Goal: Task Accomplishment & Management: Complete application form

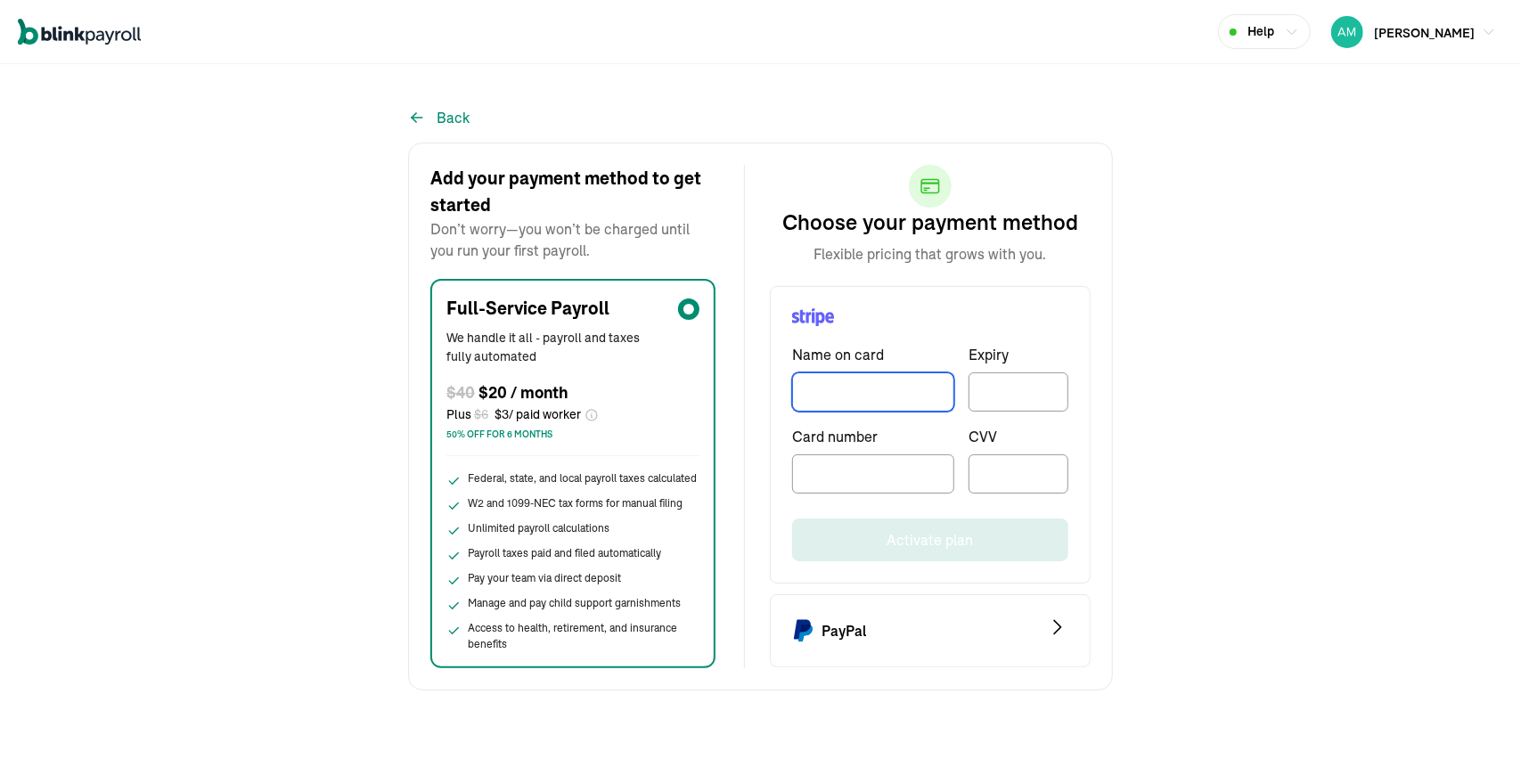
click at [899, 403] on input "TextInput" at bounding box center [873, 392] width 162 height 39
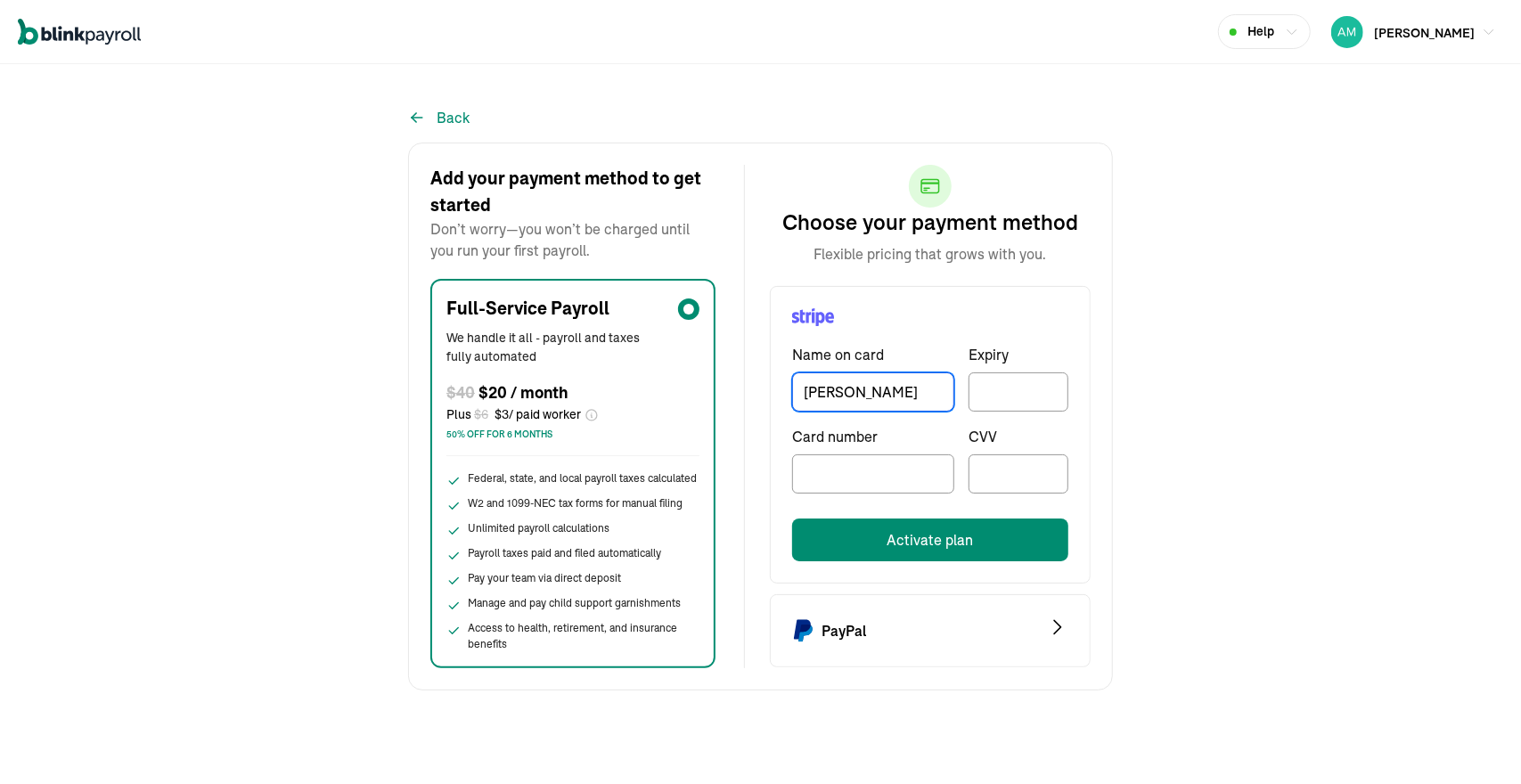
type input "[PERSON_NAME]"
drag, startPoint x: 1046, startPoint y: 374, endPoint x: 1023, endPoint y: 402, distance: 36.2
click at [1023, 402] on div at bounding box center [1019, 392] width 100 height 39
click at [1024, 379] on div at bounding box center [1019, 392] width 100 height 39
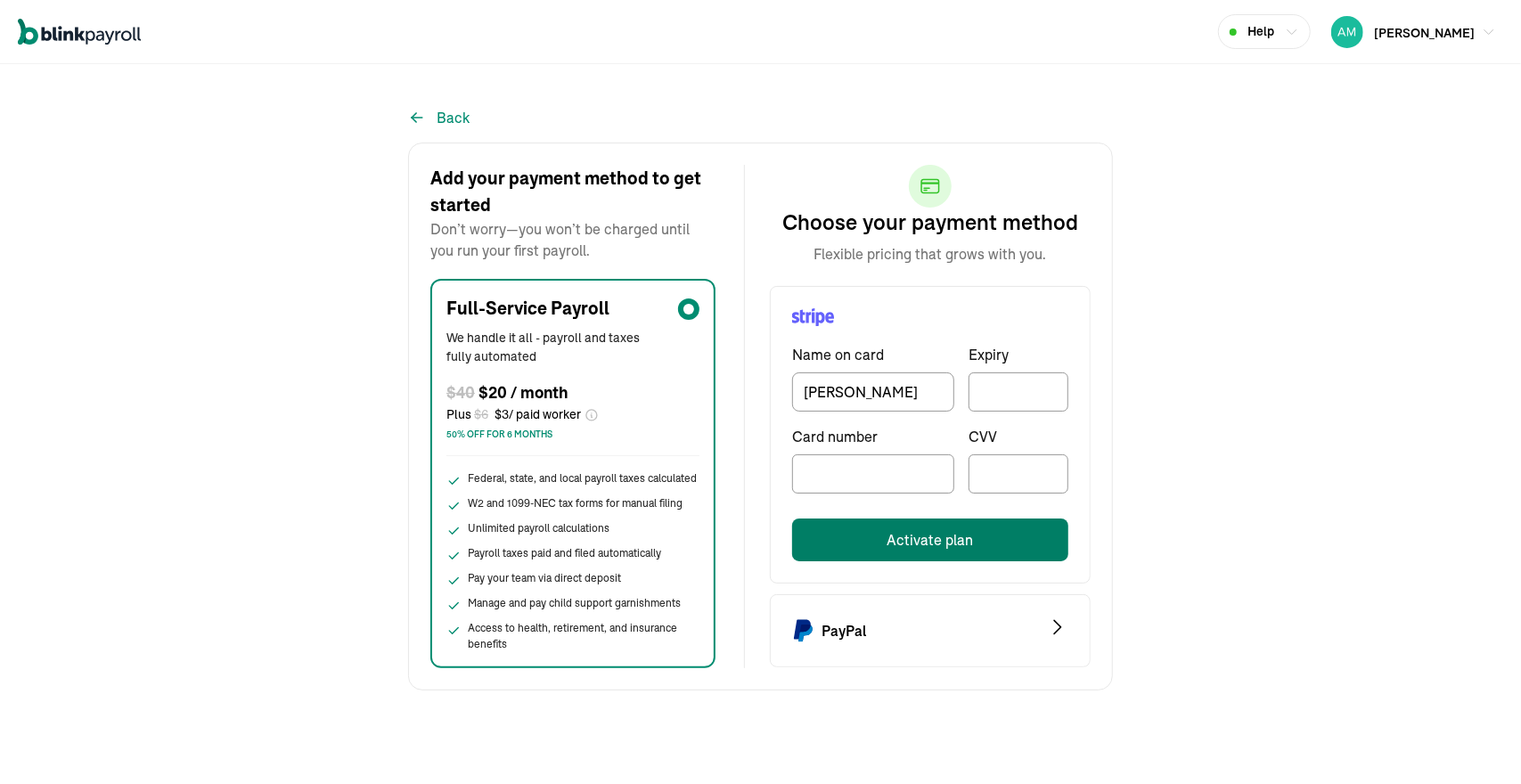
click at [906, 528] on button "Activate plan" at bounding box center [931, 540] width 277 height 43
click at [977, 534] on button "Activate plan" at bounding box center [931, 540] width 277 height 43
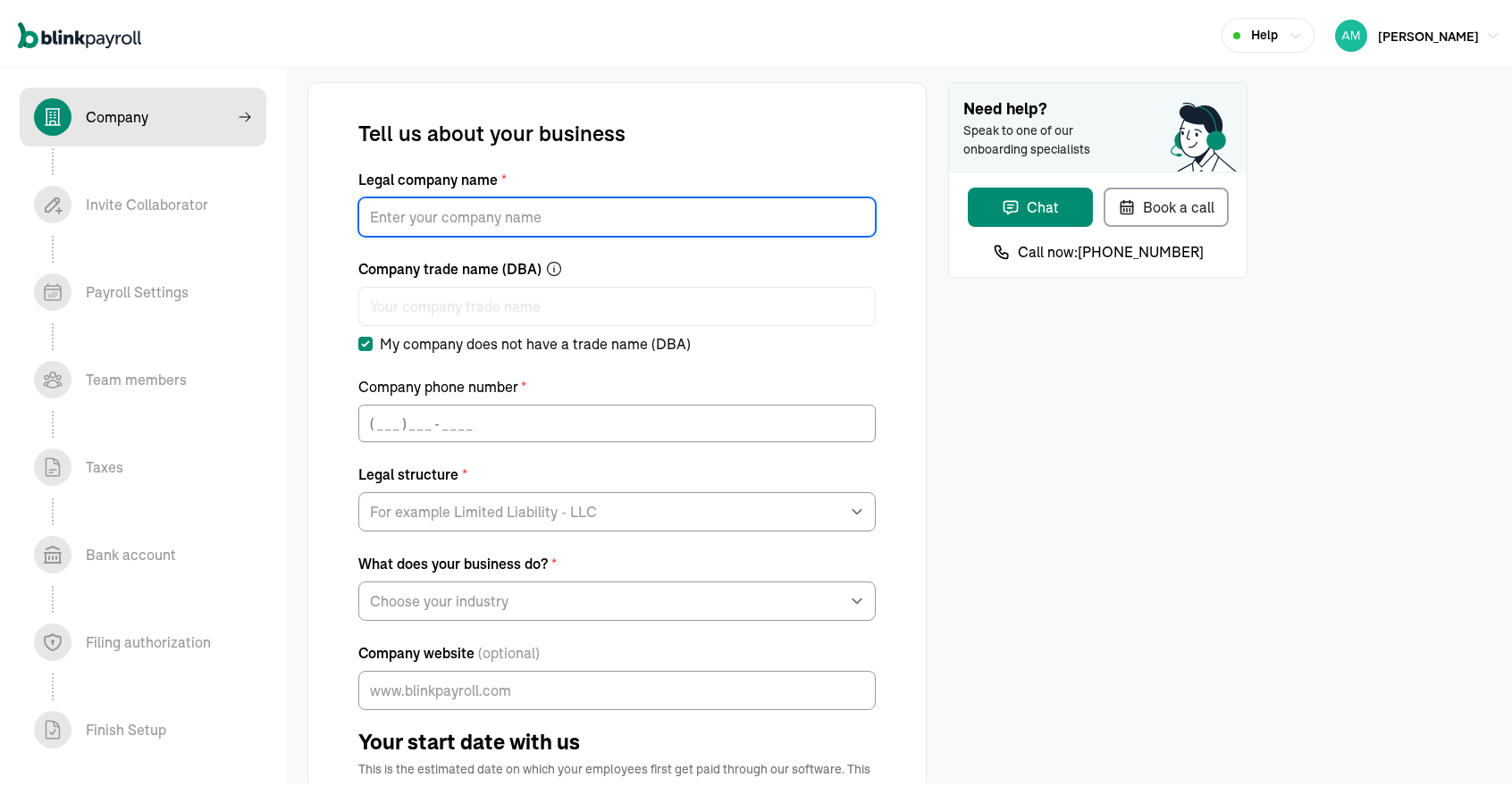
click at [689, 209] on input "Legal company name *" at bounding box center [617, 213] width 517 height 39
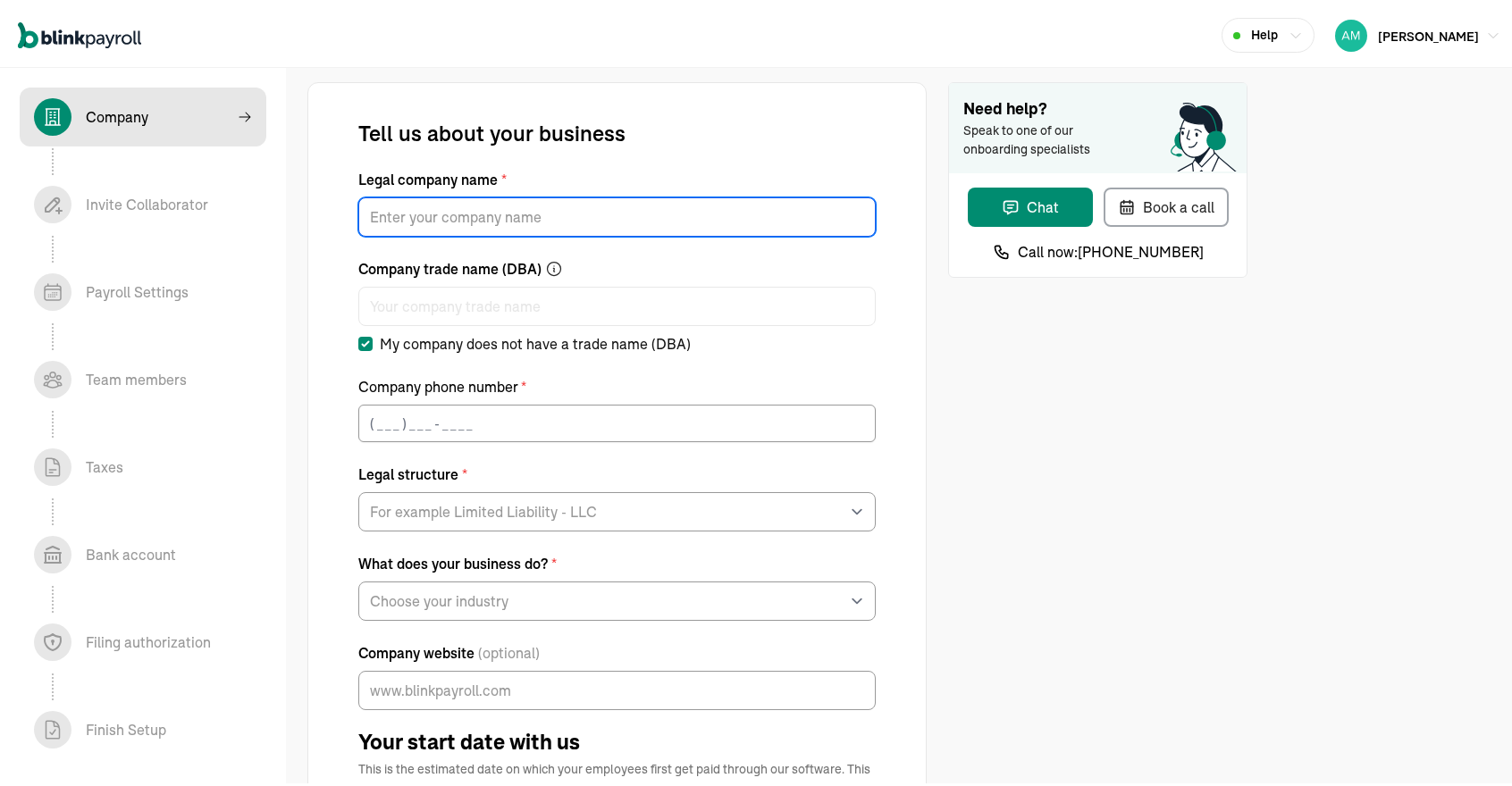
click at [574, 203] on input "Legal company name *" at bounding box center [617, 213] width 517 height 39
click at [462, 231] on input "Legal company name *" at bounding box center [617, 213] width 517 height 39
type input "AMAD WC LLC"
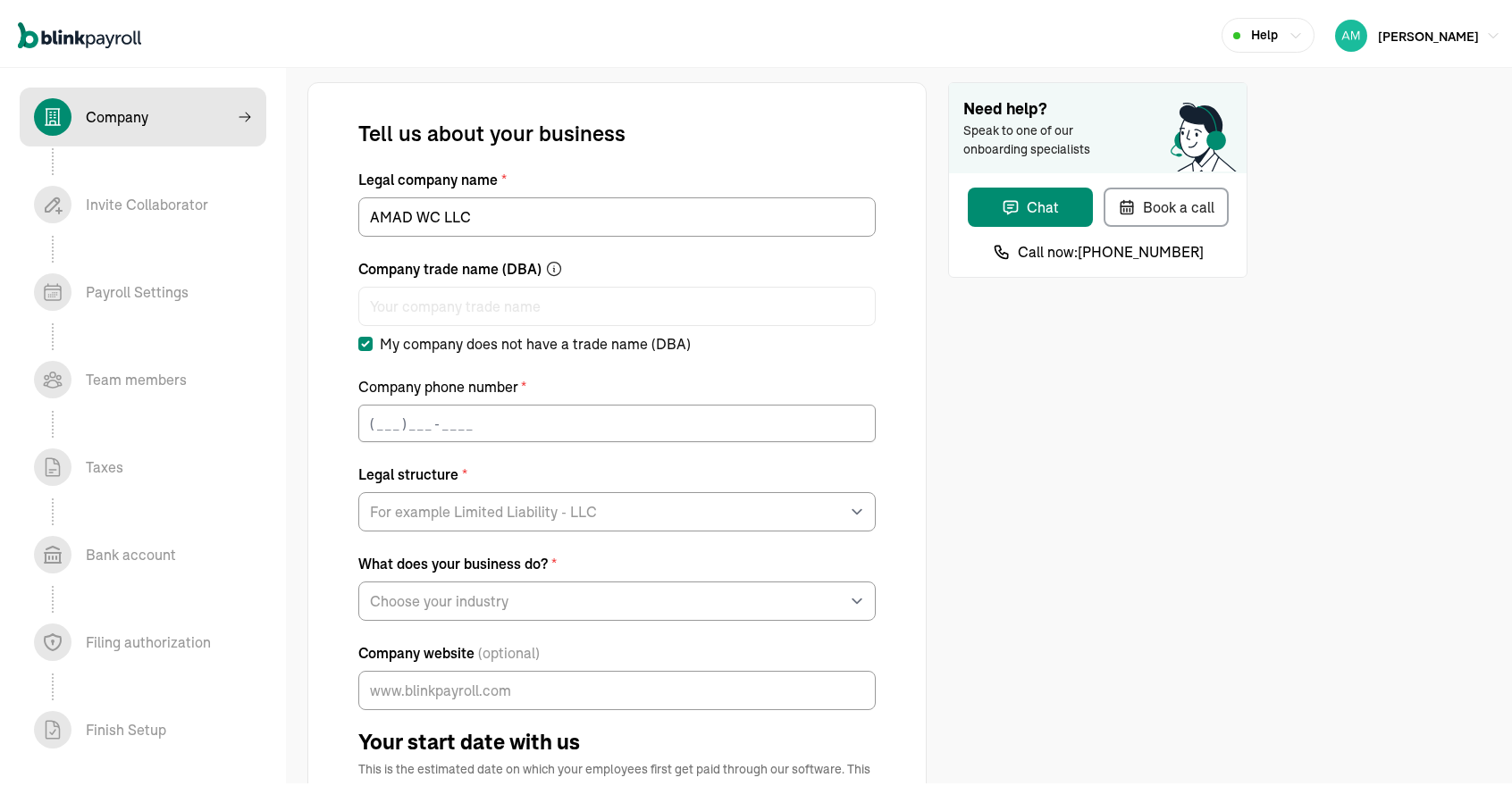
click at [374, 344] on label "My company does not have a trade name (DBA)" at bounding box center [524, 340] width 332 height 21
click at [372, 344] on input "My company does not have a trade name (DBA)" at bounding box center [365, 340] width 14 height 14
checkbox input "false"
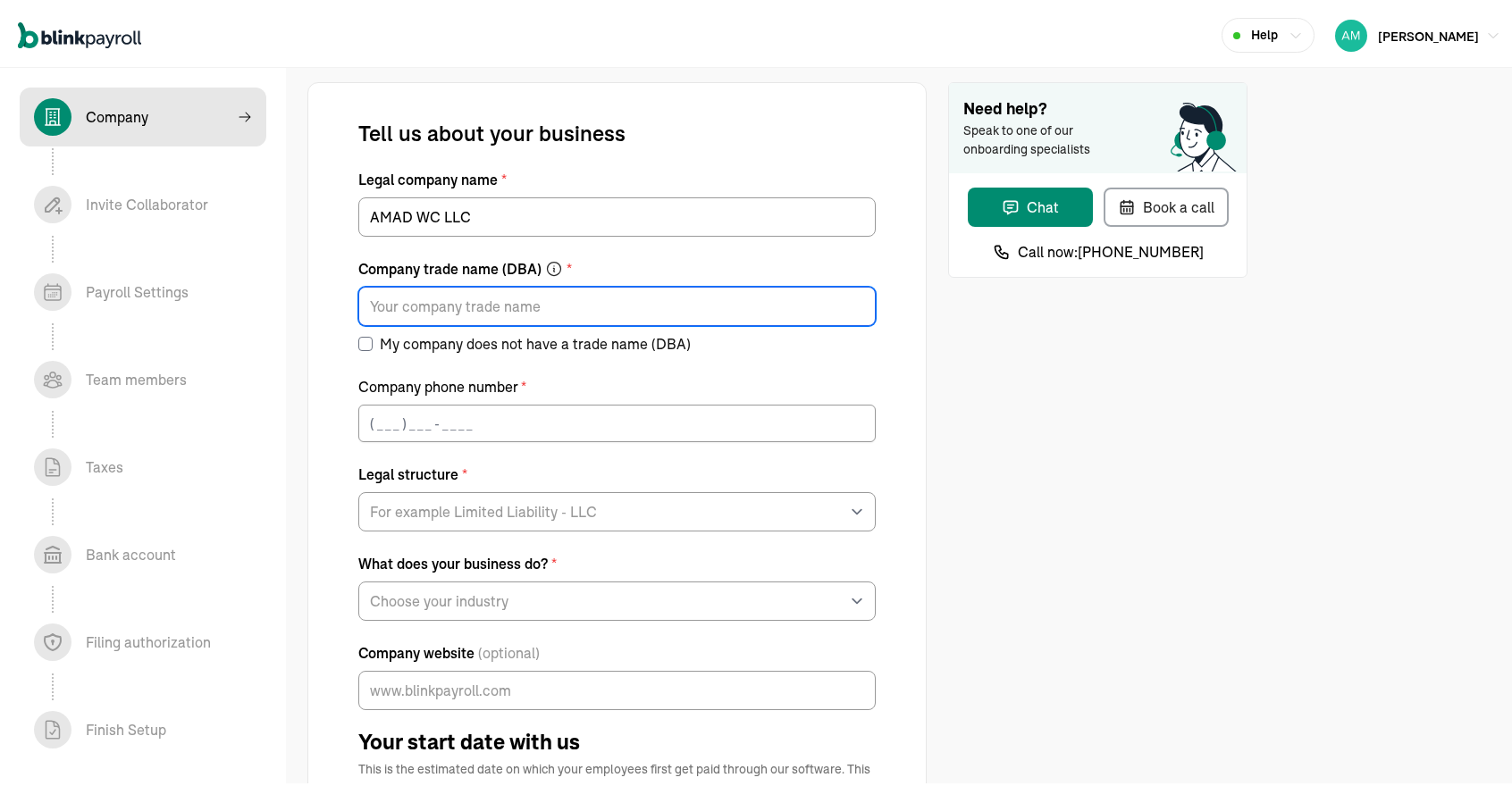
click at [431, 312] on input "Company trade name (DBA) *" at bounding box center [617, 302] width 517 height 39
type input "D"
type input "Pink Nannies"
drag, startPoint x: 472, startPoint y: 298, endPoint x: 181, endPoint y: 283, distance: 291.4
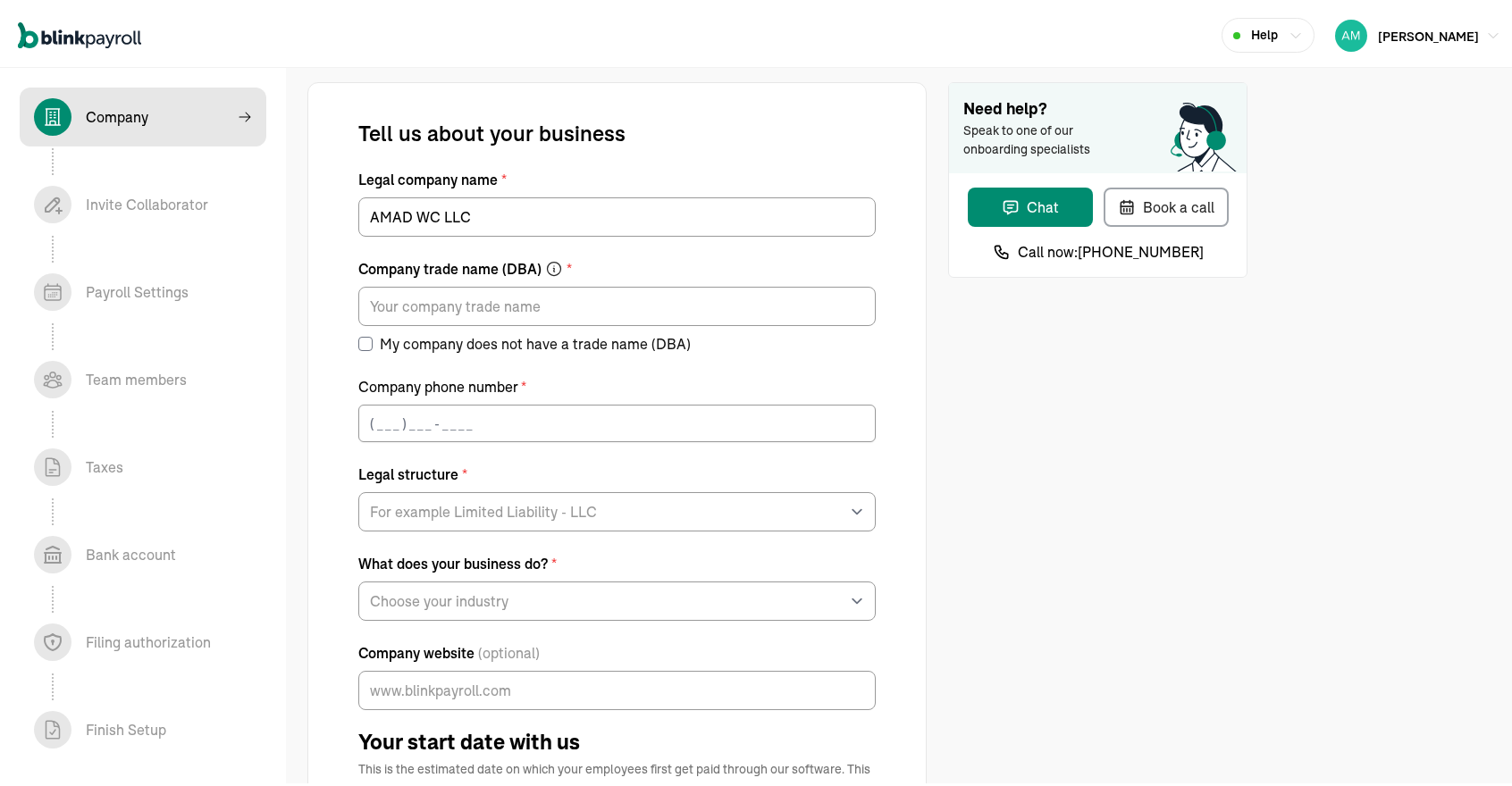
click at [361, 342] on input "My company does not have a trade name (DBA)" at bounding box center [365, 340] width 14 height 14
checkbox input "true"
click at [376, 414] on input "(___) ___-____" at bounding box center [617, 420] width 517 height 37
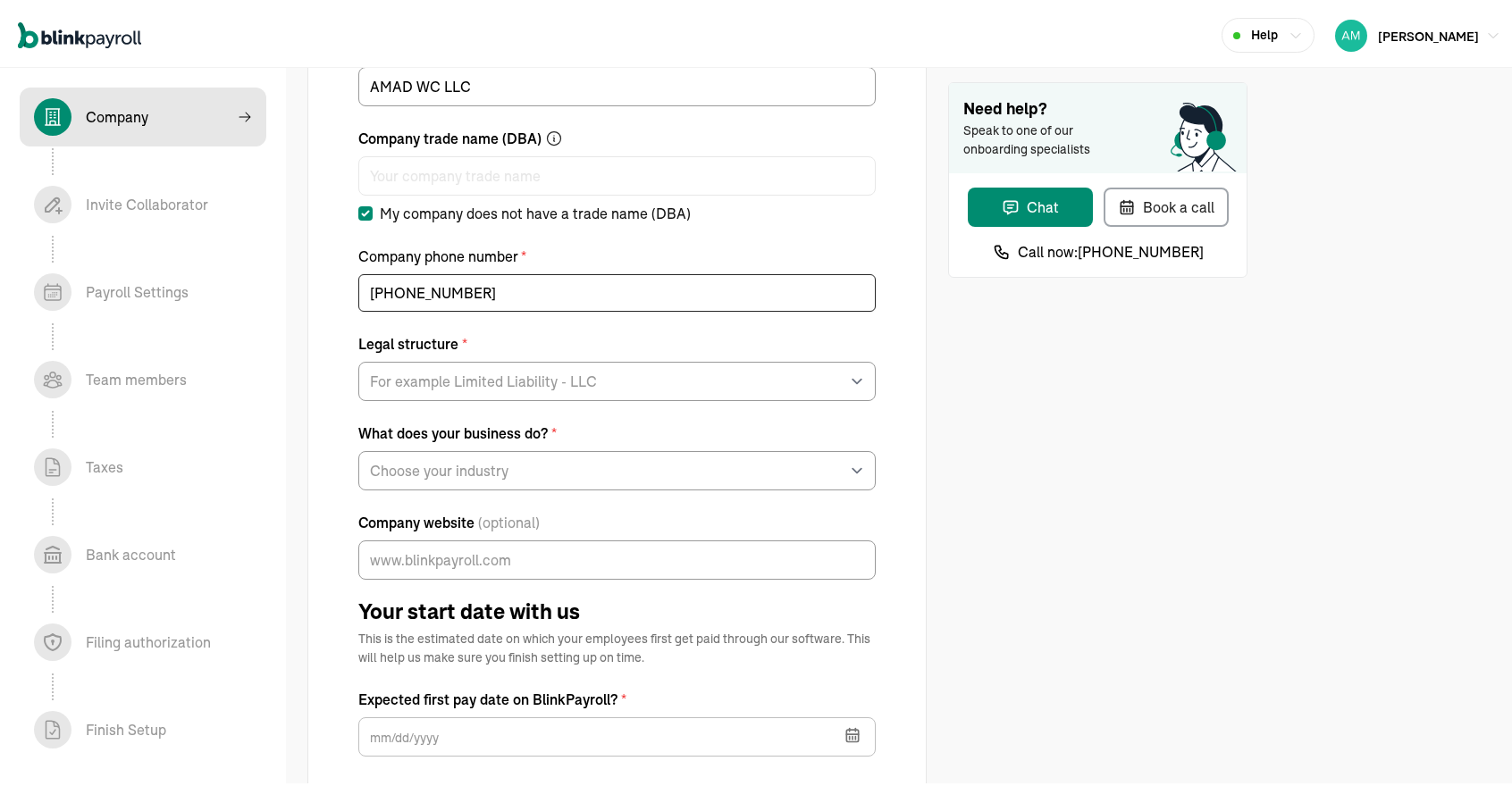
scroll to position [132, 0]
type input "[PHONE_NUMBER]"
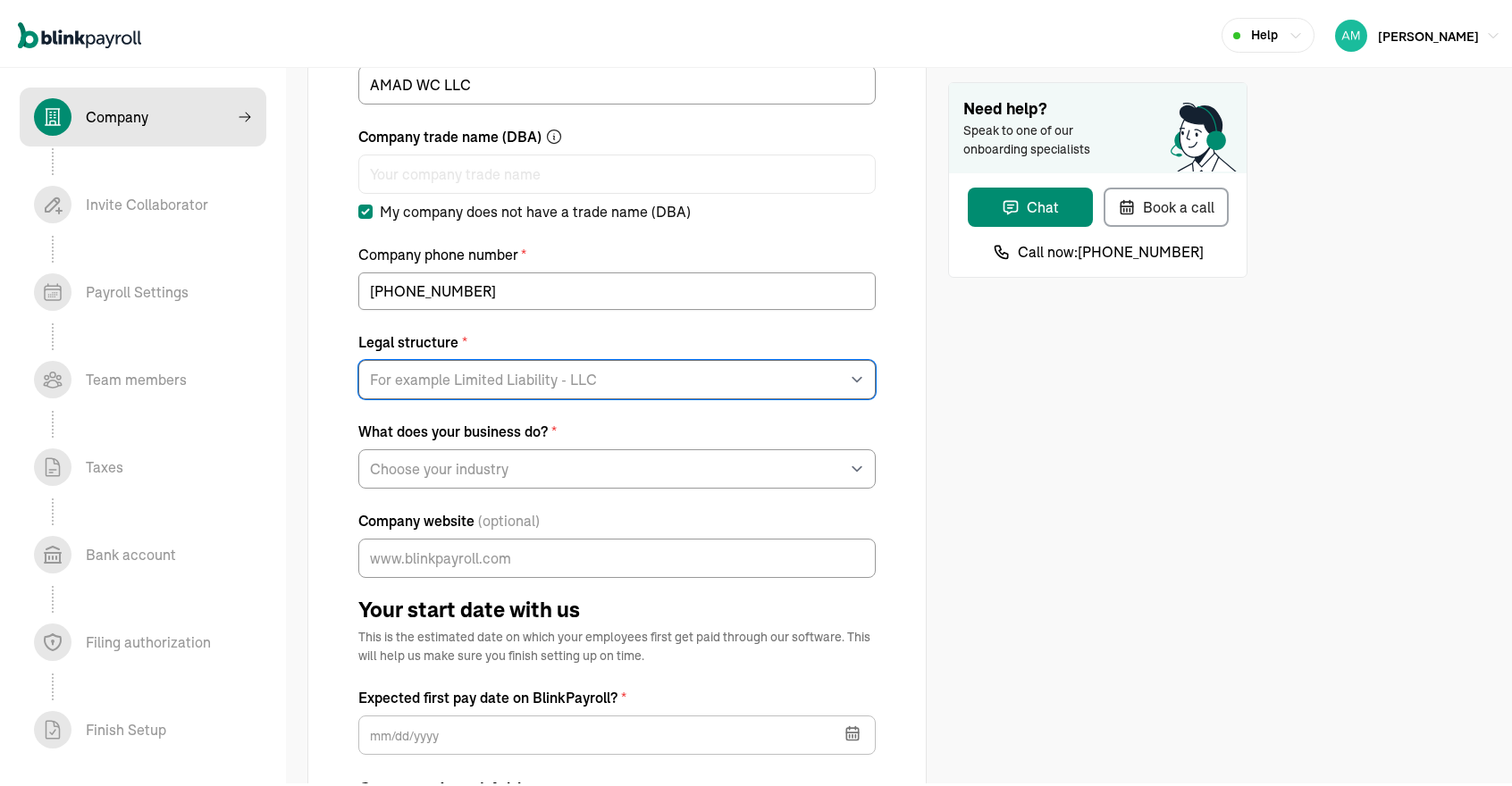
click at [499, 391] on select "For example Limited Liability - LLC Sole proprietorship Limited Partnership Lim…" at bounding box center [617, 376] width 517 height 39
select select "Limited Liability Company (LLC)"
click at [358, 356] on select "For example Limited Liability - LLC Sole proprietorship Limited Partnership Lim…" at bounding box center [617, 376] width 517 height 39
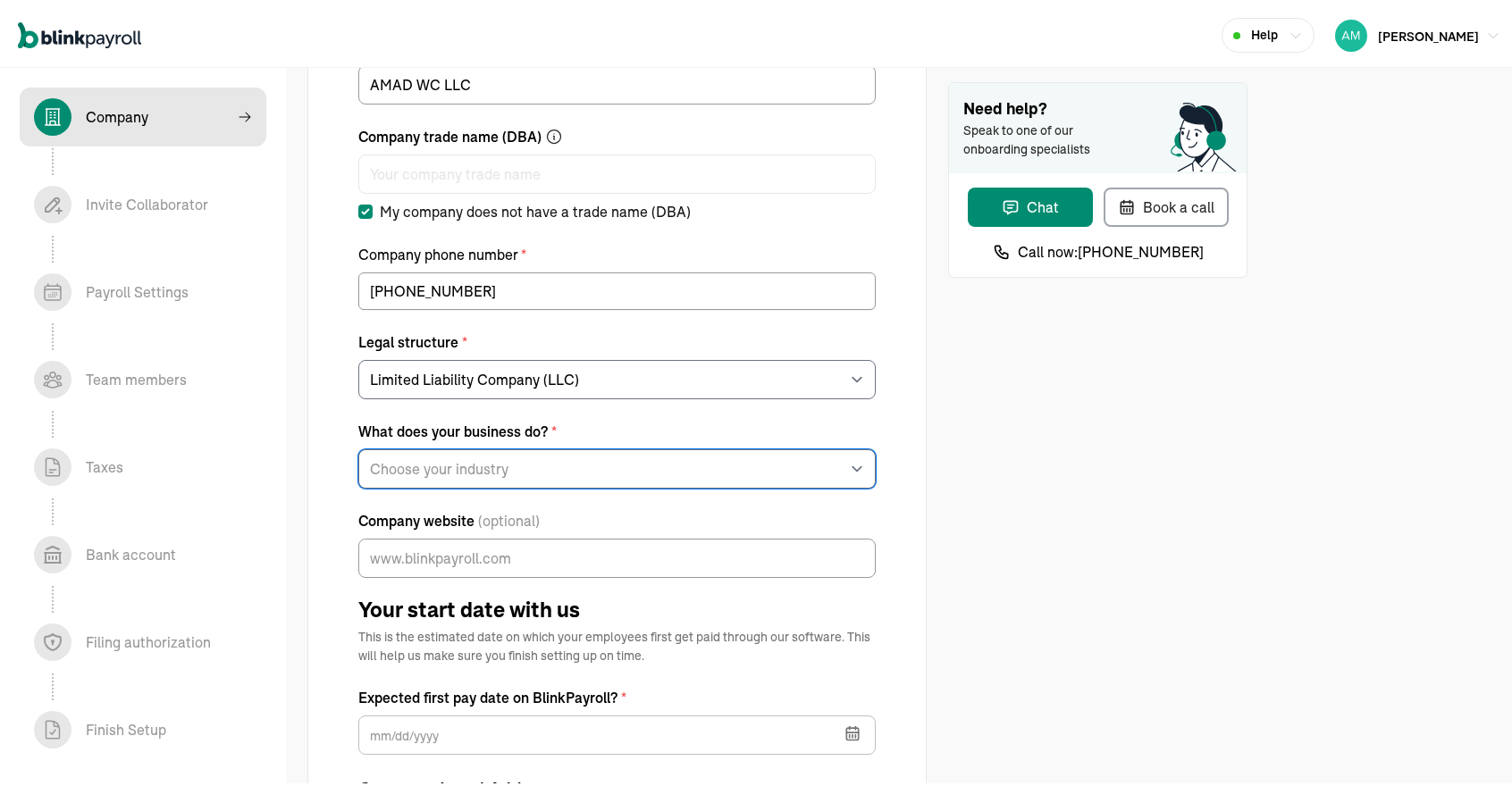
click at [445, 460] on select "Choose your industry Auto or Machine Sales Auto or Machine Repair Arts or Enter…" at bounding box center [617, 465] width 517 height 39
select select "Food and Beverage Retail or Wholesale"
click at [358, 446] on select "Choose your industry Auto or Machine Sales Auto or Machine Repair Arts or Enter…" at bounding box center [617, 465] width 517 height 39
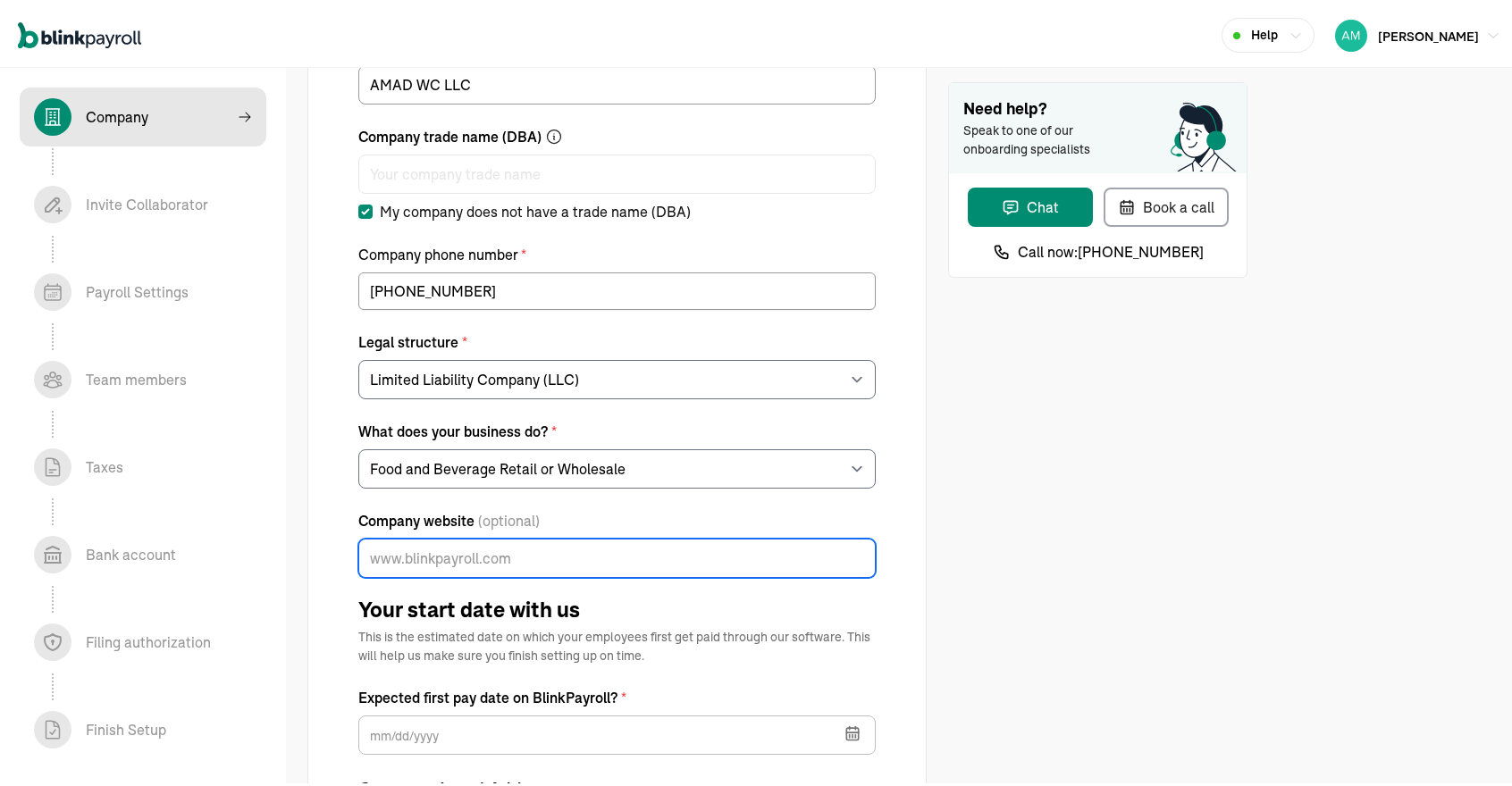
click at [596, 539] on input "Company website (optional)" at bounding box center [617, 554] width 517 height 39
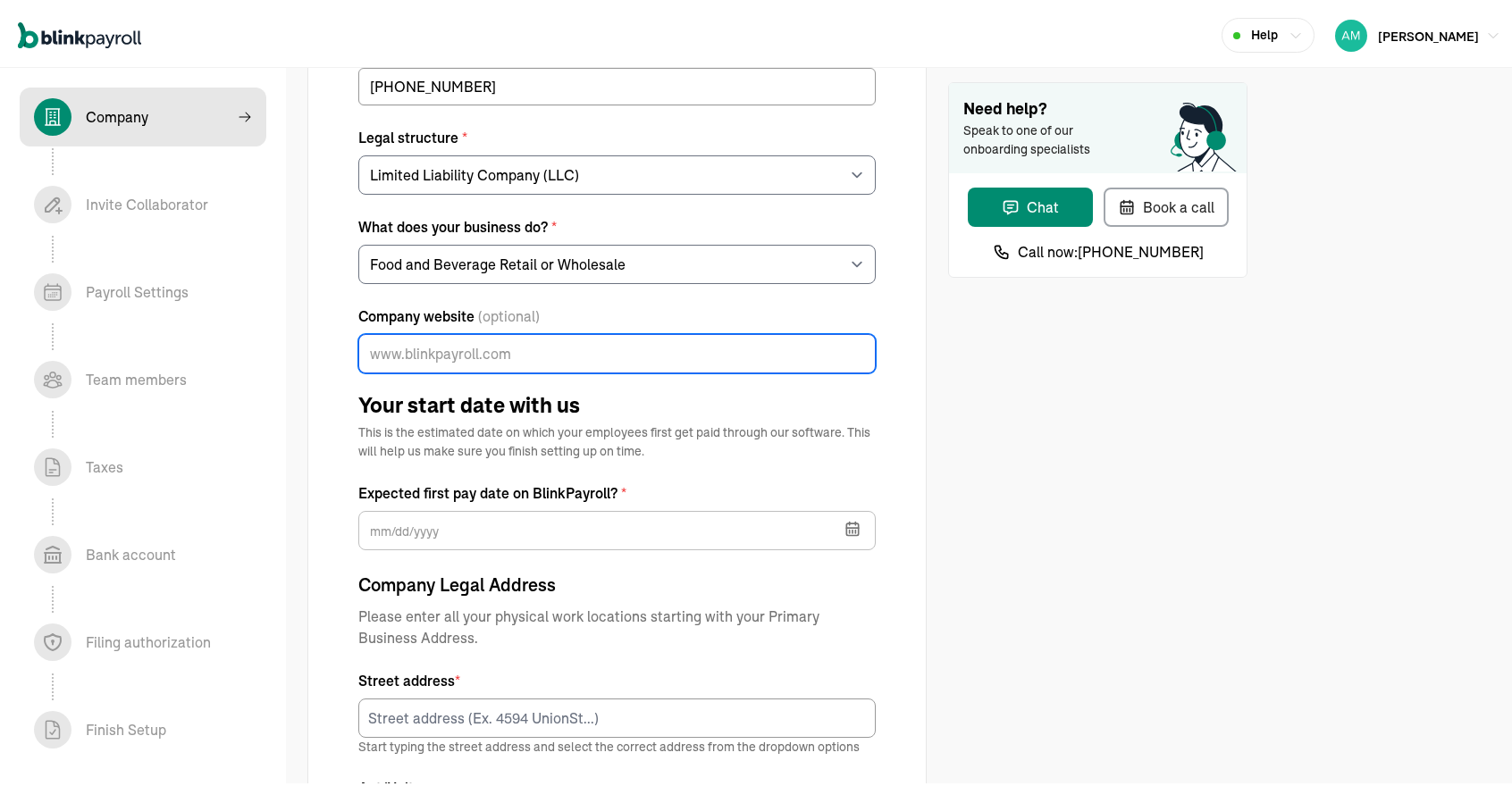
scroll to position [349, 0]
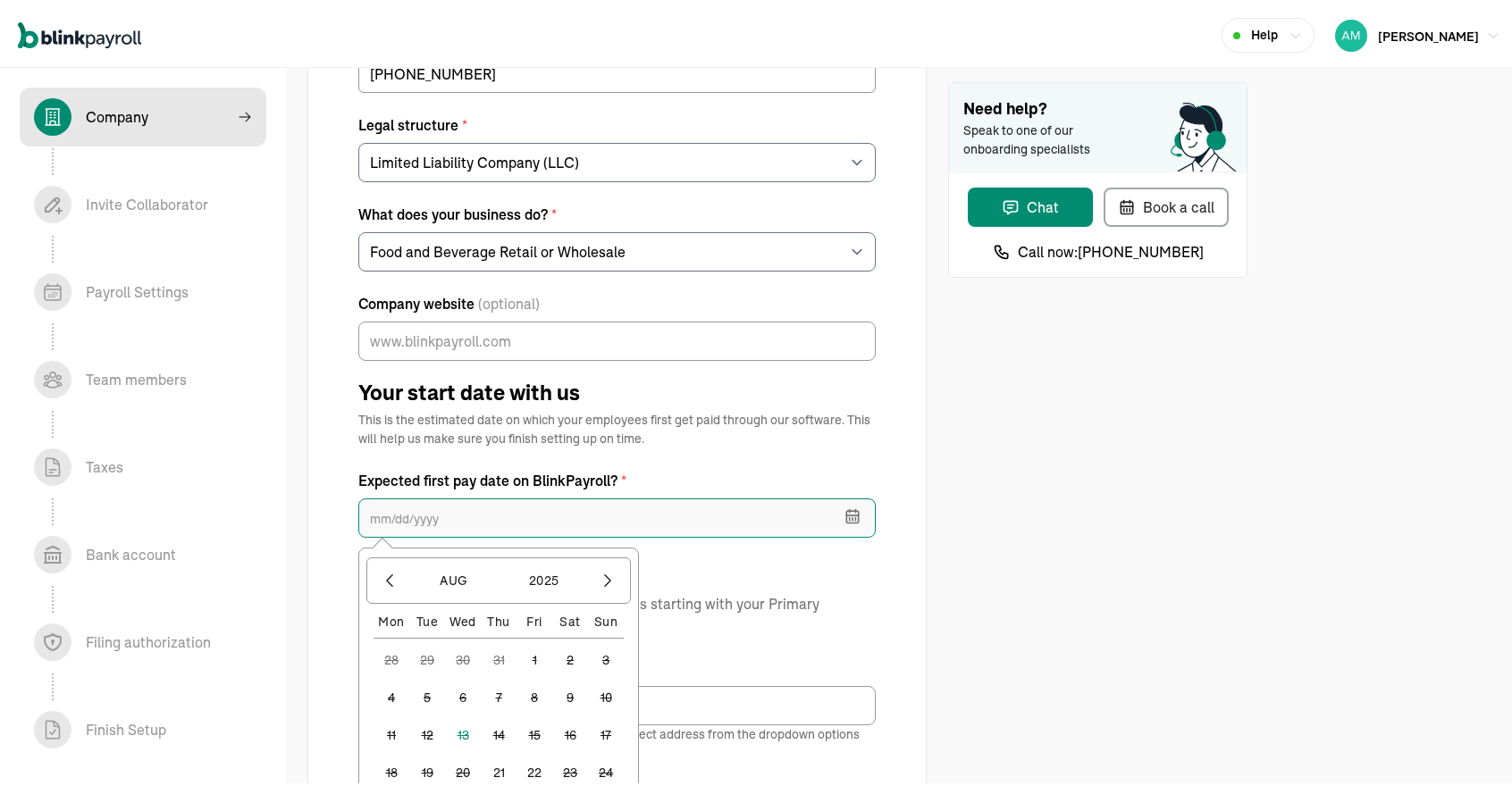
click at [626, 517] on input "text" at bounding box center [617, 514] width 517 height 39
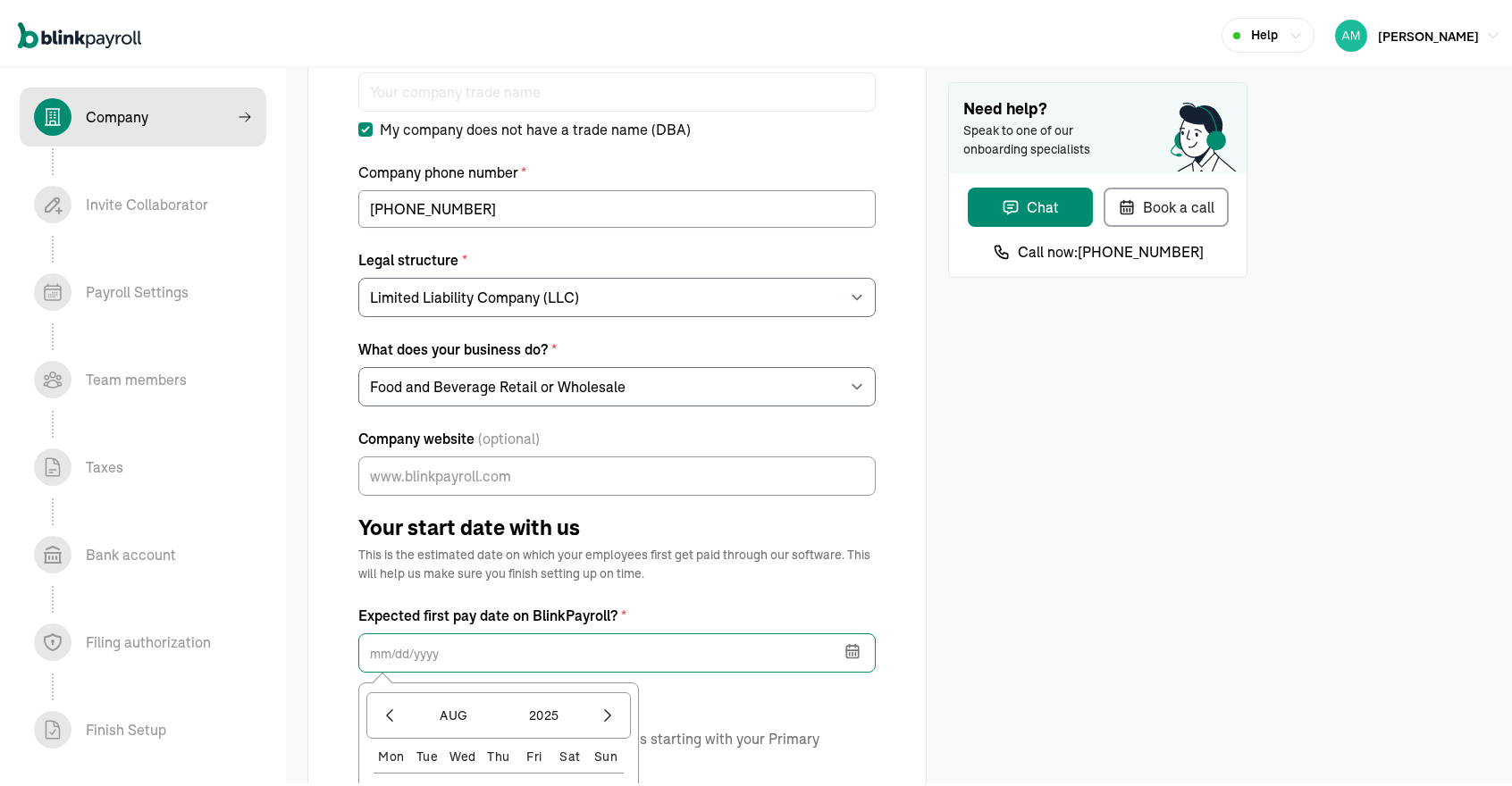
scroll to position [214, 0]
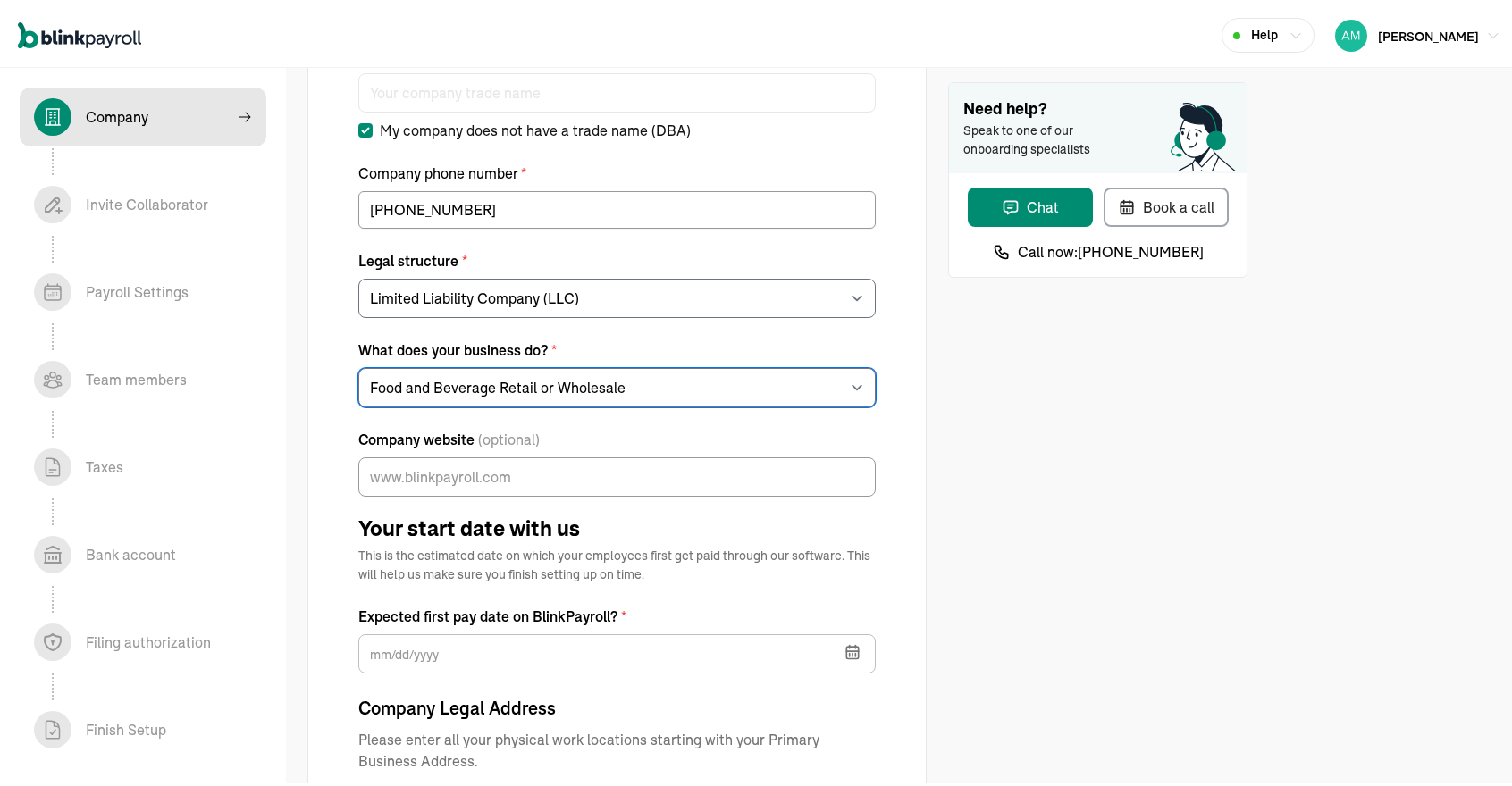
click at [734, 394] on select "Choose your industry Auto or Machine Sales Auto or Machine Repair Arts or Enter…" at bounding box center [617, 384] width 517 height 39
click at [1033, 393] on div "Need help? Speak to one of our onboarding specialists Chat Book a call Call now…" at bounding box center [1098, 659] width 300 height 1589
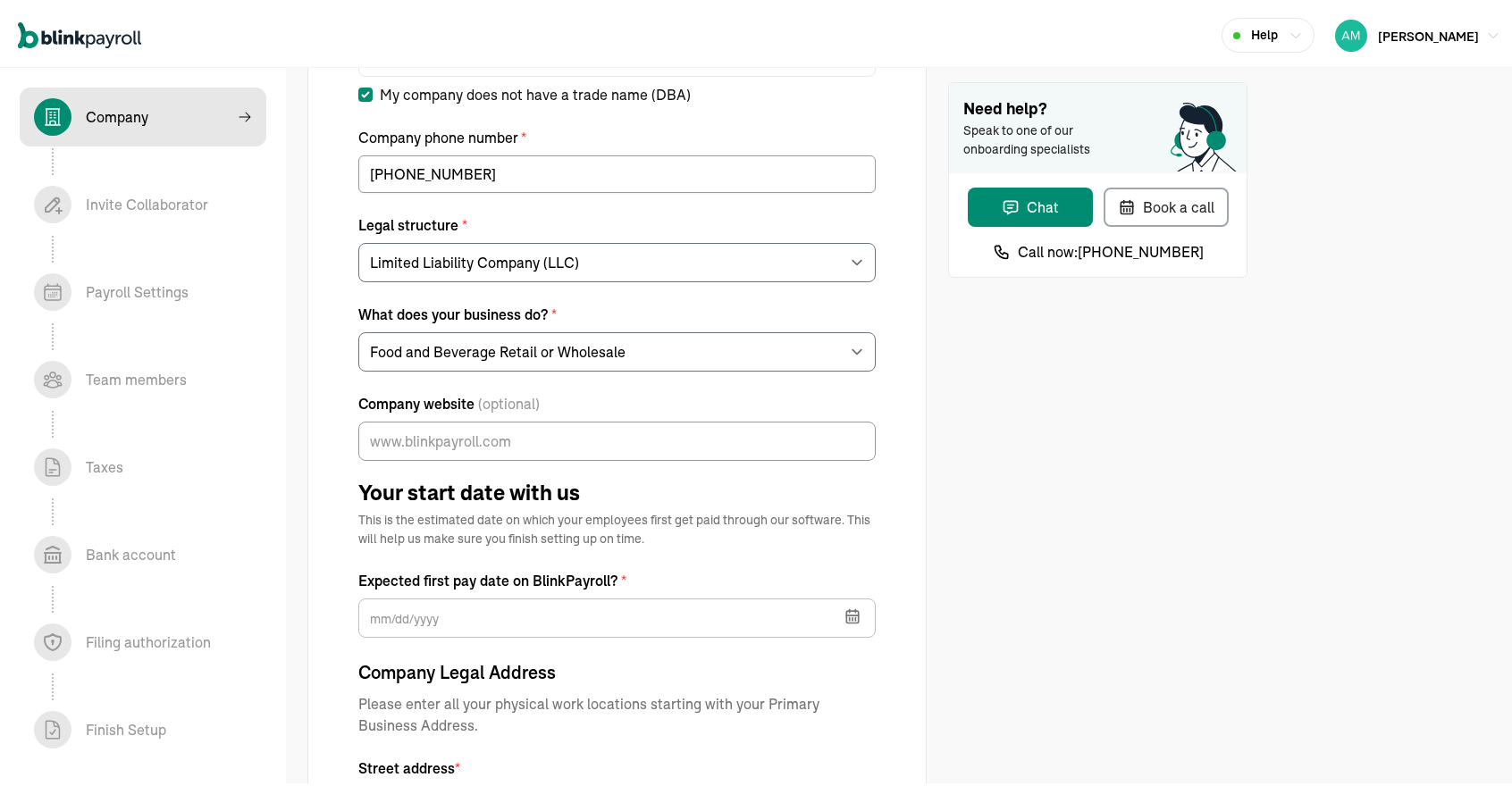
scroll to position [250, 0]
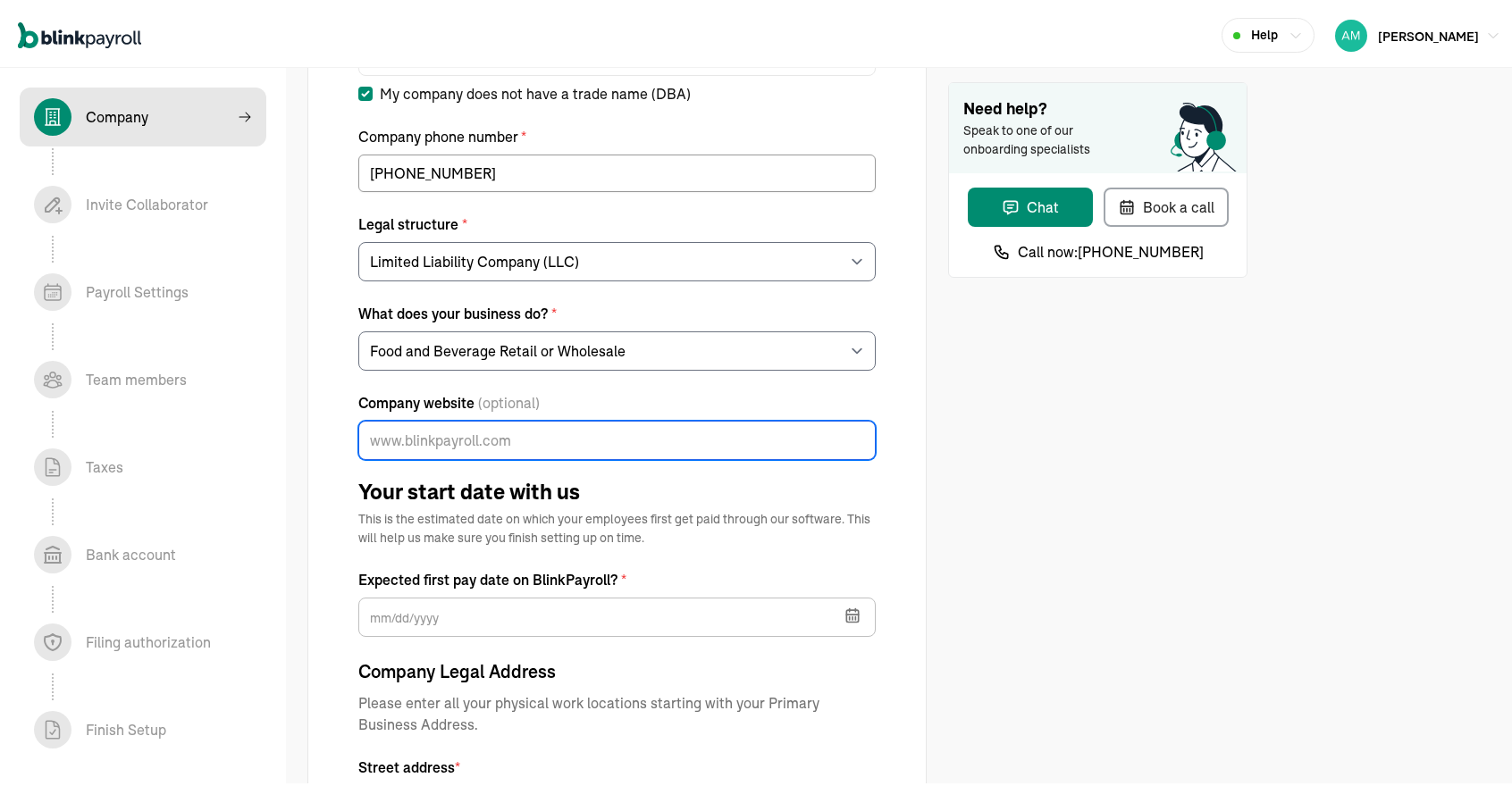
click at [484, 441] on input "Company website (optional)" at bounding box center [617, 436] width 517 height 39
click at [581, 555] on div "Tell us about your business Legal company name * [PERSON_NAME] LLC Company trad…" at bounding box center [617, 587] width 517 height 1445
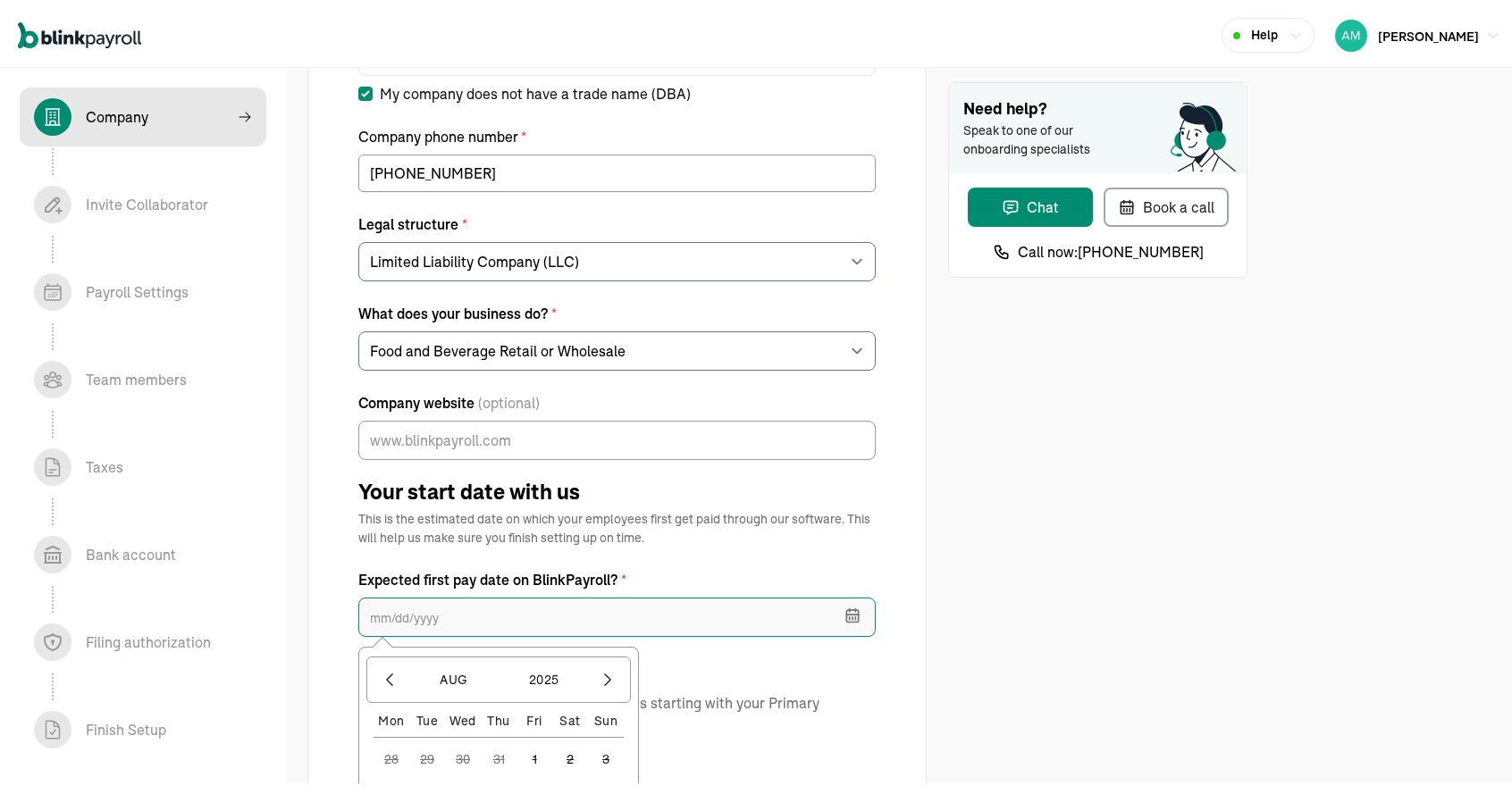
click at [511, 606] on input "text" at bounding box center [617, 614] width 517 height 39
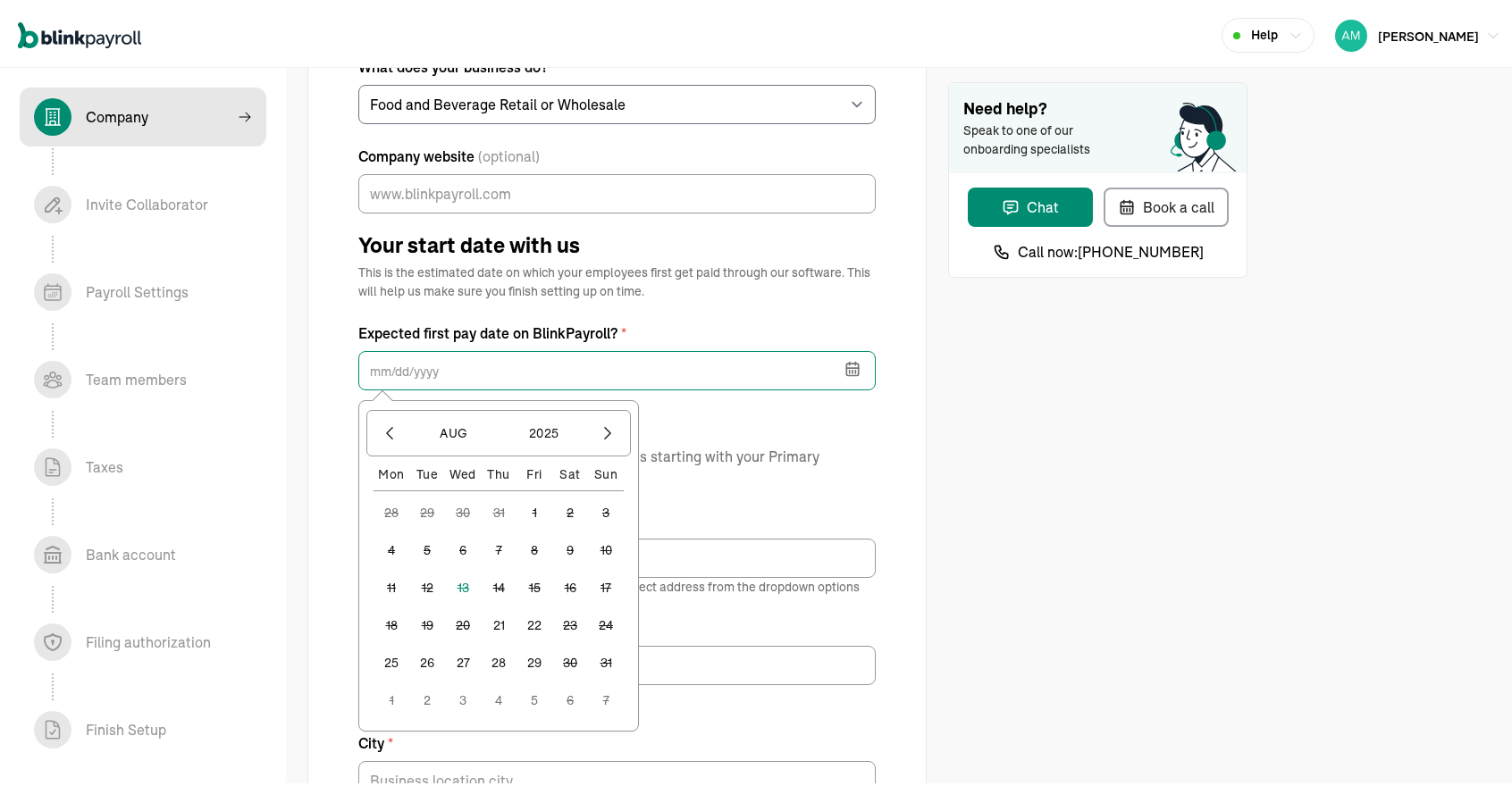
scroll to position [499, 0]
click at [503, 617] on button "21" at bounding box center [499, 619] width 35 height 35
click at [668, 364] on input "[DATE]" at bounding box center [617, 366] width 517 height 39
click at [534, 609] on button "22" at bounding box center [534, 619] width 35 height 35
type input "[DATE]"
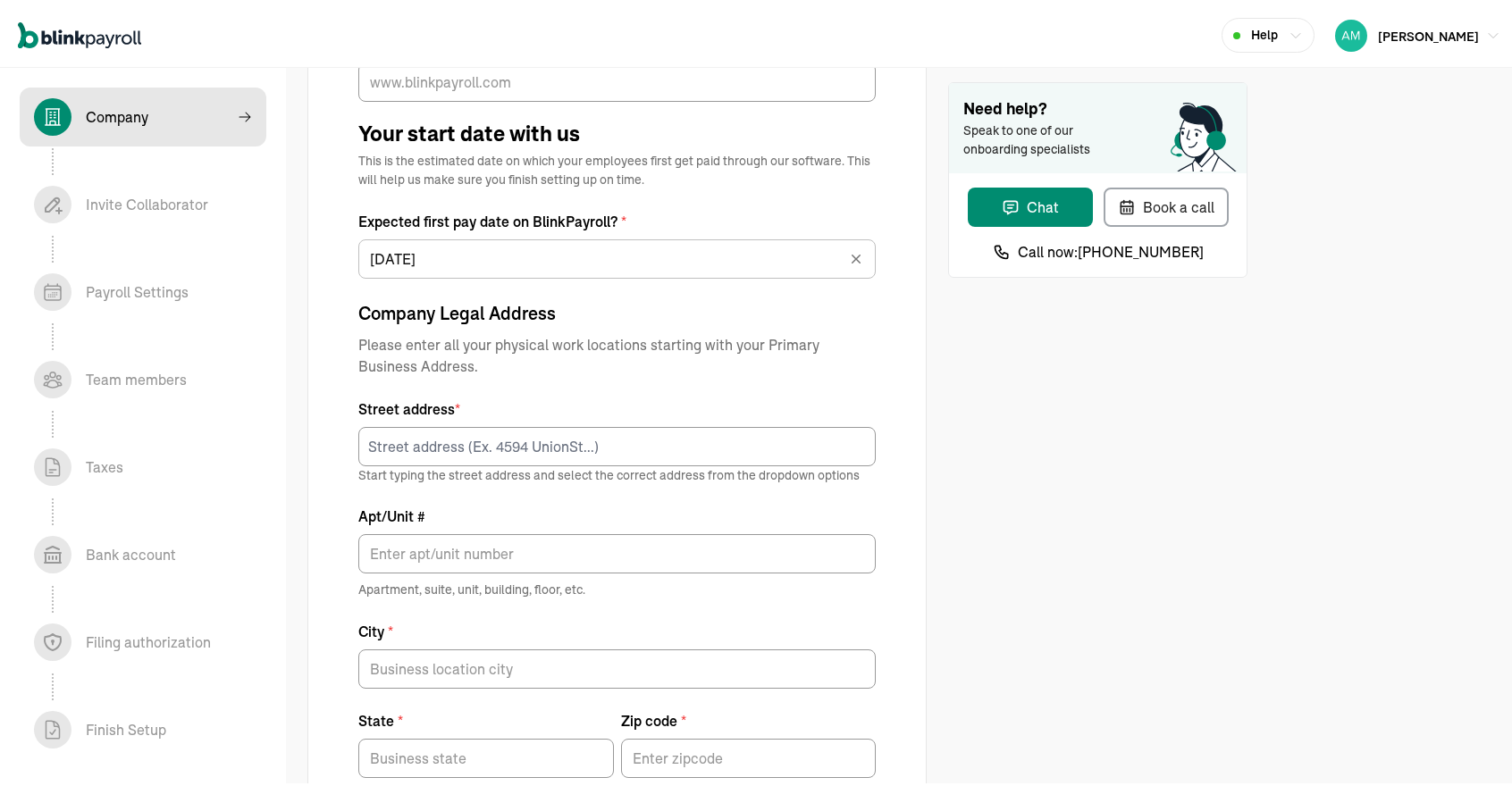
scroll to position [609, 0]
click at [662, 440] on input at bounding box center [617, 442] width 517 height 39
click at [662, 451] on input at bounding box center [617, 442] width 517 height 39
paste input "[STREET_ADDRESS]"
click at [651, 471] on div "[STREET_ADDRESS]" at bounding box center [616, 479] width 488 height 21
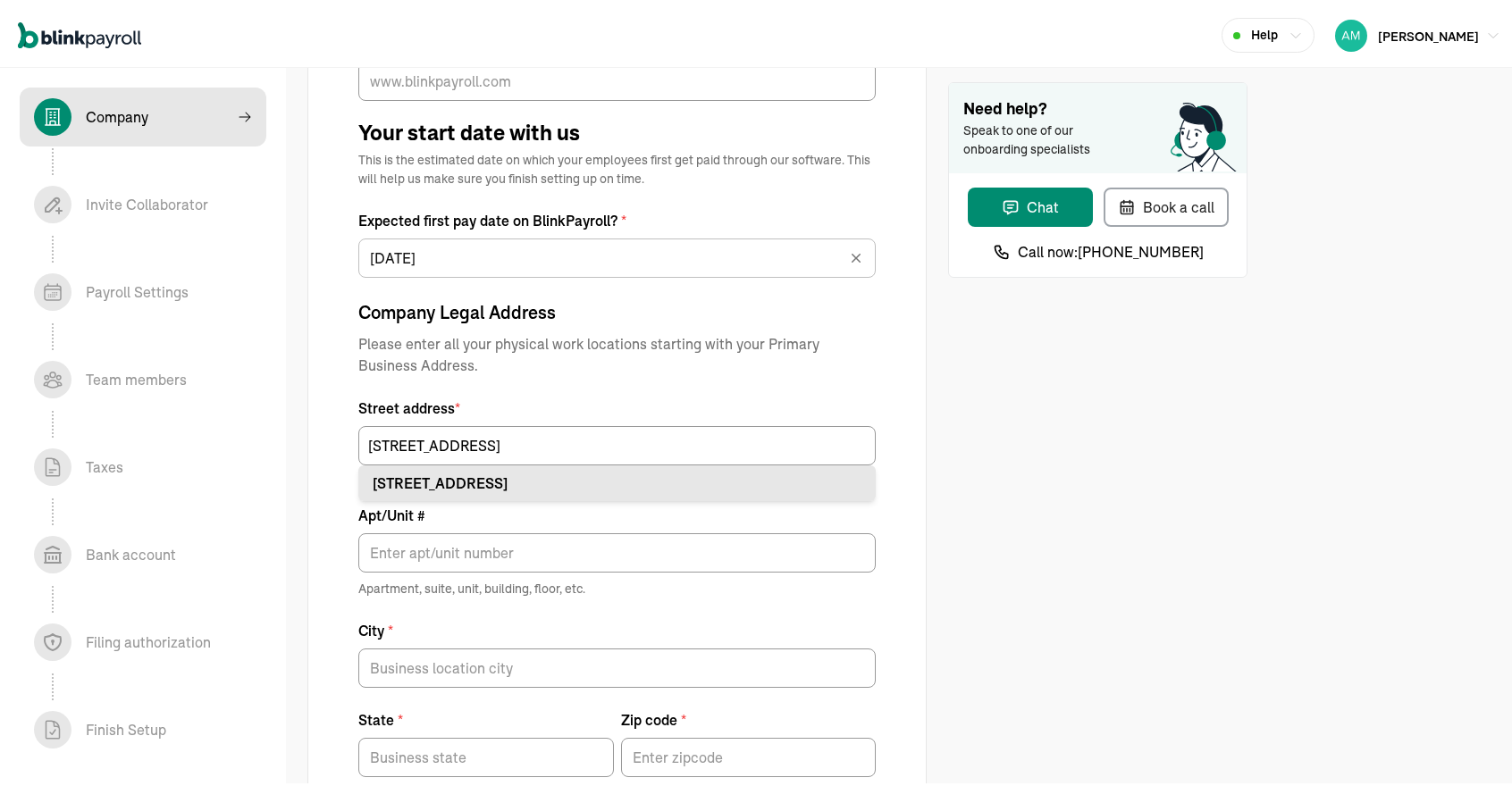
type input "[STREET_ADDRESS]"
type input "Land O Lakes"
type input "FL"
type input "34638"
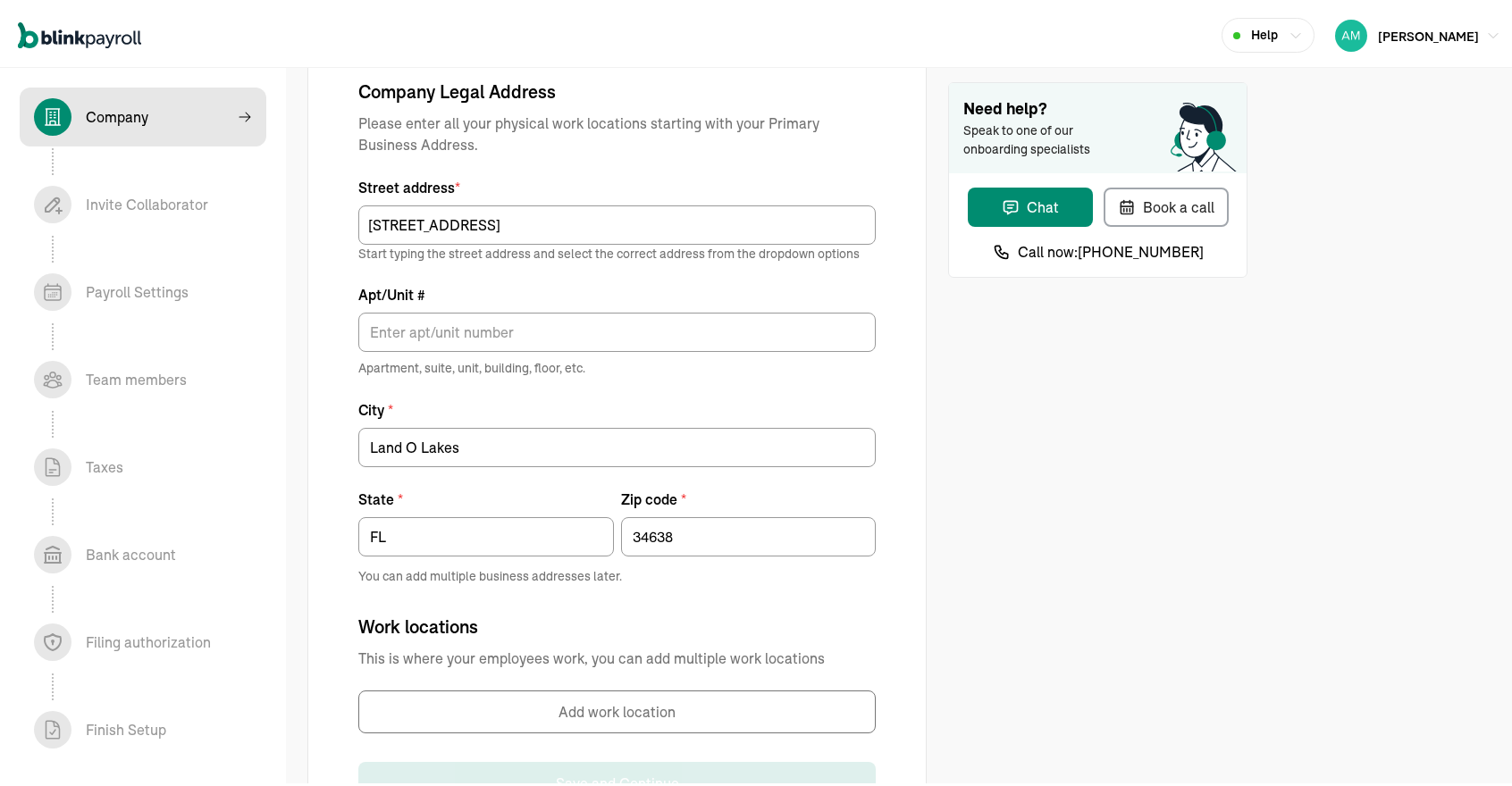
scroll to position [910, 0]
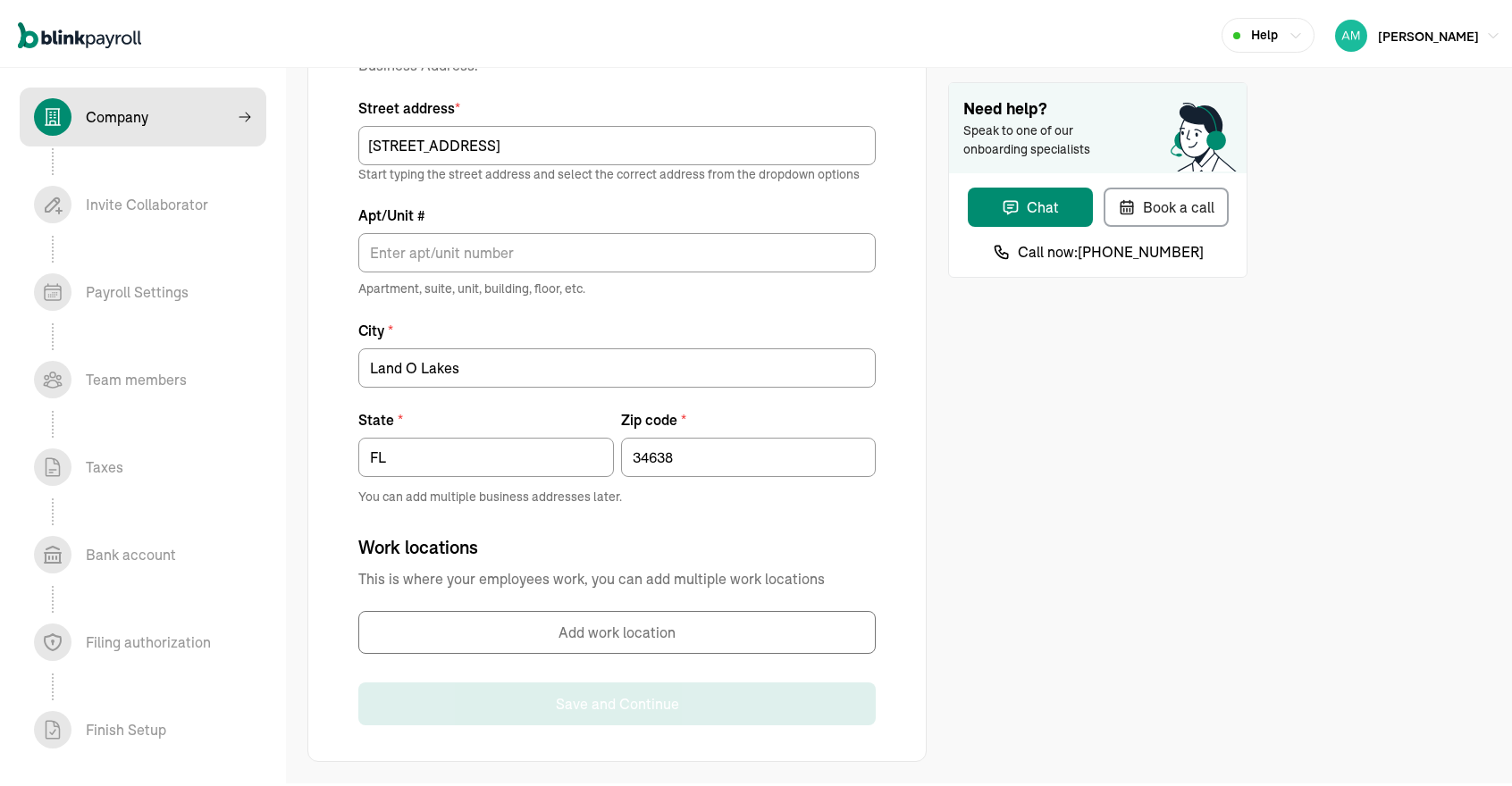
click at [621, 626] on button "Add work location" at bounding box center [617, 629] width 517 height 43
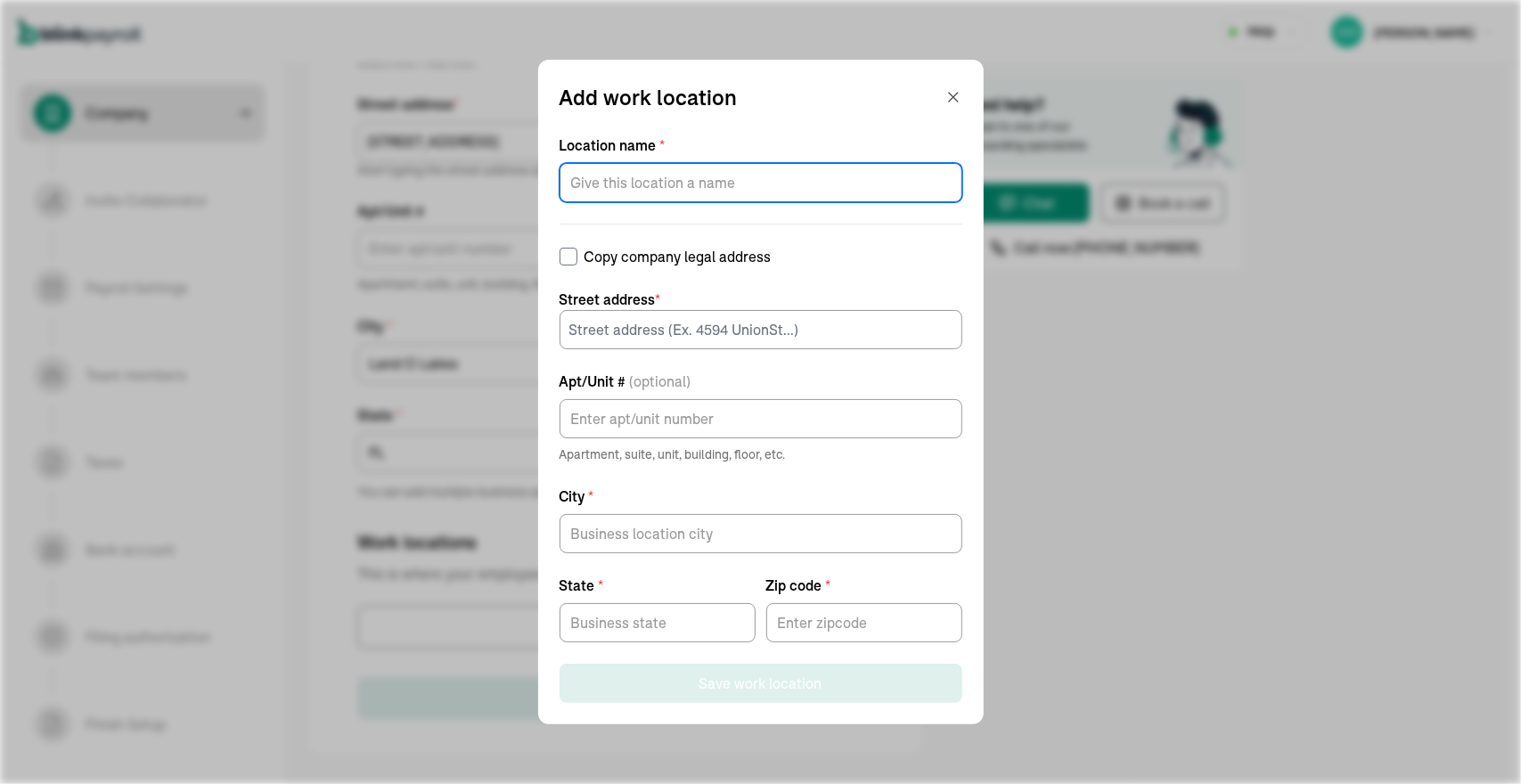
click at [856, 169] on input "Location name *" at bounding box center [761, 183] width 403 height 39
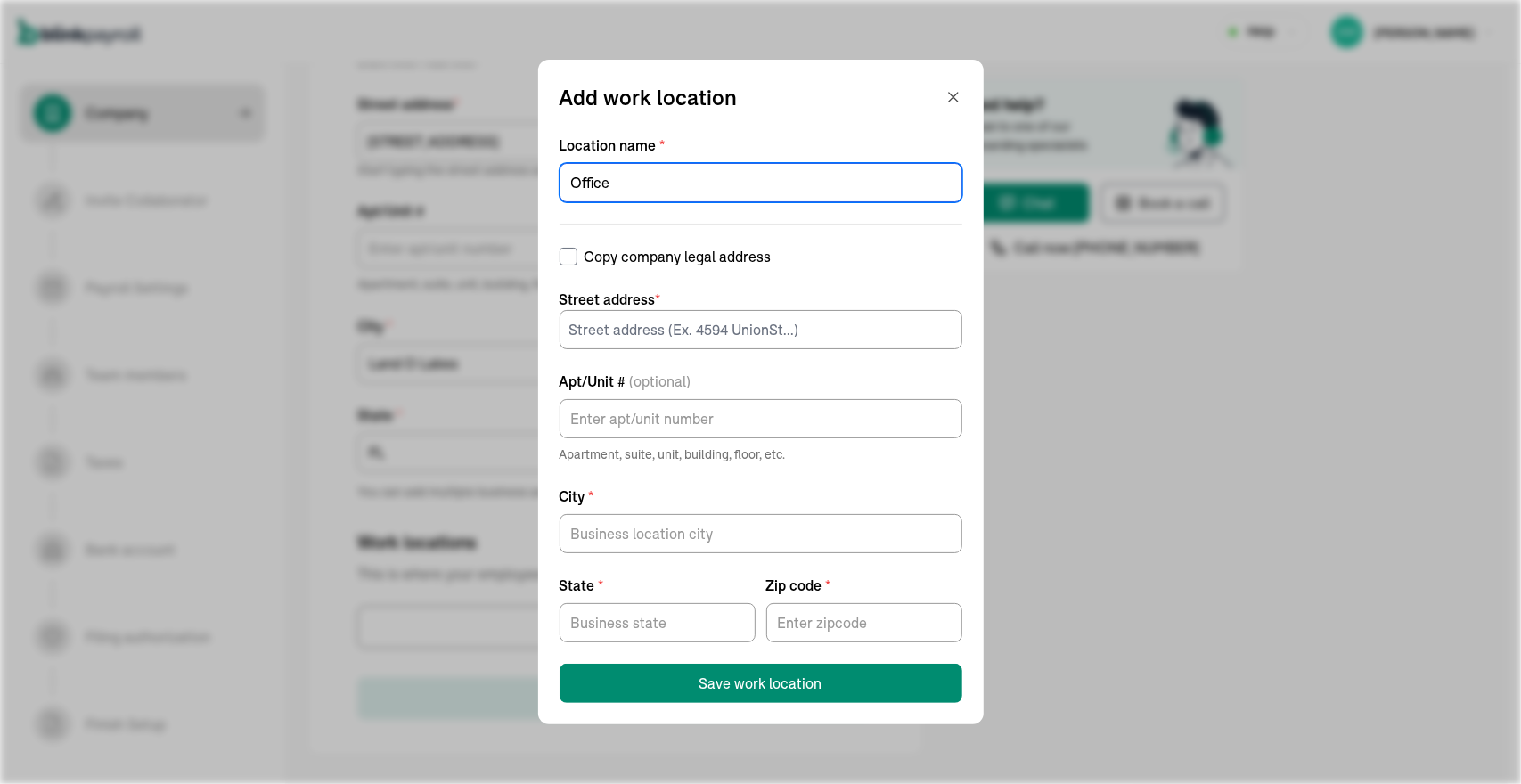
type input "Office"
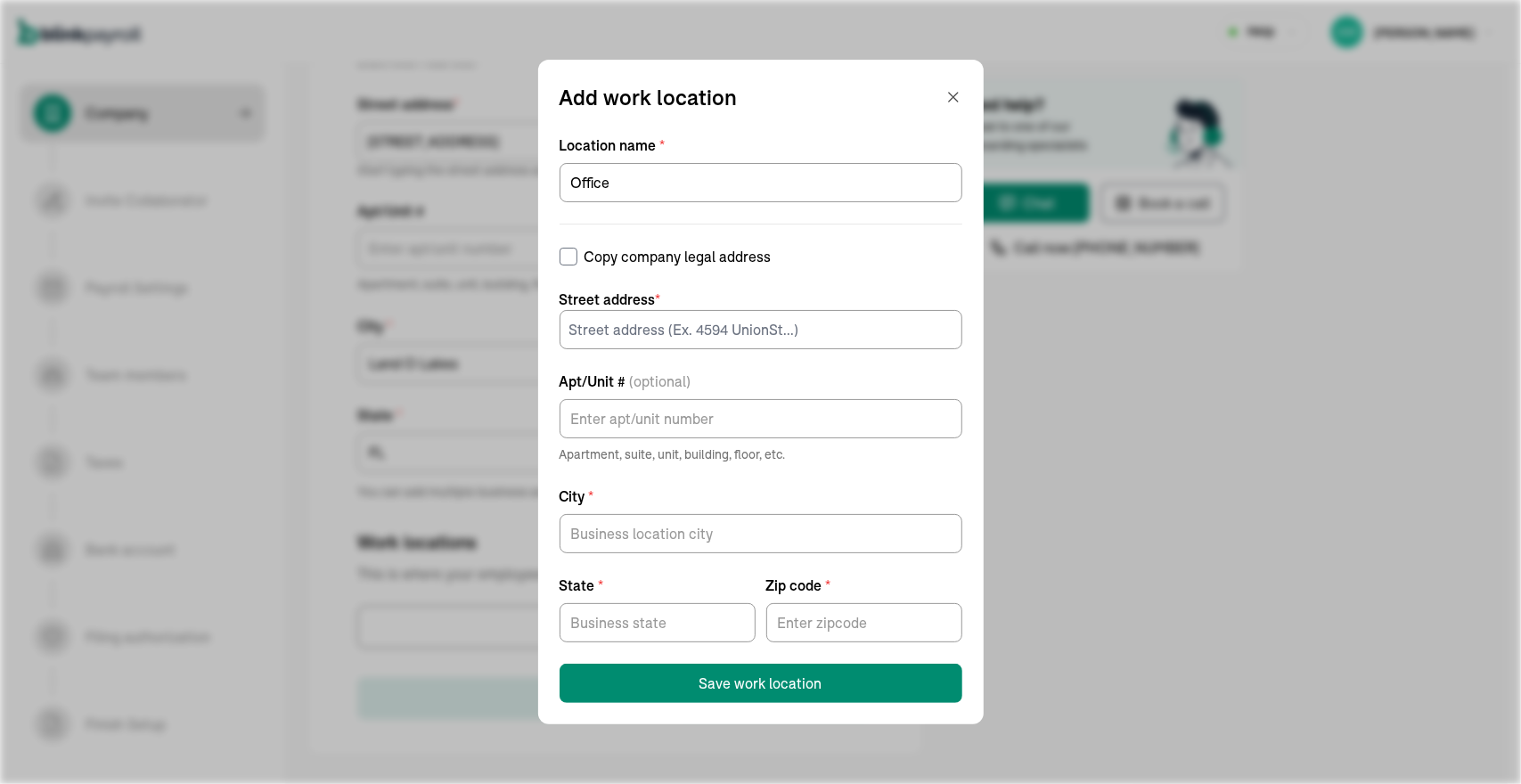
click at [684, 262] on label "Copy company legal address" at bounding box center [761, 256] width 403 height 21
click at [577, 262] on input "Copy company legal address" at bounding box center [568, 256] width 18 height 18
checkbox input "true"
type input "[STREET_ADDRESS]"
type input "Land O Lakes"
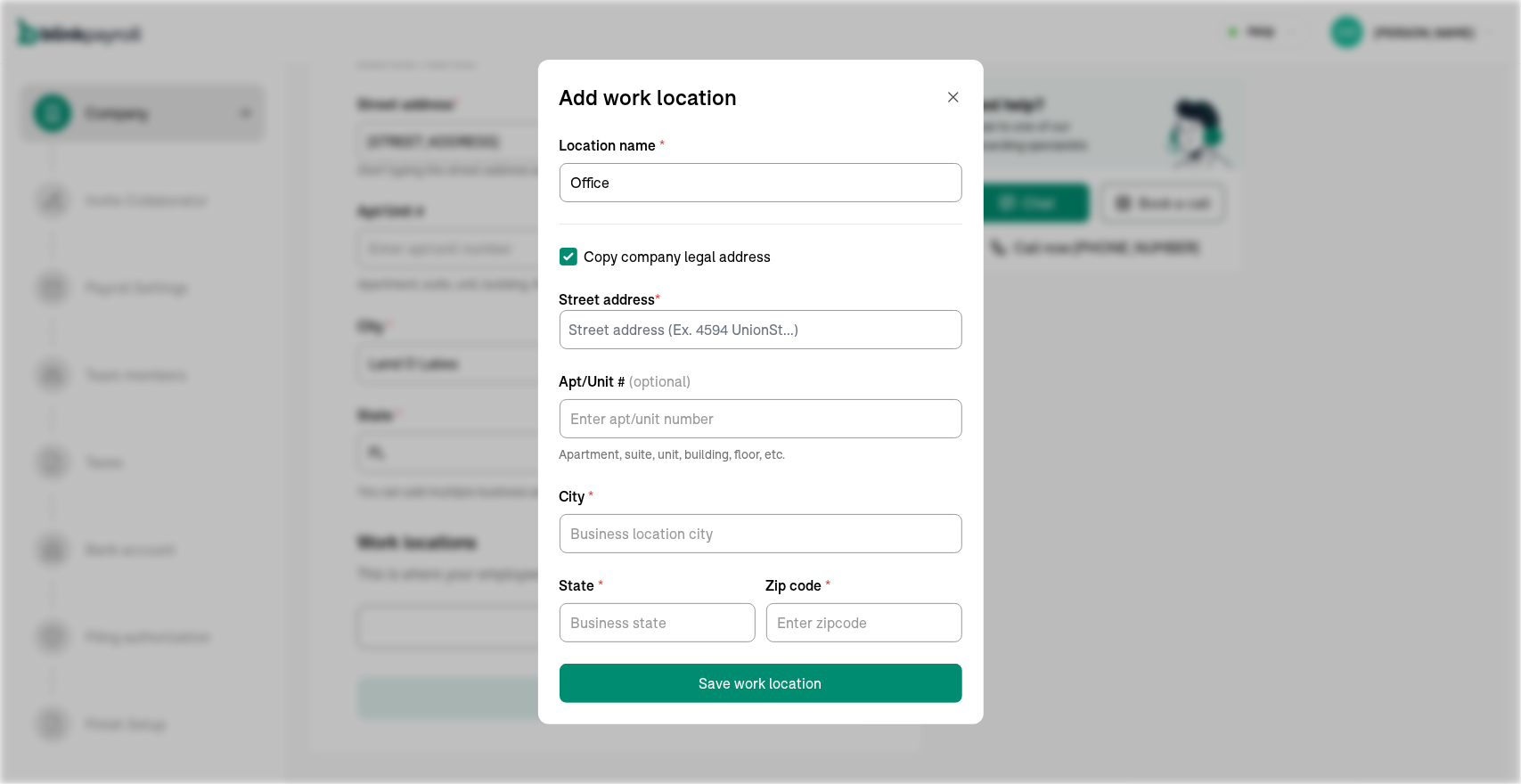
type input "FL"
type input "34638"
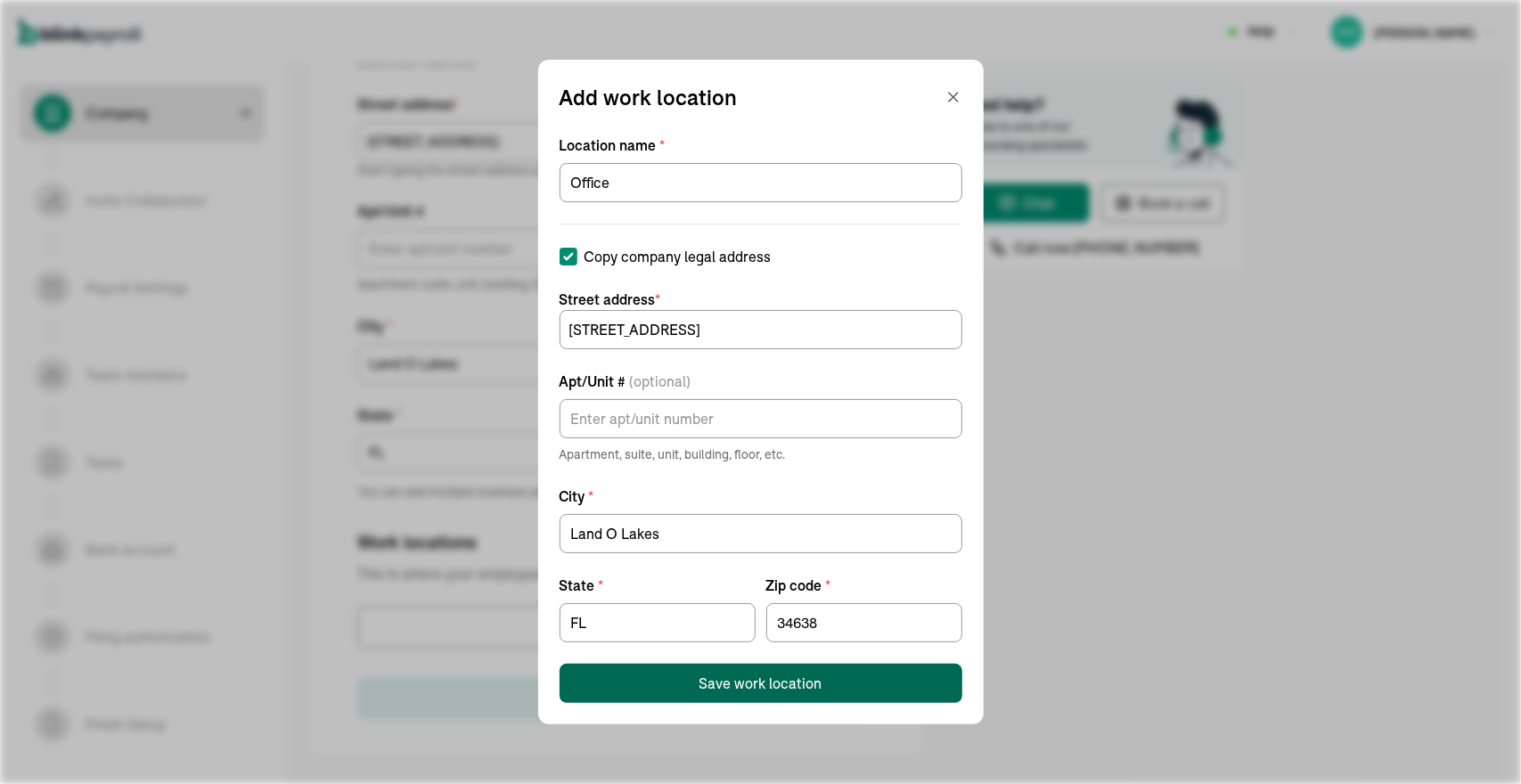
click at [747, 685] on div "Save work location" at bounding box center [761, 683] width 123 height 21
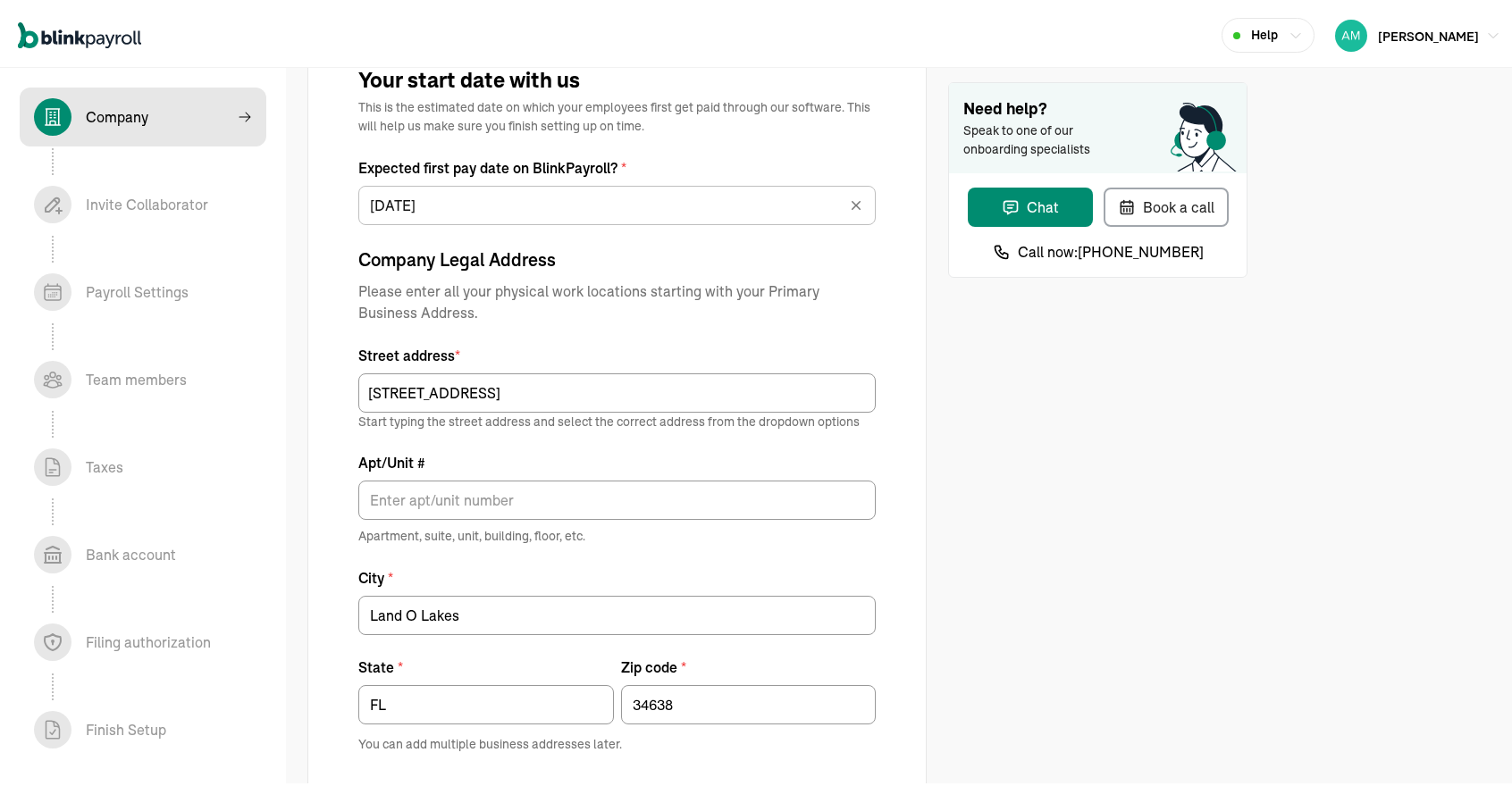
scroll to position [1015, 0]
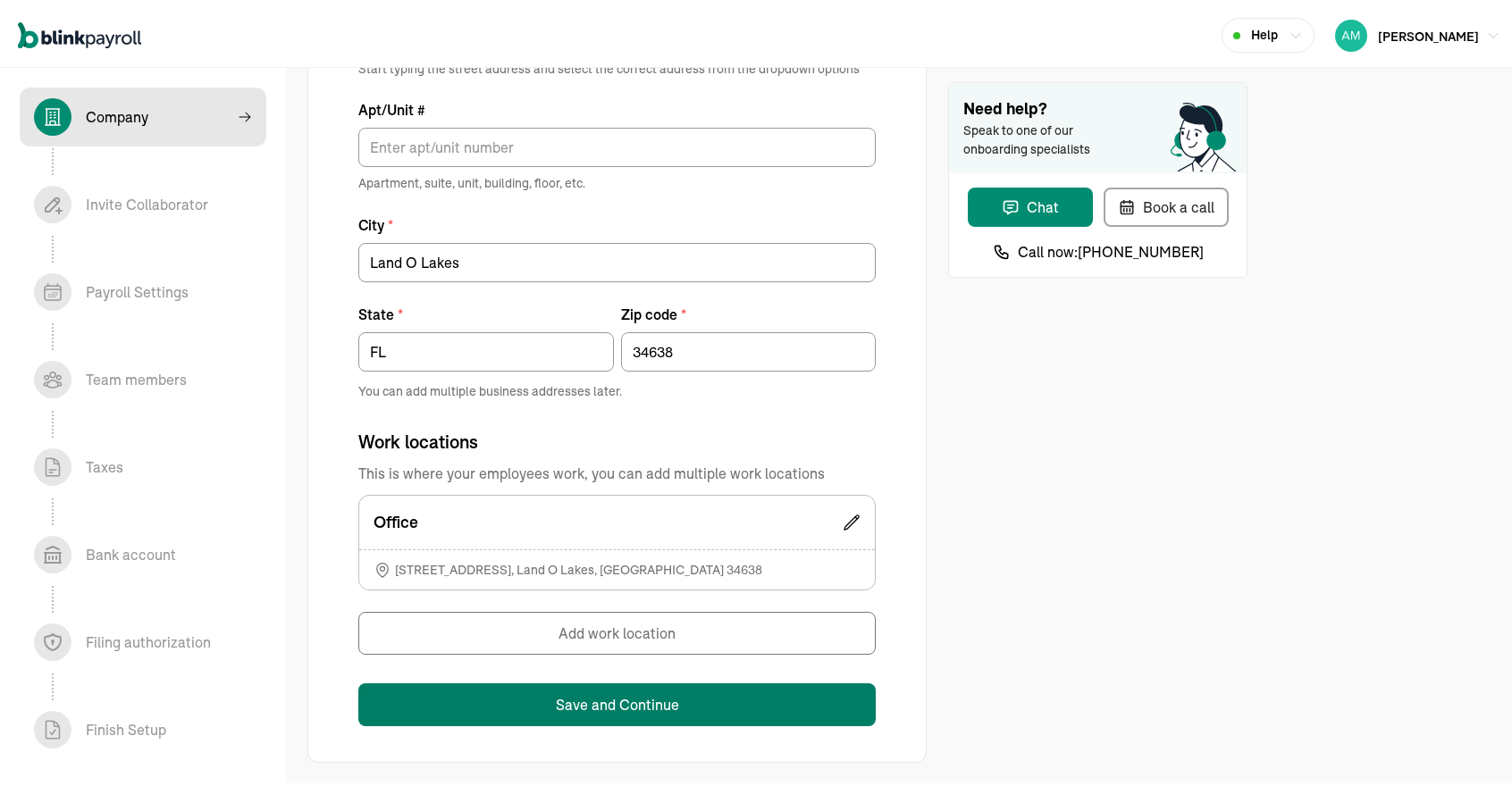
click at [676, 694] on button "Save and Continue" at bounding box center [617, 701] width 517 height 43
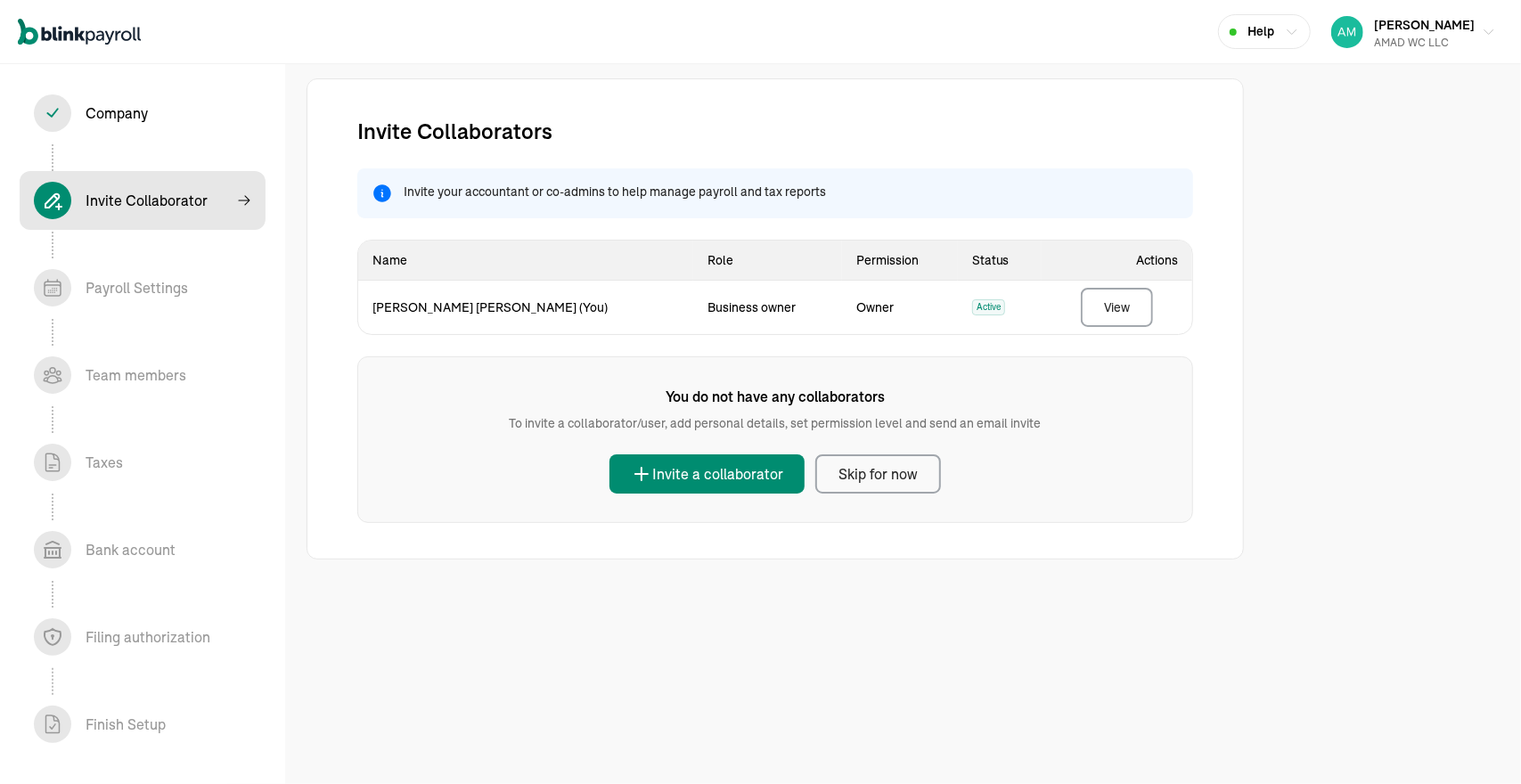
click at [476, 345] on div "Invite Collaborators Invite your accountant or co-admins to help manage payroll…" at bounding box center [775, 319] width 836 height 408
click at [887, 479] on div "Skip for now" at bounding box center [878, 473] width 79 height 21
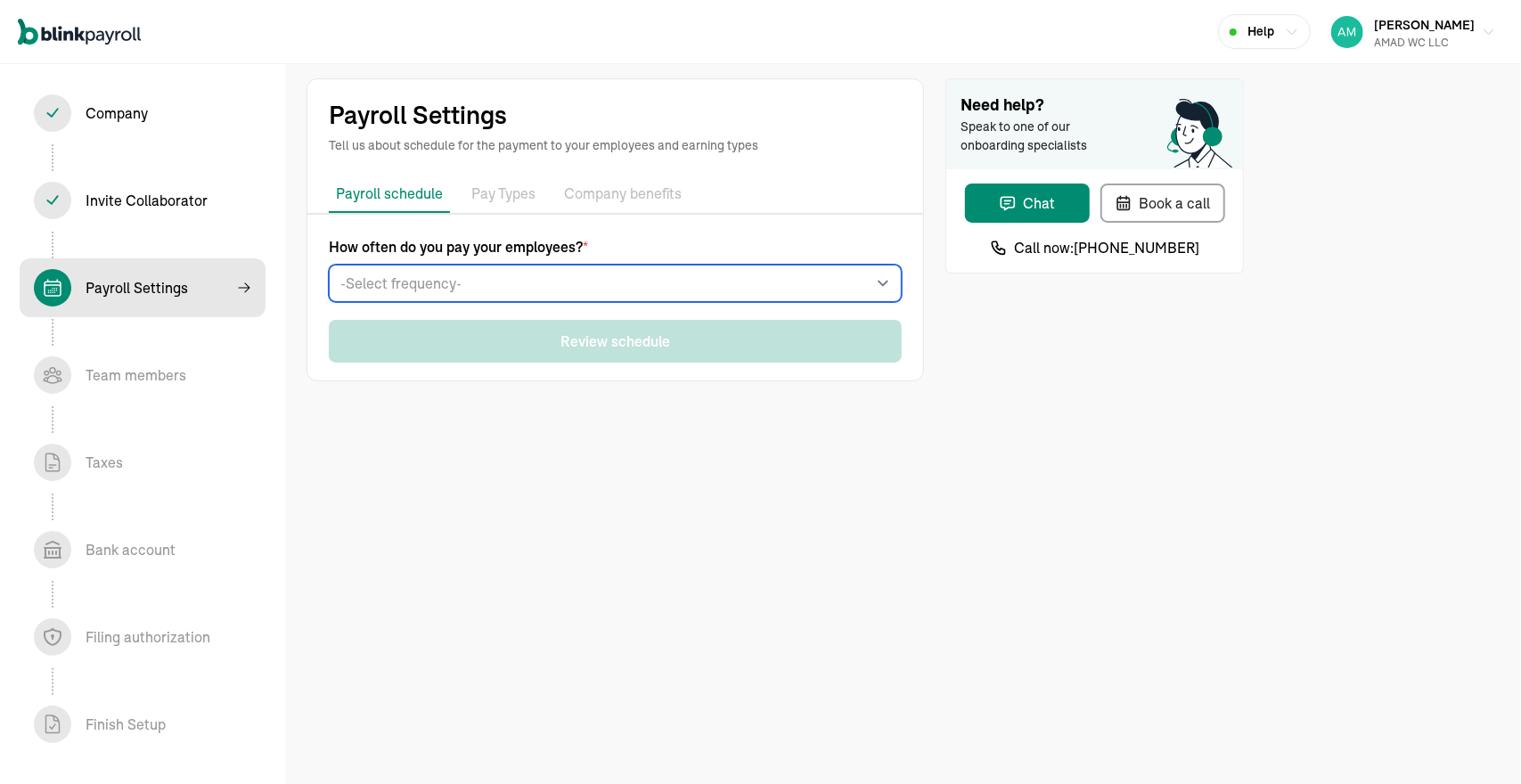
click at [666, 288] on select "-Select frequency- Weekly Bi-weekly Semi-monthly Monthly" at bounding box center [614, 283] width 573 height 37
select select "weekly"
click at [329, 264] on select "-Select frequency- Weekly Bi-weekly Semi-monthly Monthly" at bounding box center [614, 283] width 573 height 37
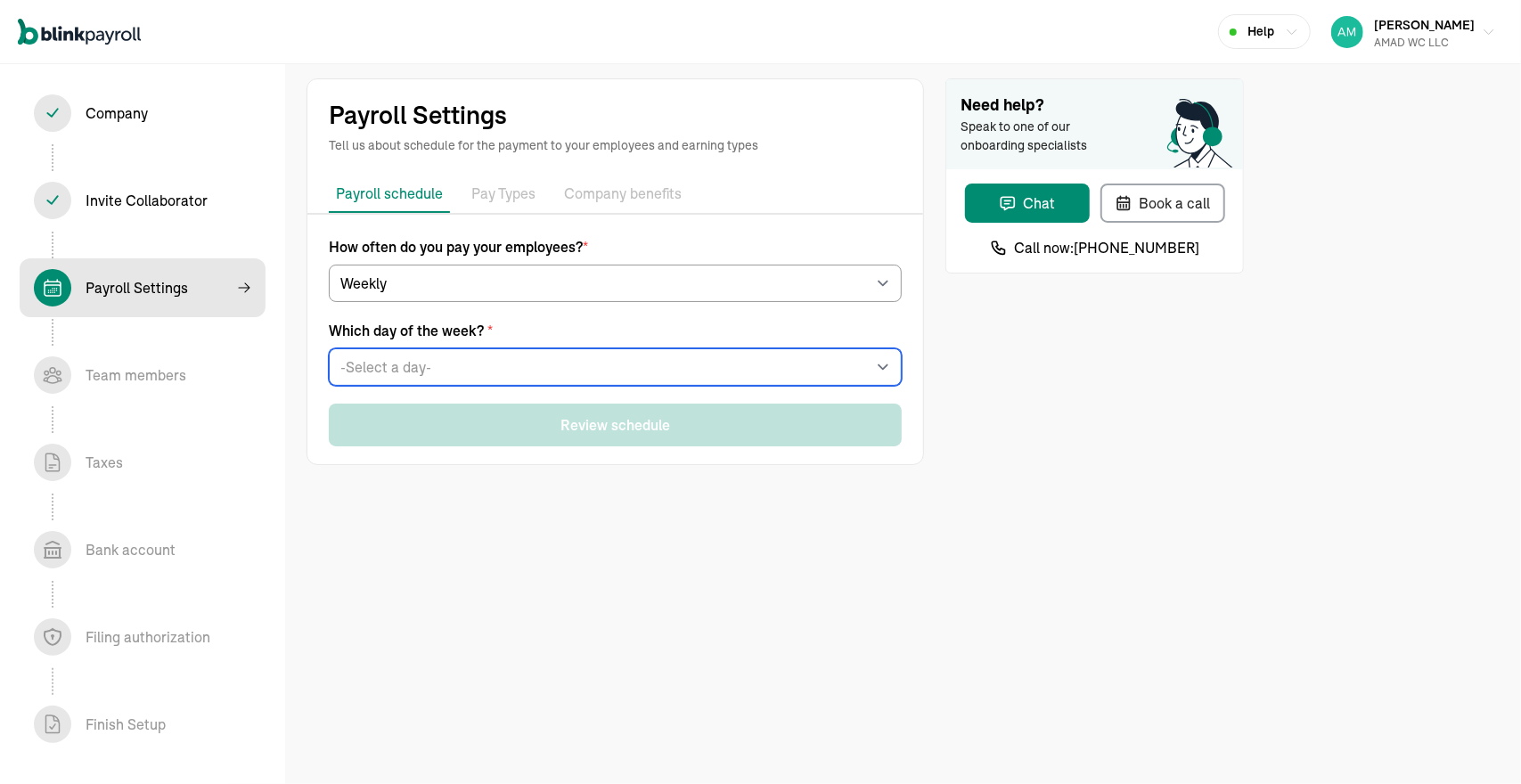
click at [489, 359] on select "-Select a day- Every [DATE] Every [DATE] Every [DATE] Every [DATE] Every [DATE]" at bounding box center [614, 366] width 573 height 37
select select "[DATE]"
click at [329, 348] on select "-Select a day- Every [DATE] Every [DATE] Every [DATE] Every [DATE] Every [DATE]" at bounding box center [614, 366] width 573 height 37
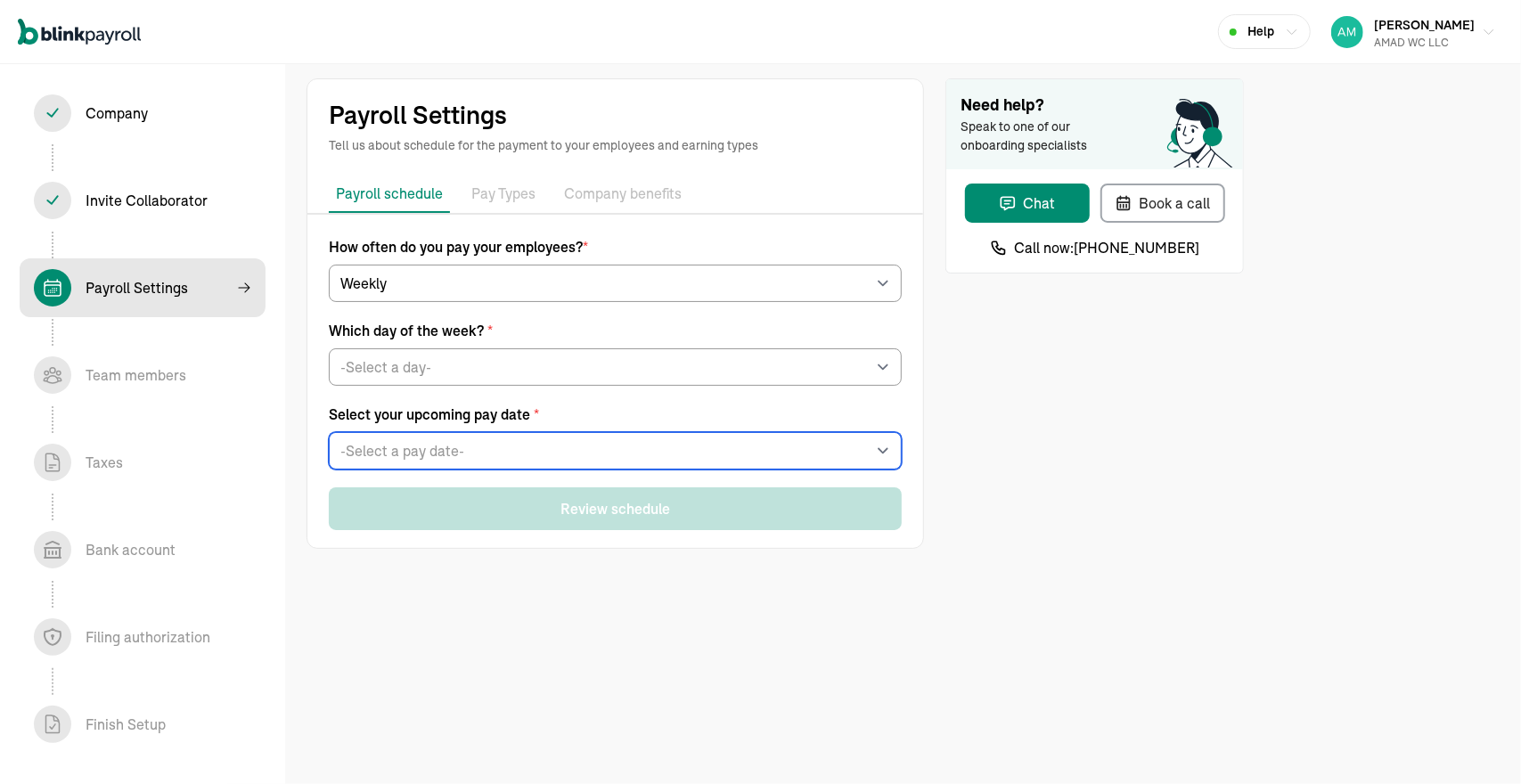
click at [426, 459] on select "-Select a pay date- [DATE] [DATE] [DATE] [DATE] [DATE] [DATE] [DATE] [DATE] [DA…" at bounding box center [614, 451] width 573 height 37
select select "[DATE]"
click at [329, 432] on select "-Select a pay date- [DATE] [DATE] [DATE] [DATE] [DATE] [DATE] [DATE] [DATE] [DA…" at bounding box center [614, 451] width 573 height 37
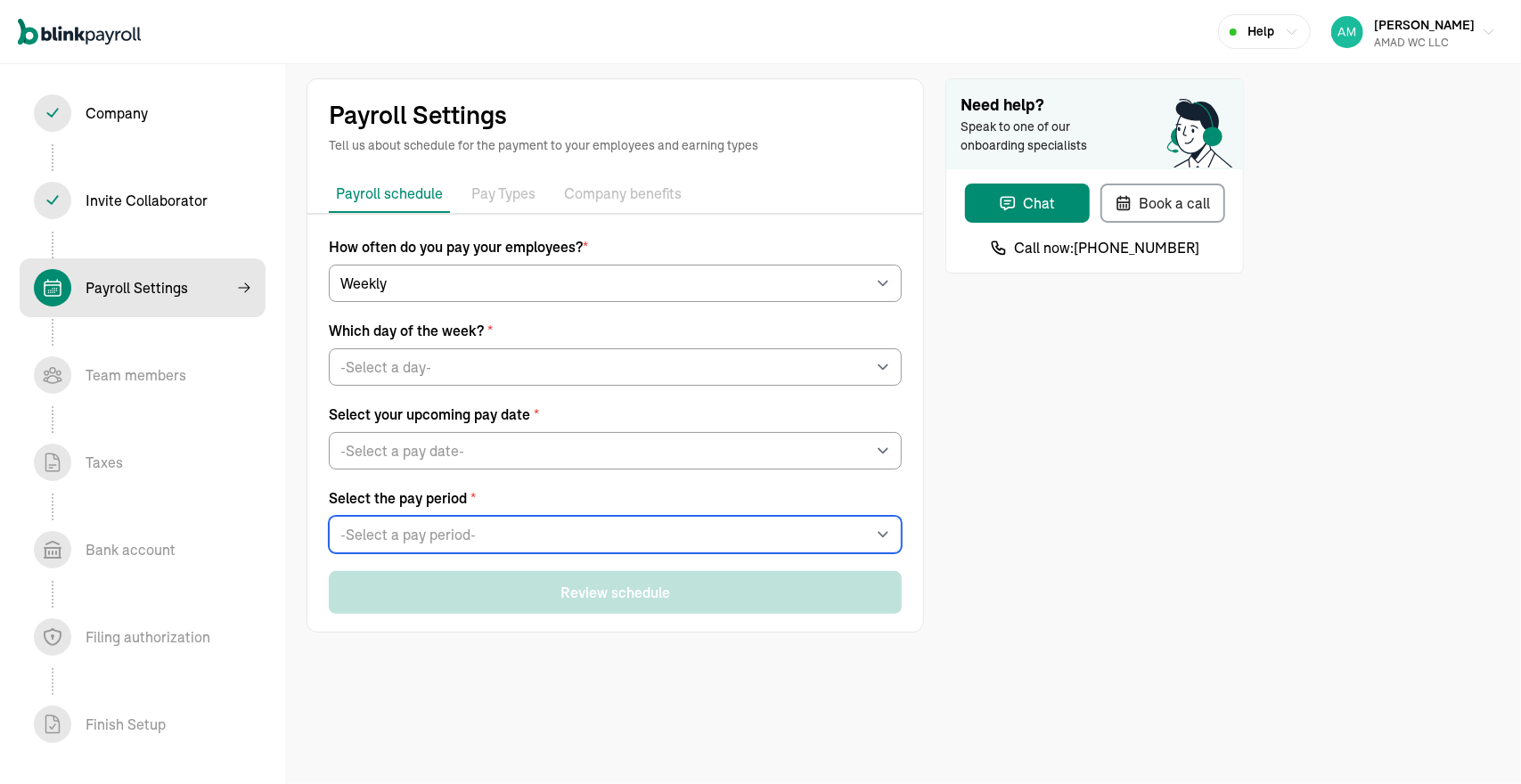
click at [419, 527] on select "-Select a pay period- [DATE] - [DATE] [DATE] - [DATE] Custom Pay Period" at bounding box center [614, 534] width 573 height 37
click at [329, 516] on select "-Select a pay period- [DATE] - [DATE] [DATE] - [DATE] Custom Pay Period" at bounding box center [614, 534] width 573 height 37
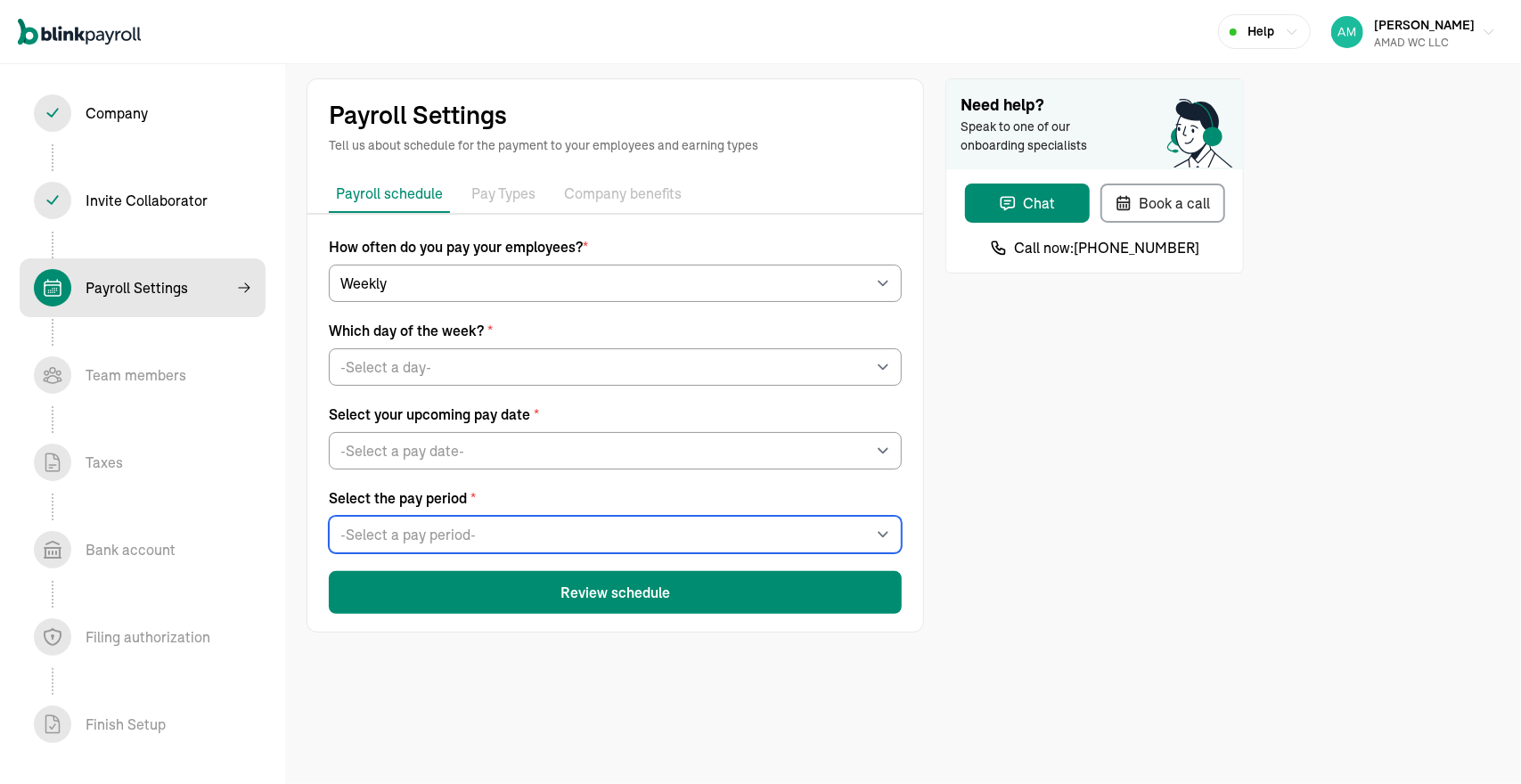
click at [460, 528] on select "-Select a pay period- [DATE] - [DATE] [DATE] - [DATE] Custom Pay Period" at bounding box center [614, 534] width 573 height 37
select select "[DATE] - [DATE]"
click at [329, 516] on select "-Select a pay period- [DATE] - [DATE] [DATE] - [DATE] Custom Pay Period" at bounding box center [614, 534] width 573 height 37
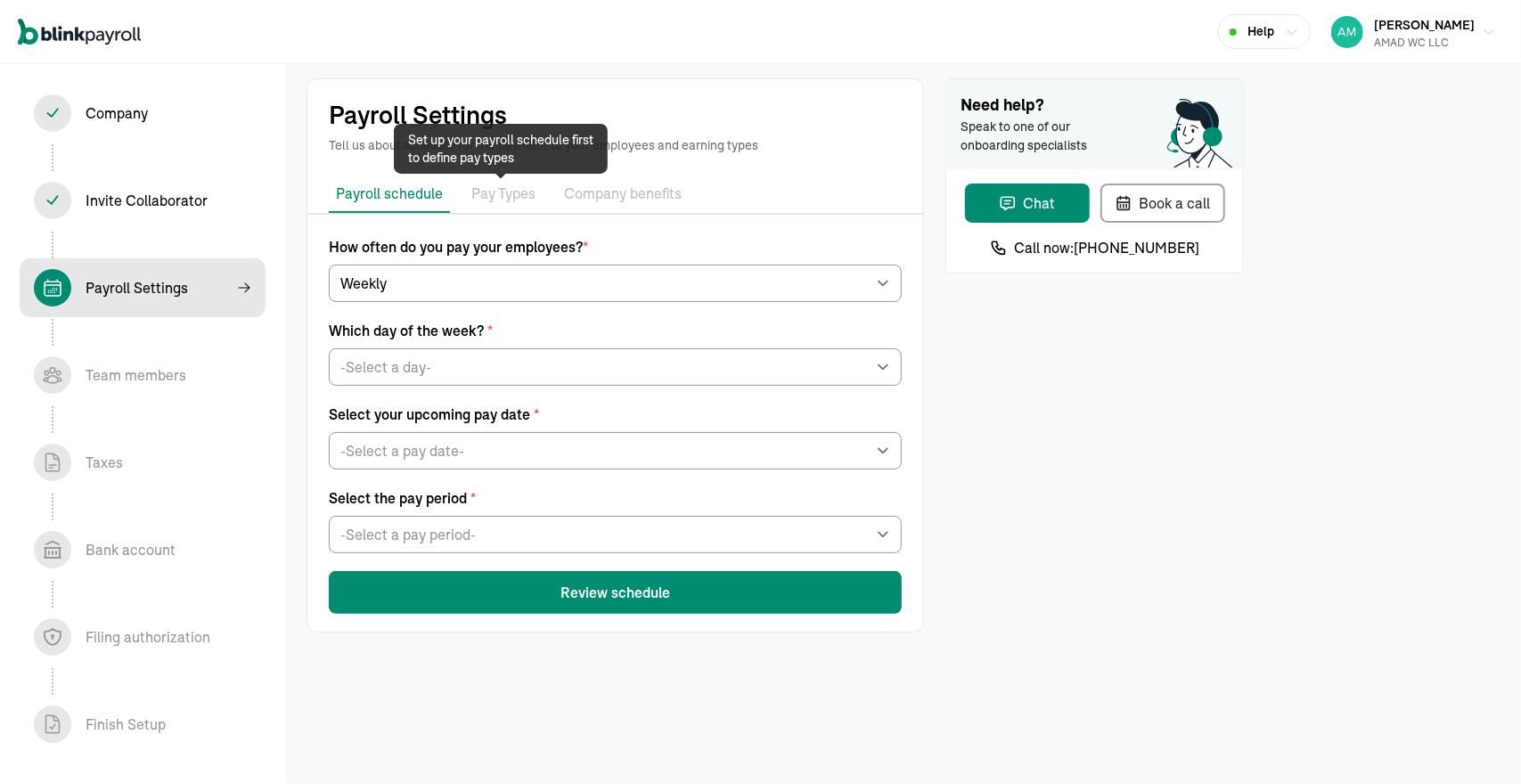
click at [492, 203] on p "Pay Types" at bounding box center [503, 194] width 64 height 23
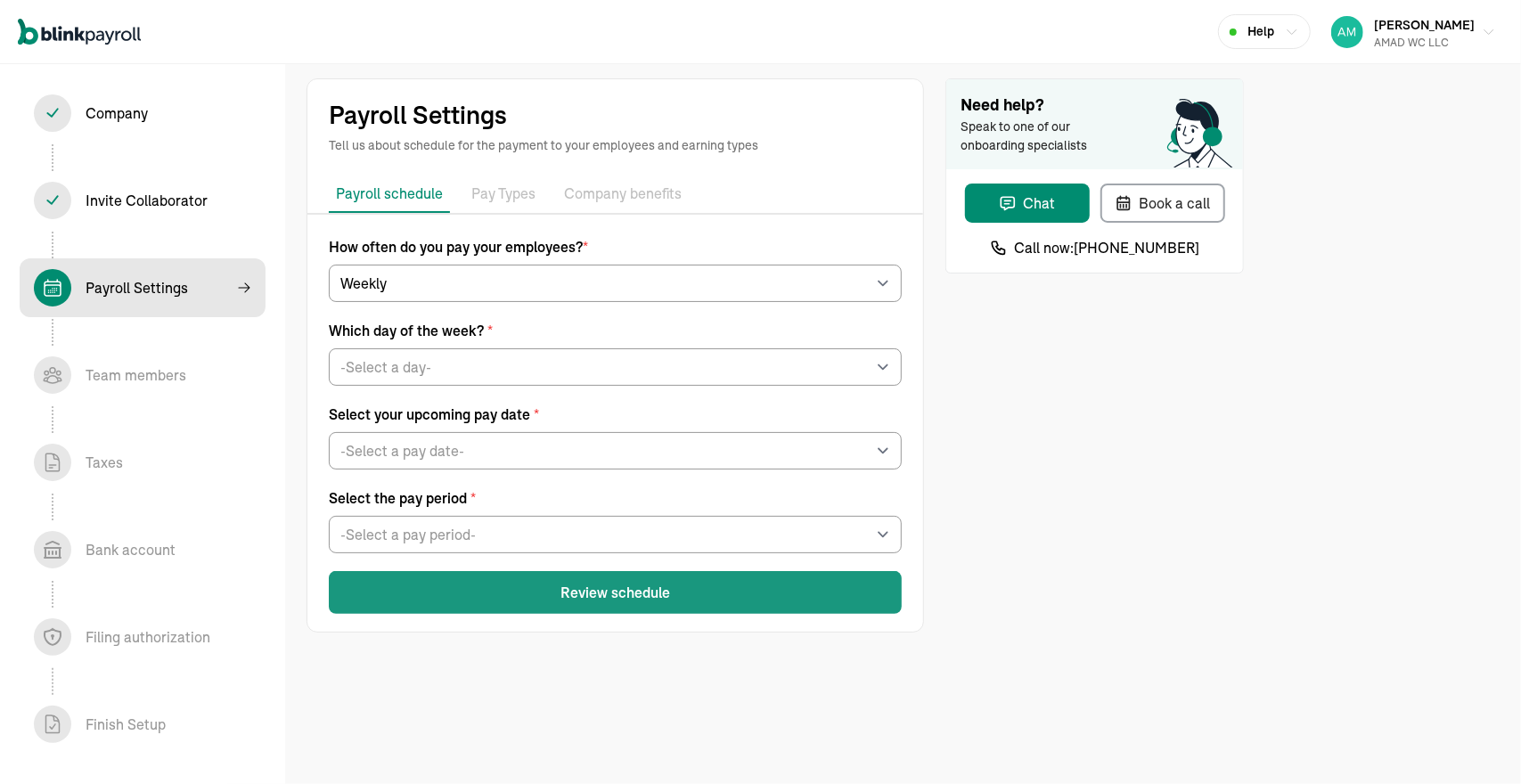
click at [508, 596] on button "Review schedule" at bounding box center [614, 593] width 573 height 43
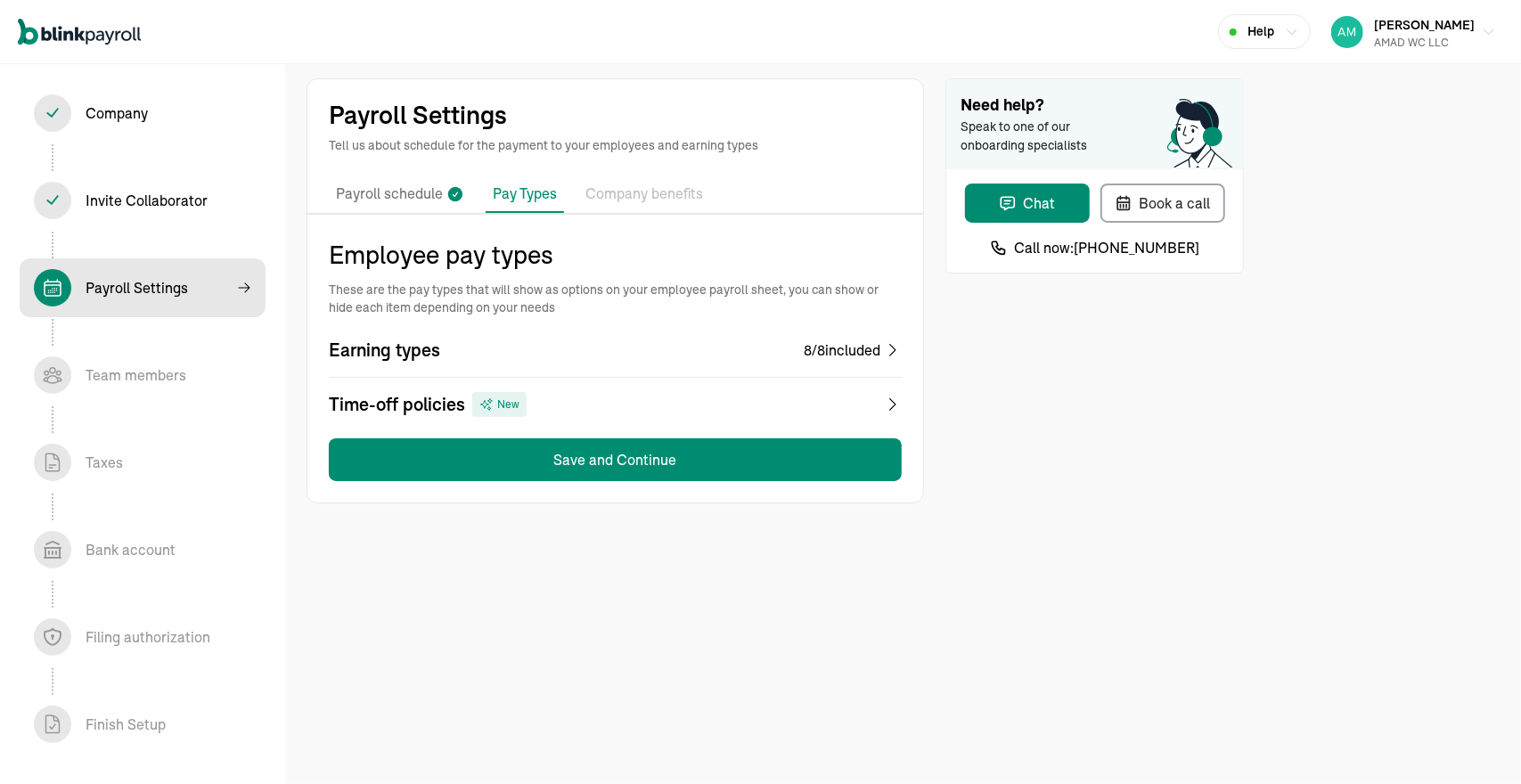
click at [821, 348] on div "8 / 8 included" at bounding box center [842, 350] width 77 height 21
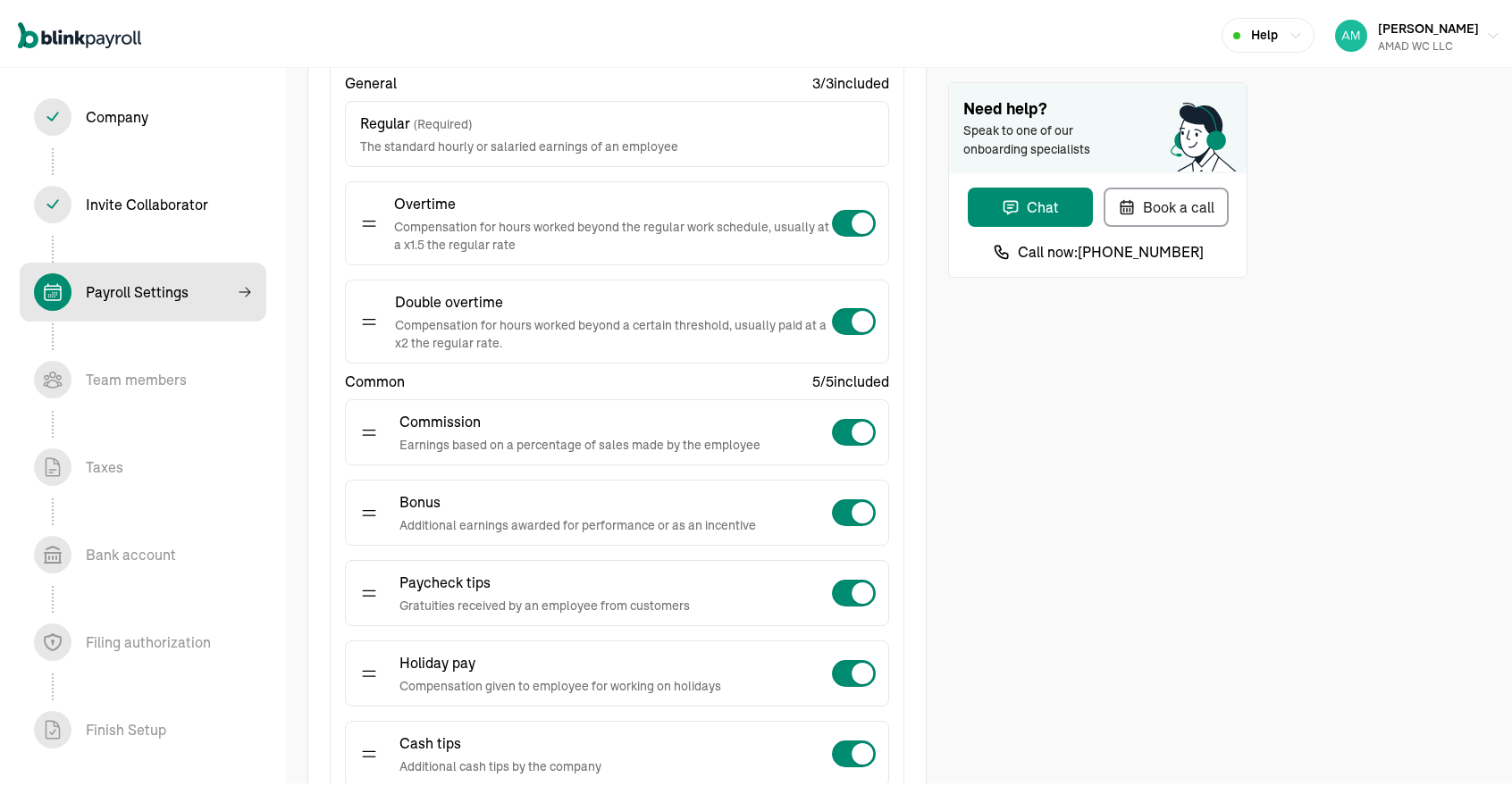
scroll to position [326, 0]
click at [859, 315] on span at bounding box center [862, 316] width 21 height 21
checkbox input "false"
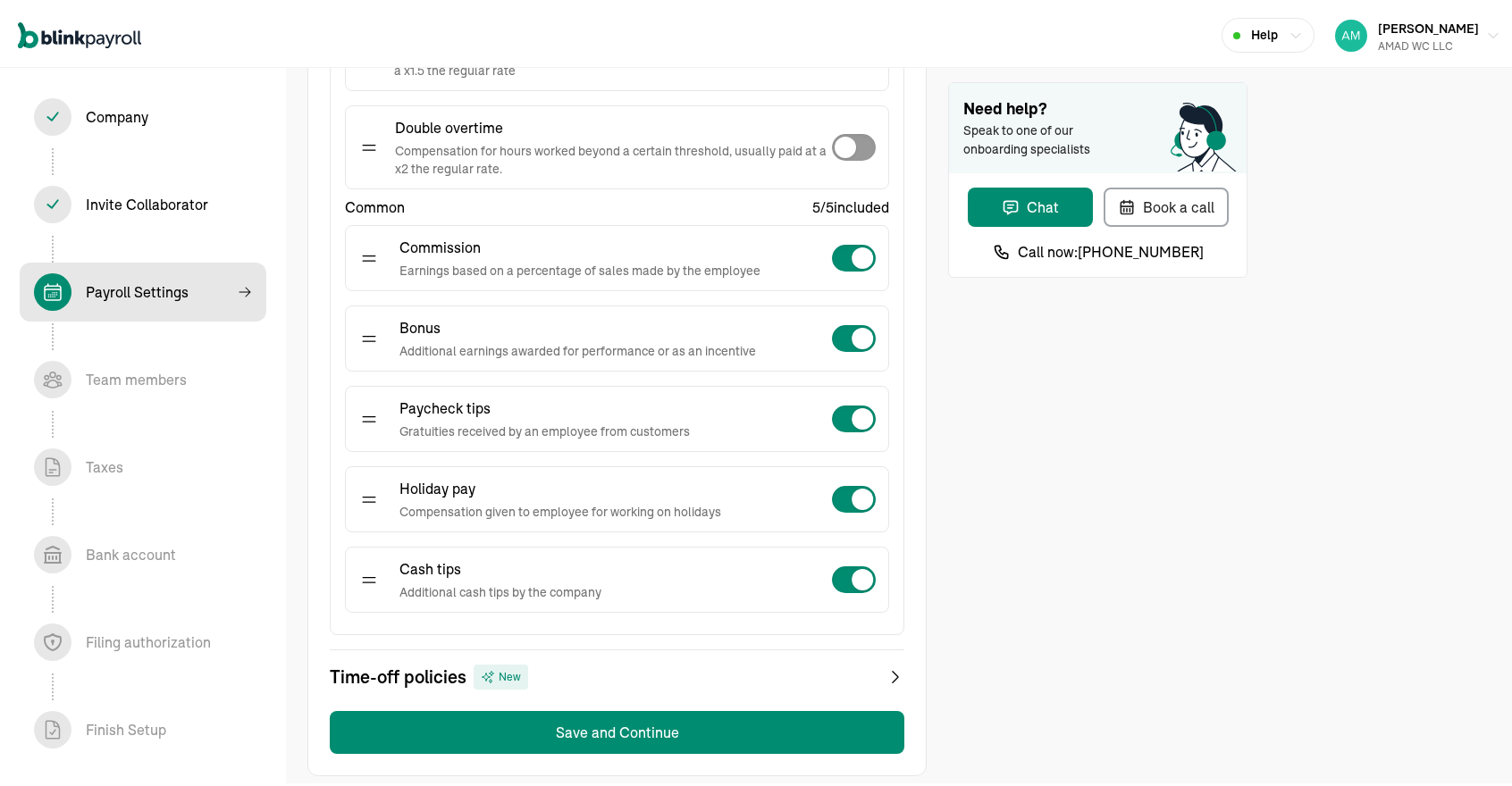
scroll to position [503, 0]
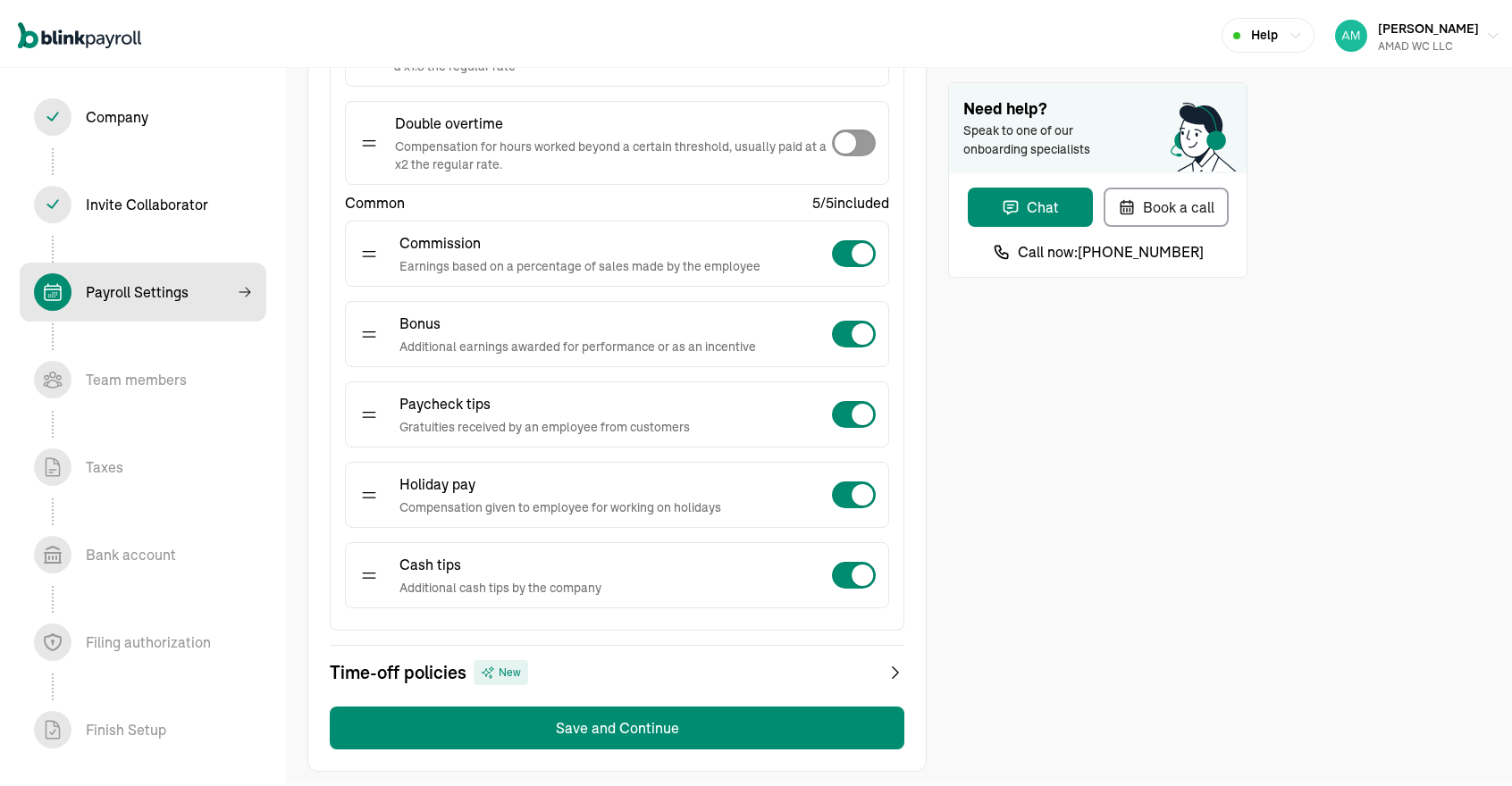
click at [855, 562] on span at bounding box center [862, 571] width 21 height 21
checkbox input "false"
click at [687, 663] on div "Time-off policies New" at bounding box center [616, 669] width 574 height 25
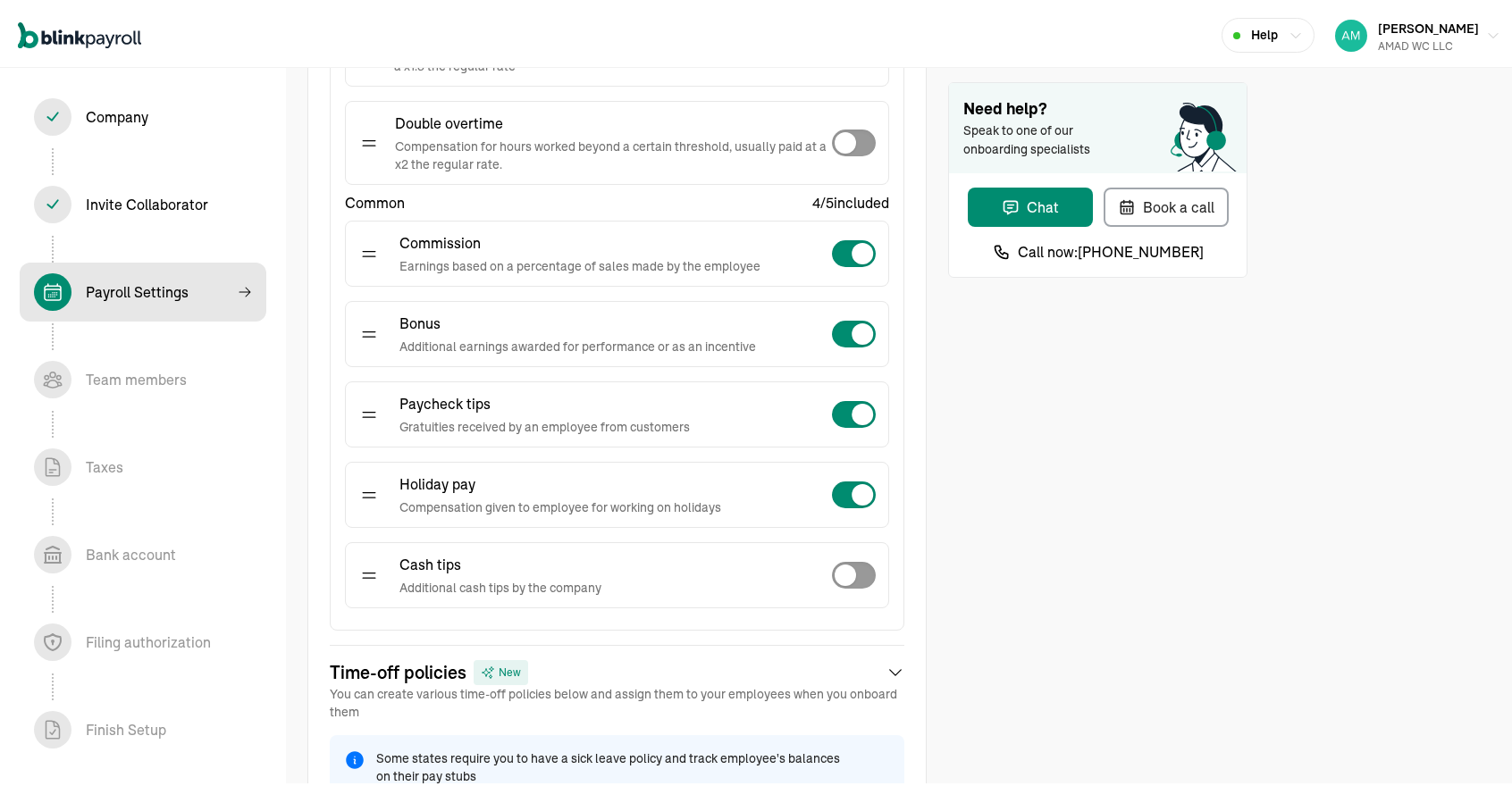
scroll to position [686, 0]
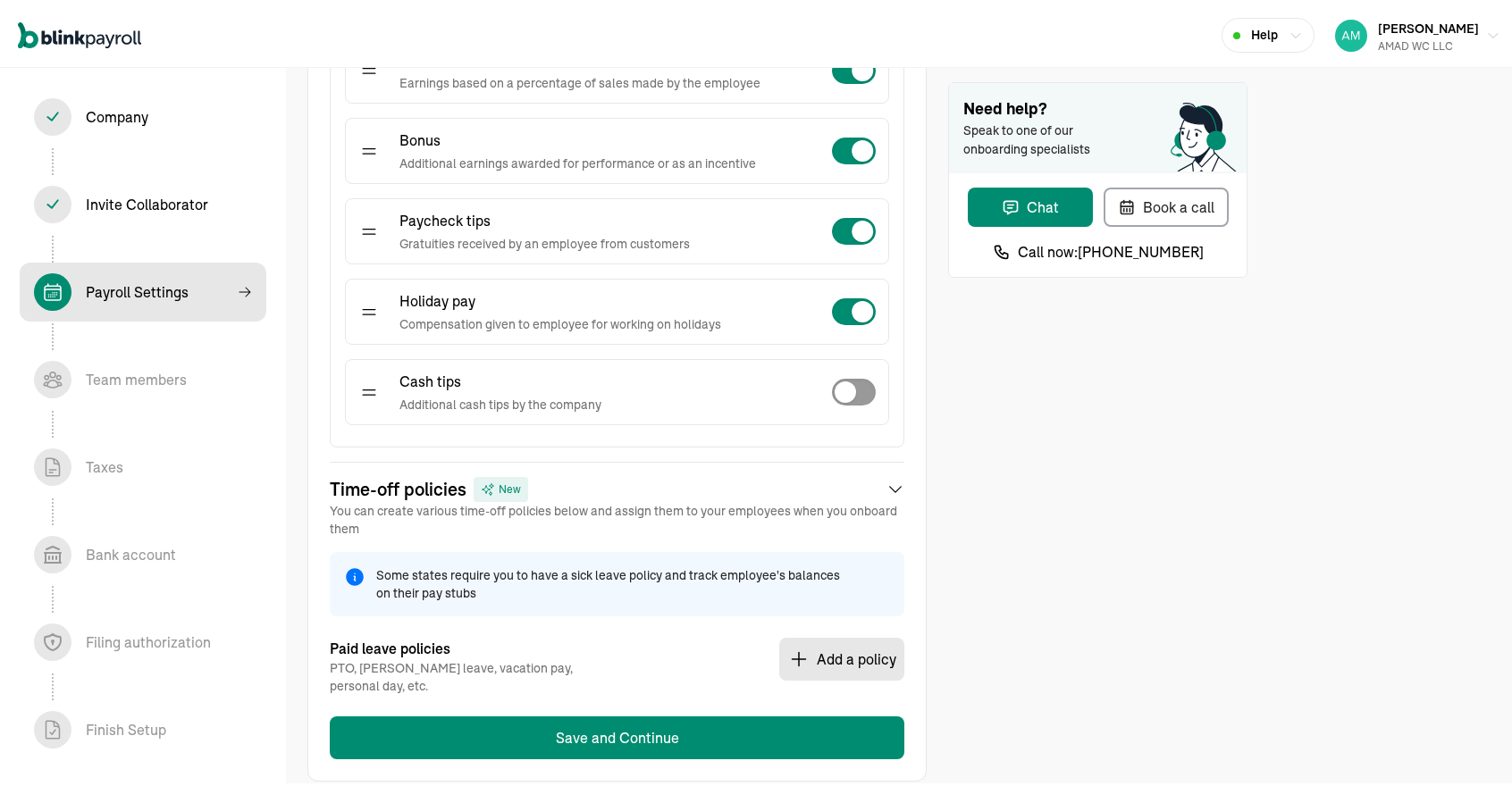
click at [839, 643] on button "Add a policy" at bounding box center [841, 656] width 125 height 43
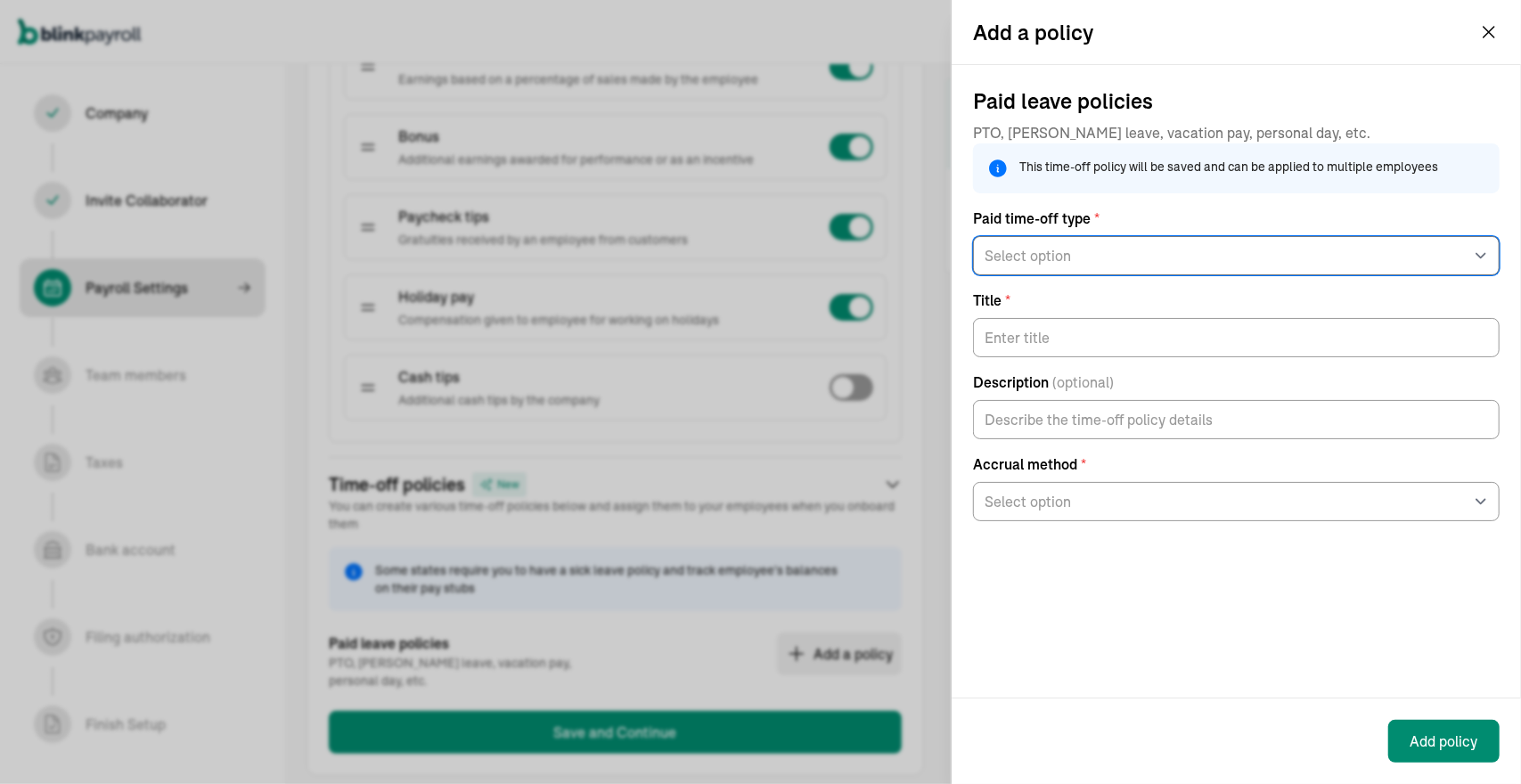
click at [1127, 243] on select "Select option General PTO Sick pay Vacation pay" at bounding box center [1237, 255] width 527 height 39
select select "paid_time_off"
click at [973, 236] on select "Select option General PTO Sick pay Vacation pay" at bounding box center [1237, 255] width 527 height 39
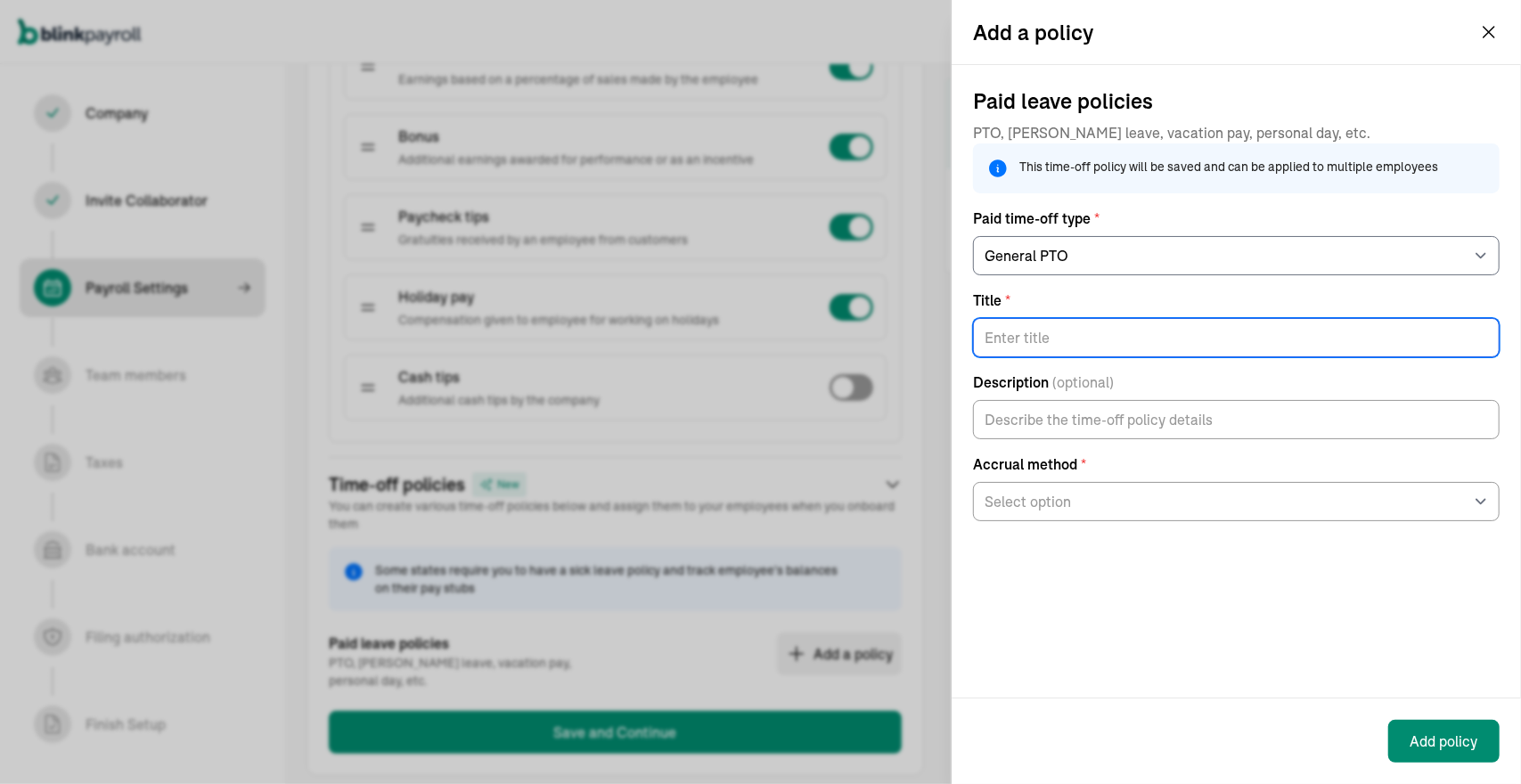
click at [1102, 345] on input "Title *" at bounding box center [1237, 338] width 527 height 39
type input "O"
type input "PTO"
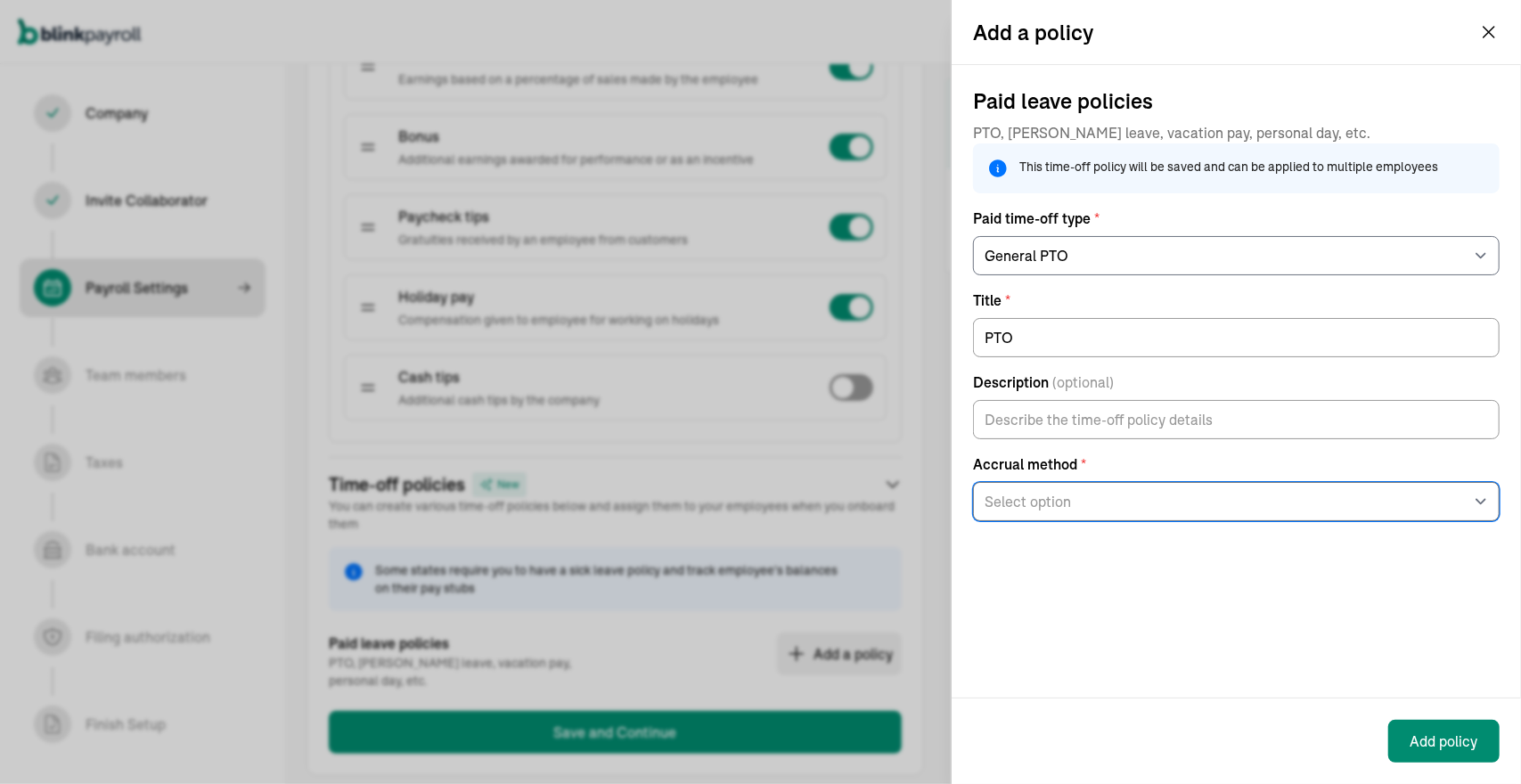
click at [1095, 506] on select "Select option At the beginning of the year Per pay period Per hour worked On an…" at bounding box center [1237, 502] width 527 height 39
select select "beginning_of_year"
click at [973, 495] on select "Select option At the beginning of the year Per pay period Per hour worked On an…" at bounding box center [1237, 502] width 527 height 39
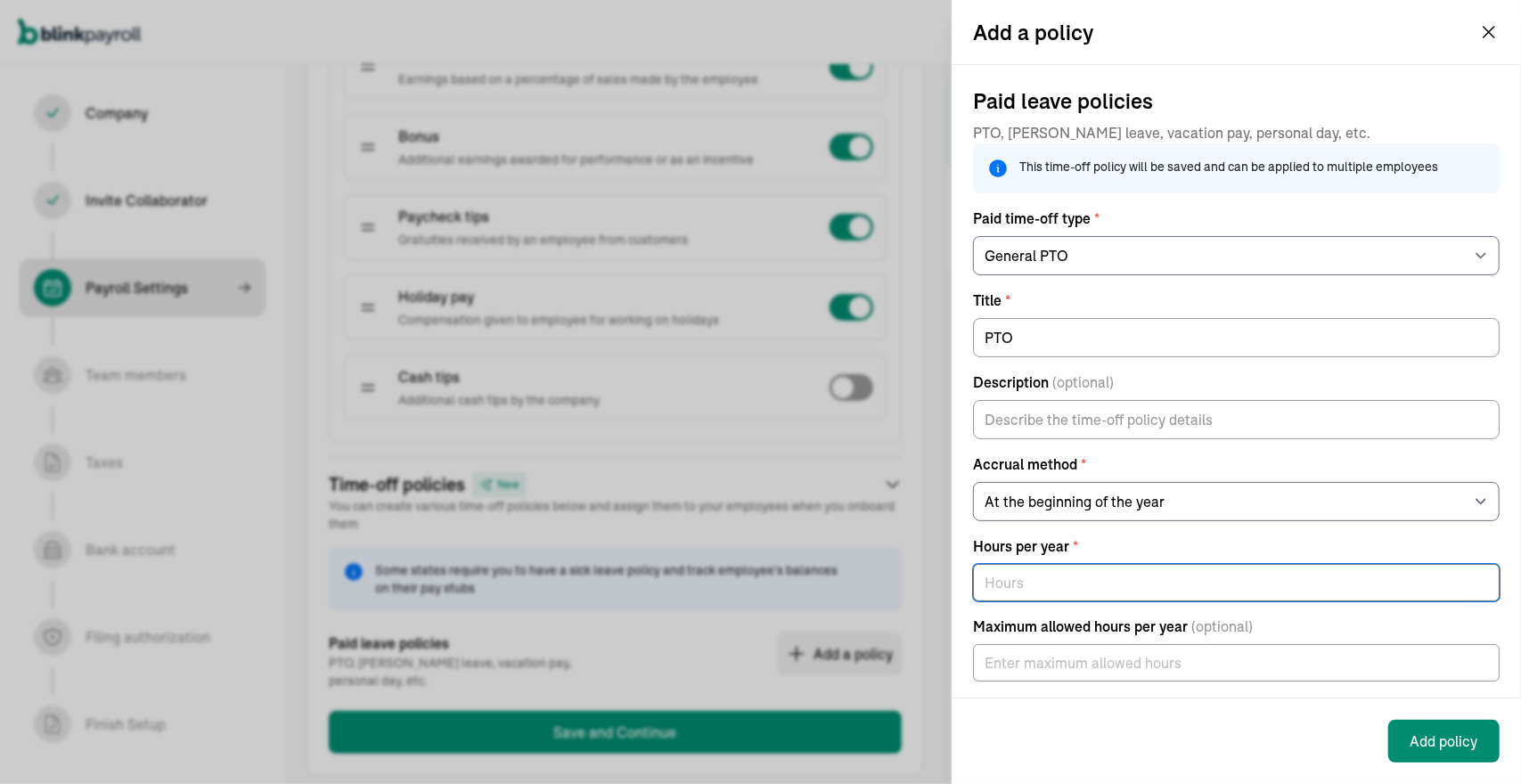
click at [1112, 601] on input "text" at bounding box center [1237, 583] width 527 height 37
type input "480"
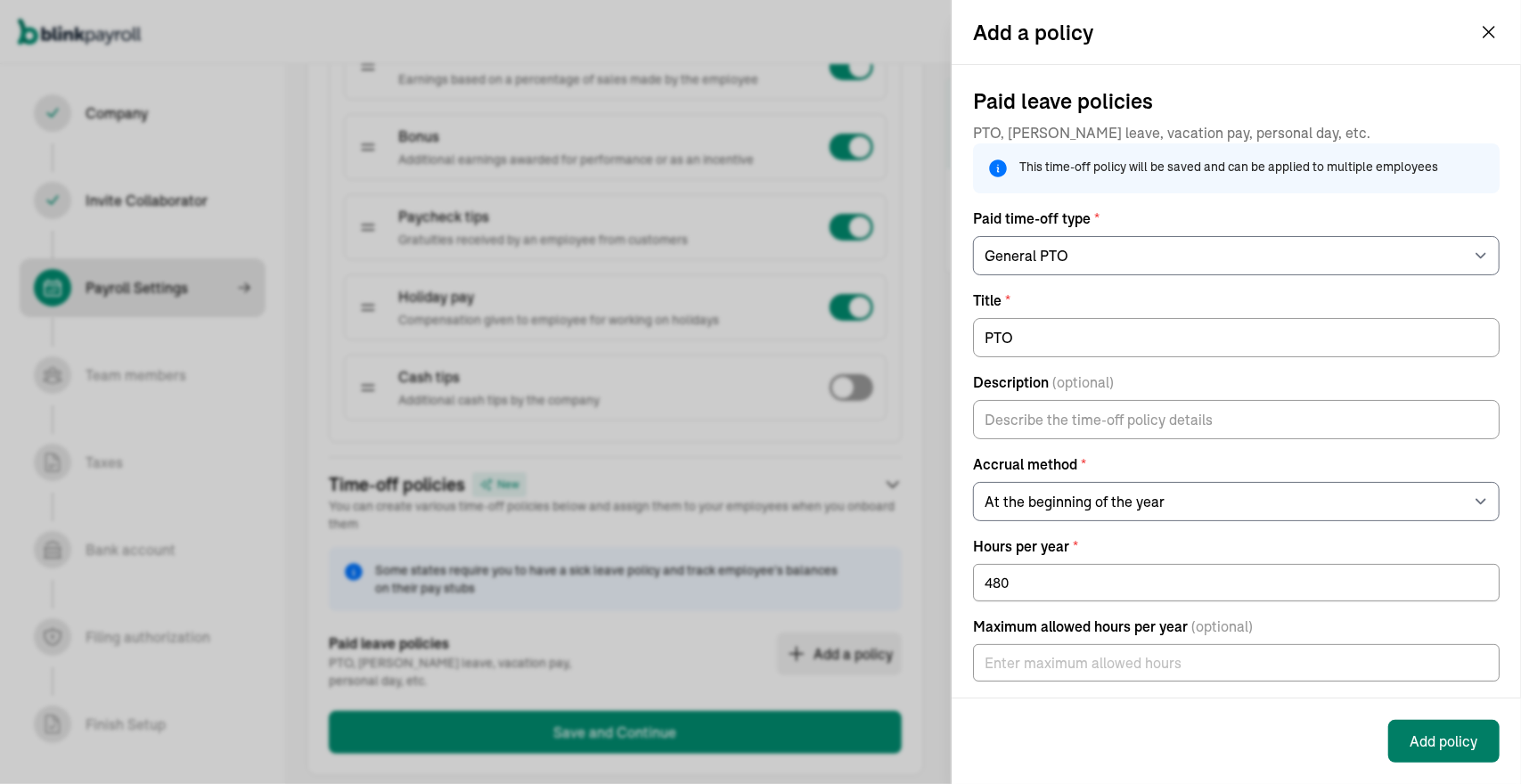
click at [1440, 742] on button "Add policy" at bounding box center [1444, 741] width 111 height 43
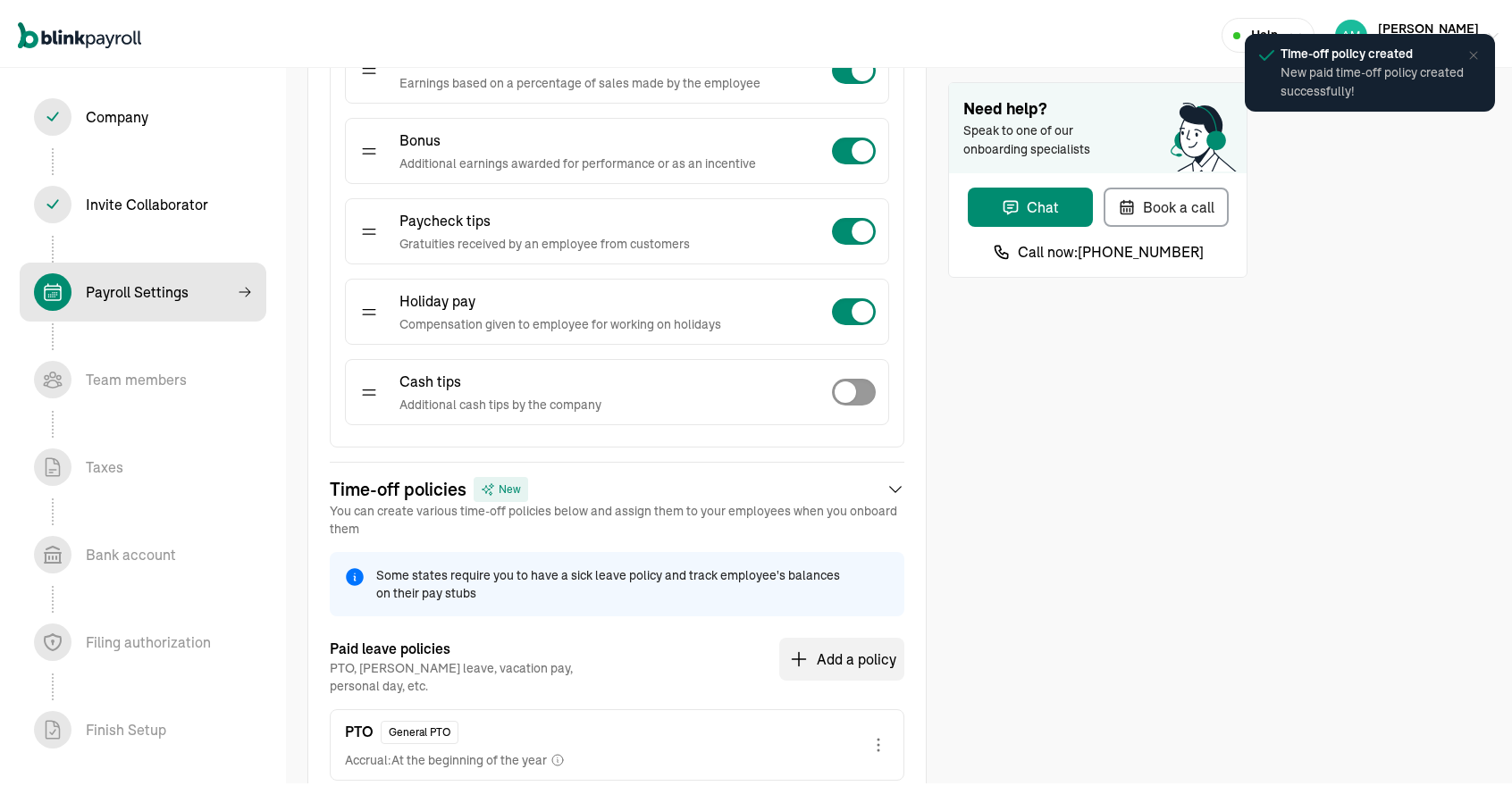
scroll to position [770, 0]
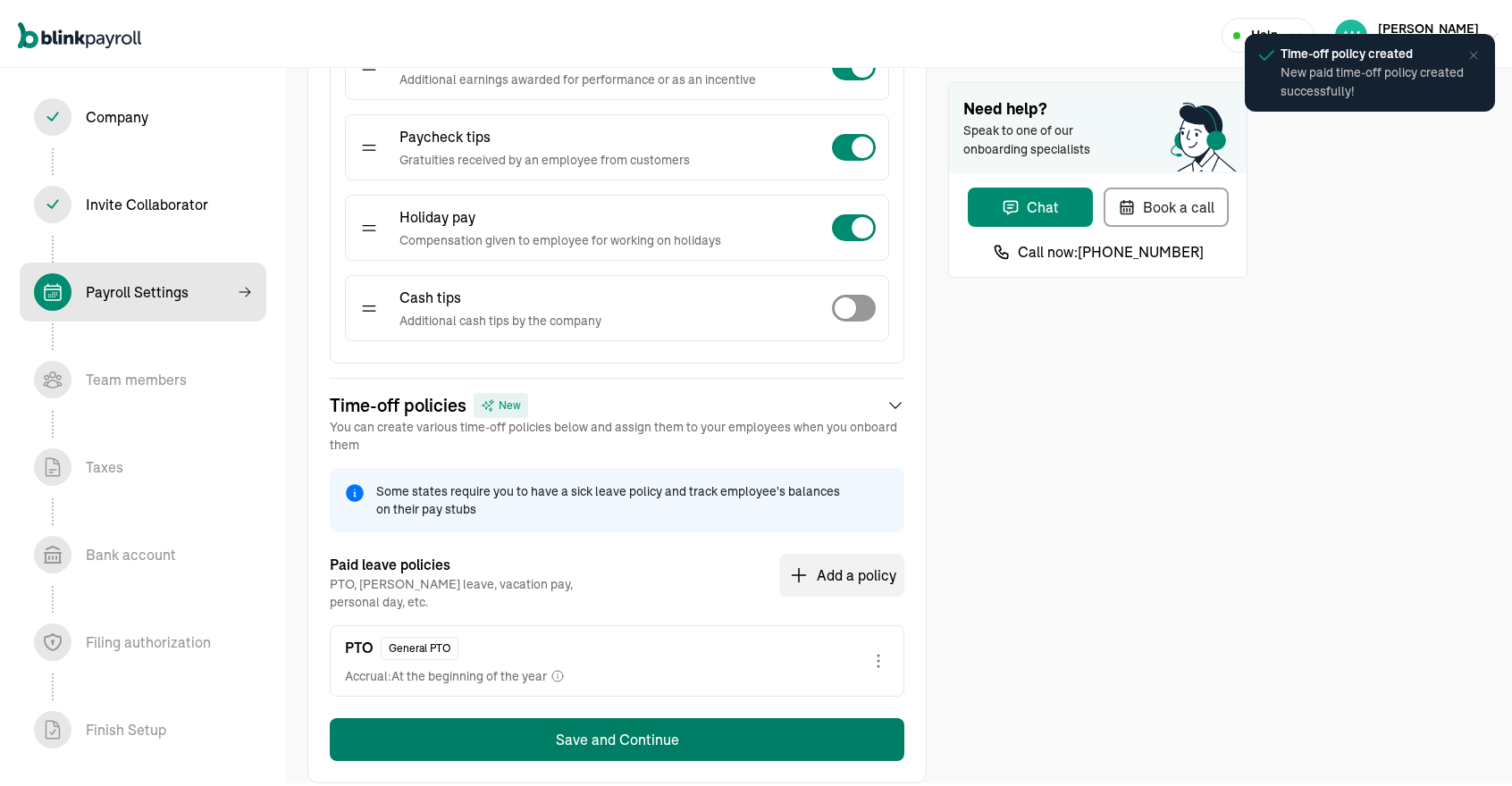
click at [534, 714] on button "Save and Continue" at bounding box center [616, 736] width 574 height 43
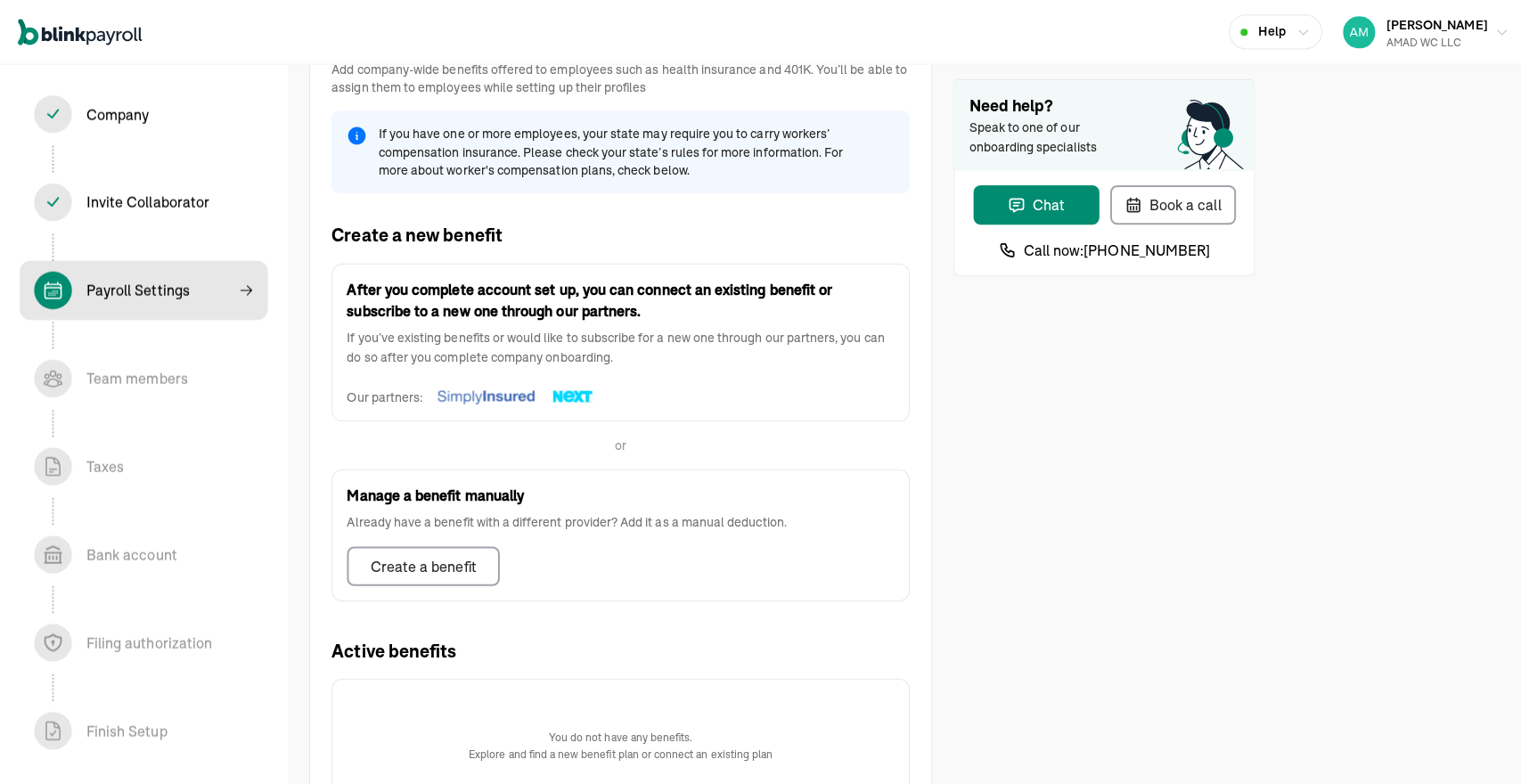
scroll to position [353, 0]
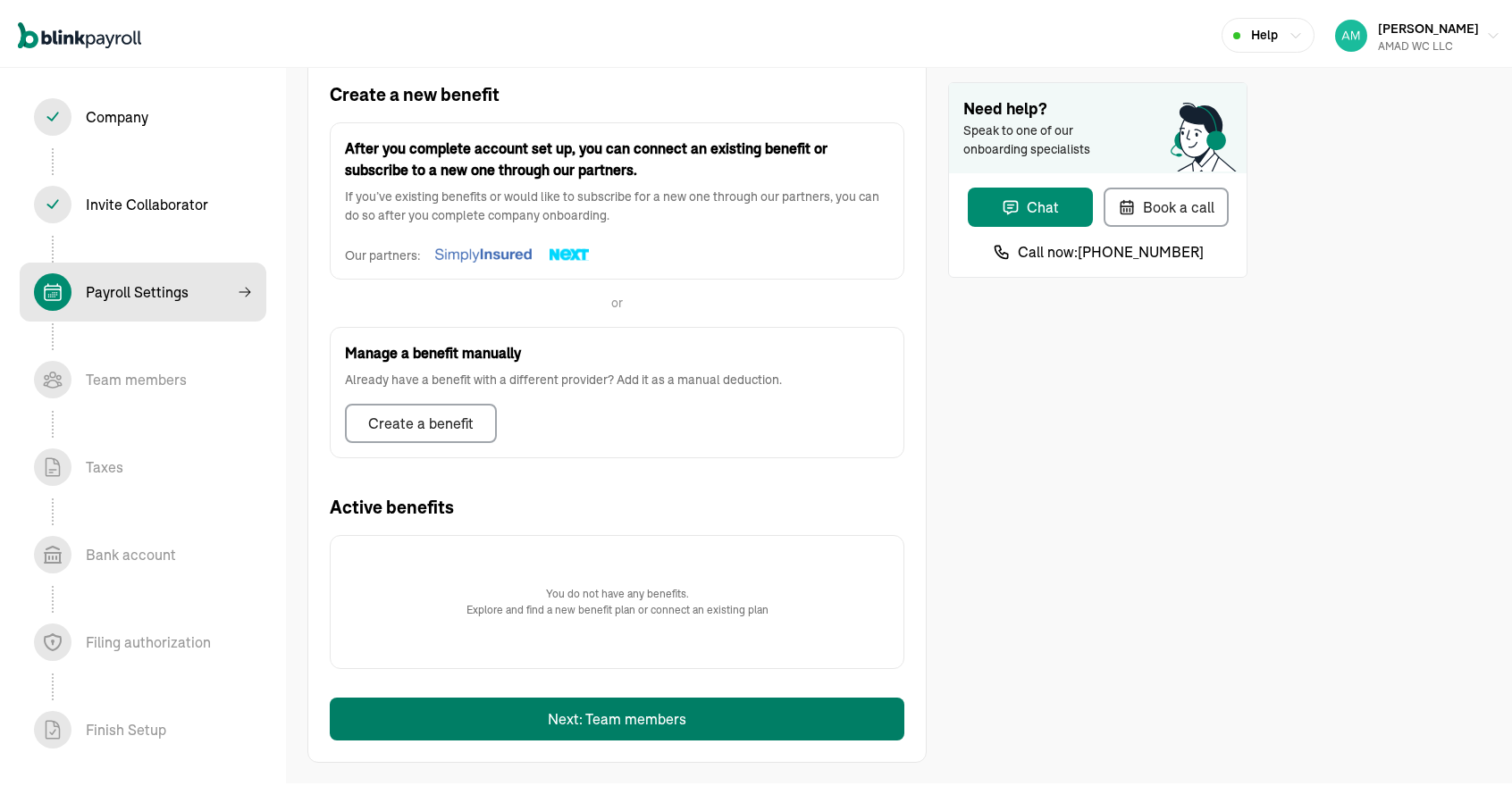
click at [565, 723] on button "Next: Team members" at bounding box center [616, 715] width 574 height 43
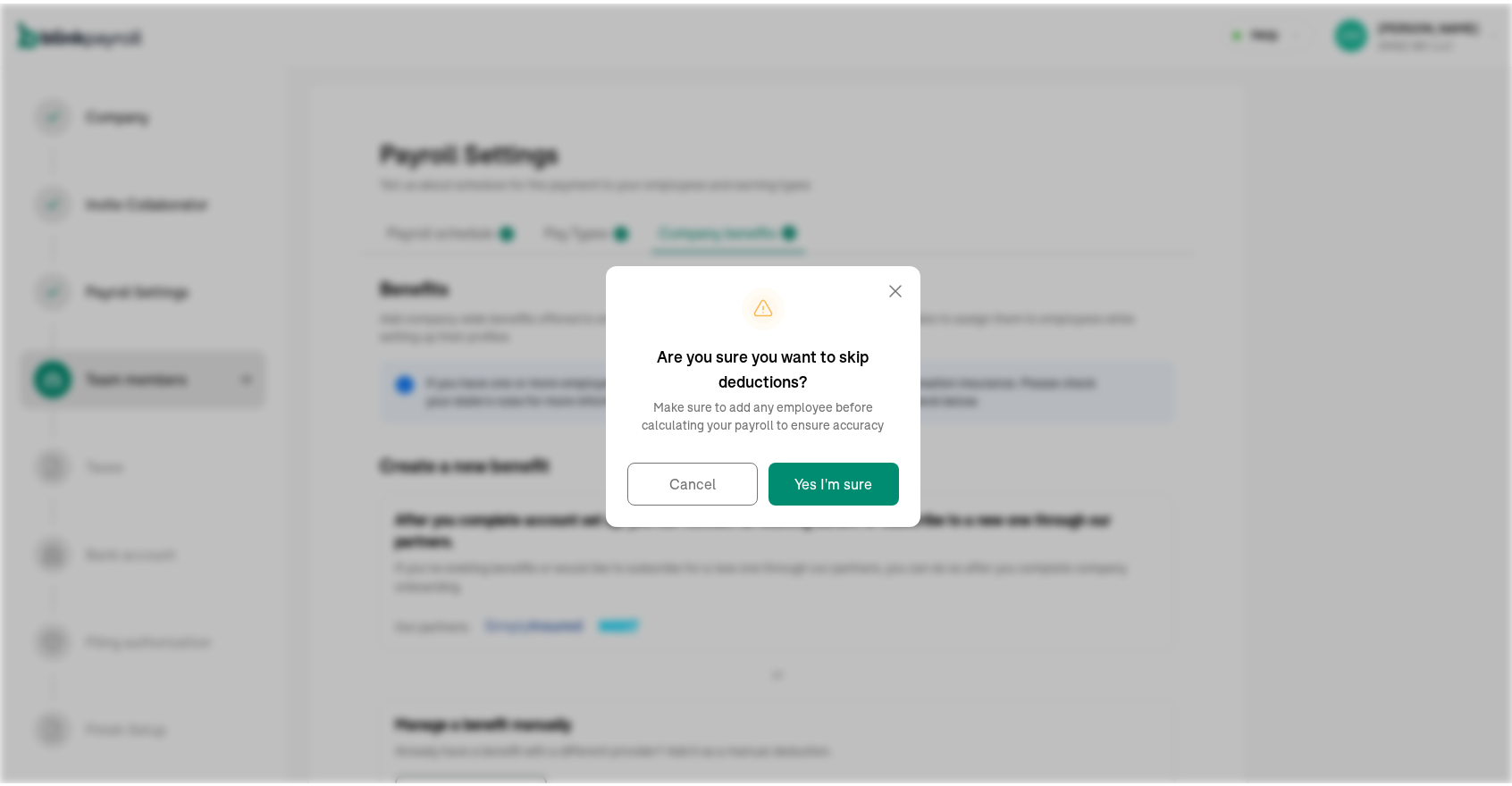
select select "employee"
select select "contractor"
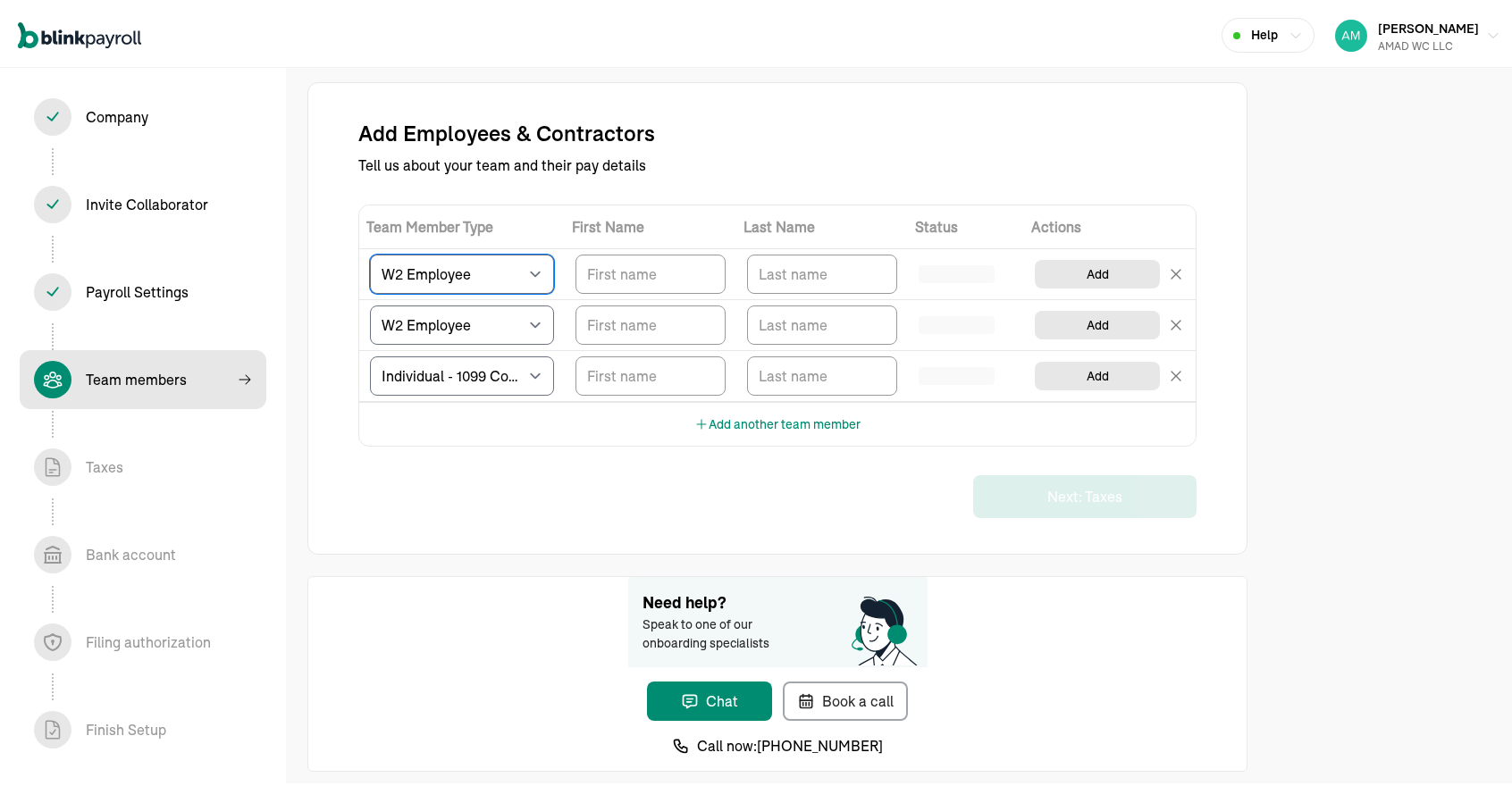
click at [529, 274] on select "Select W2 Employee Individual - 1099 [DEMOGRAPHIC_DATA] Business - 1099 Contrac…" at bounding box center [462, 271] width 184 height 39
click at [620, 265] on input "TextInput" at bounding box center [649, 271] width 150 height 39
type input "[PERSON_NAME]"
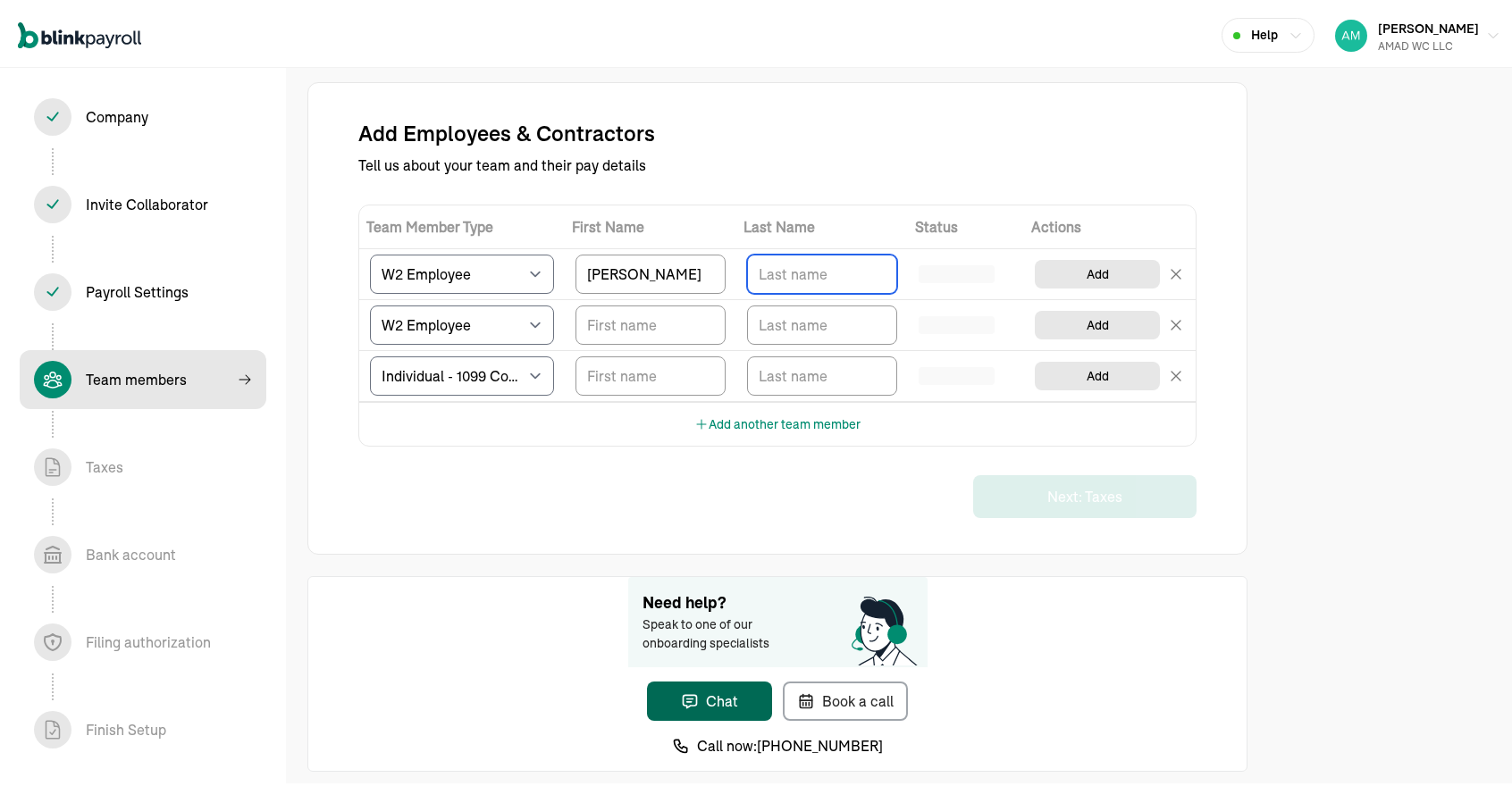
click at [827, 257] on input "TextInput" at bounding box center [822, 271] width 150 height 39
type input "[PERSON_NAME]"
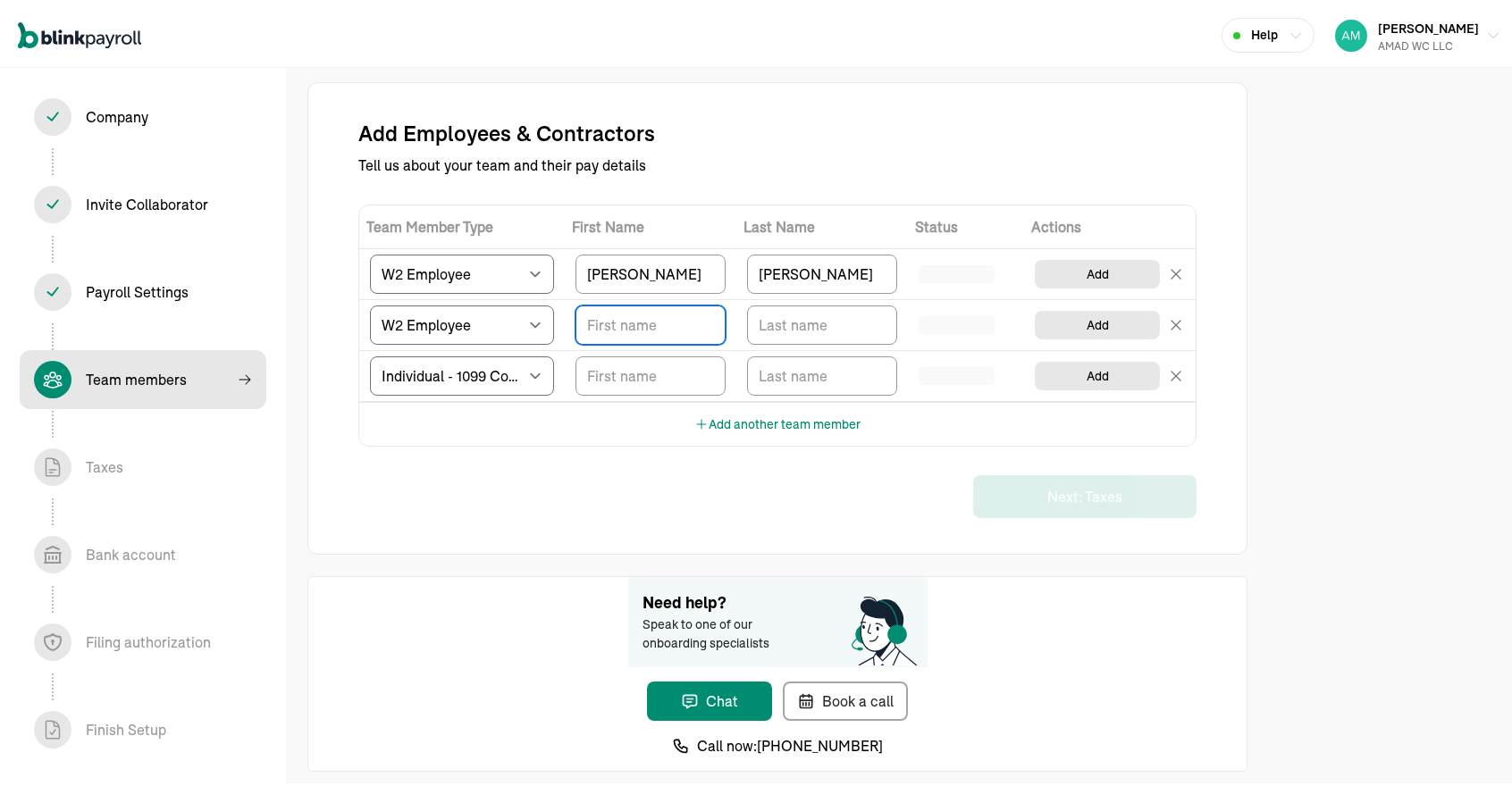
click at [701, 326] on input "TextInput" at bounding box center [649, 322] width 150 height 39
type input "[PERSON_NAME]"
click at [783, 327] on input "TextInput" at bounding box center [822, 322] width 150 height 39
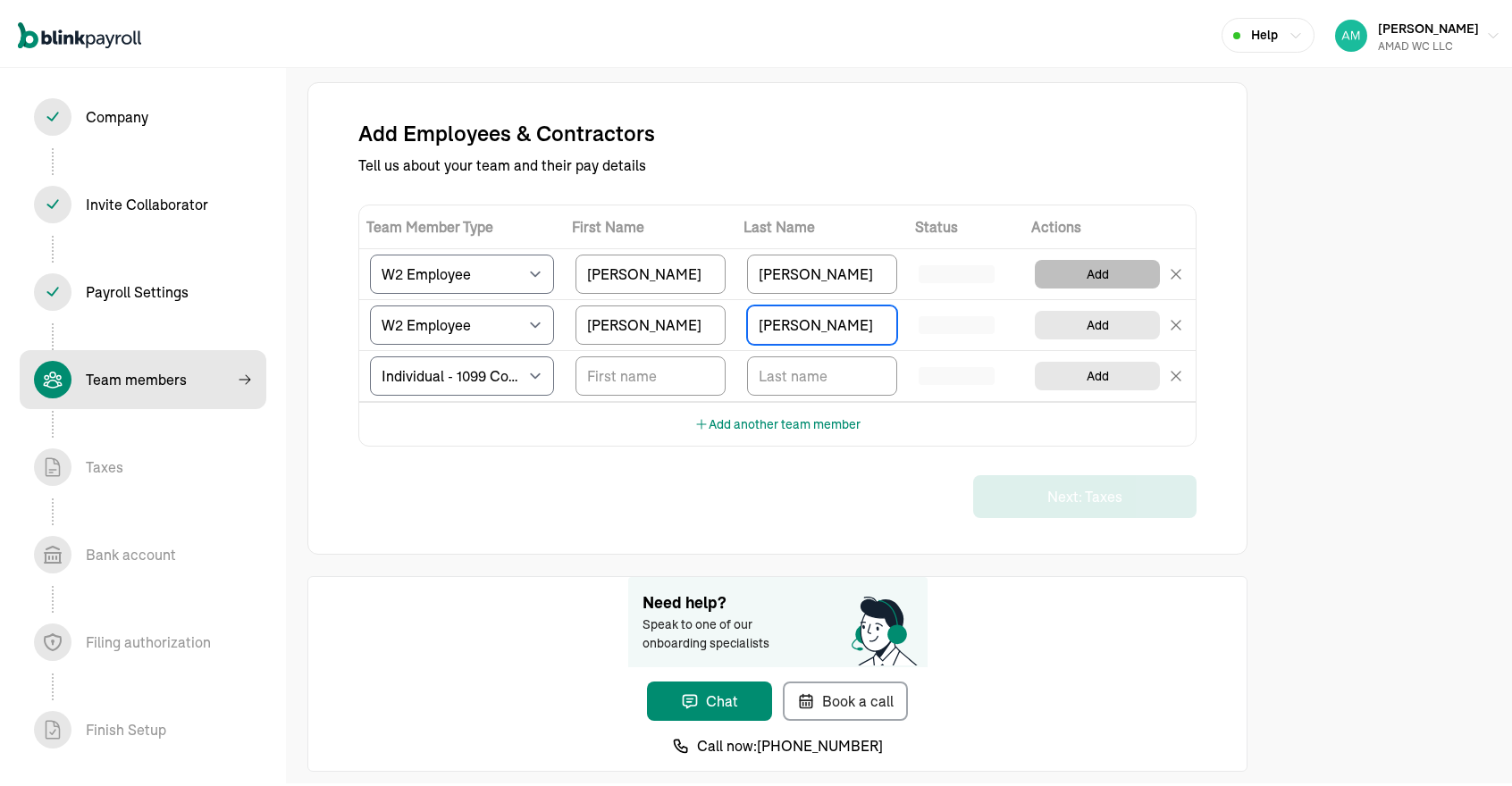
type input "[PERSON_NAME]"
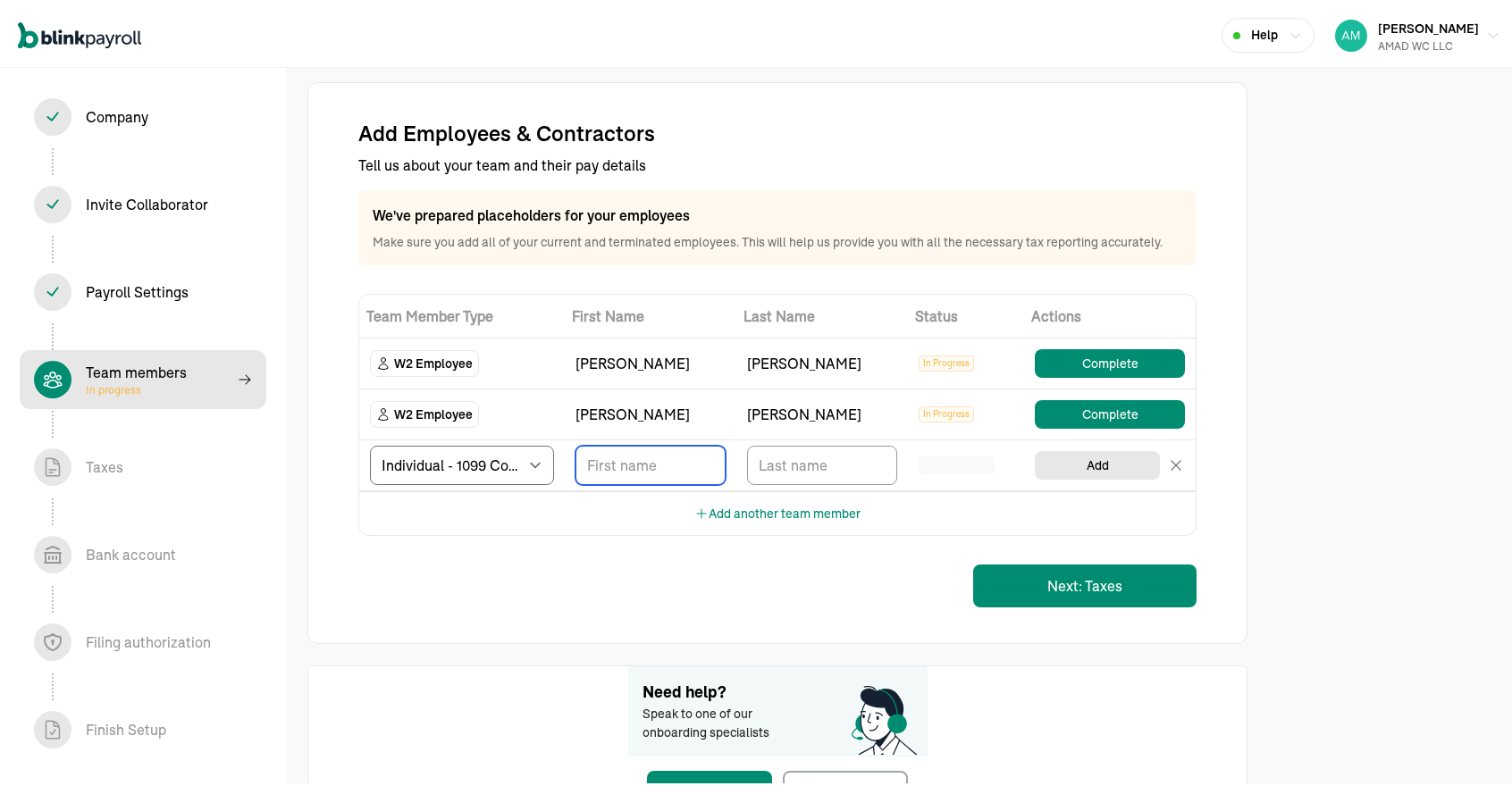
click at [620, 459] on input "TextInput" at bounding box center [649, 461] width 150 height 39
type input "[PERSON_NAME]"
click at [798, 463] on input "TextInput" at bounding box center [822, 461] width 150 height 39
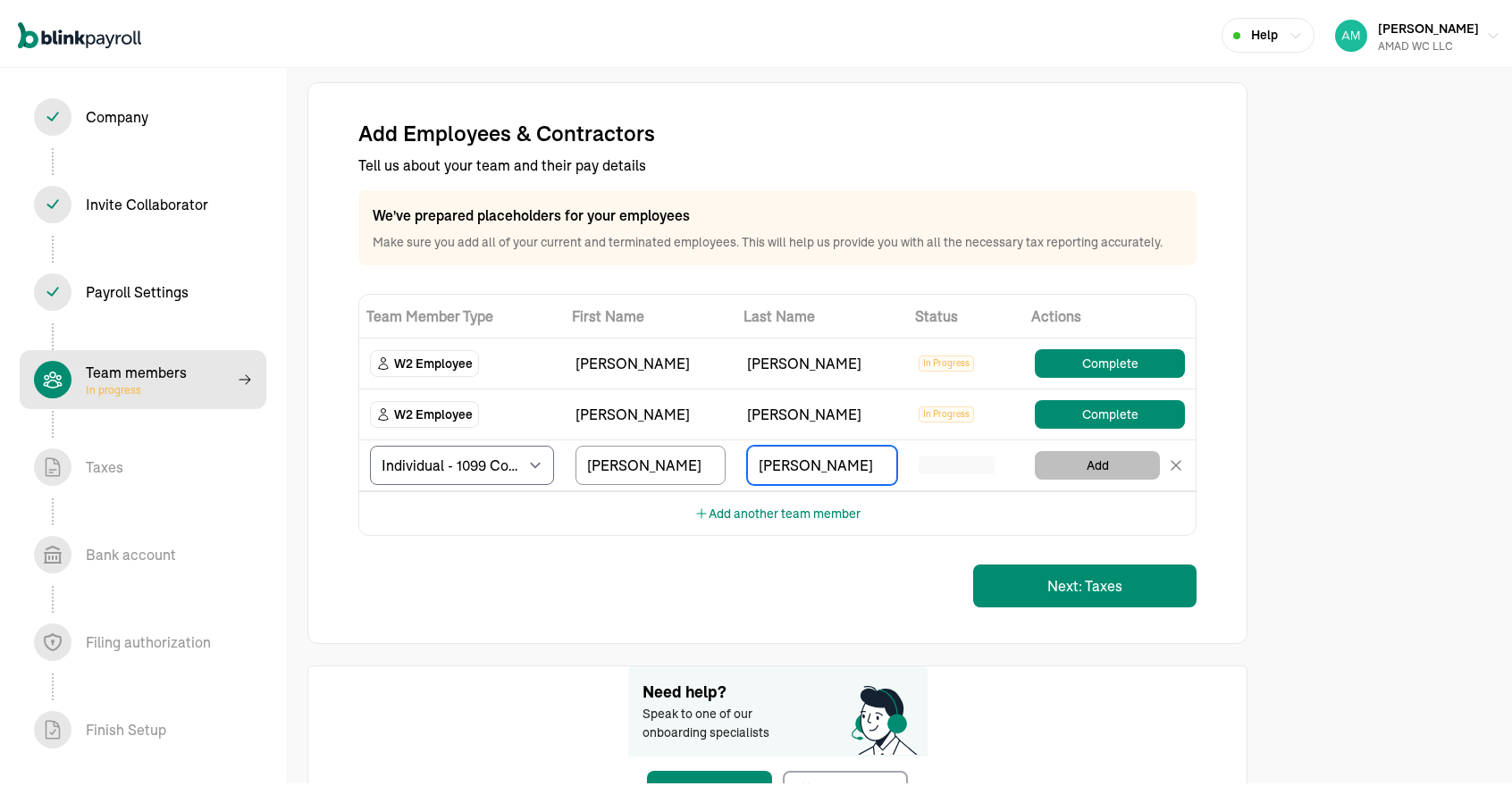
type input "[PERSON_NAME]"
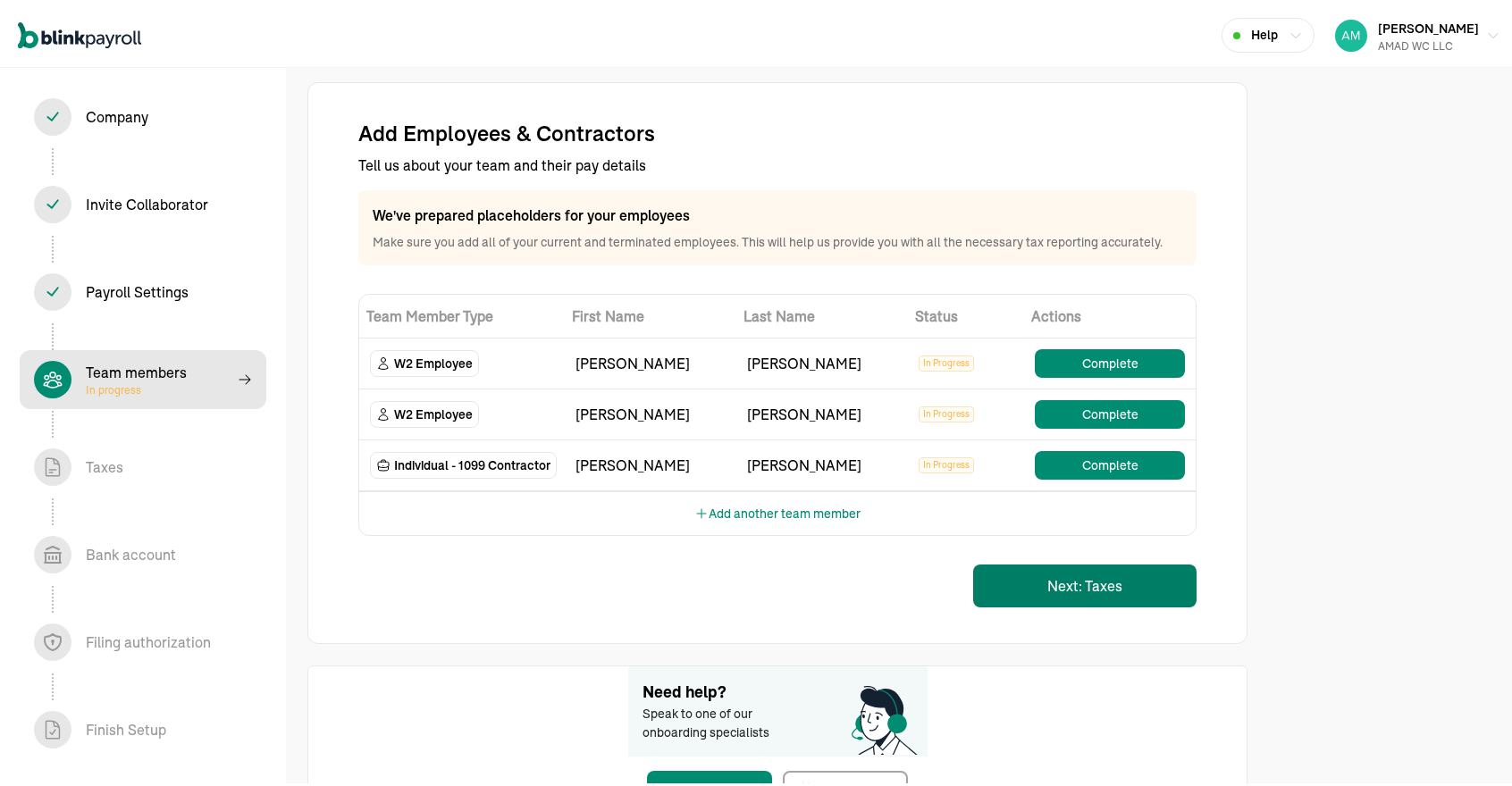
click at [1056, 586] on button "Next: Taxes" at bounding box center [1085, 582] width 223 height 43
click at [1123, 360] on button "Complete" at bounding box center [1109, 360] width 150 height 29
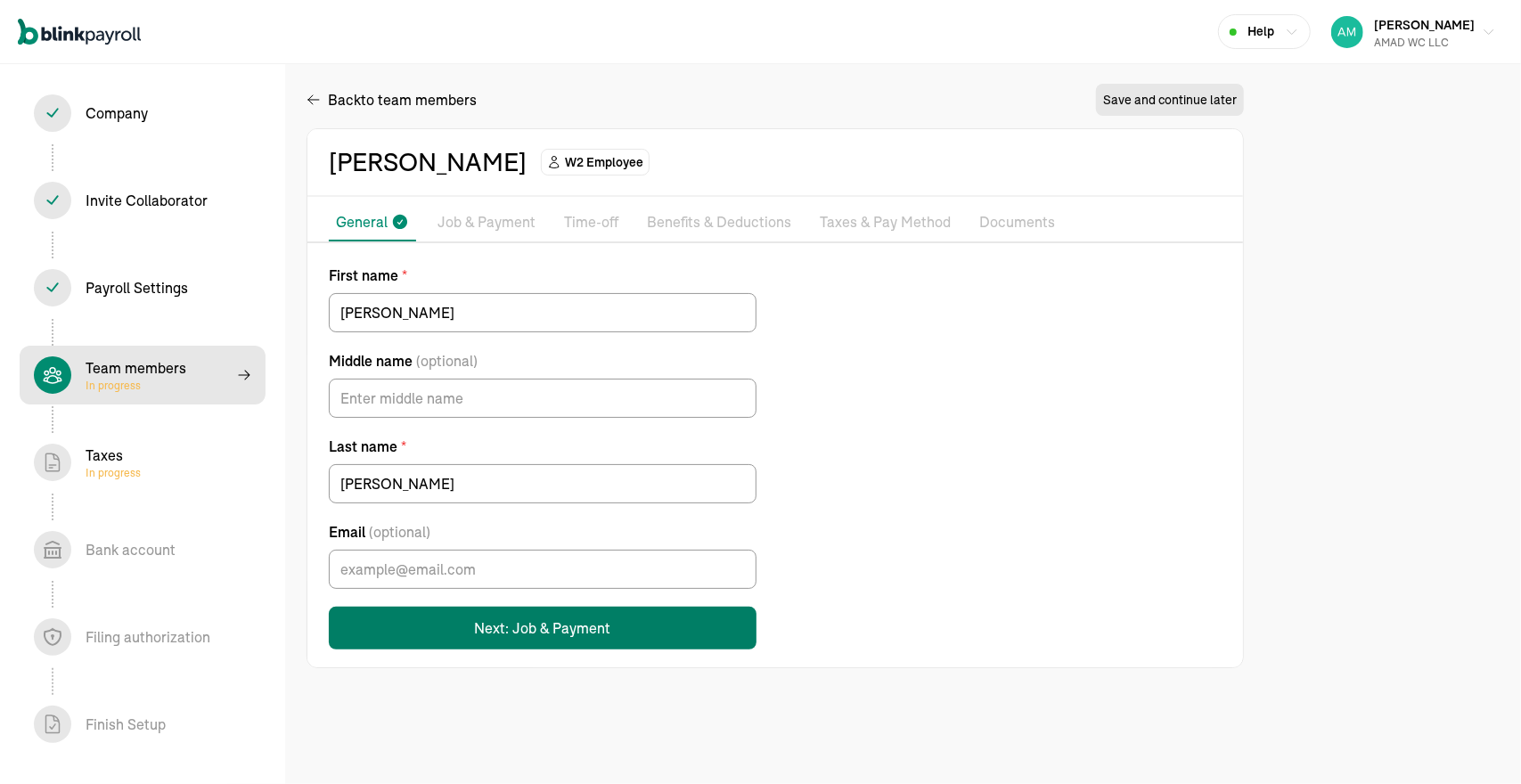
click at [525, 620] on button "Next: Job & Payment" at bounding box center [542, 628] width 428 height 43
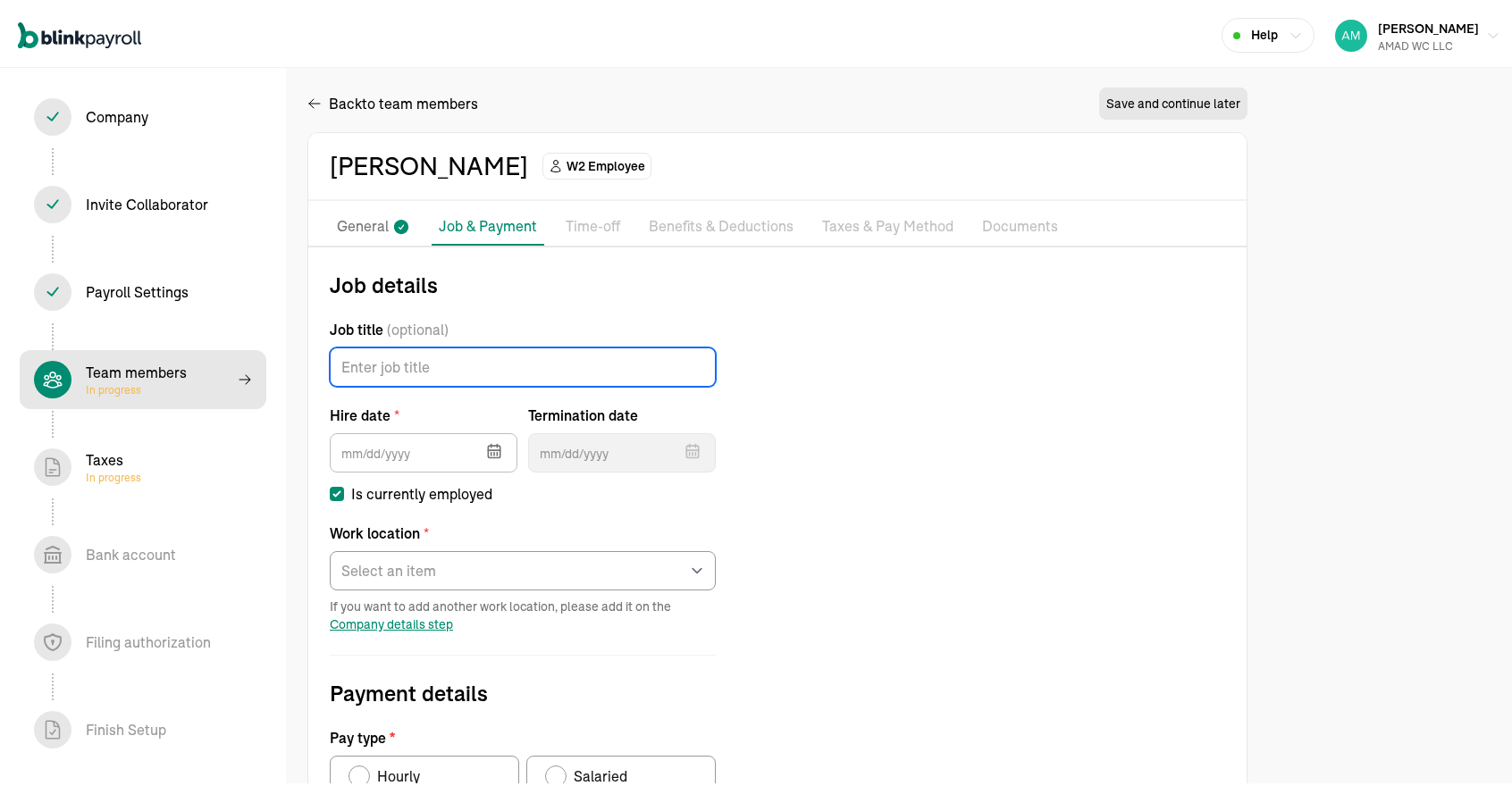
click at [506, 367] on input "Job title (optional)" at bounding box center [522, 364] width 386 height 39
type input "B"
drag, startPoint x: 499, startPoint y: 372, endPoint x: 120, endPoint y: 349, distance: 379.7
click at [120, 349] on section "Help [PERSON_NAME] [PERSON_NAME] LLC ONBOARDING CHECKLIST Team members 4 / 8 Co…" at bounding box center [762, 627] width 1525 height 1254
type input "Nail Tech"
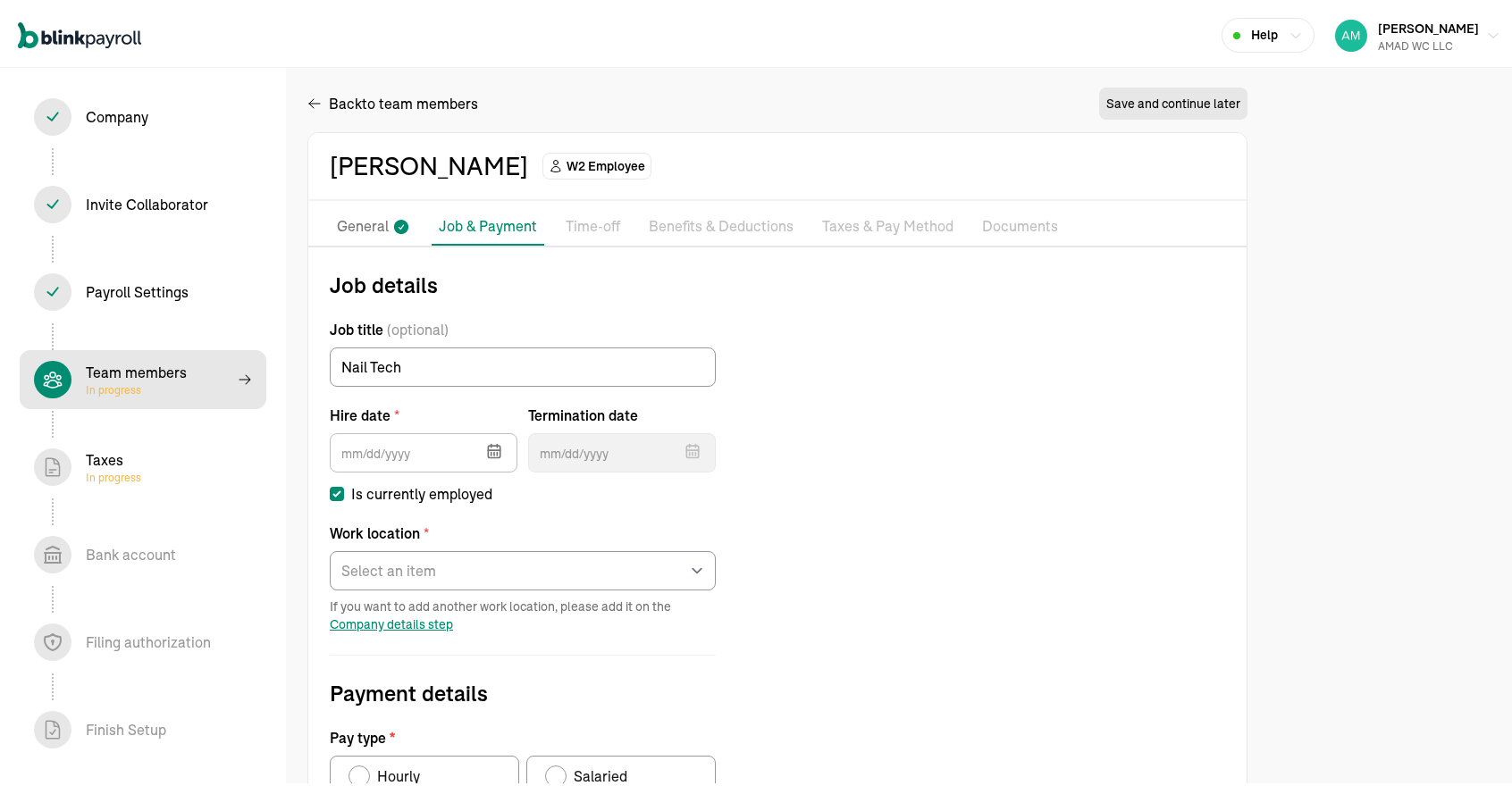
click at [492, 447] on icon "button" at bounding box center [493, 447] width 18 height 18
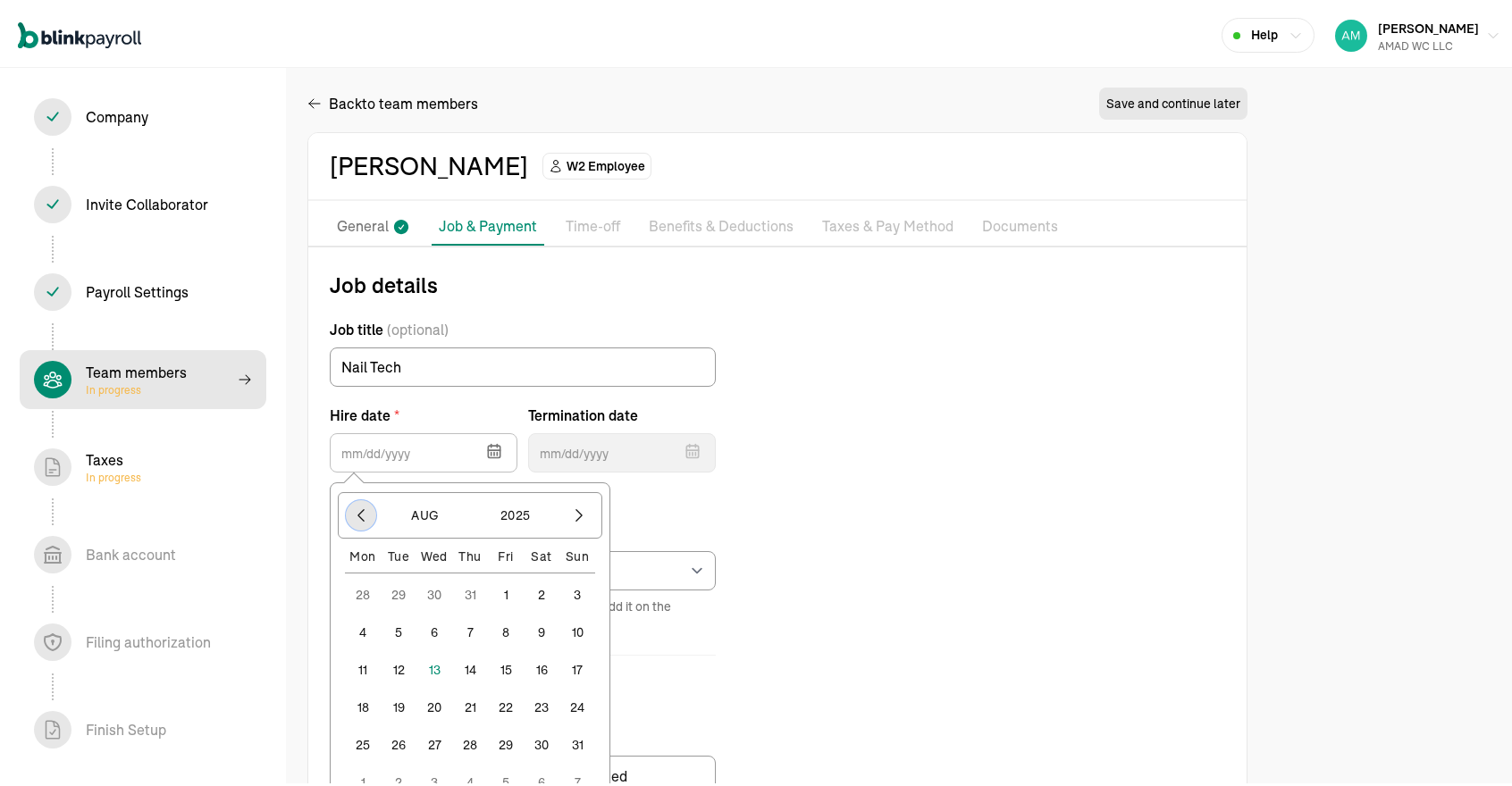
click at [365, 520] on button "button" at bounding box center [361, 512] width 31 height 31
click at [433, 625] on button "4" at bounding box center [435, 629] width 35 height 35
type input "[DATE]"
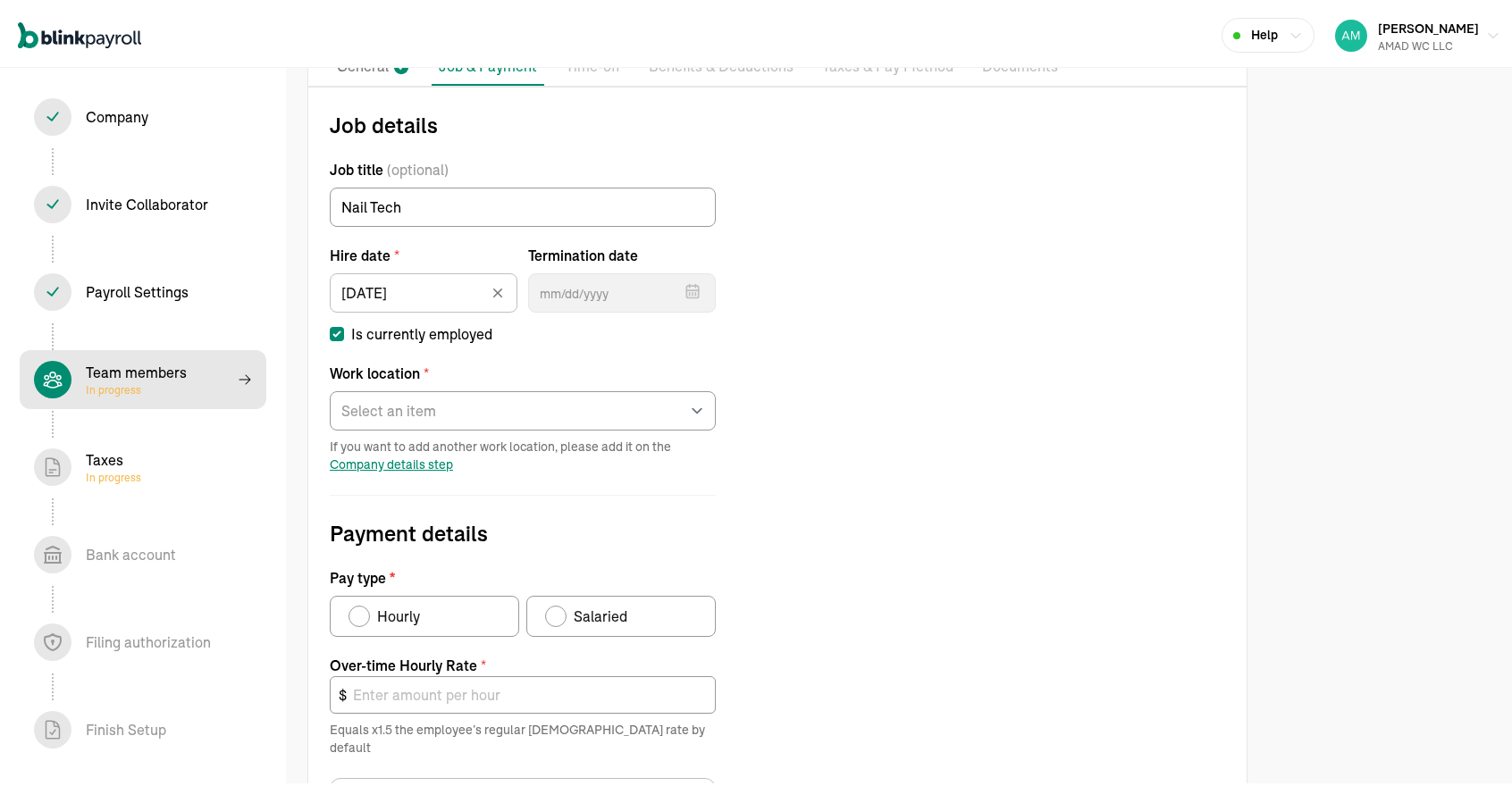
scroll to position [161, 0]
click at [499, 410] on select "Select an item Office Works from home" at bounding box center [522, 406] width 386 height 39
select select "[STREET_ADDRESS]"
click at [329, 387] on select "Select an item Office Works from home" at bounding box center [522, 406] width 386 height 39
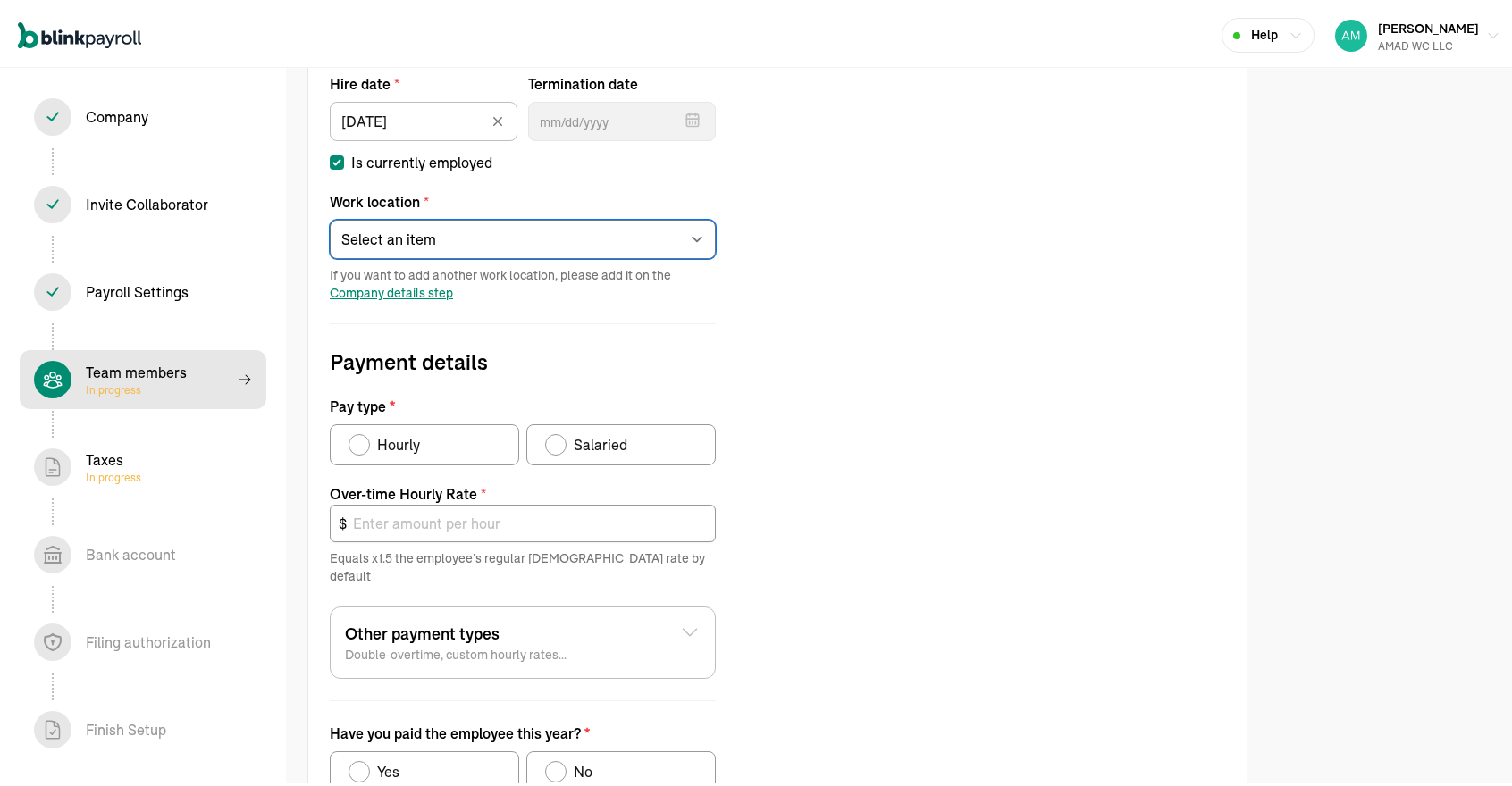
scroll to position [334, 0]
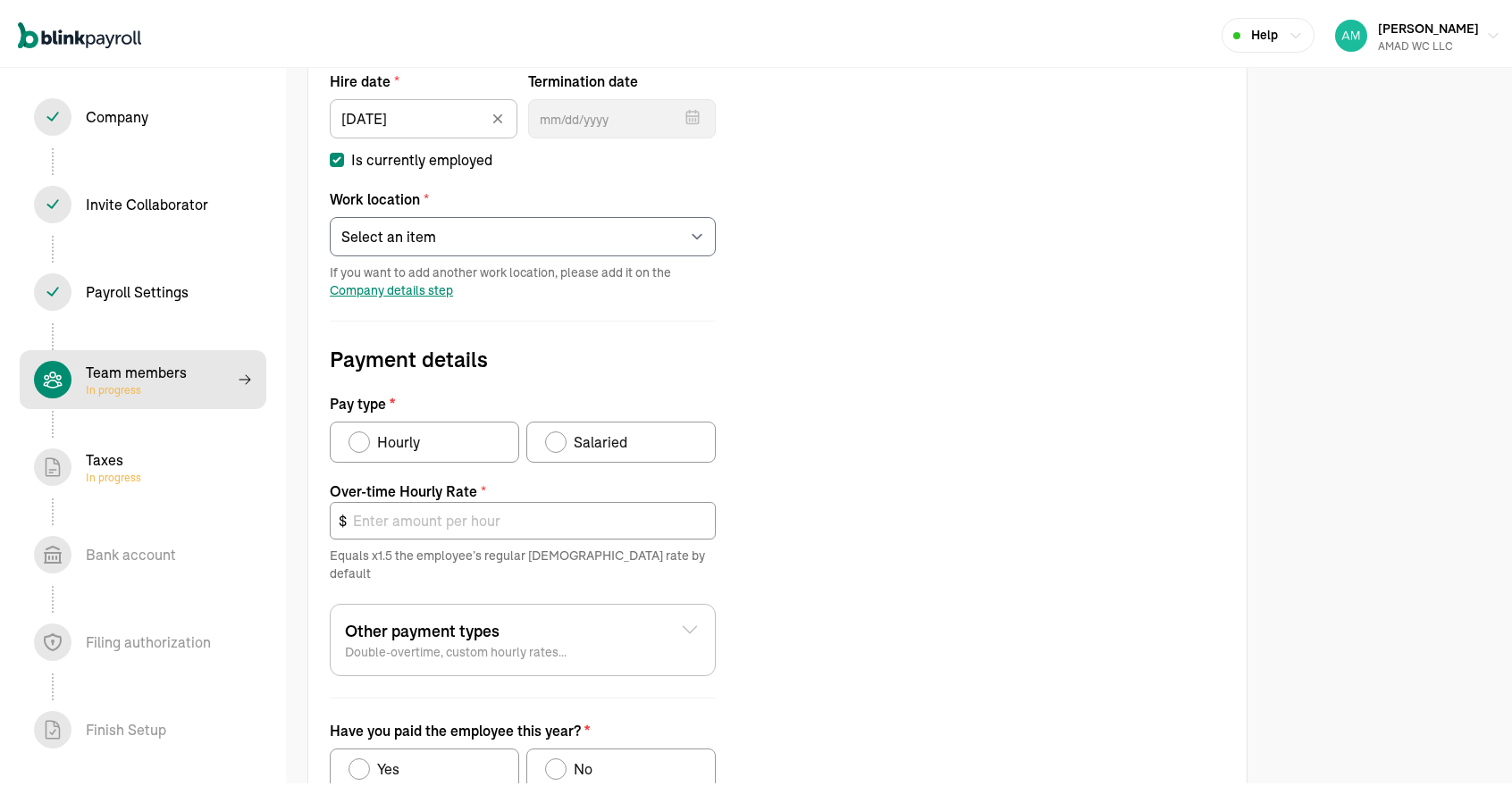
click at [439, 437] on label "Hourly" at bounding box center [424, 438] width 190 height 41
click at [362, 437] on input "Hourly" at bounding box center [355, 433] width 14 height 14
radio input "true"
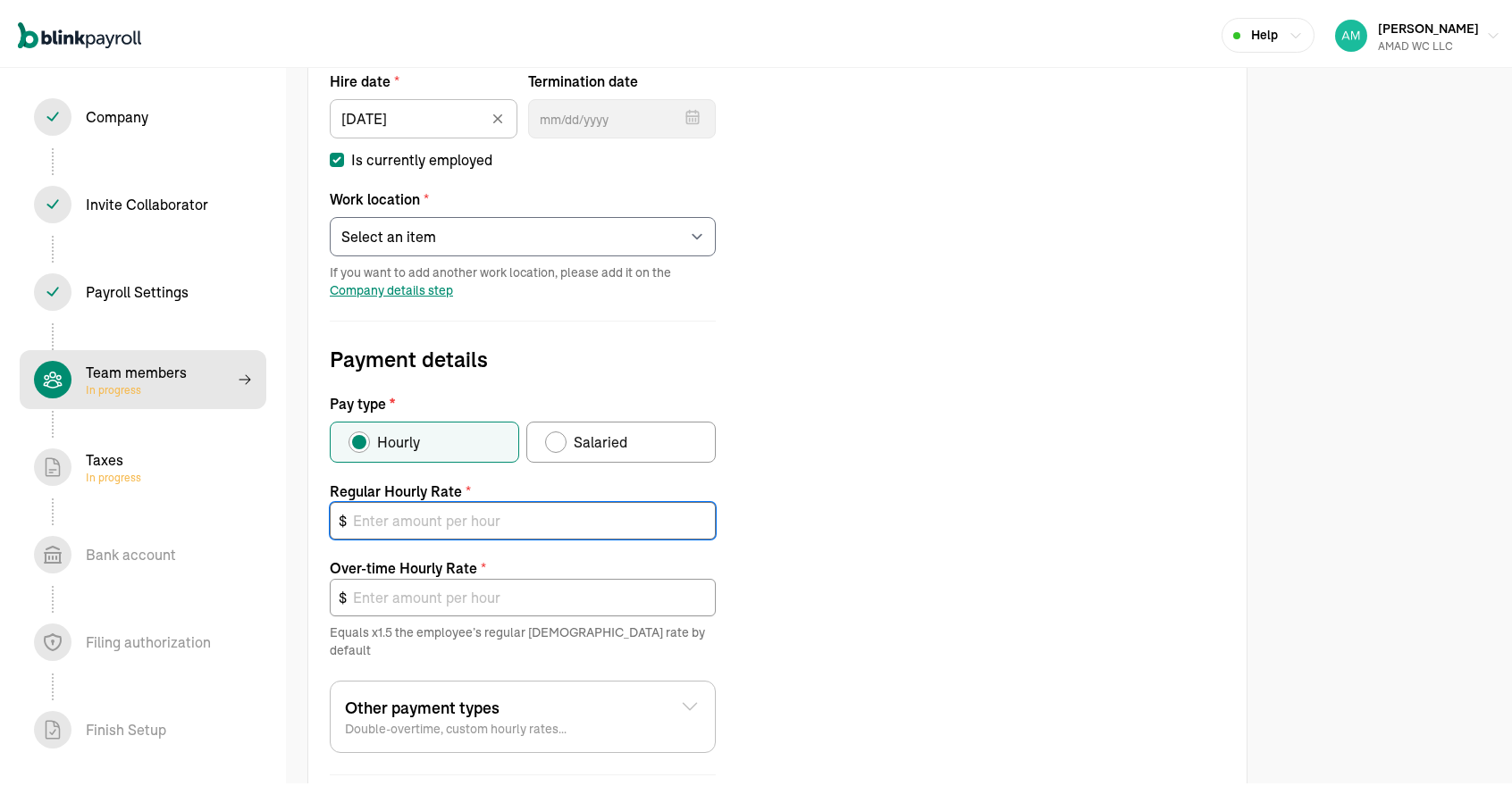
click at [429, 513] on input "text" at bounding box center [522, 517] width 386 height 37
type input "3"
type input "4.50"
type input "30"
type input "45.00"
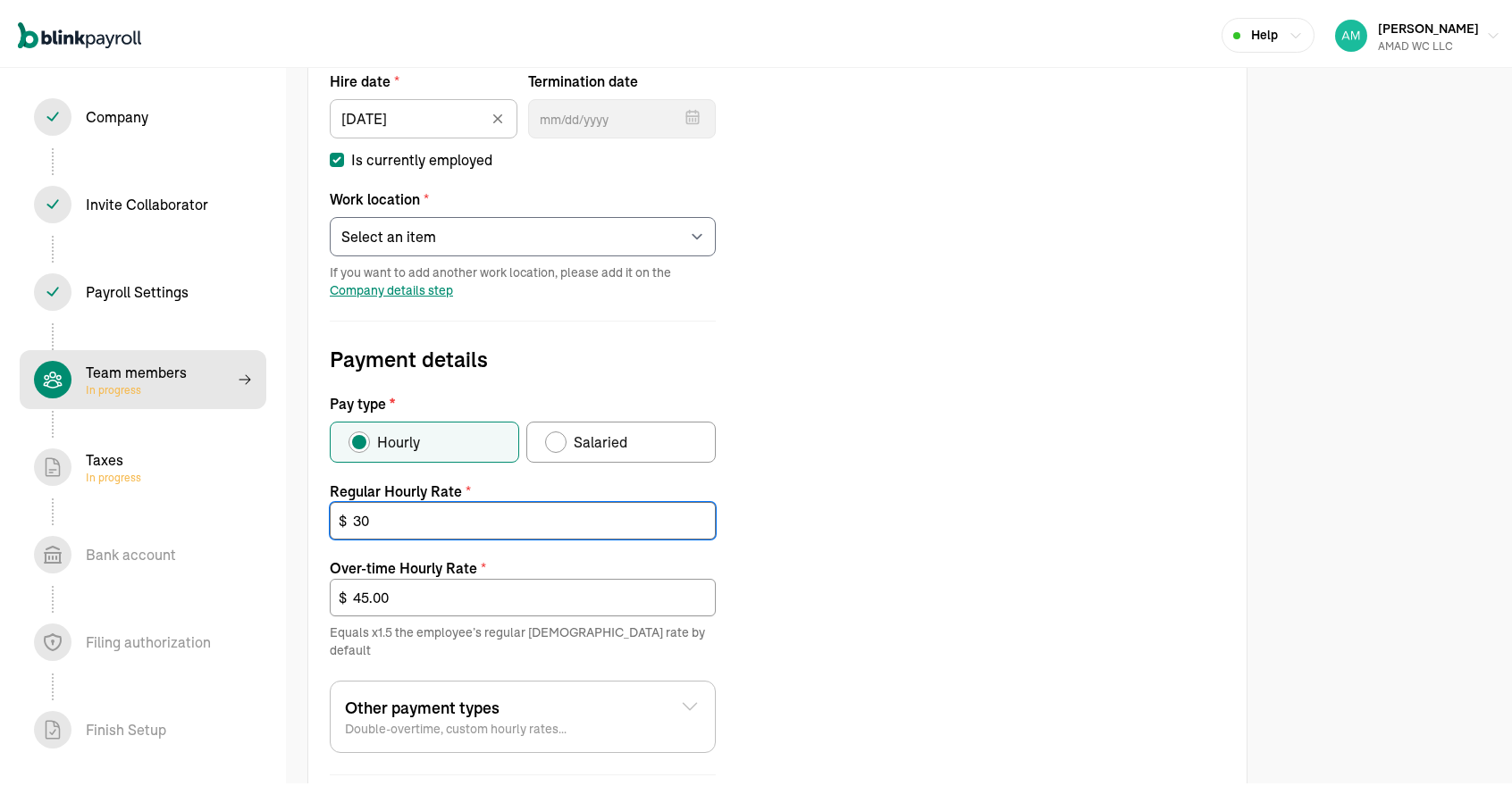
type input "3"
type input "4.50"
type input "31"
type input "46.50"
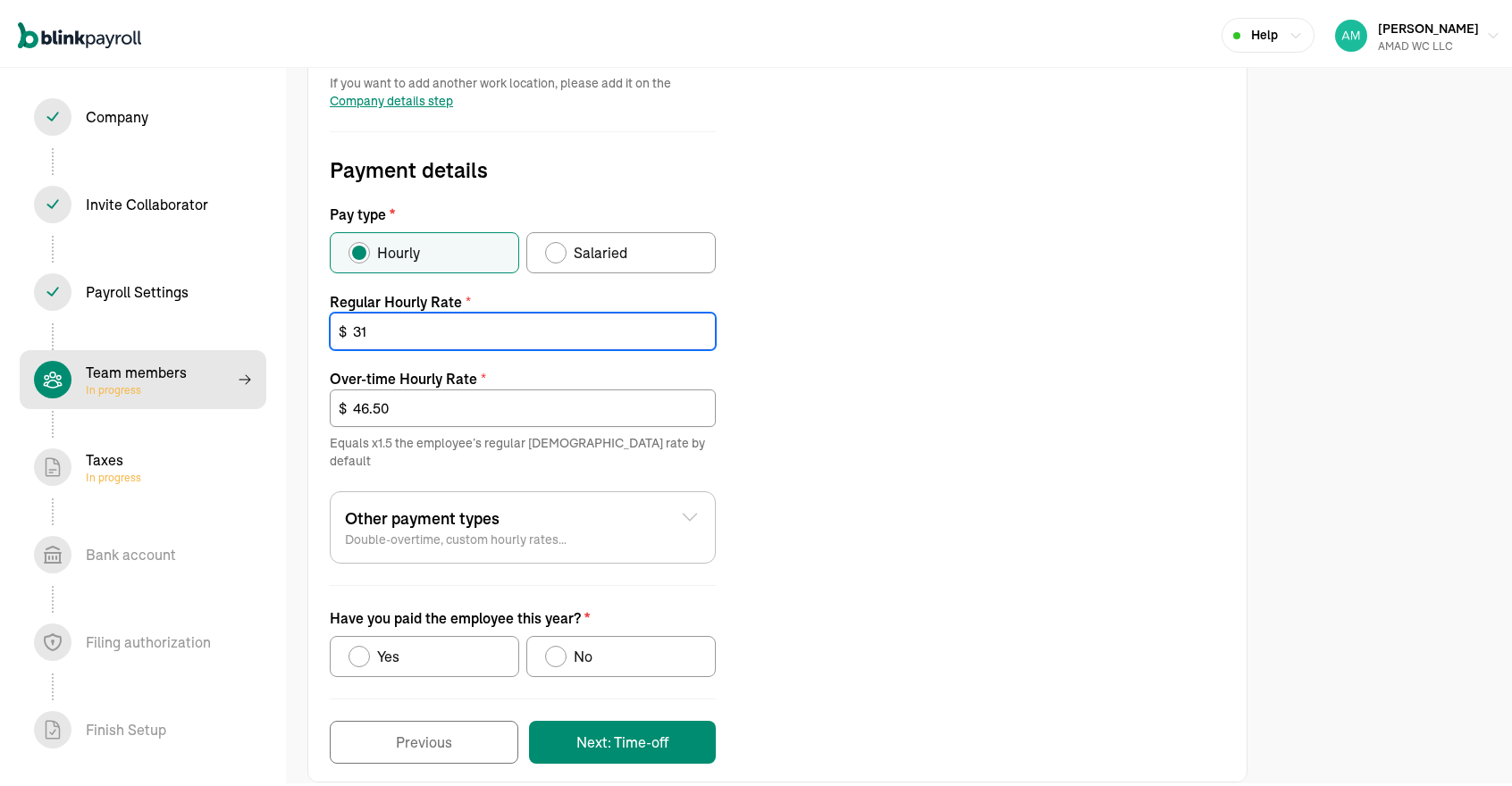
type input "31"
click at [472, 633] on label "Yes" at bounding box center [424, 653] width 190 height 41
click at [362, 642] on input "Yes" at bounding box center [355, 648] width 14 height 14
radio input "true"
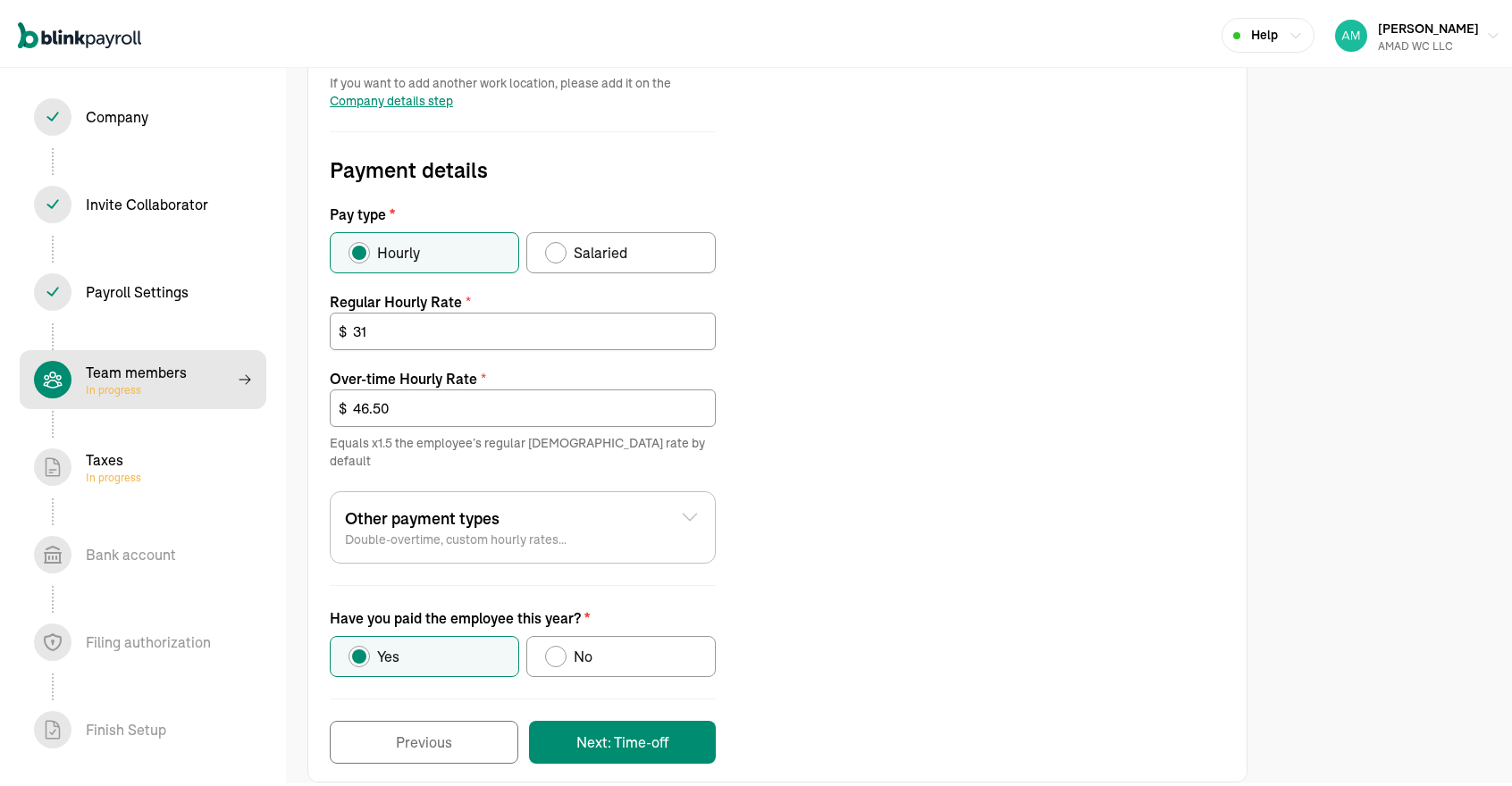
click at [642, 637] on label "No" at bounding box center [622, 653] width 190 height 41
click at [558, 642] on input "No" at bounding box center [551, 648] width 14 height 14
radio input "true"
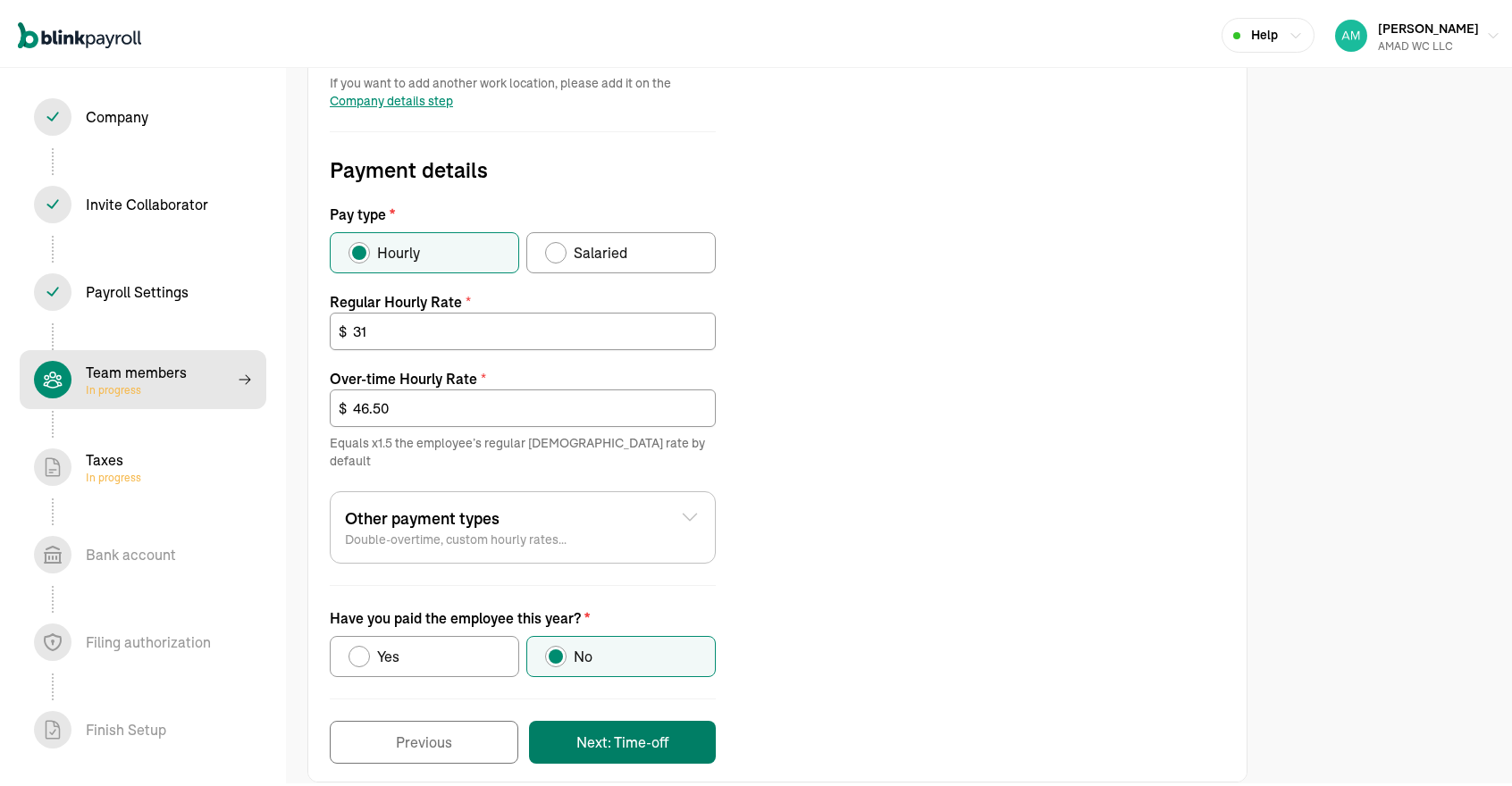
click at [608, 717] on button "Next: Time-off" at bounding box center [622, 739] width 187 height 43
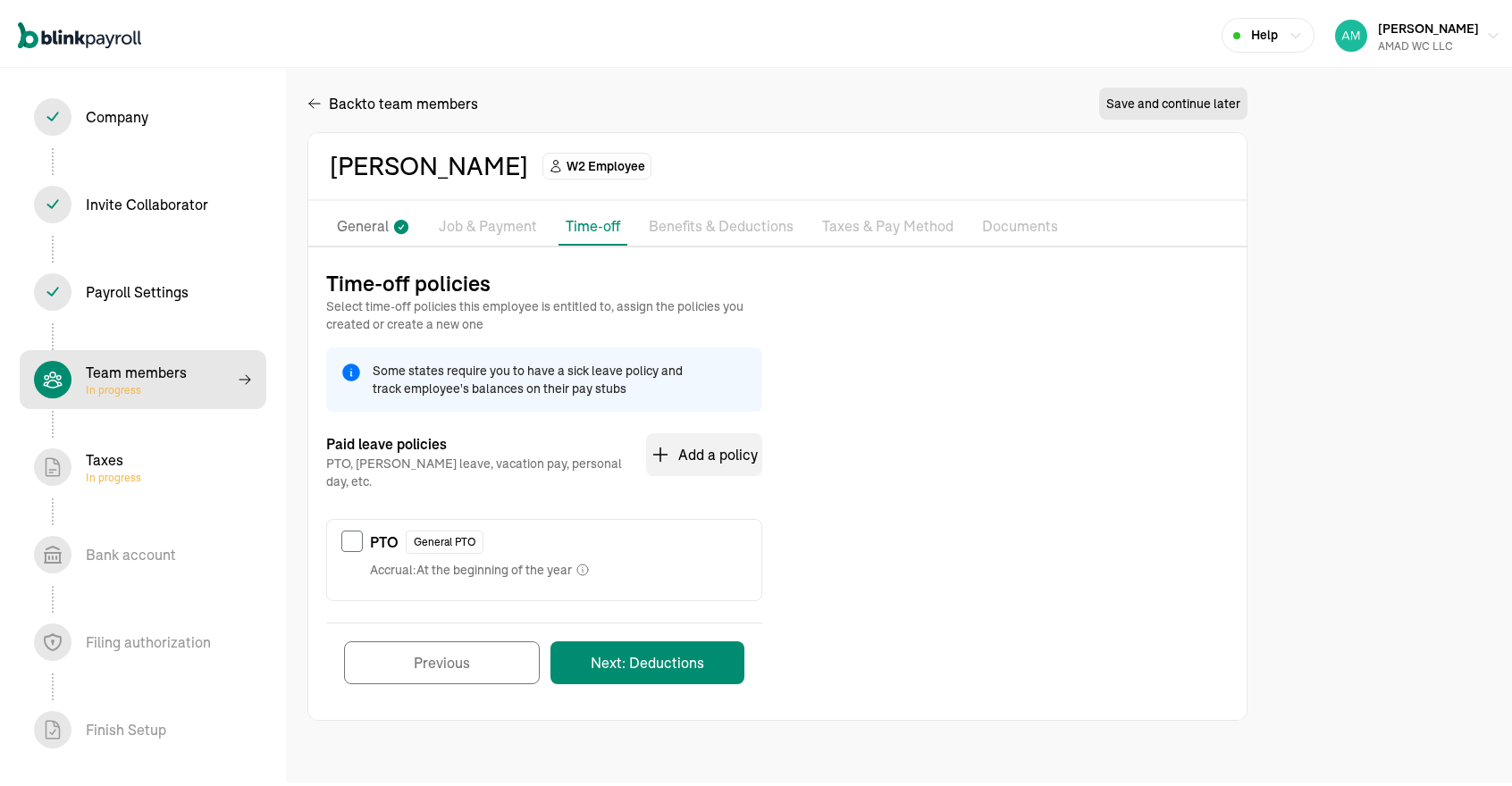
scroll to position [0, 0]
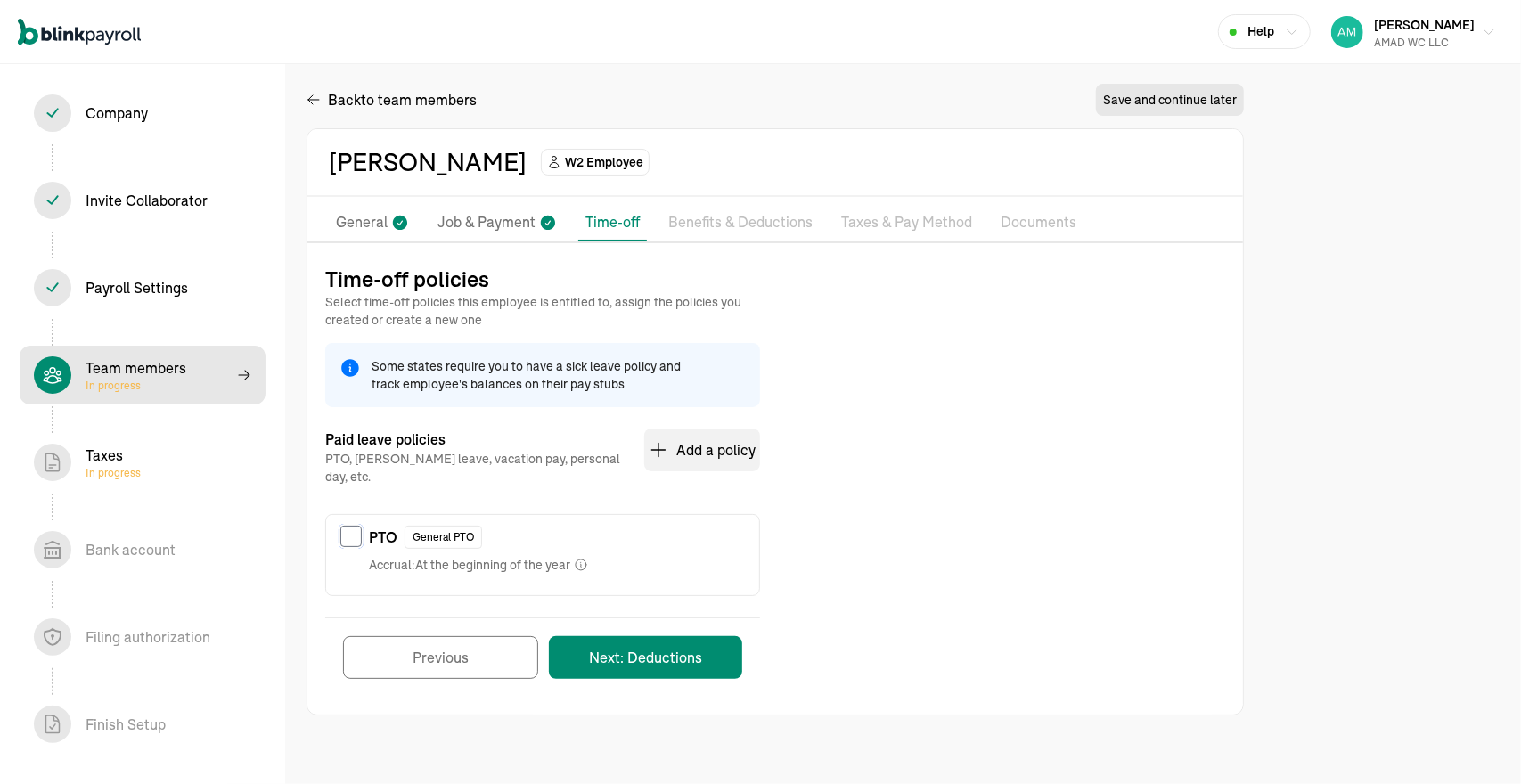
click at [358, 526] on input "checkbox" at bounding box center [351, 536] width 21 height 21
checkbox input "true"
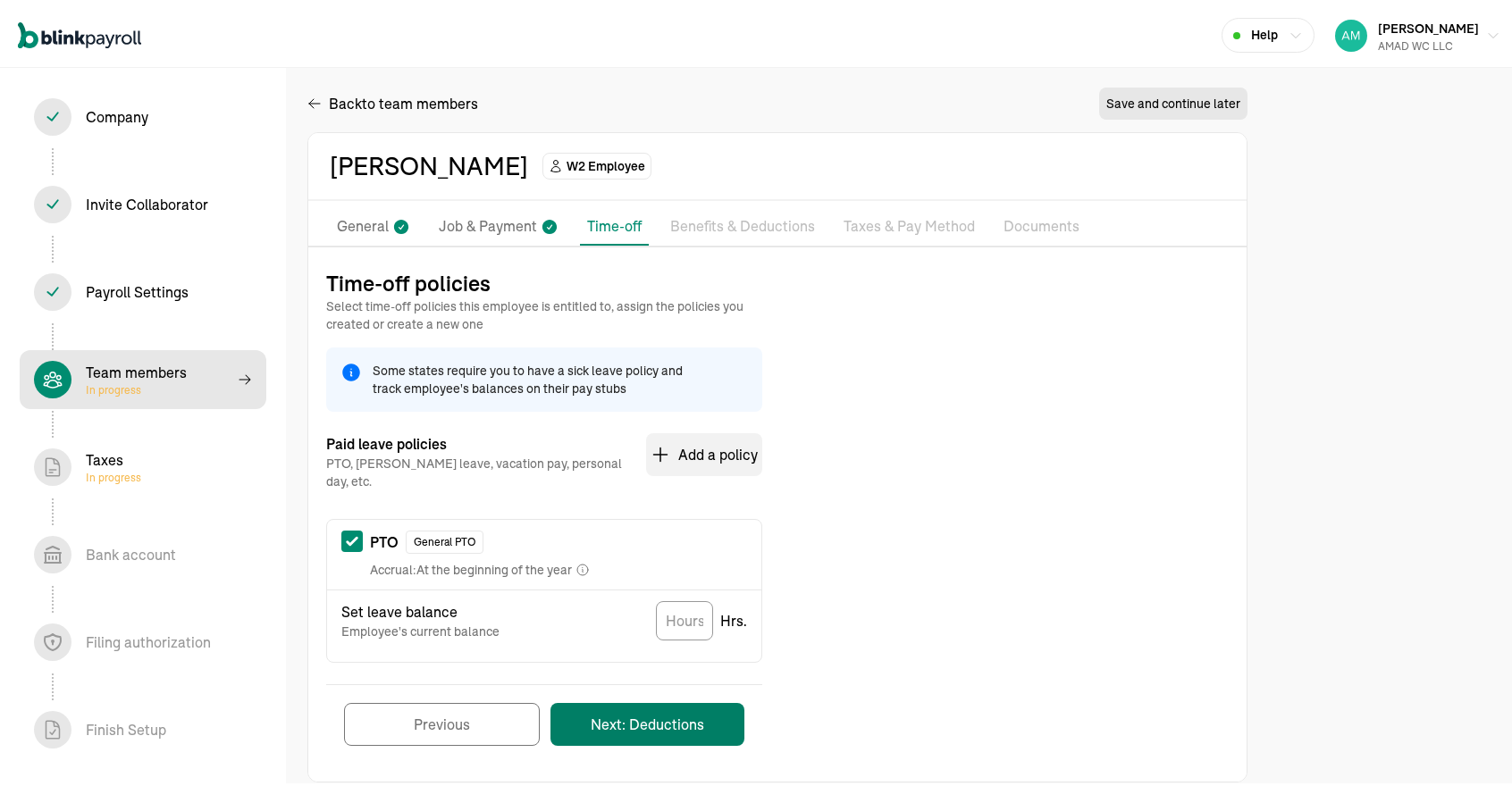
click at [649, 699] on button "Next: Deductions" at bounding box center [648, 721] width 194 height 43
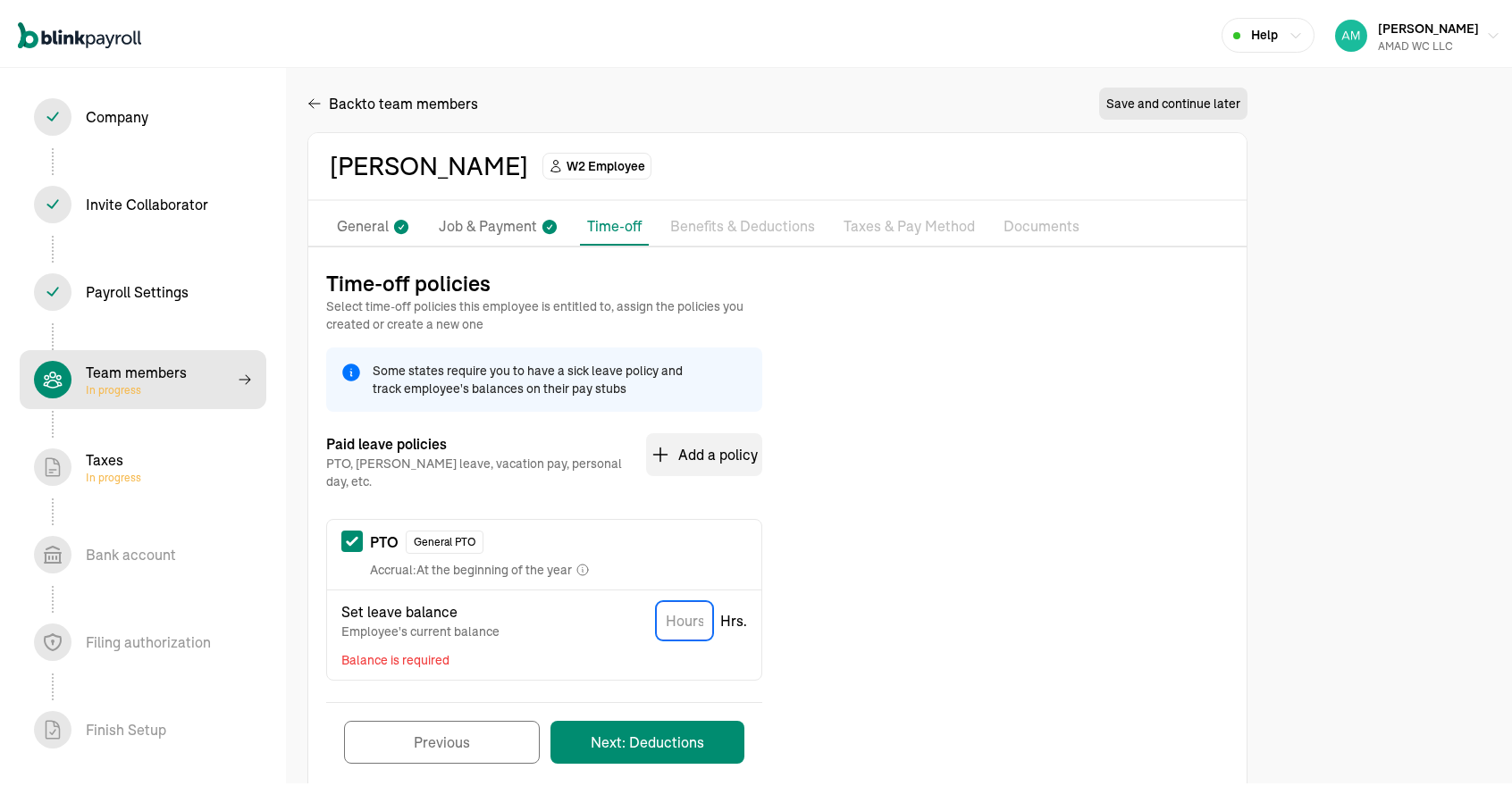
click at [681, 605] on input "TextInput" at bounding box center [684, 617] width 57 height 39
type input "0"
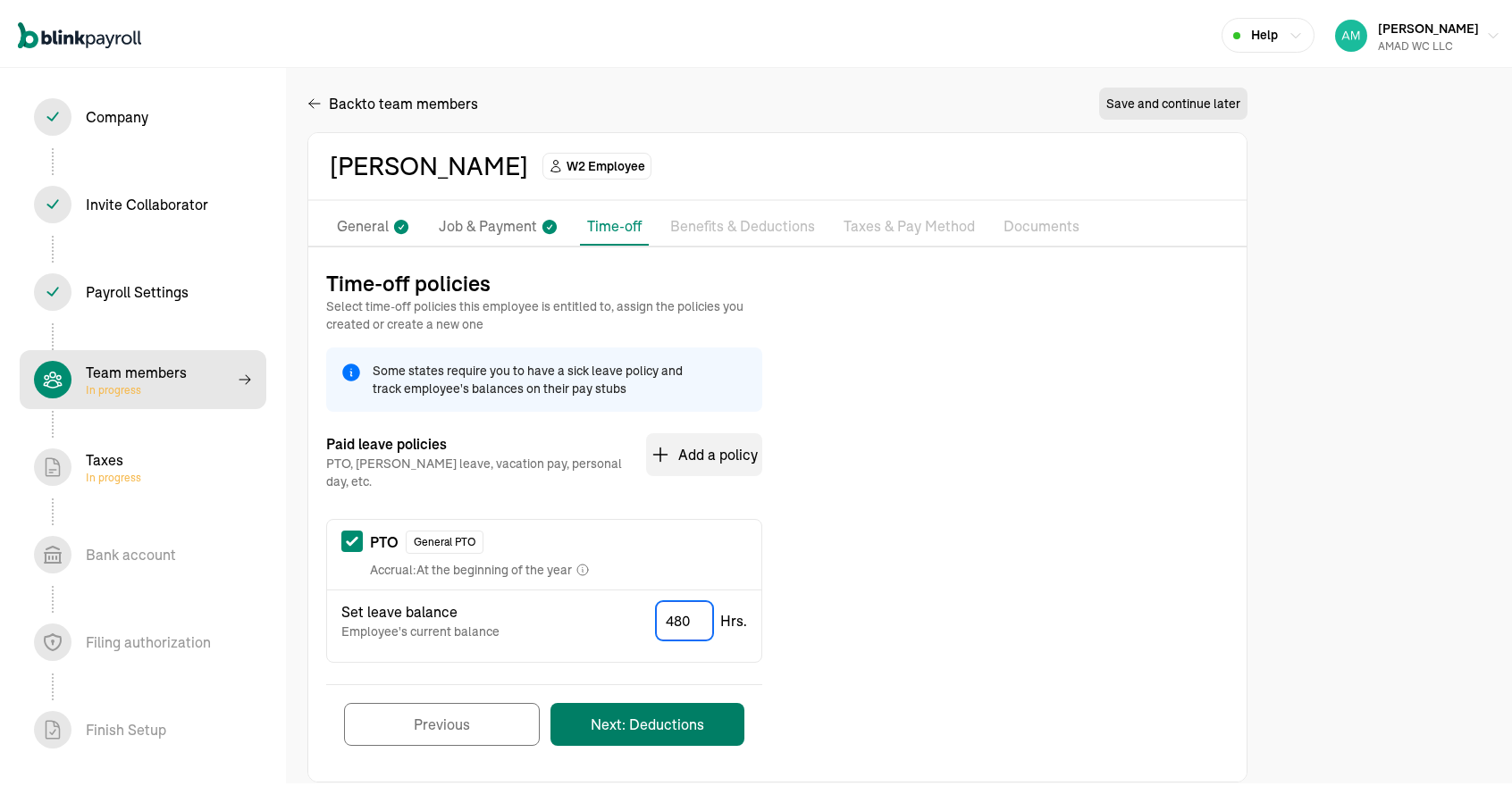
type input "480"
click at [649, 713] on button "Next: Deductions" at bounding box center [648, 721] width 194 height 43
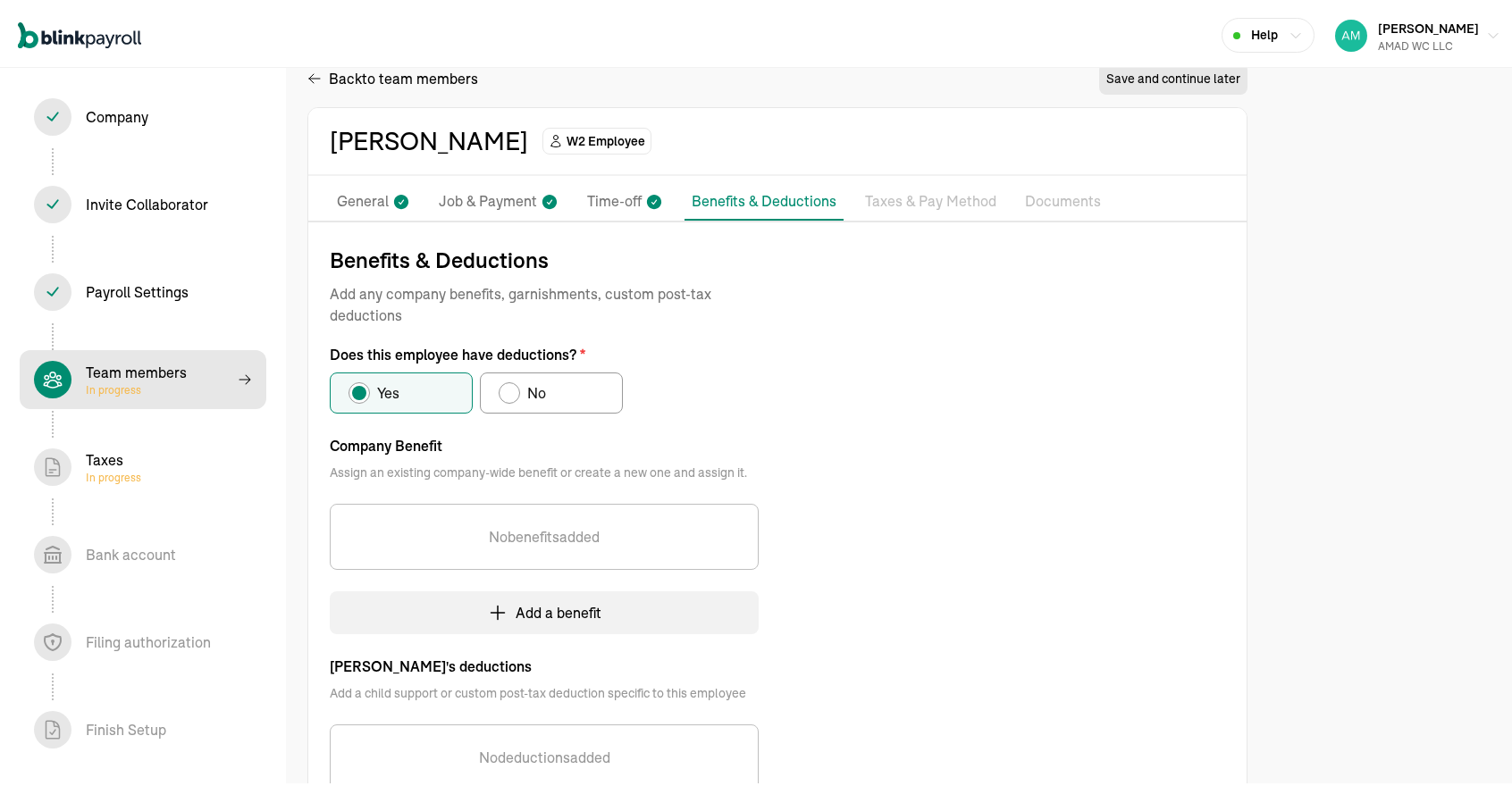
scroll to position [11, 0]
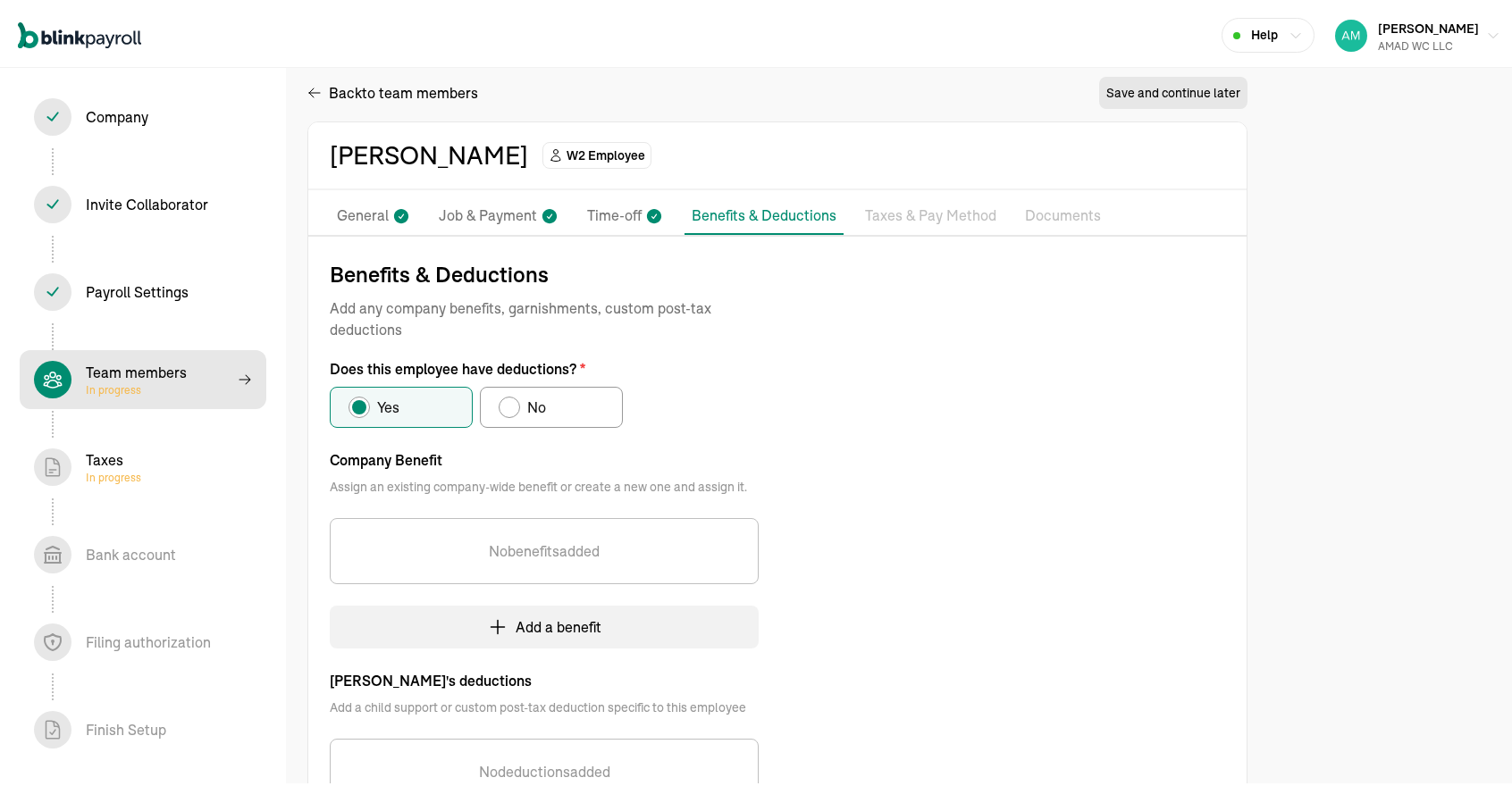
click at [539, 420] on label "No" at bounding box center [552, 404] width 143 height 41
click at [512, 406] on input "No" at bounding box center [504, 399] width 14 height 14
radio input "true"
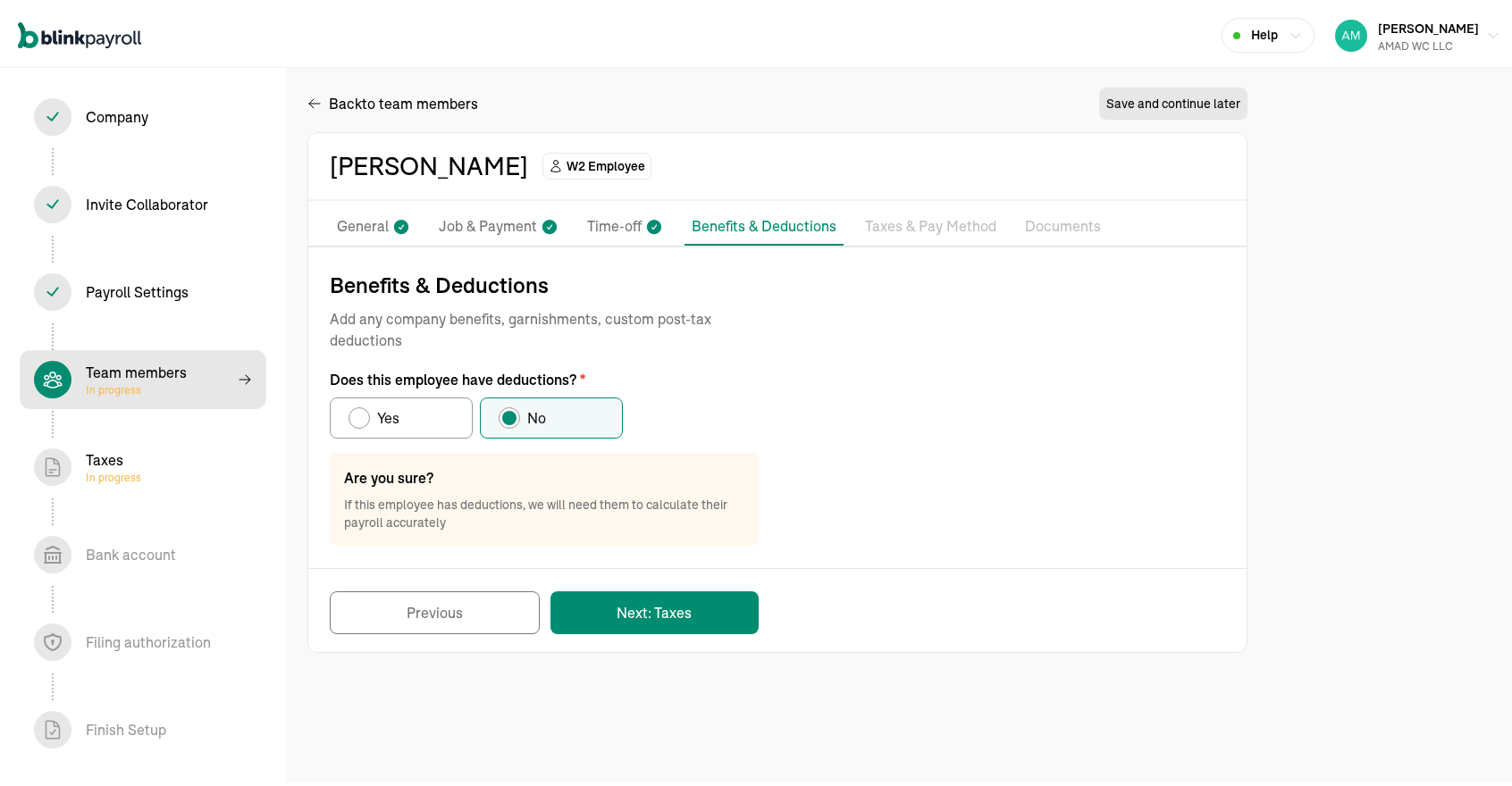
scroll to position [0, 0]
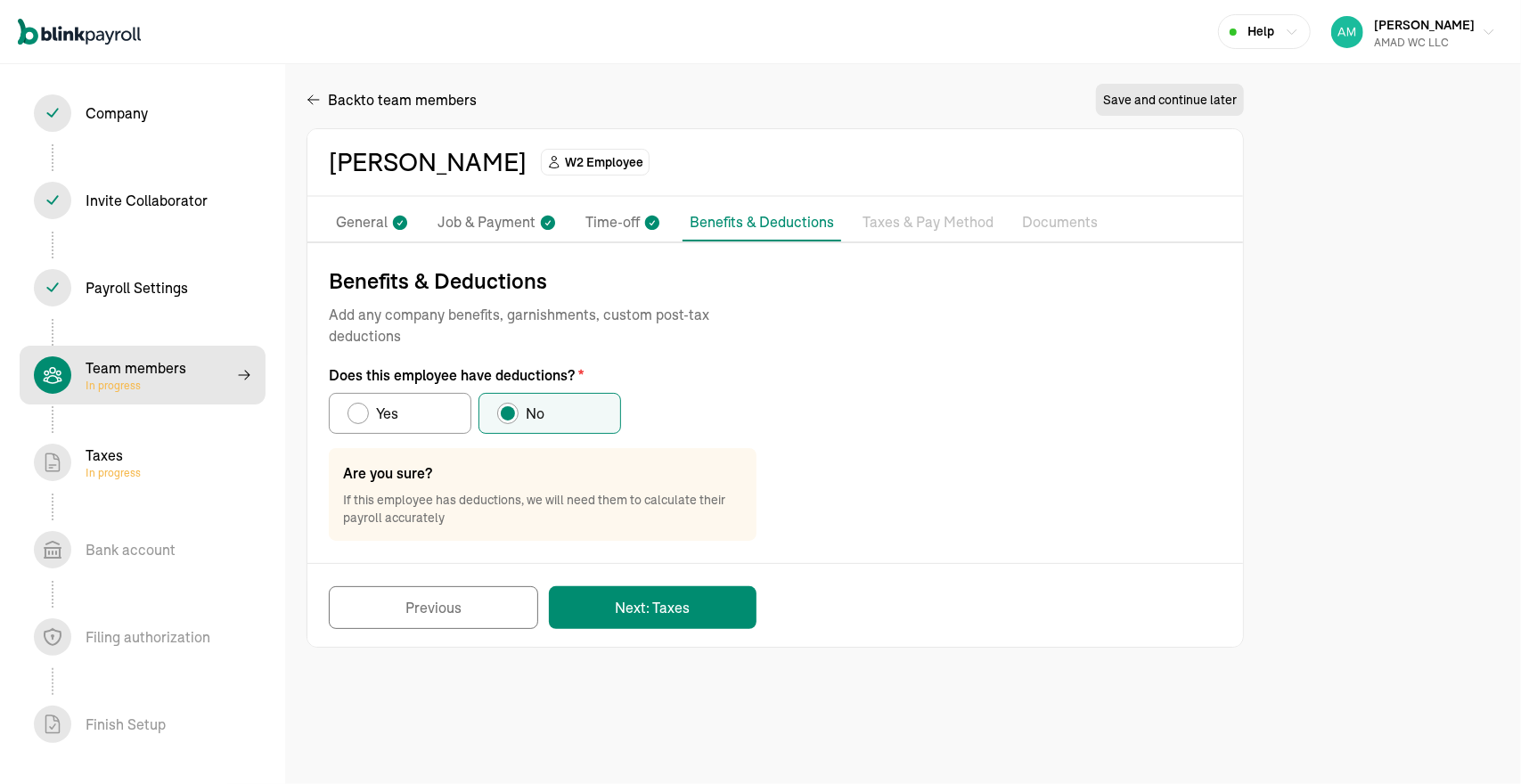
click at [422, 416] on label "Yes" at bounding box center [400, 414] width 143 height 41
click at [361, 416] on input "Yes" at bounding box center [354, 408] width 14 height 14
radio input "true"
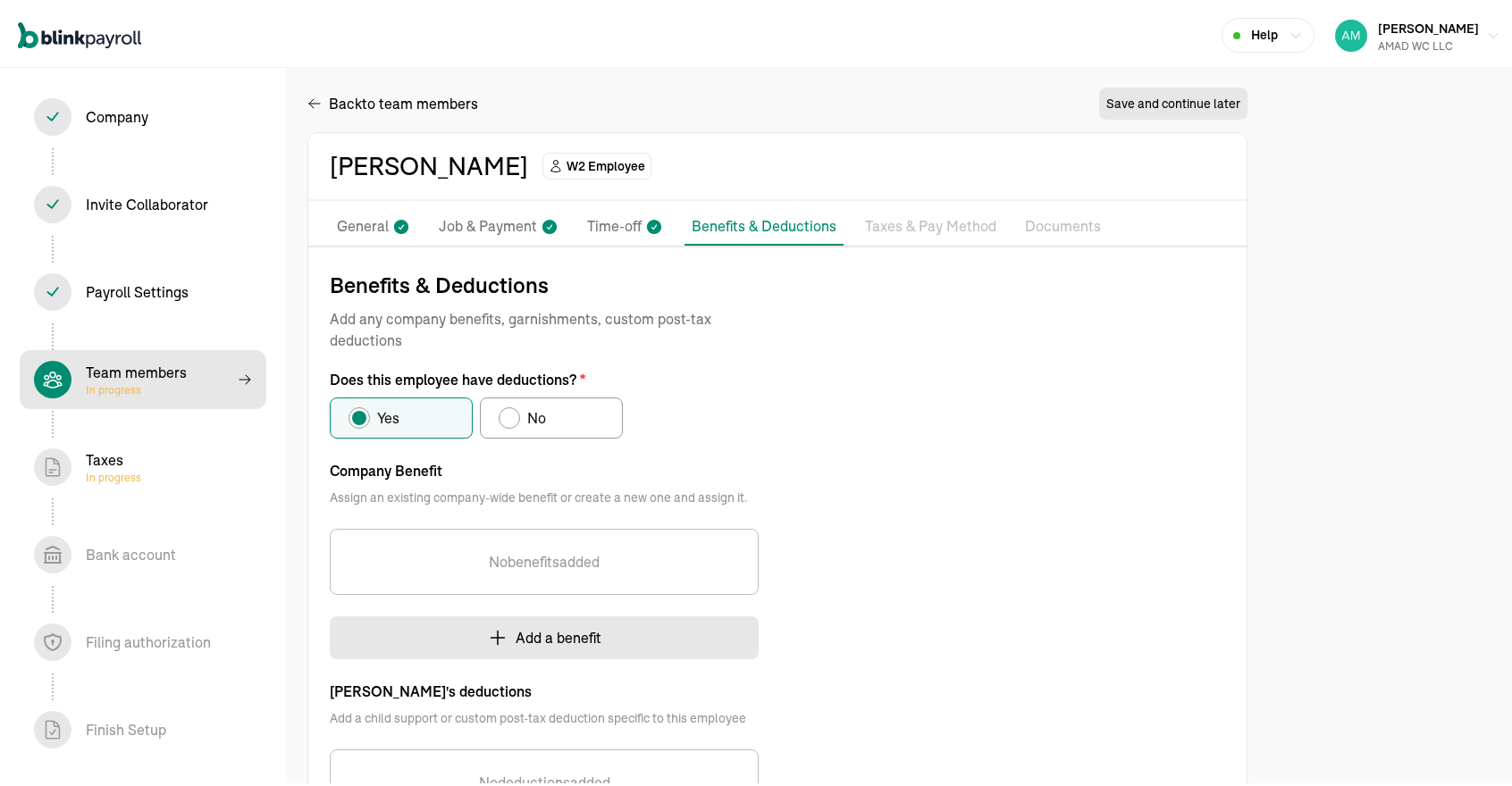
click at [492, 644] on button "Add a benefit" at bounding box center [543, 634] width 429 height 43
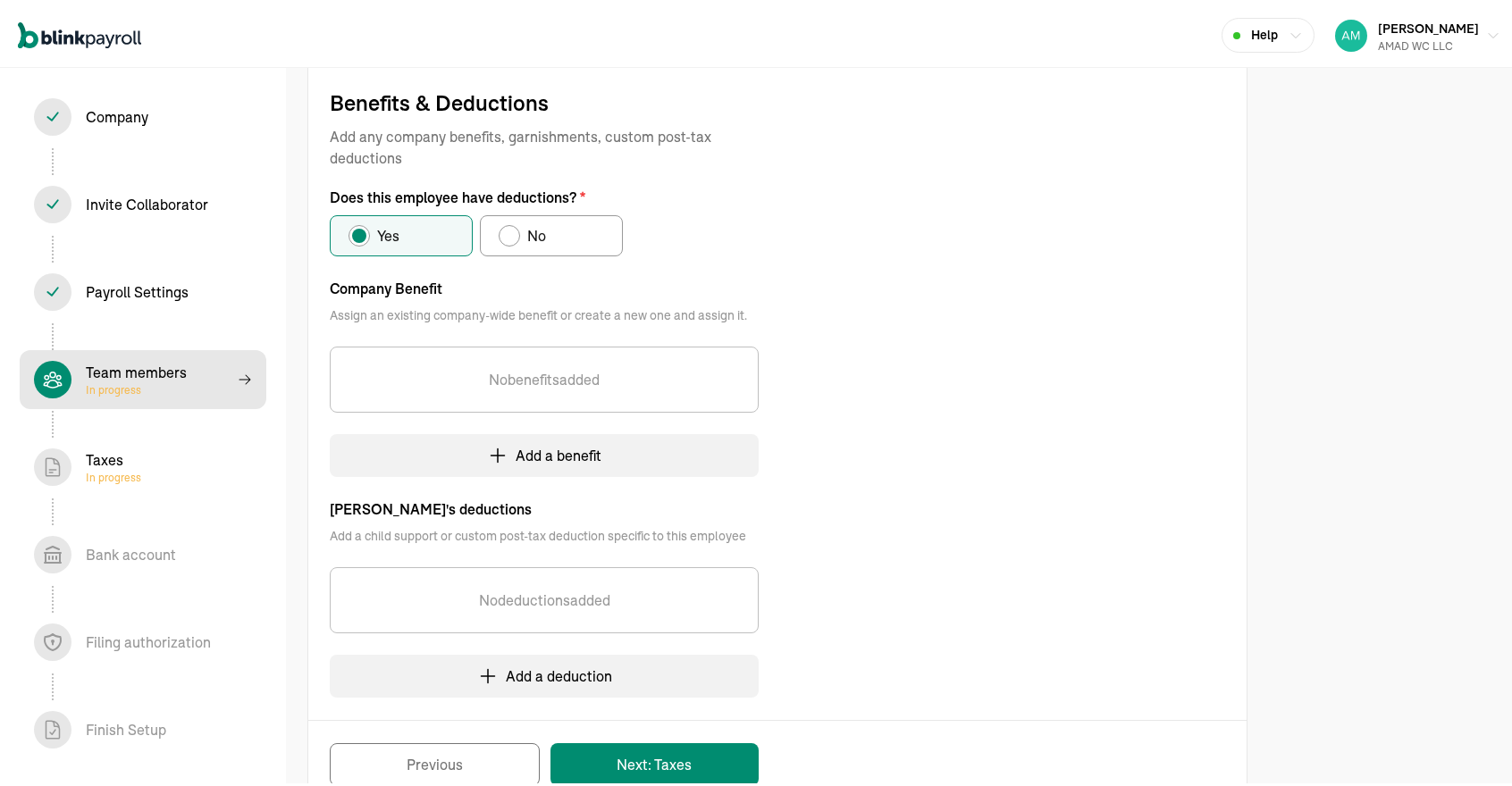
scroll to position [186, 0]
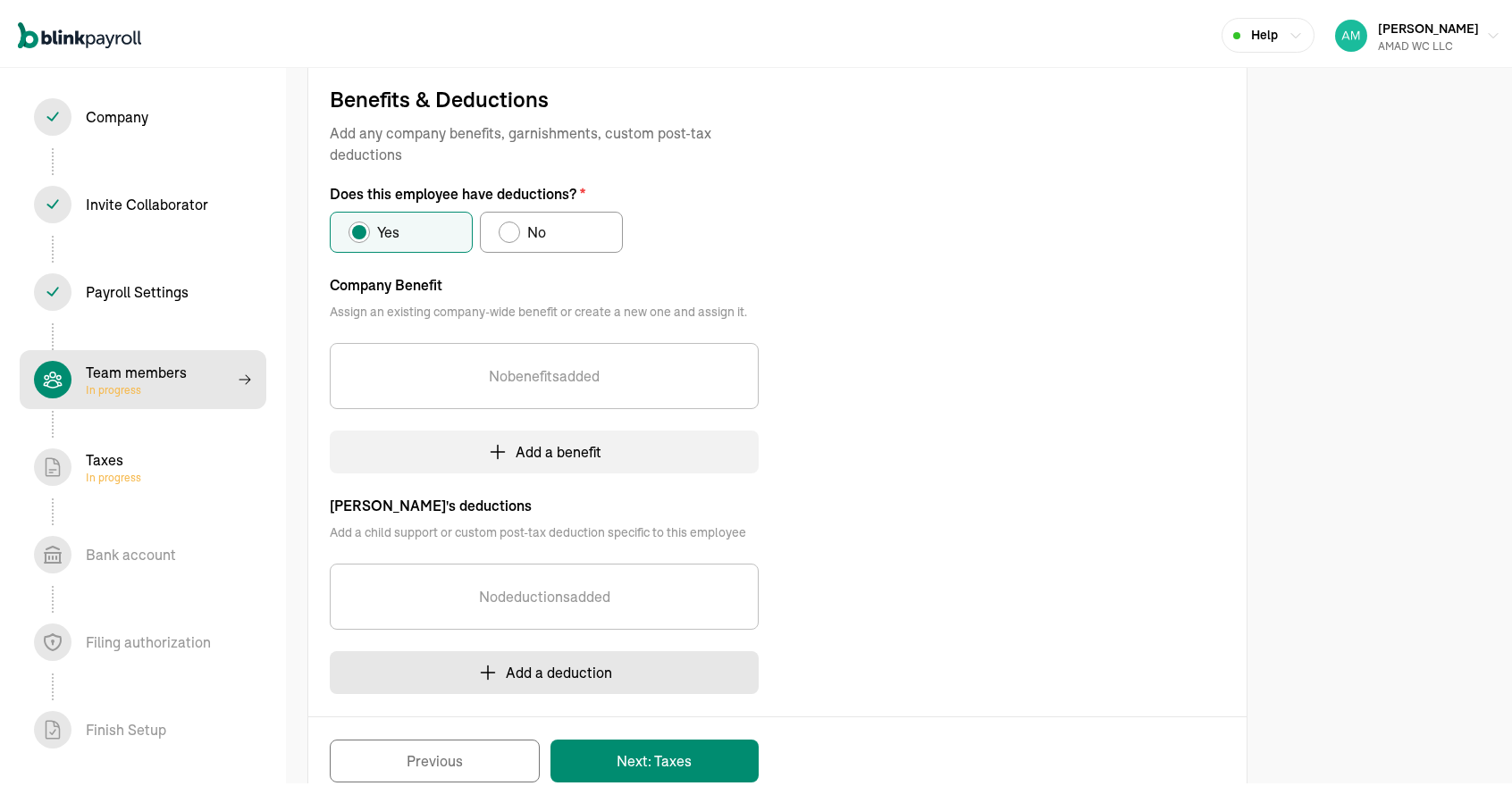
click at [527, 680] on button "Add a deduction" at bounding box center [543, 669] width 429 height 43
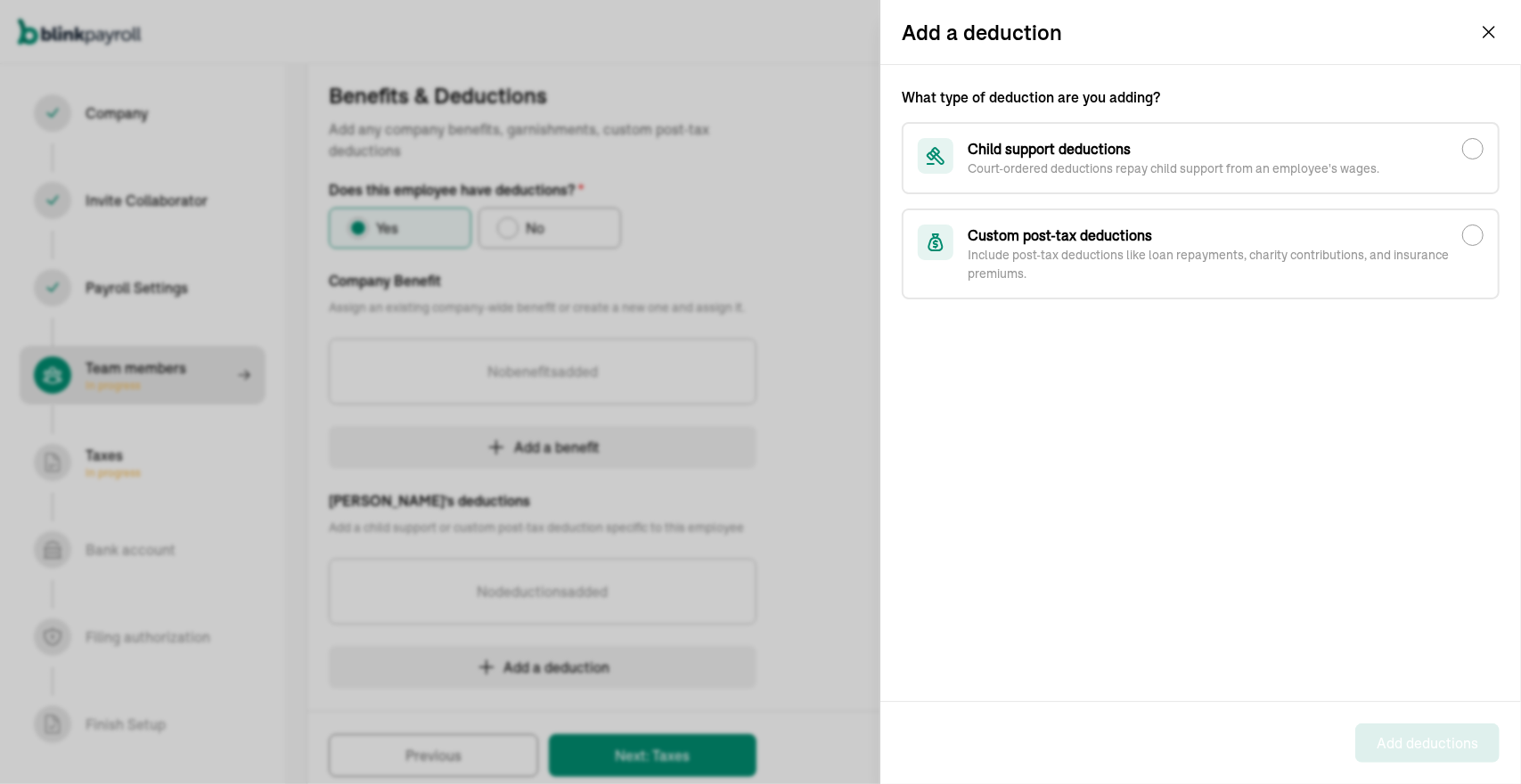
click at [1116, 248] on p "Include post-tax deductions like loan repayments, charity contributions, and in…" at bounding box center [1215, 264] width 495 height 37
click at [1463, 246] on input "Custom post-tax deductions Include post-tax deductions like loan repayments, ch…" at bounding box center [1473, 235] width 21 height 21
radio input "true"
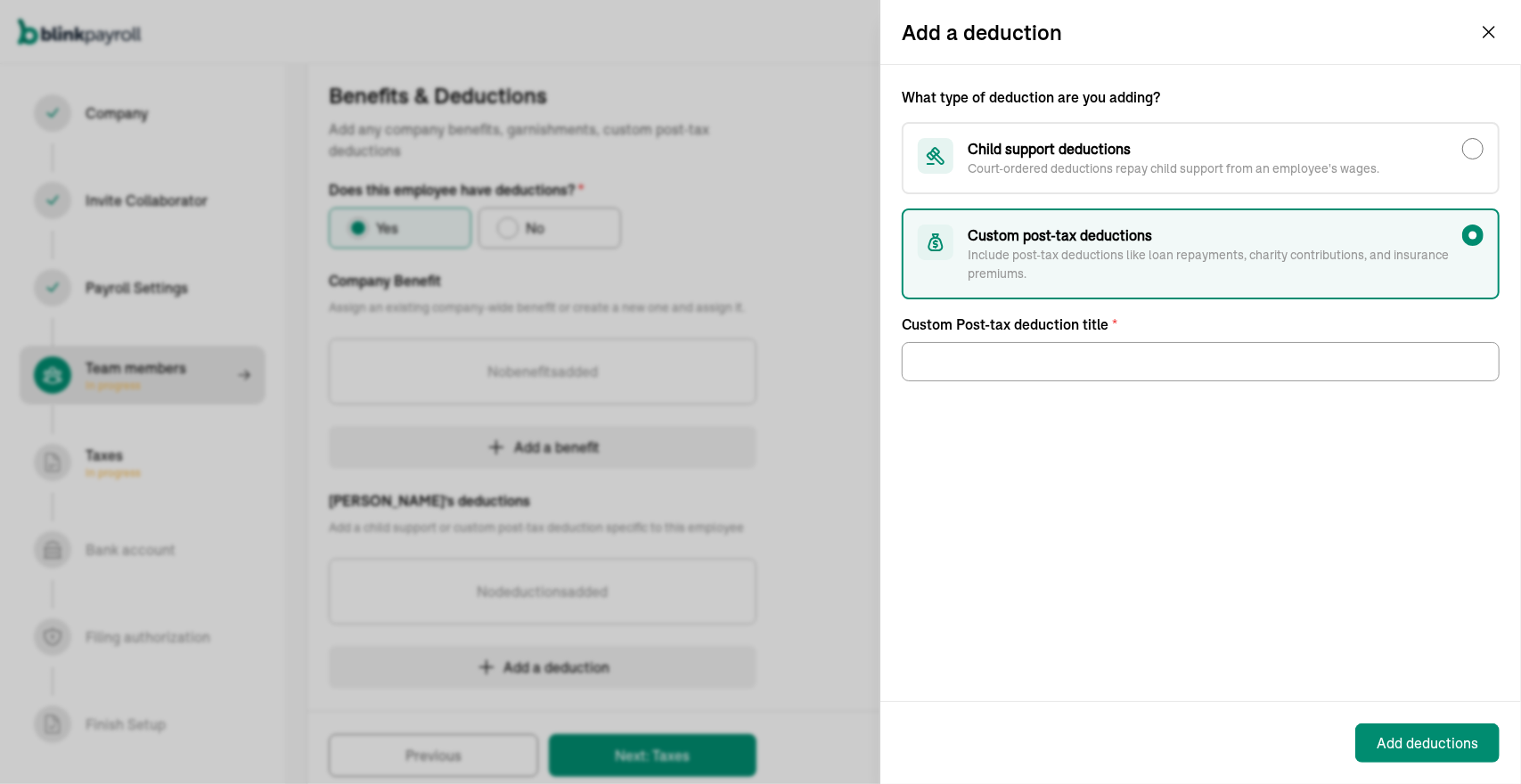
click at [1463, 150] on input "Child support deductions Court-ordered deductions repay child support from an e…" at bounding box center [1473, 148] width 21 height 21
radio input "true"
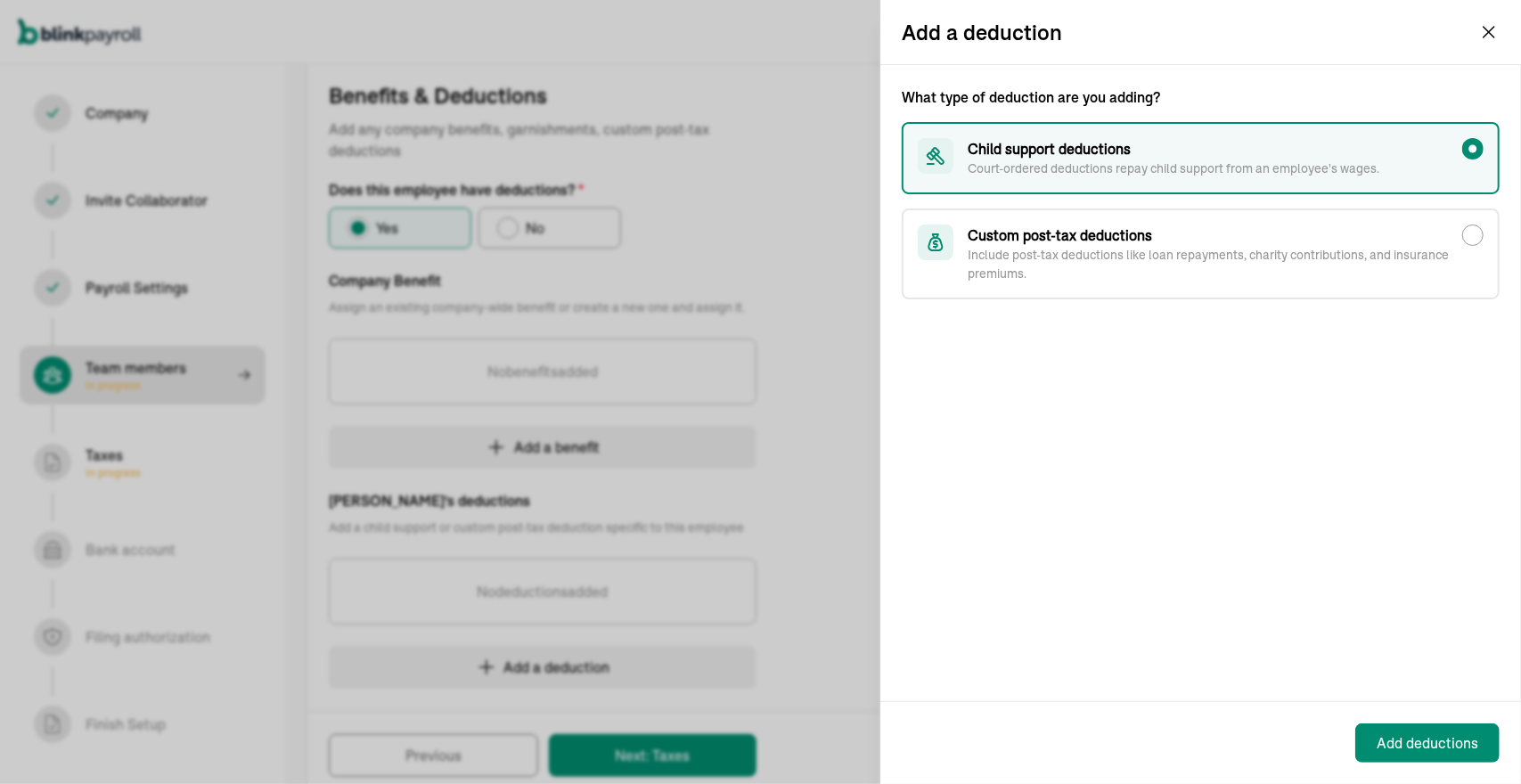
click at [1495, 34] on icon "button" at bounding box center [1489, 32] width 21 height 21
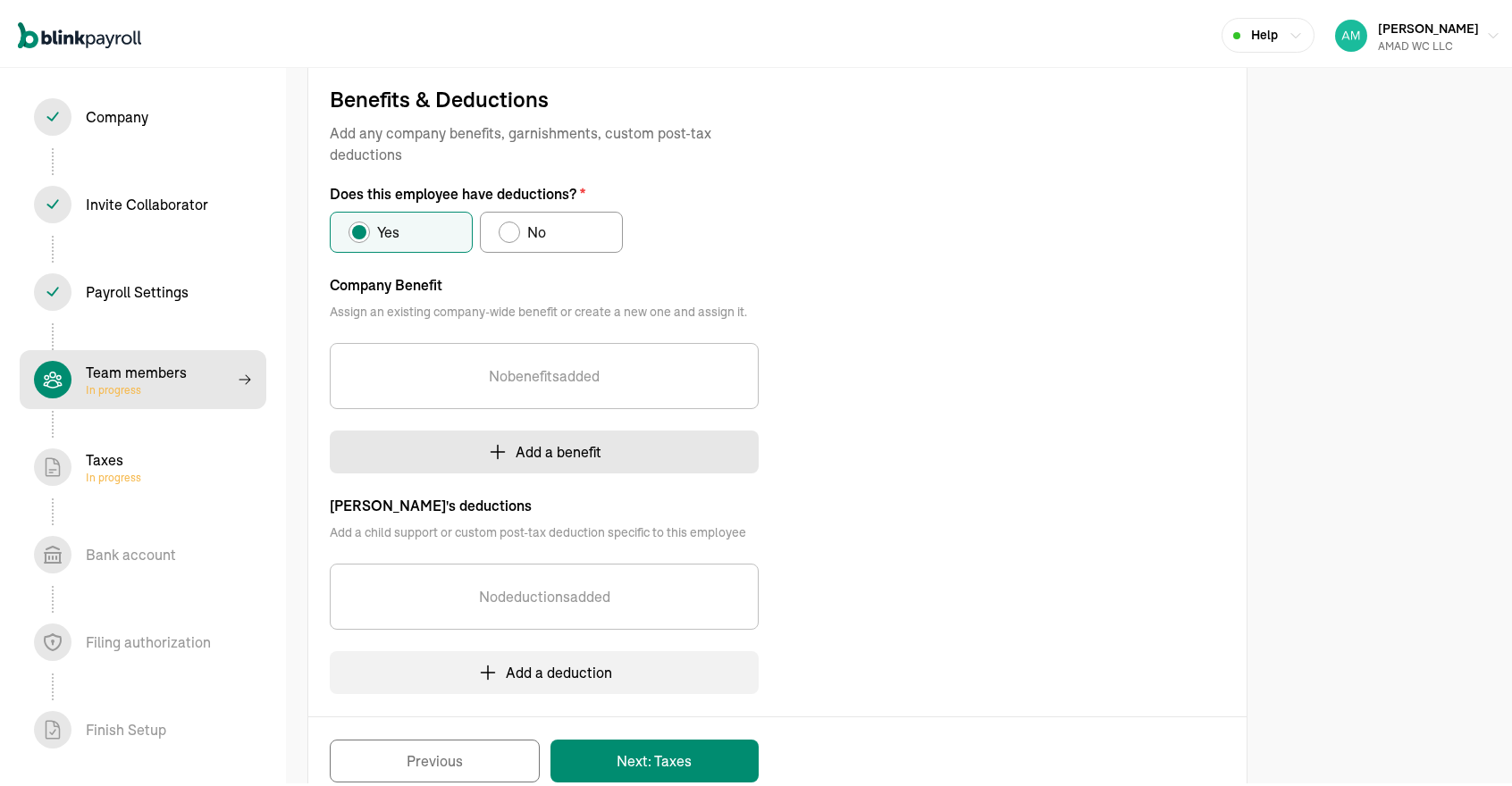
click at [556, 467] on button "Add a benefit" at bounding box center [543, 448] width 429 height 43
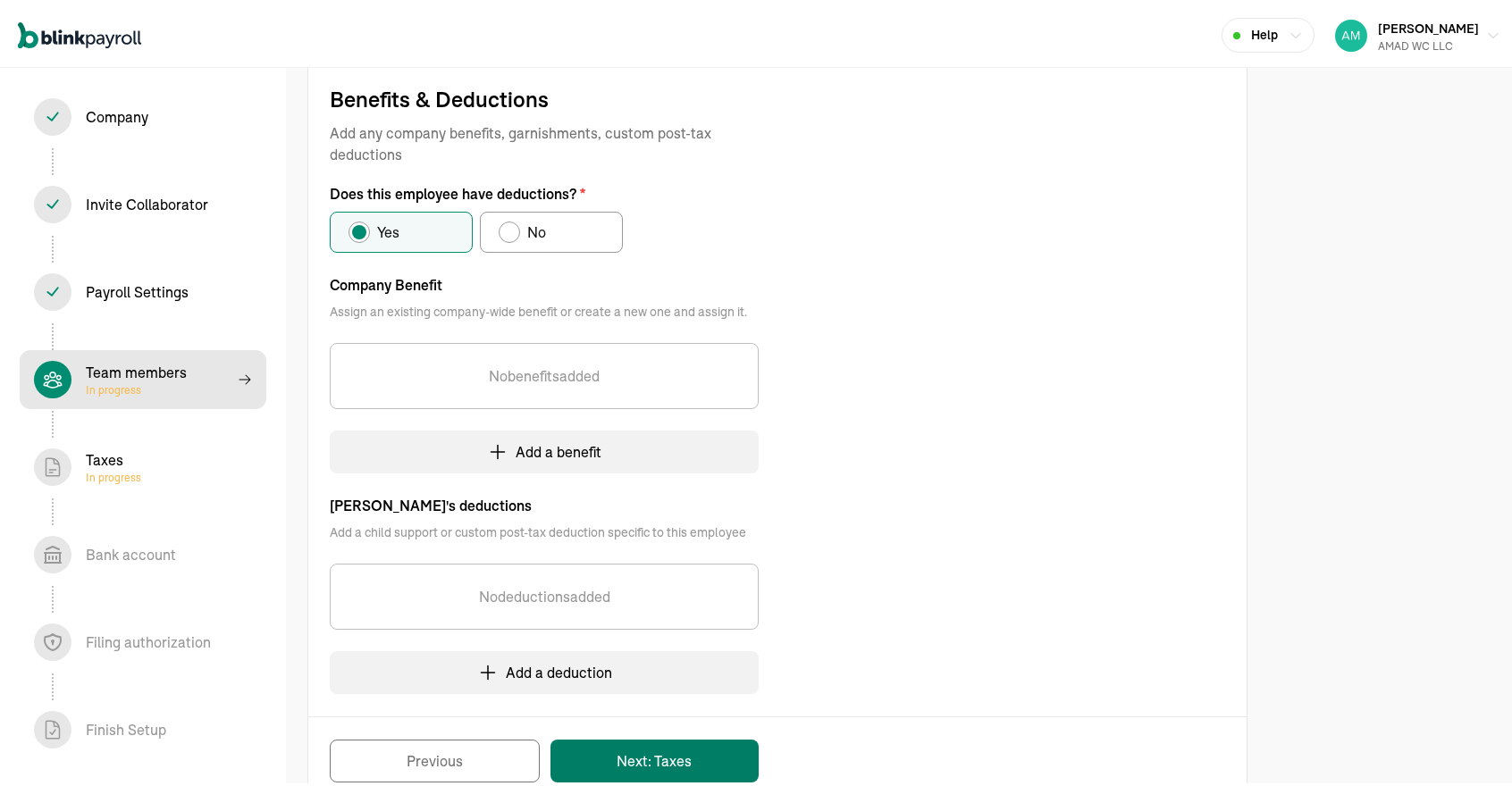
click at [731, 744] on button "Next: Taxes" at bounding box center [655, 757] width 208 height 43
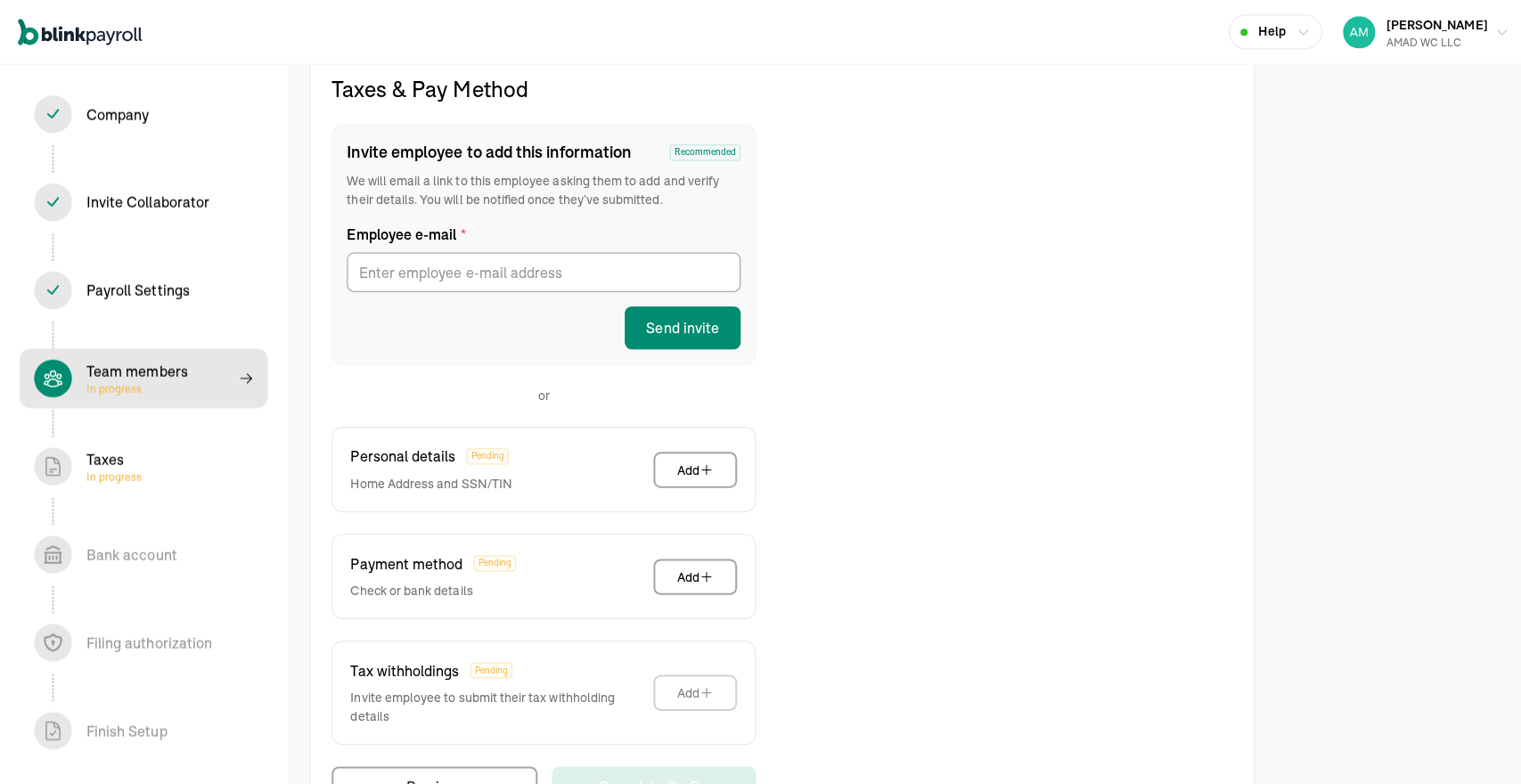
scroll to position [194, 0]
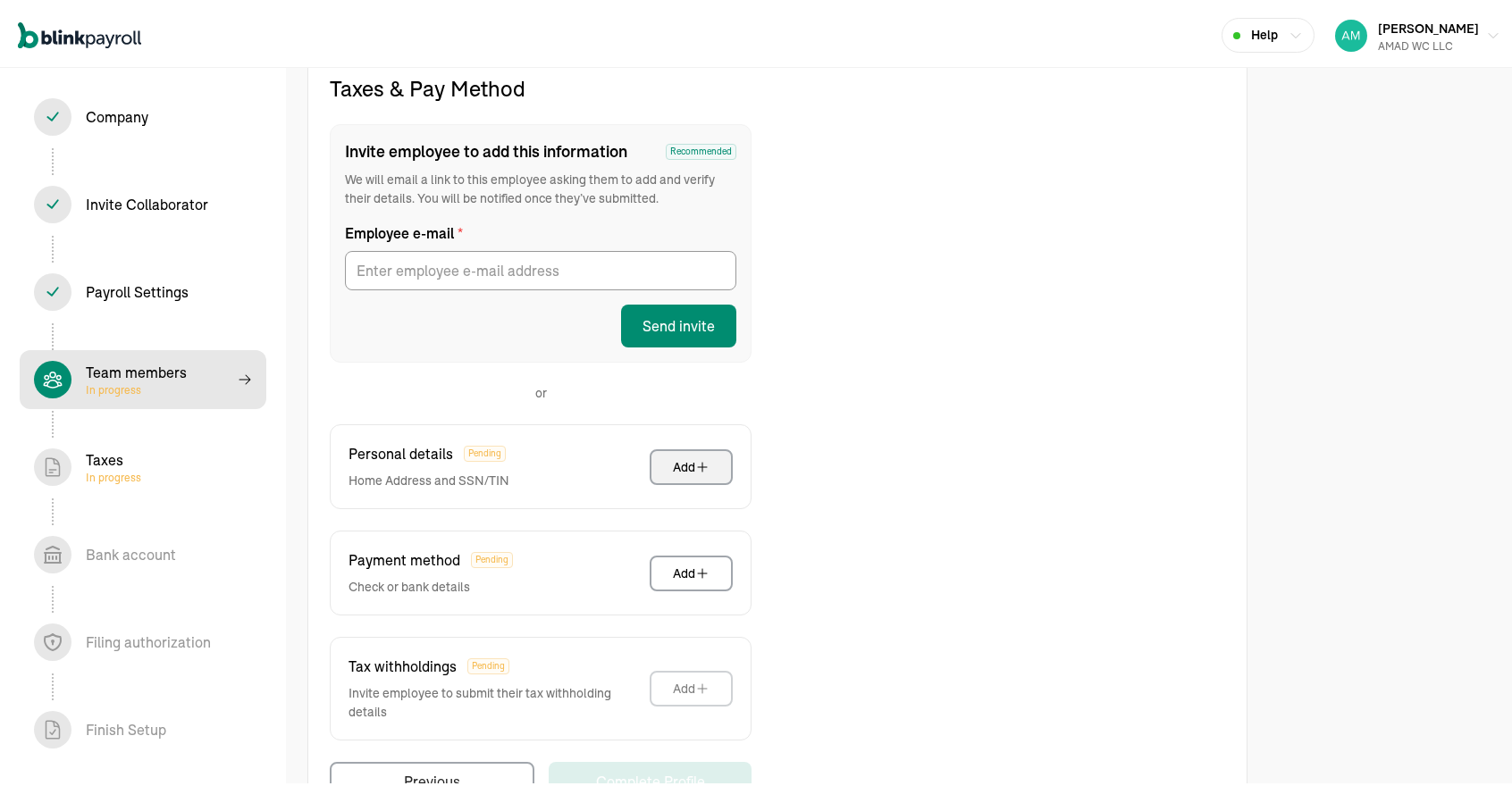
click at [710, 467] on button "Add" at bounding box center [690, 463] width 83 height 35
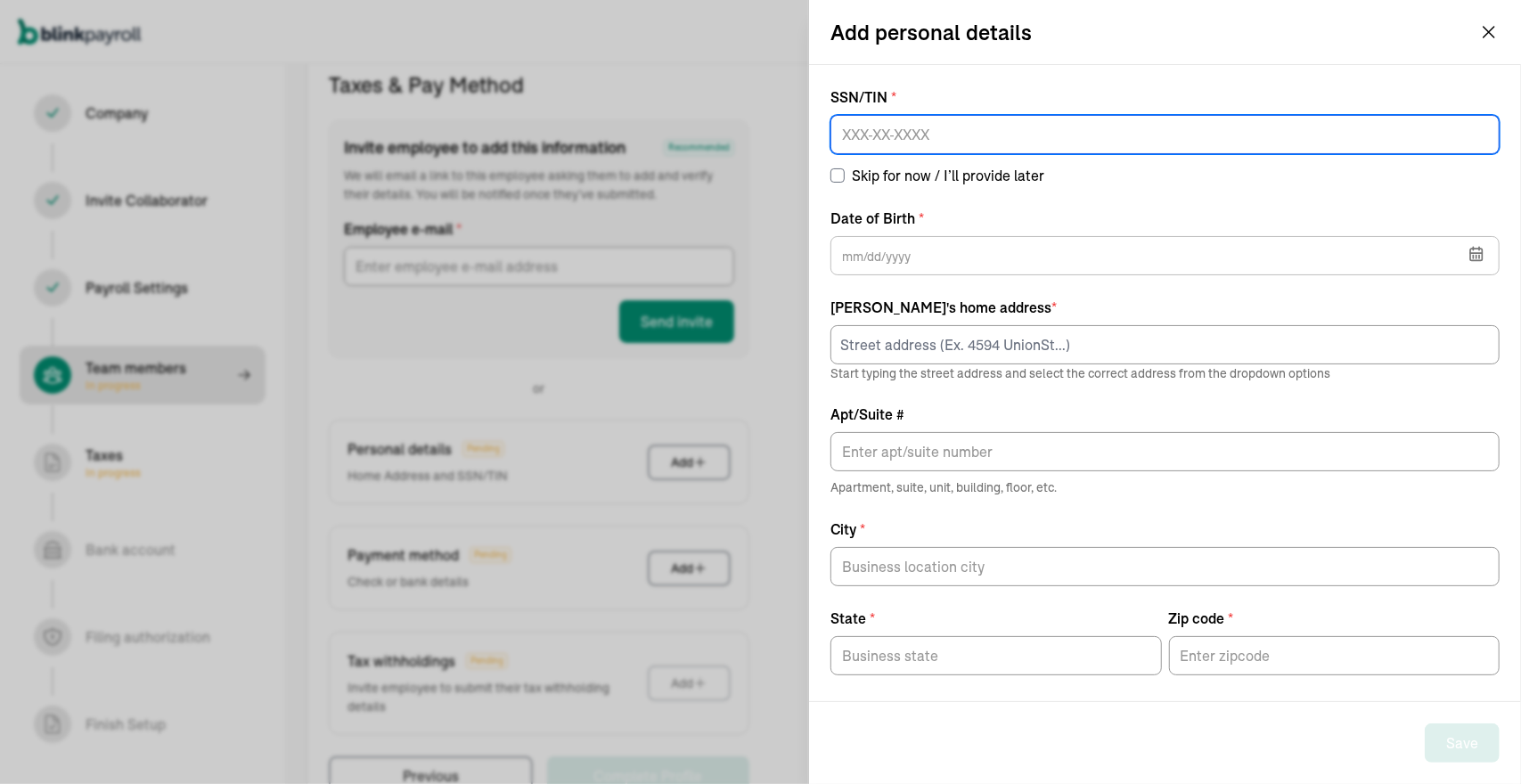
click at [990, 139] on input at bounding box center [1165, 135] width 669 height 39
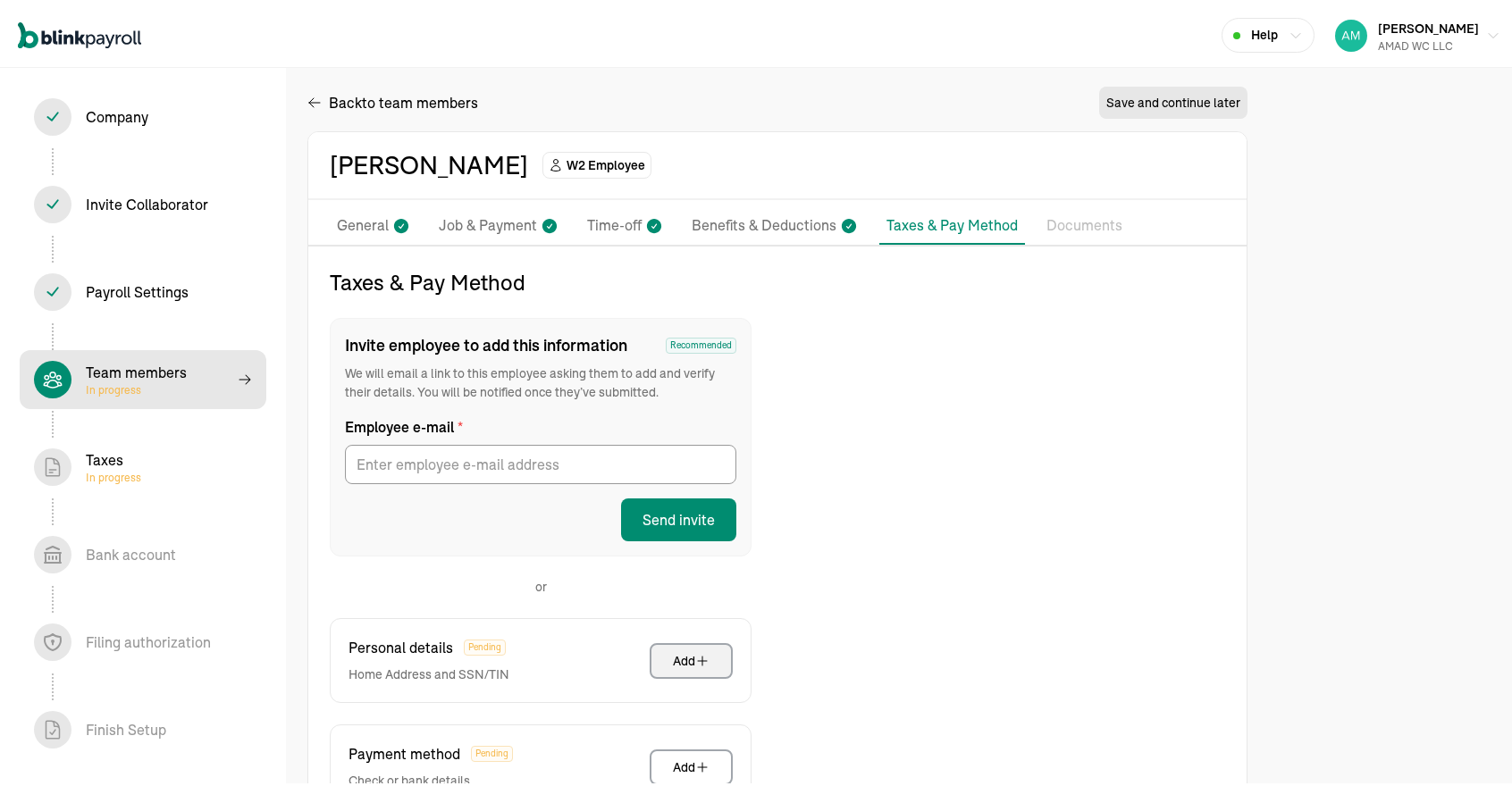
scroll to position [3, 0]
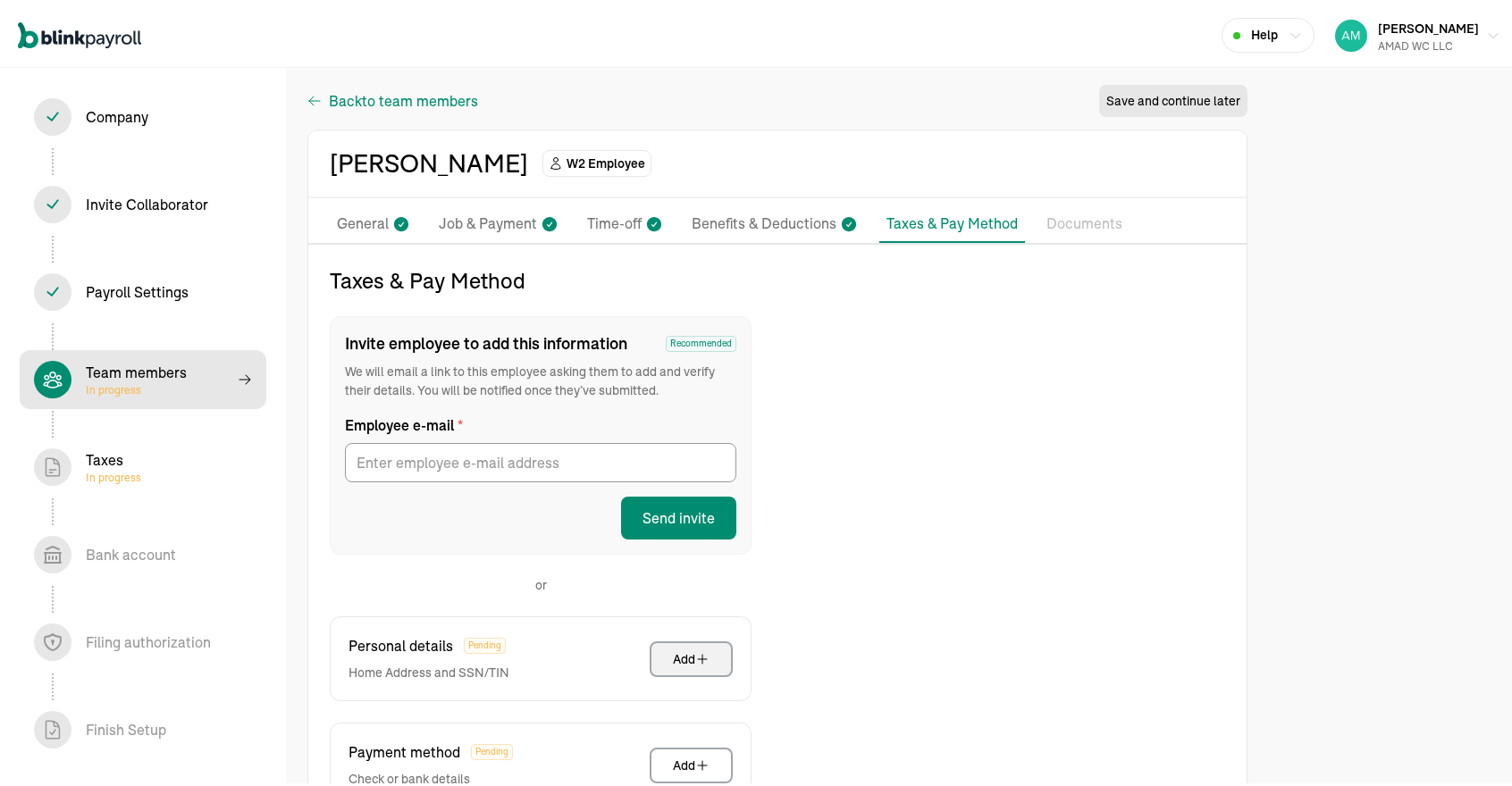
click at [439, 100] on span "to team members" at bounding box center [420, 97] width 116 height 21
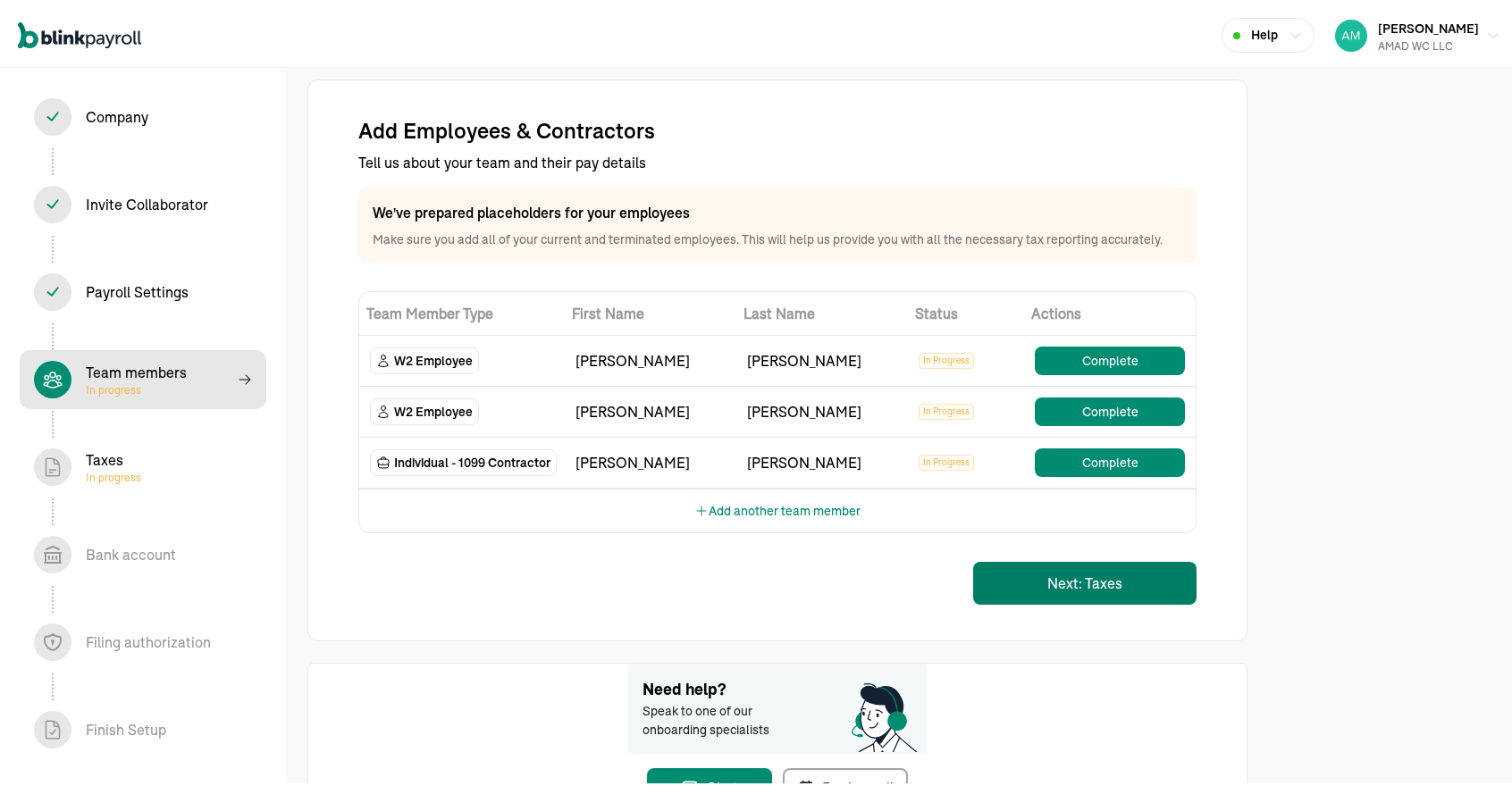
click at [1049, 576] on button "Next: Taxes" at bounding box center [1085, 580] width 223 height 43
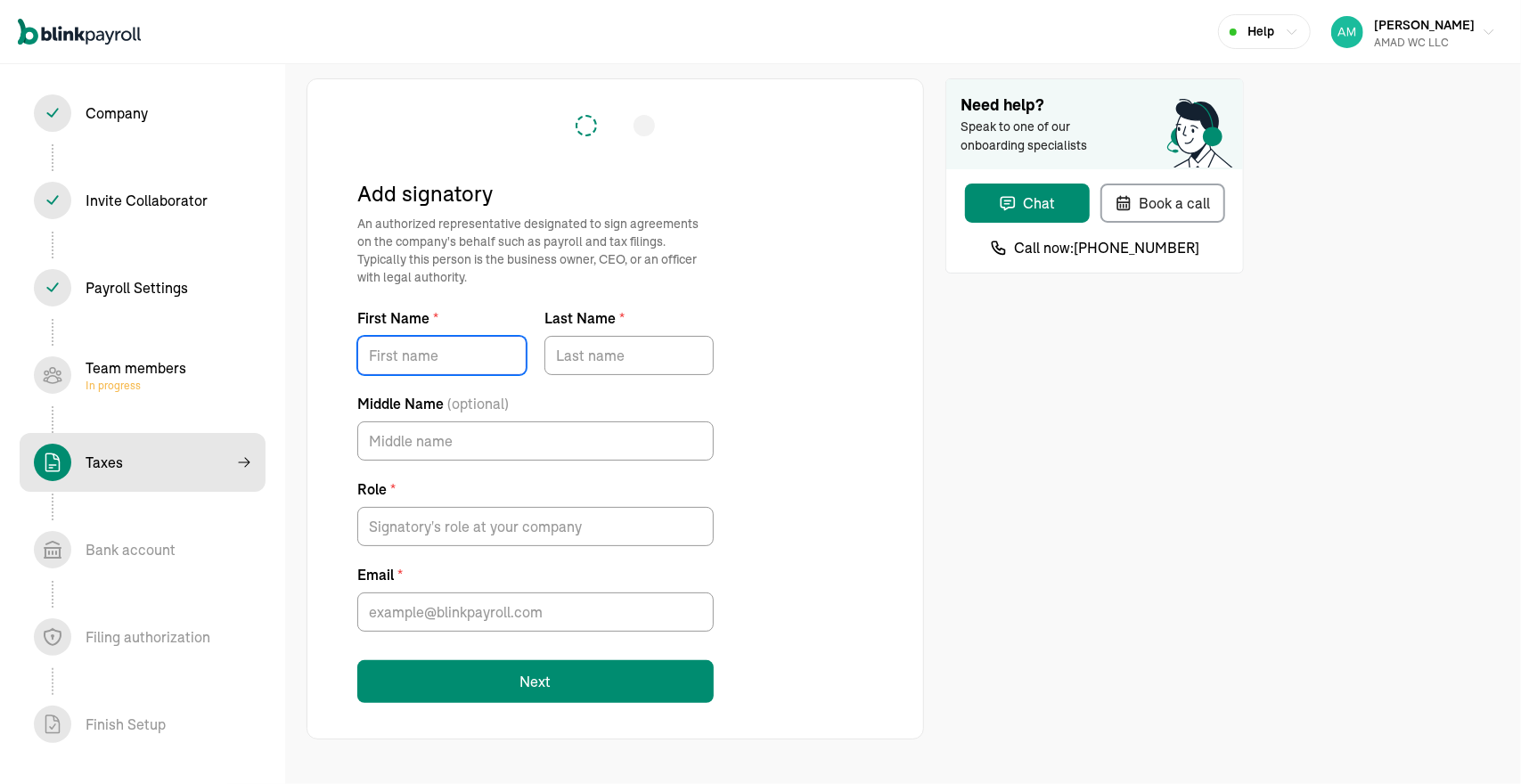
click at [445, 355] on input "First Name *" at bounding box center [442, 355] width 169 height 39
type input "[PERSON_NAME]"
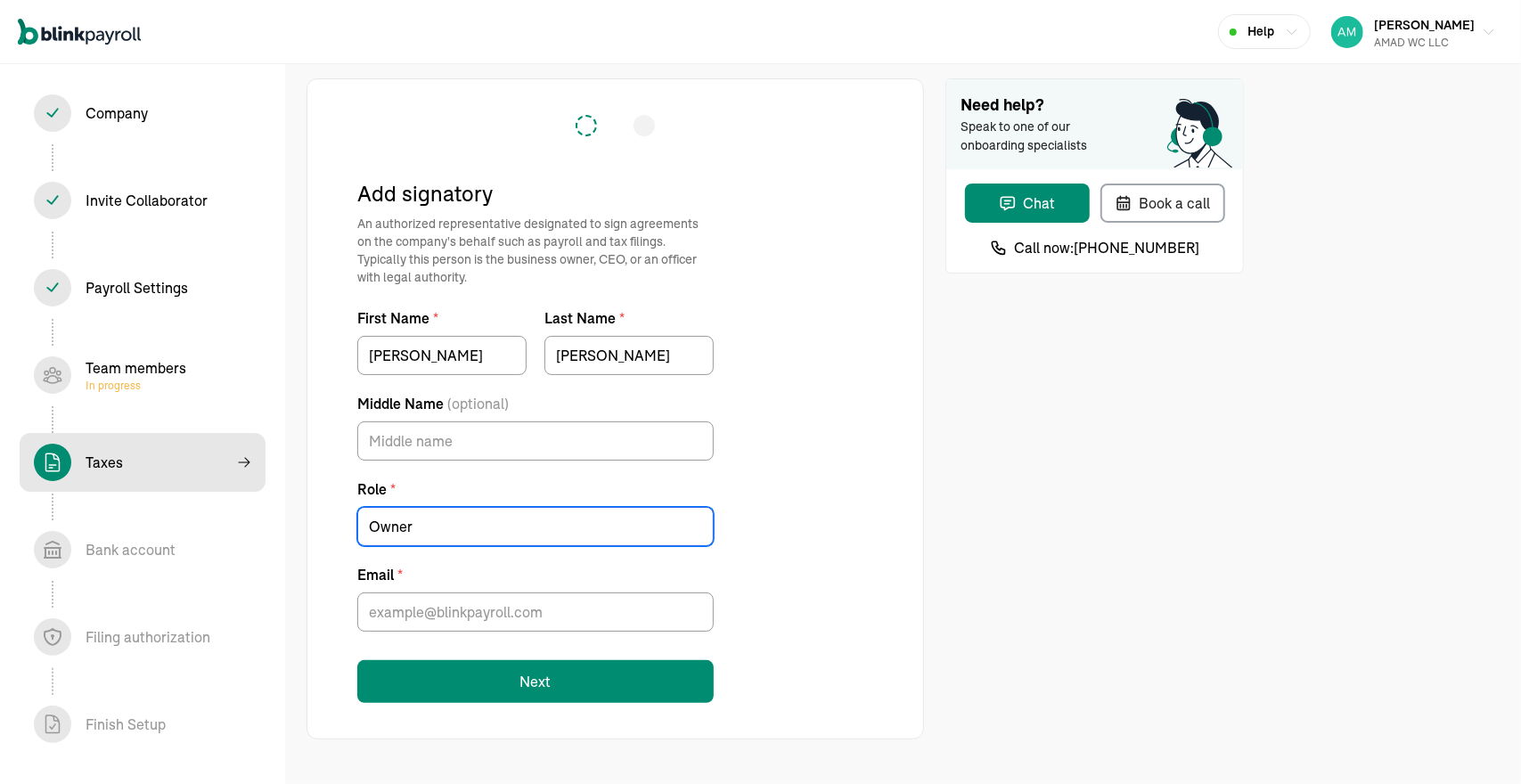
type input "Owner"
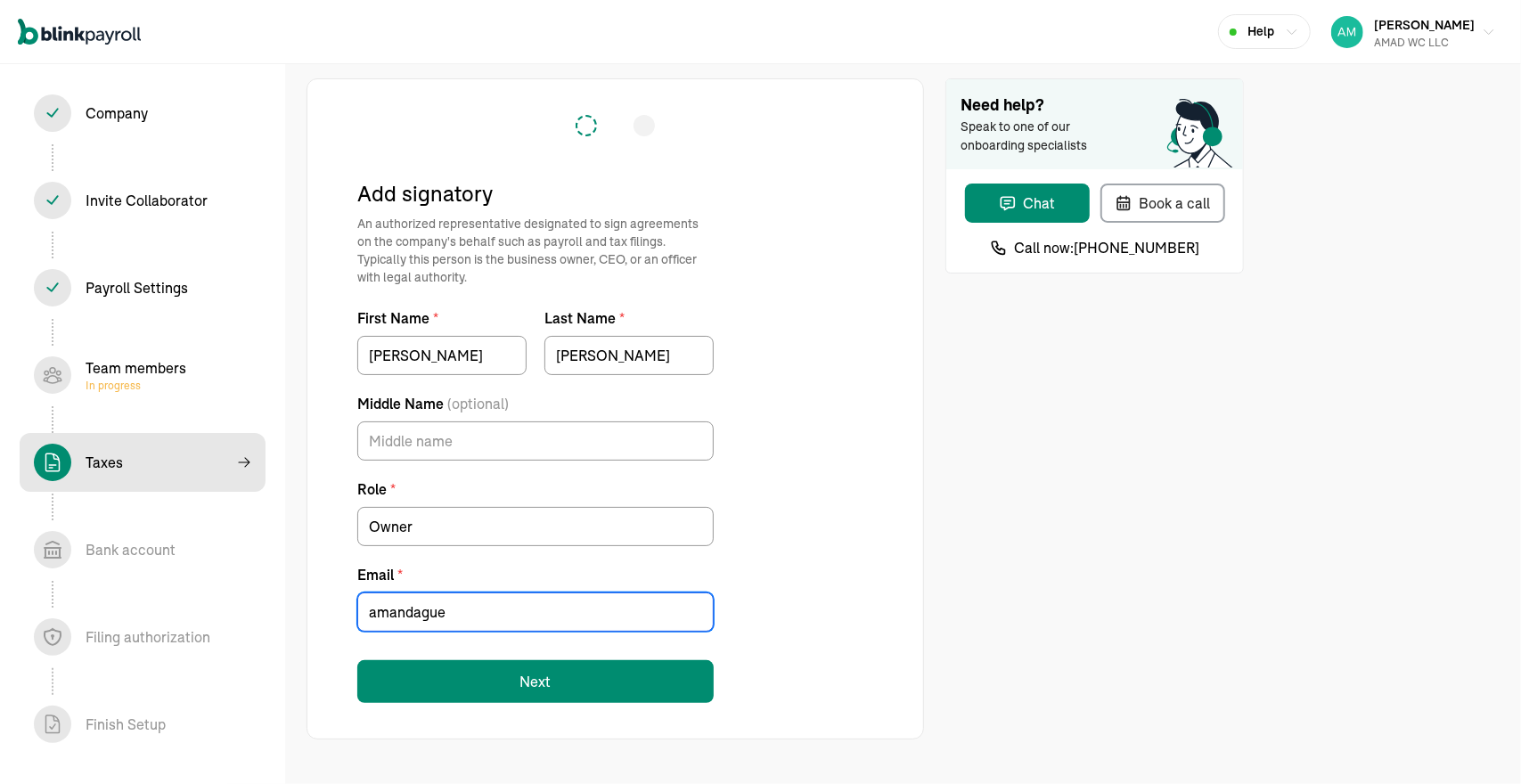
type input "[EMAIL_ADDRESS][DOMAIN_NAME]"
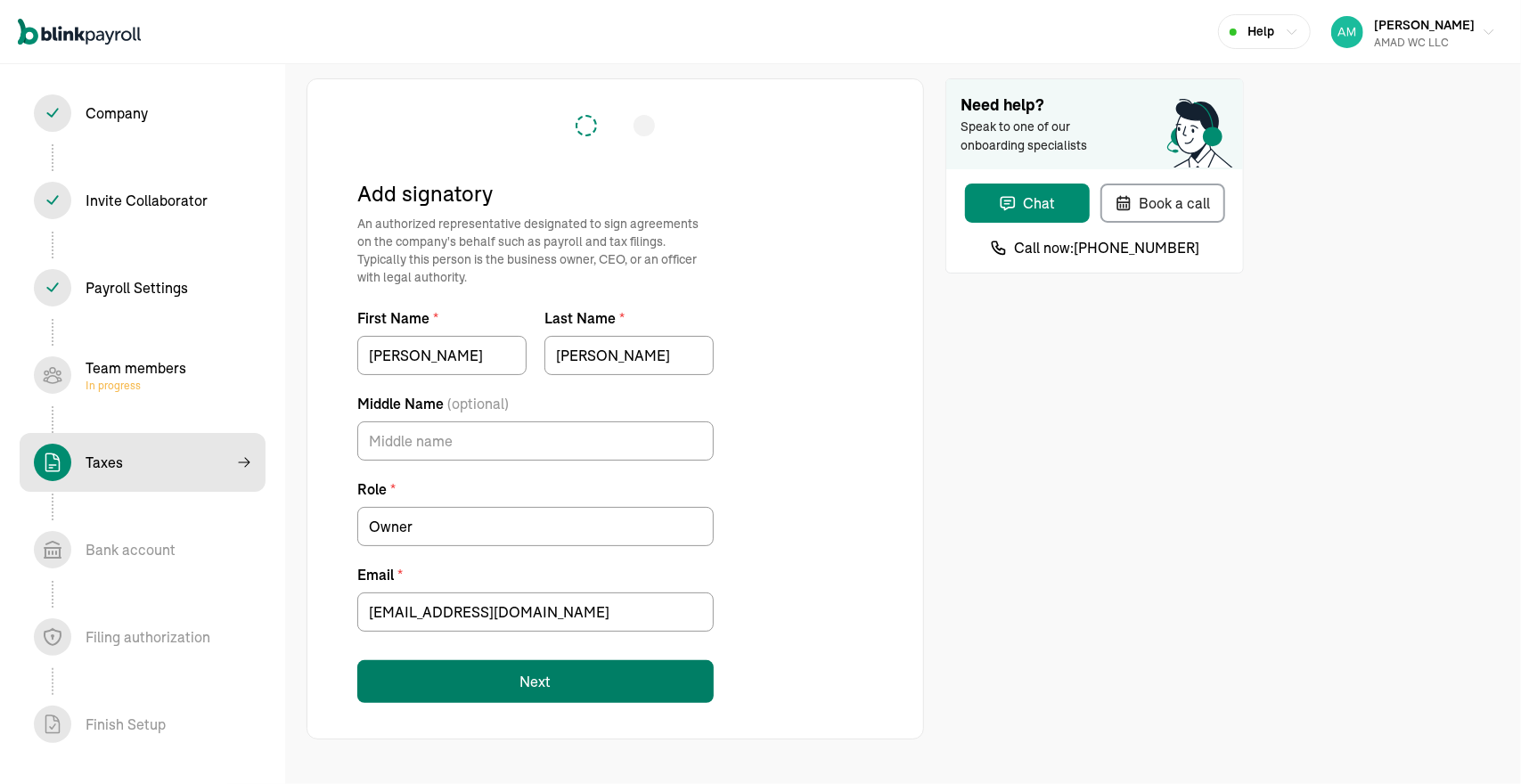
click at [522, 698] on button "Next" at bounding box center [535, 682] width 356 height 43
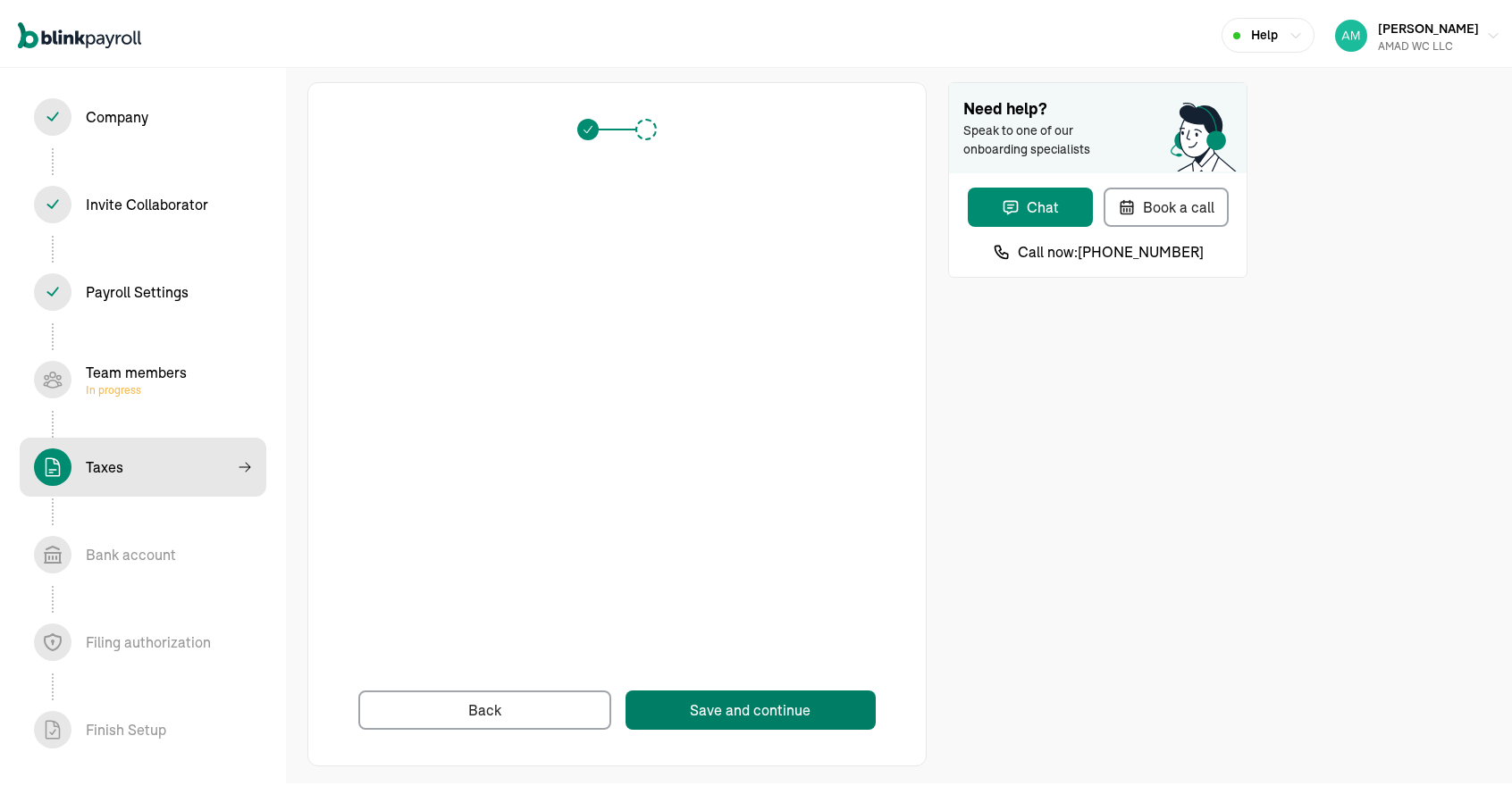
click at [715, 712] on div "Save and continue" at bounding box center [750, 706] width 121 height 21
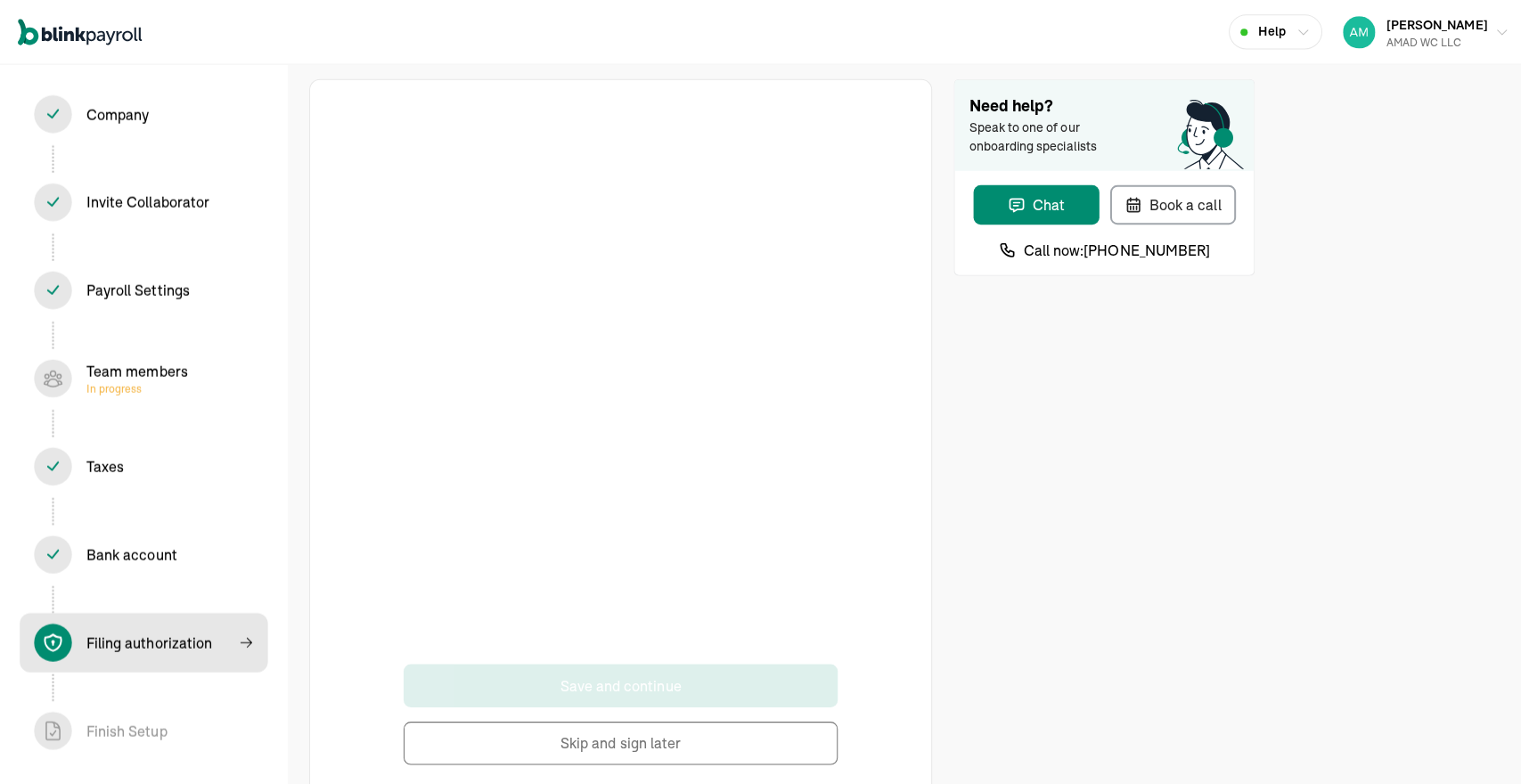
scroll to position [38, 0]
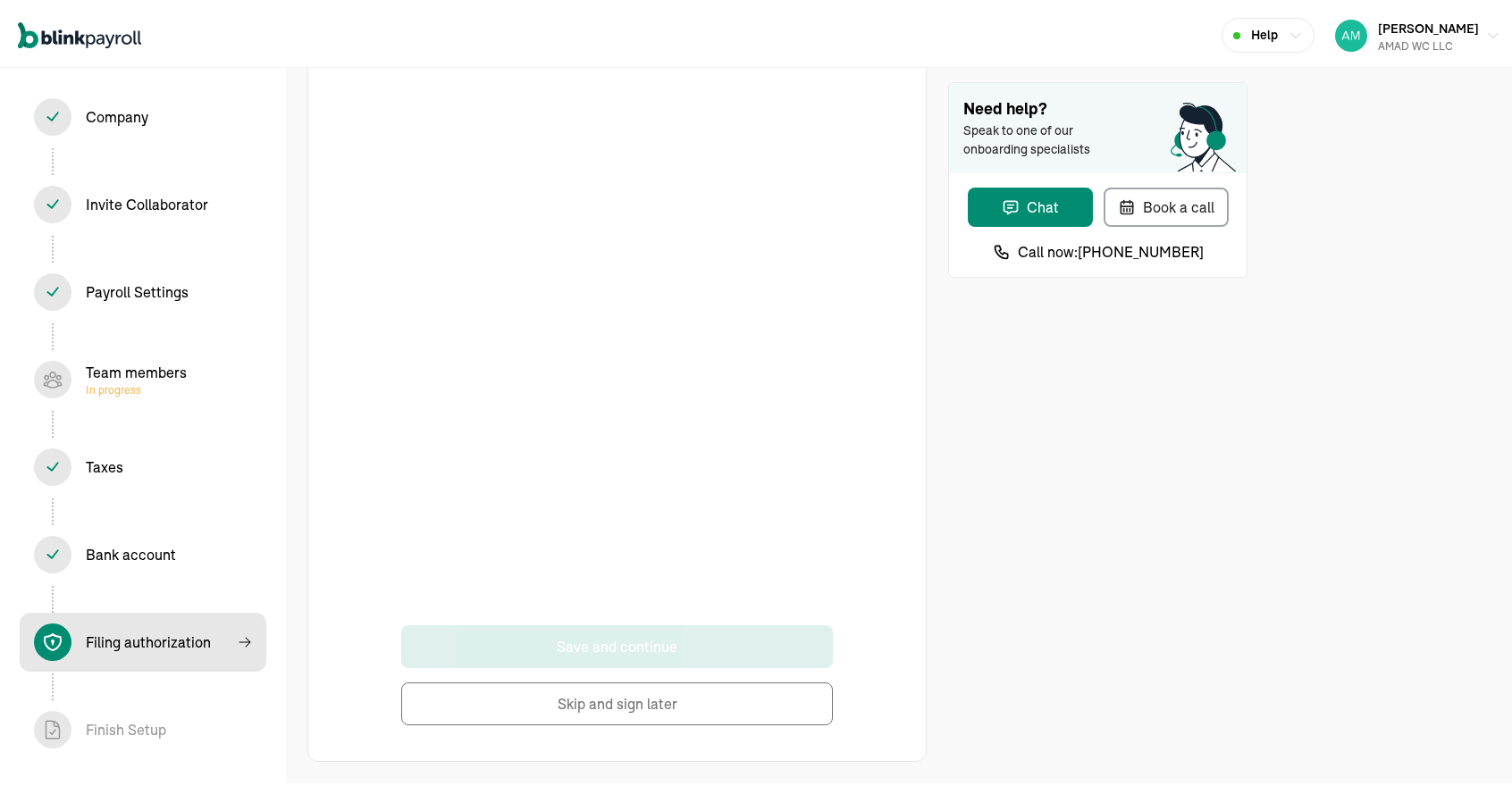
click at [538, 704] on button "Skip and sign later" at bounding box center [617, 700] width 432 height 43
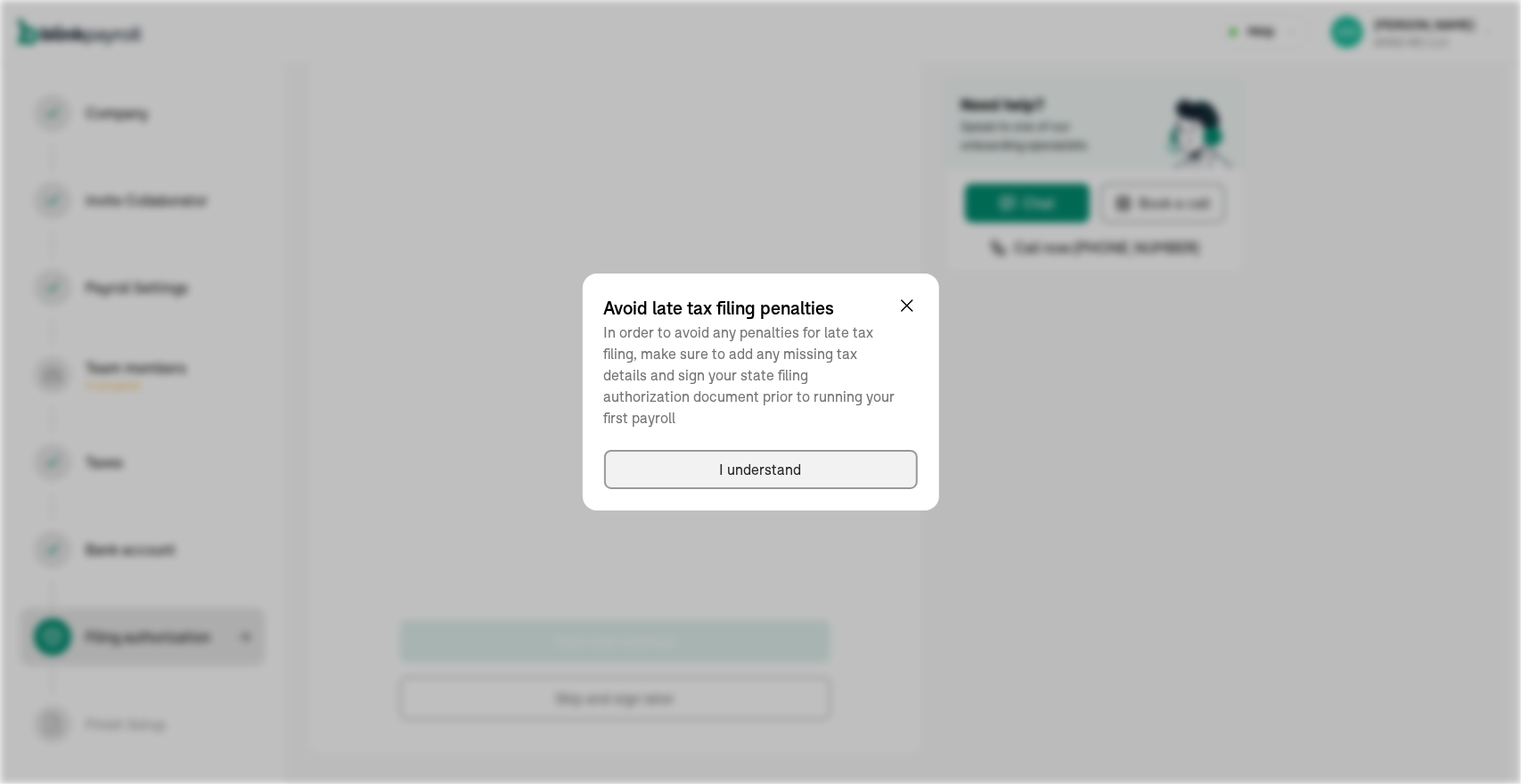
click at [790, 459] on div "I understand" at bounding box center [761, 469] width 82 height 21
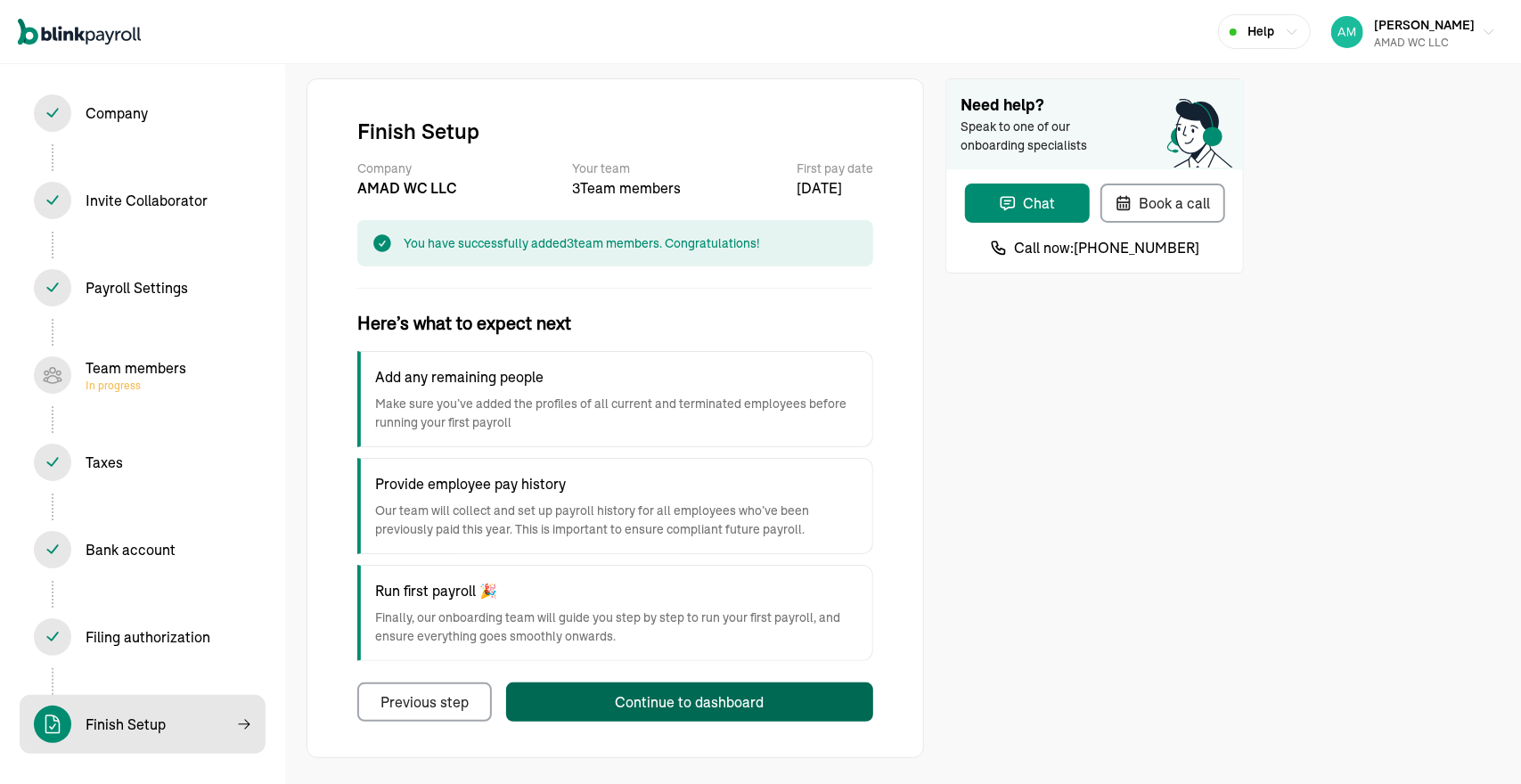
click at [617, 701] on div "Continue to dashboard" at bounding box center [690, 701] width 148 height 21
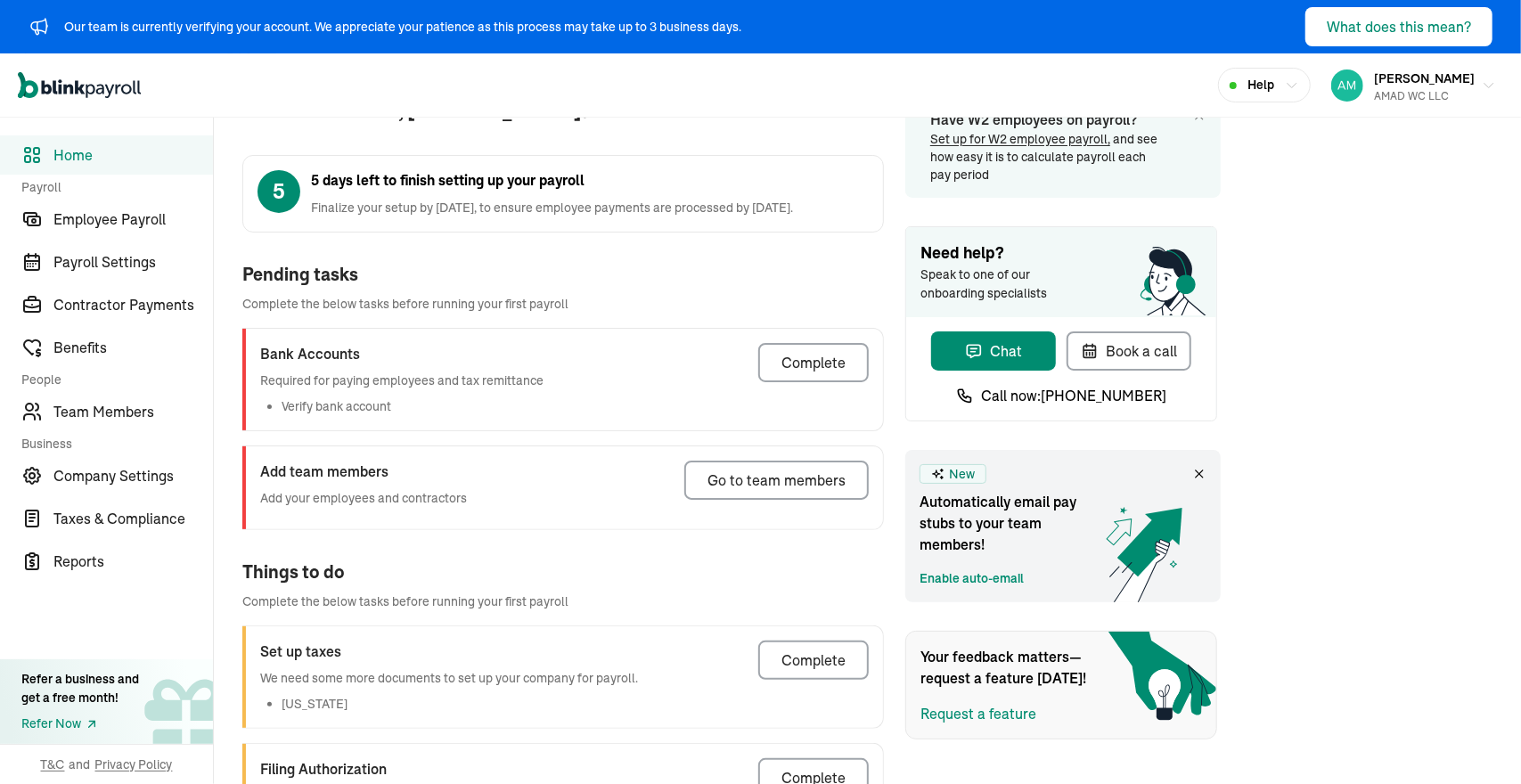
scroll to position [53, 0]
click at [807, 352] on div "Complete" at bounding box center [813, 361] width 64 height 21
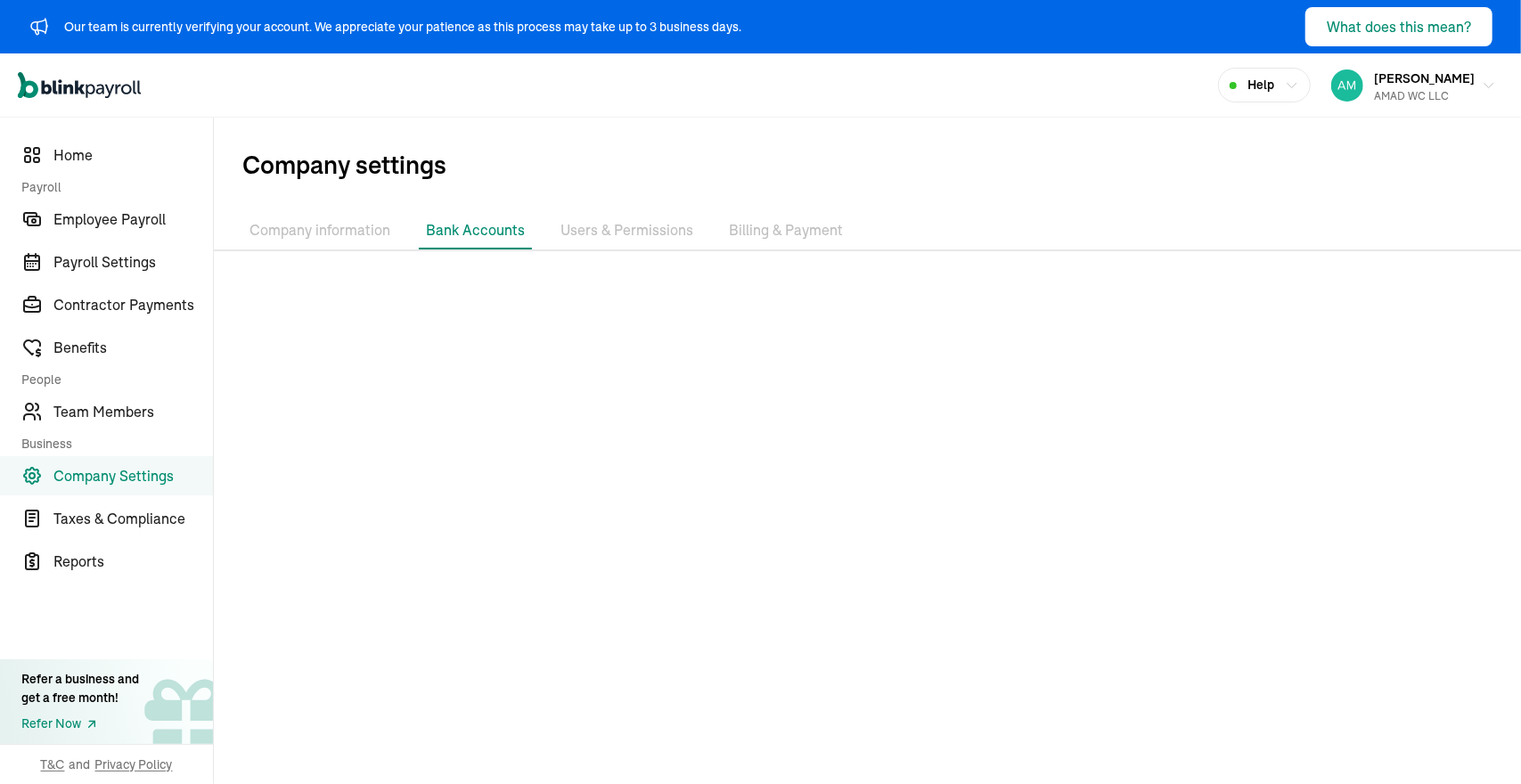
scroll to position [96, 0]
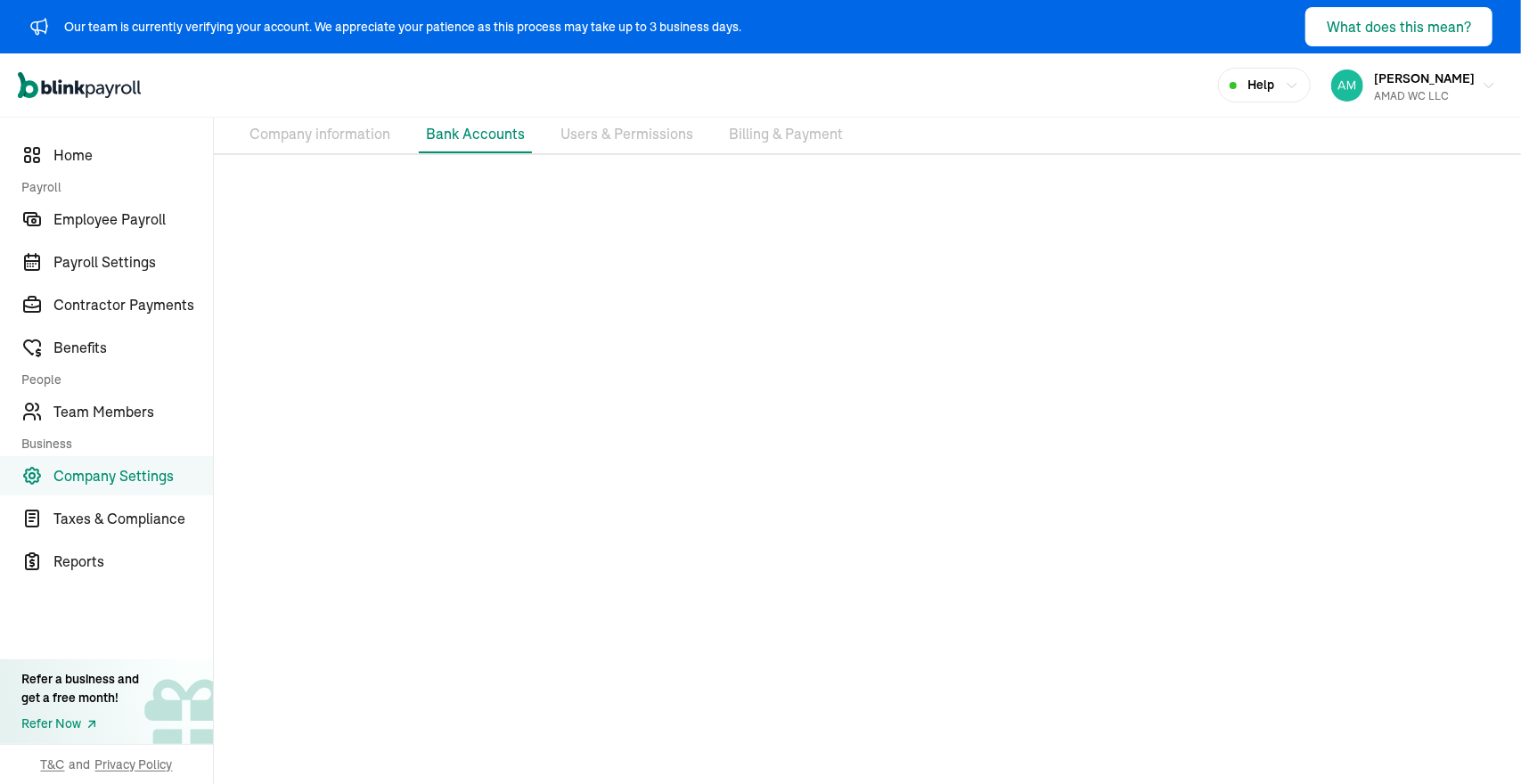
click at [604, 133] on li "Users & Permissions" at bounding box center [626, 135] width 147 height 37
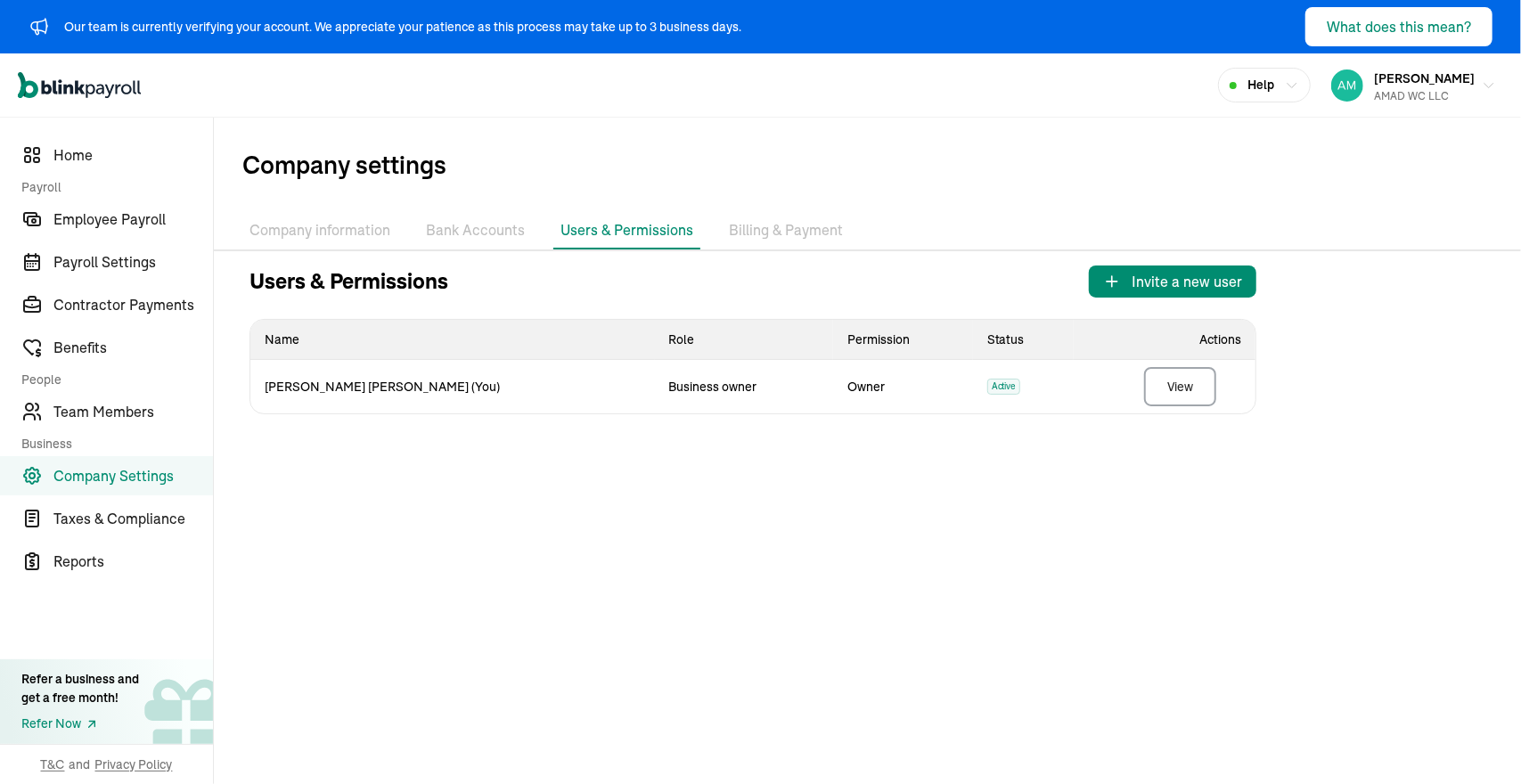
click at [331, 225] on li "Company information" at bounding box center [319, 231] width 155 height 37
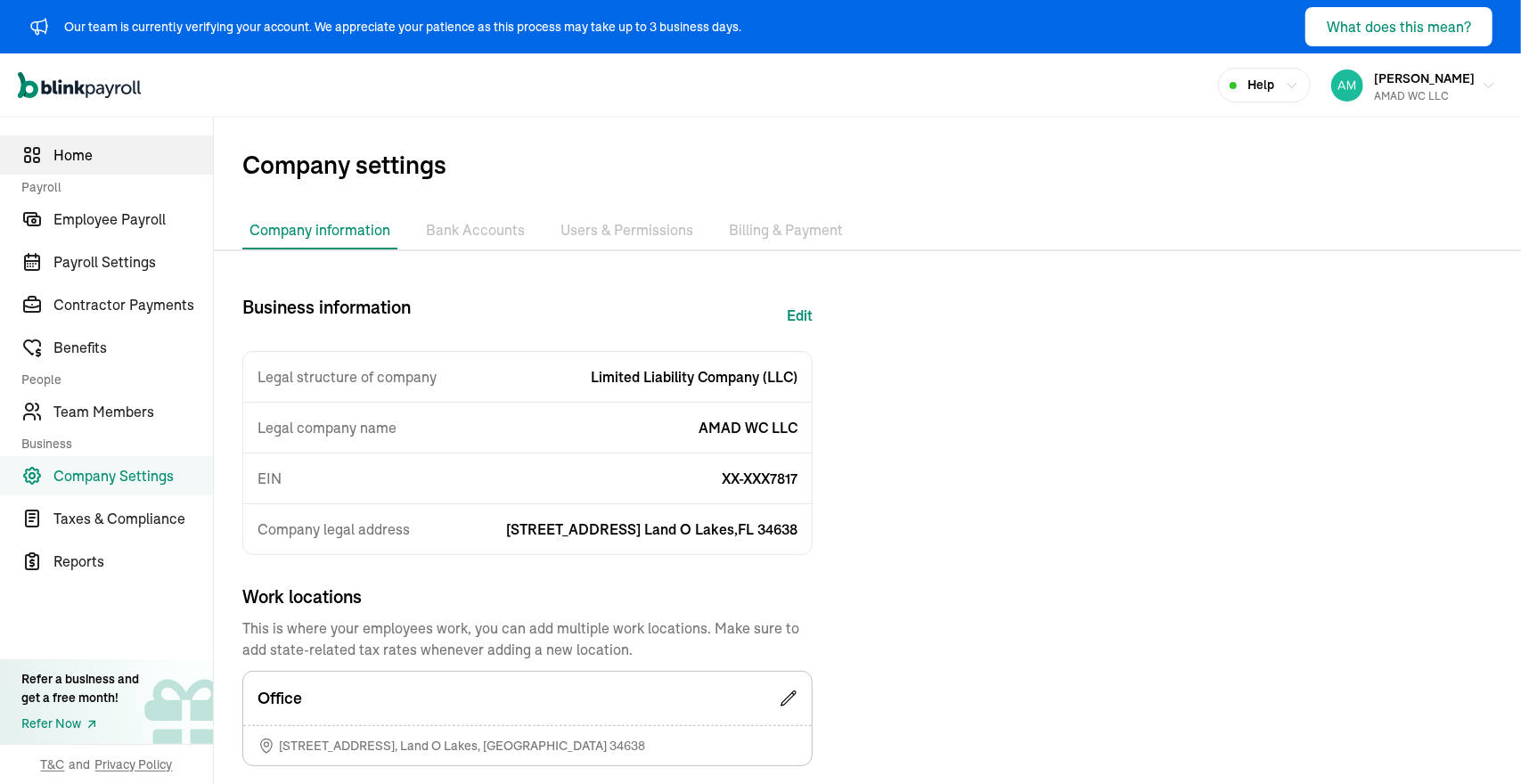
click at [68, 152] on span "Home" at bounding box center [134, 155] width 160 height 21
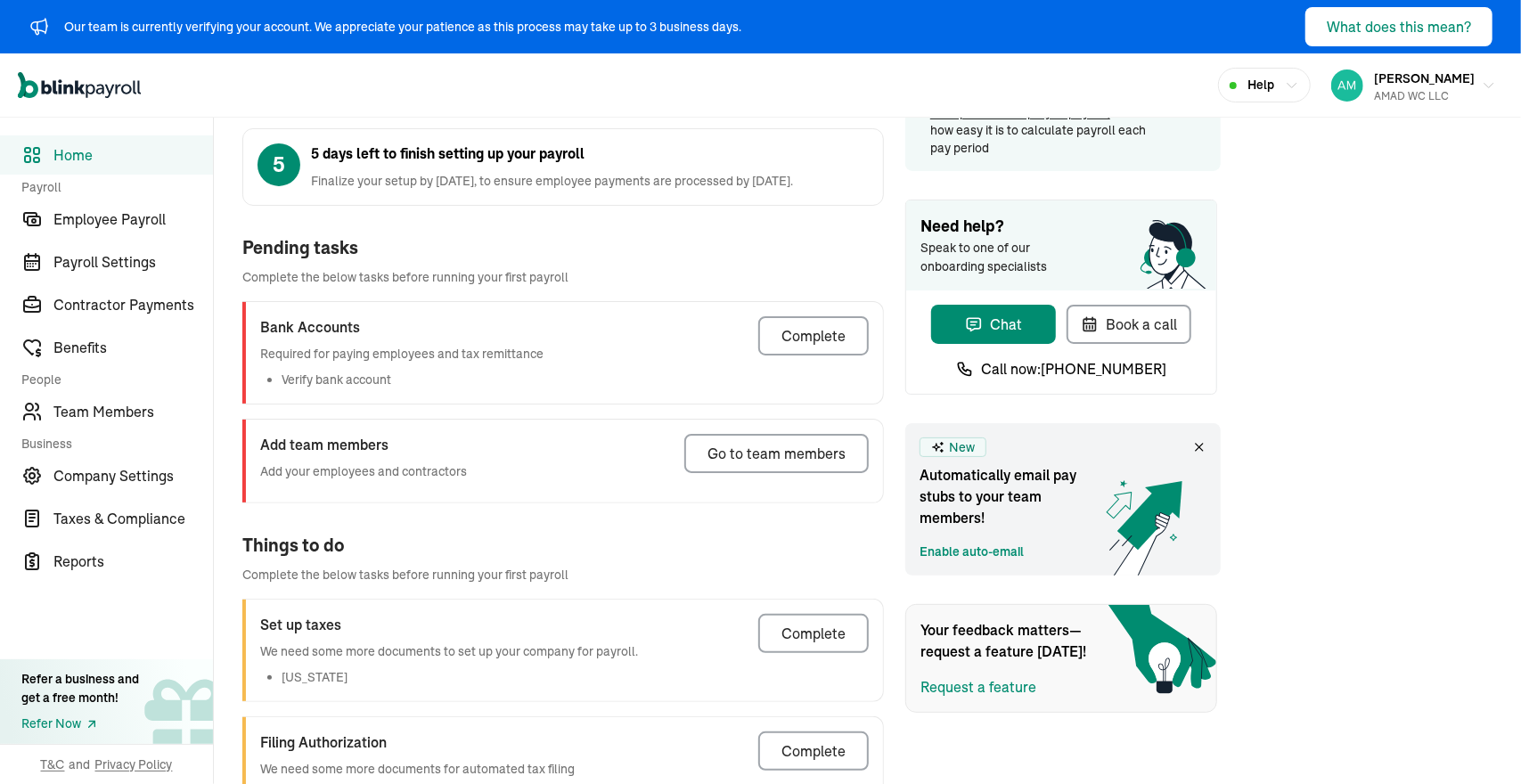
scroll to position [159, 0]
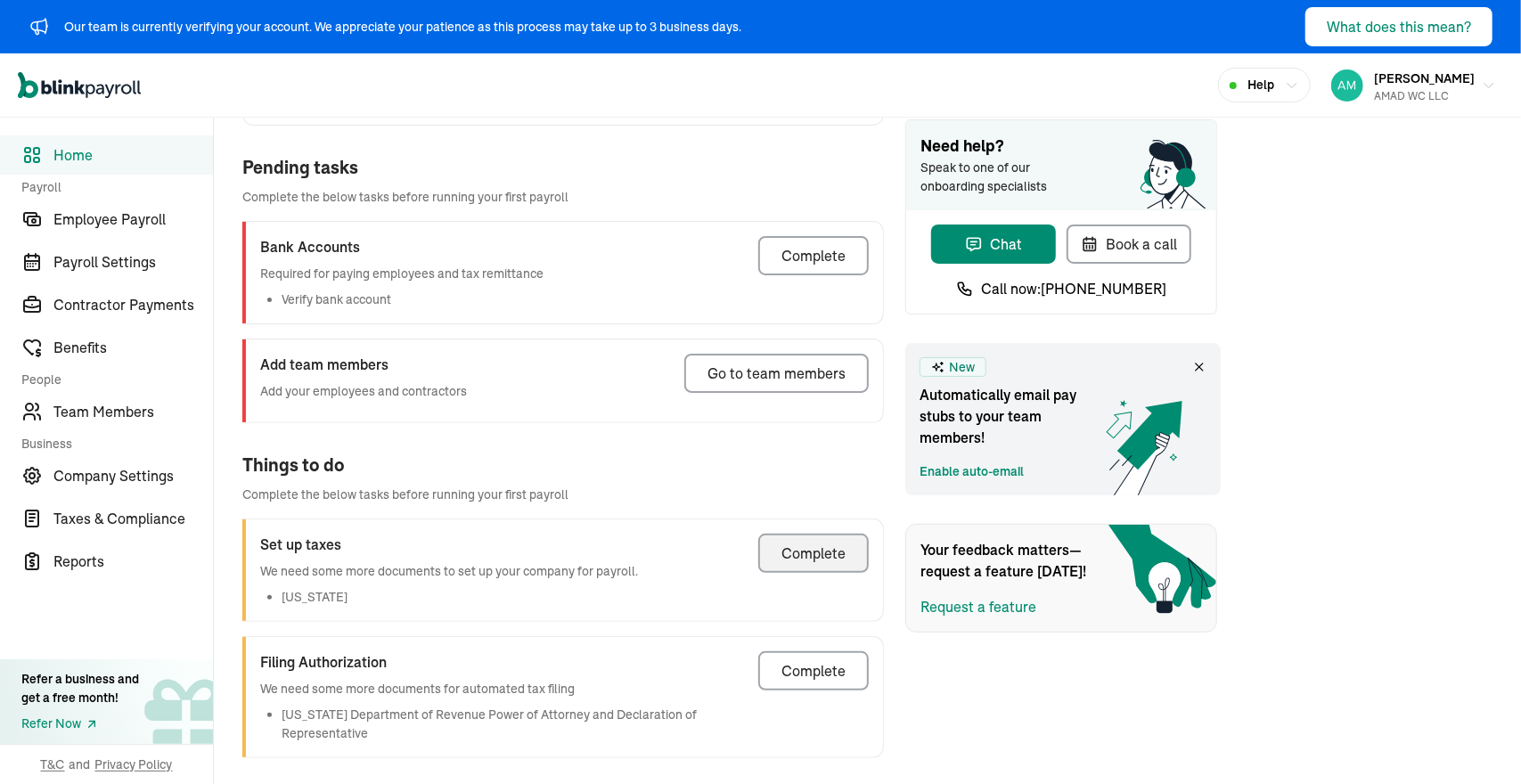
click at [804, 547] on div "Complete" at bounding box center [813, 553] width 64 height 21
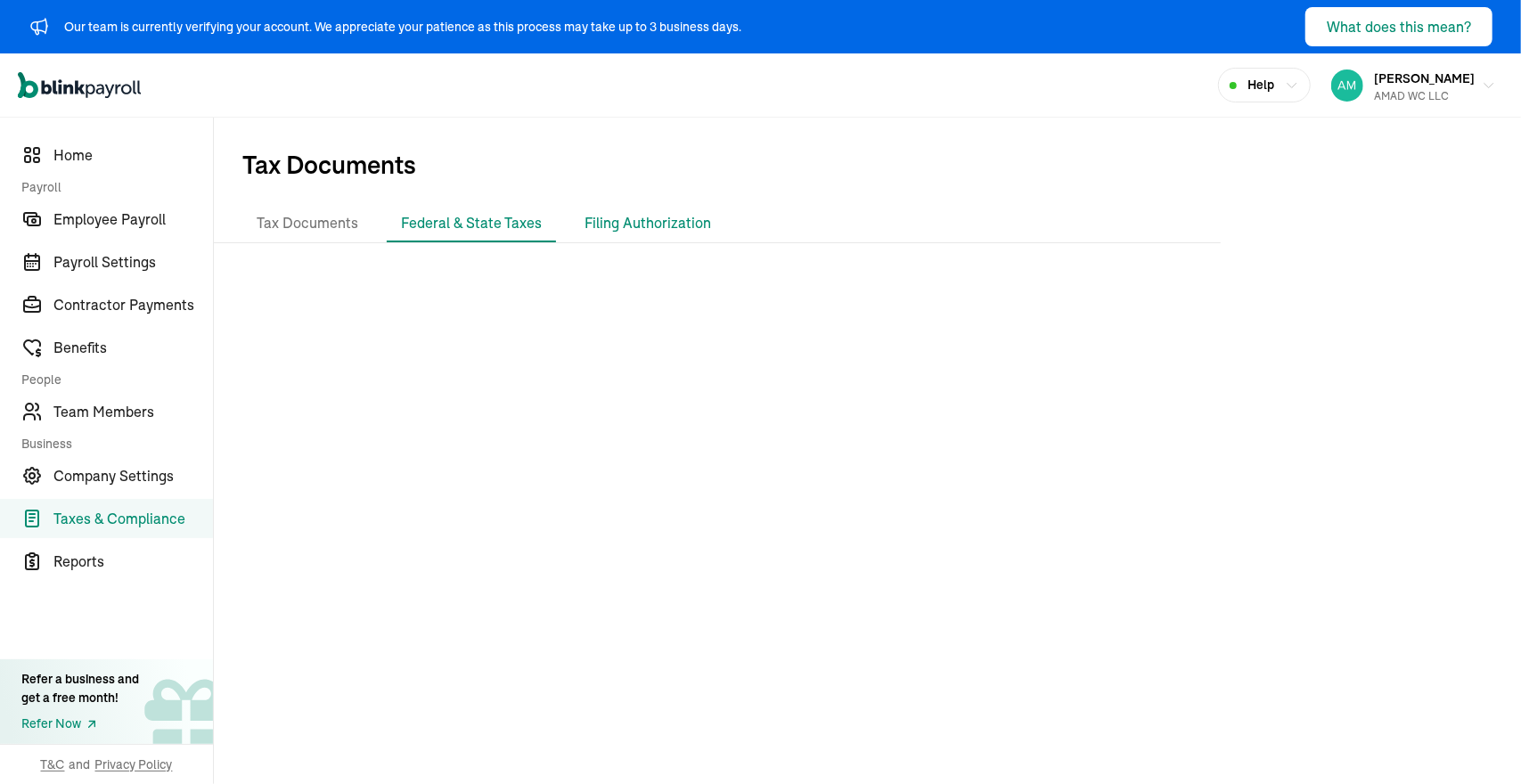
click at [643, 220] on li "Filing Authorization" at bounding box center [648, 224] width 155 height 37
click at [501, 216] on li "Federal & State Taxes" at bounding box center [471, 224] width 169 height 37
click at [108, 148] on span "Home" at bounding box center [134, 155] width 160 height 21
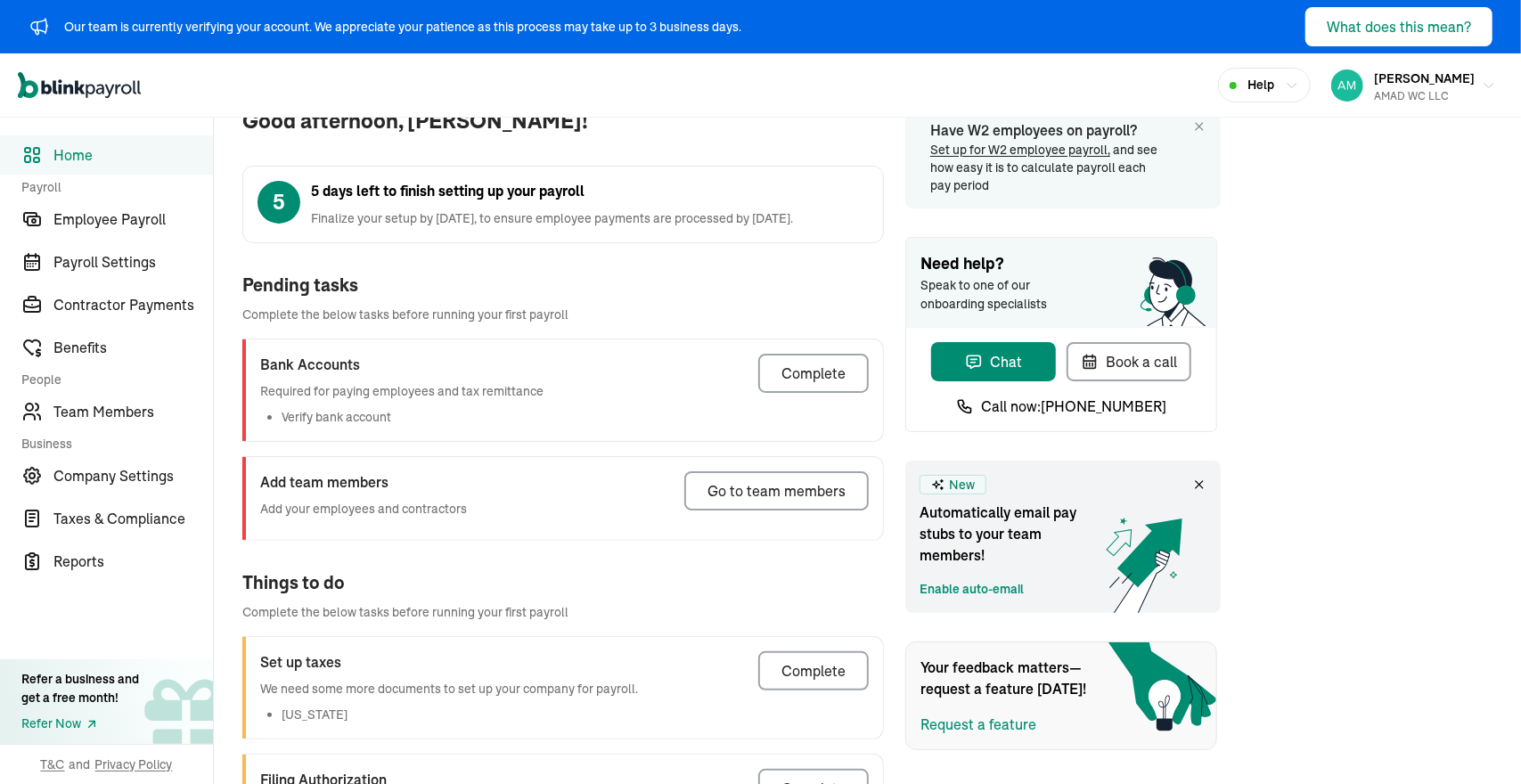
scroll to position [159, 0]
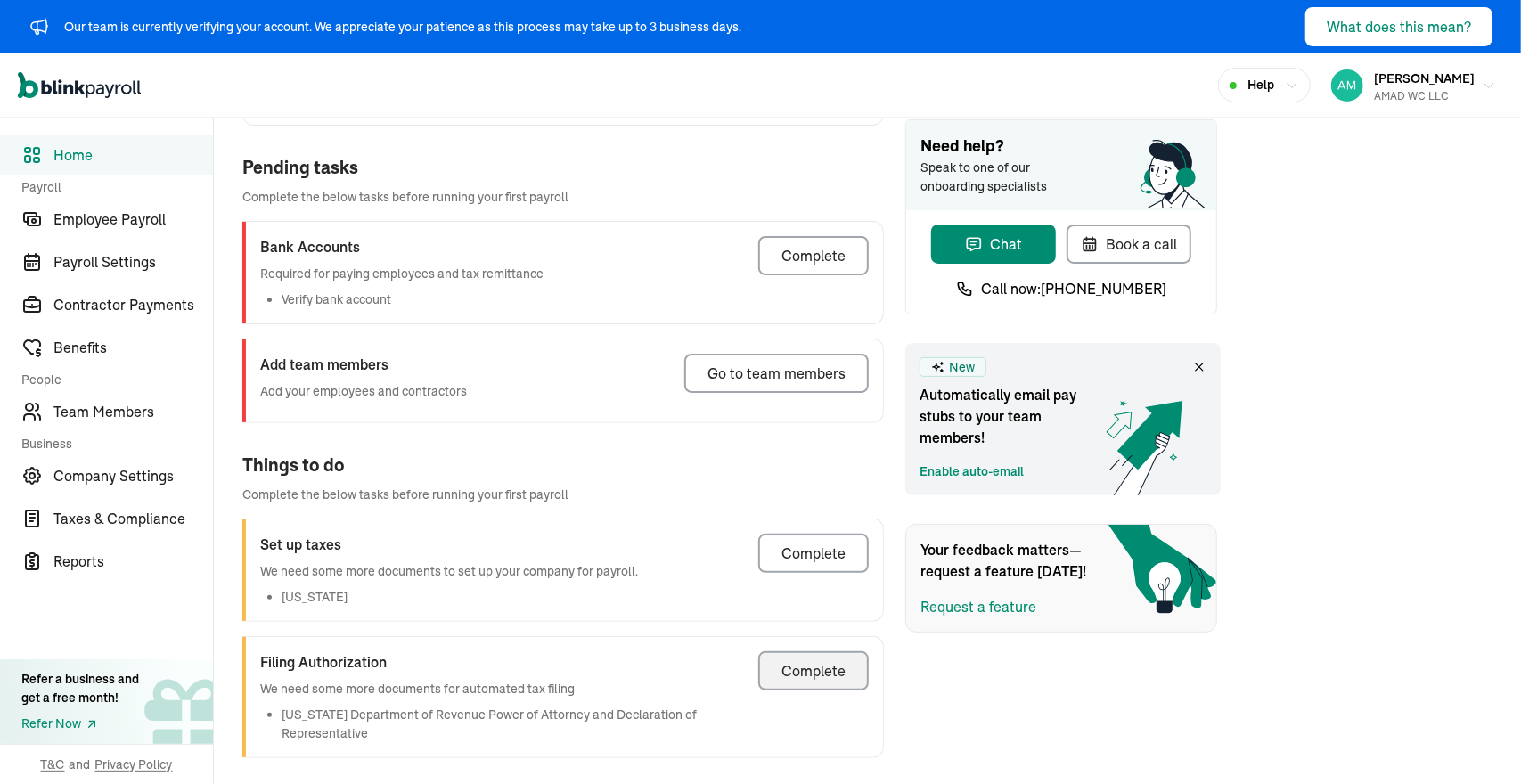
click at [814, 661] on div "Complete" at bounding box center [813, 671] width 64 height 21
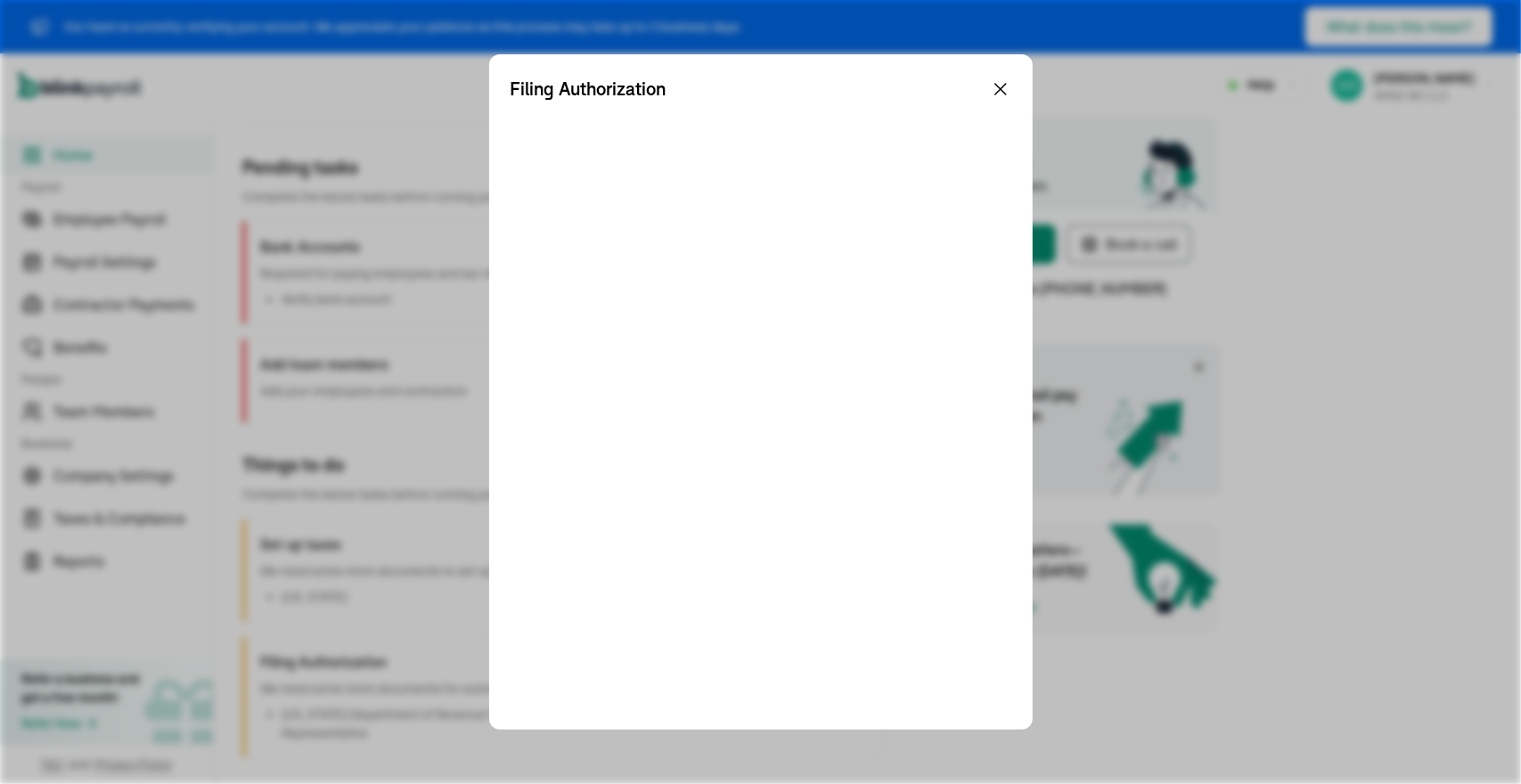
click at [1003, 84] on icon at bounding box center [1001, 89] width 11 height 11
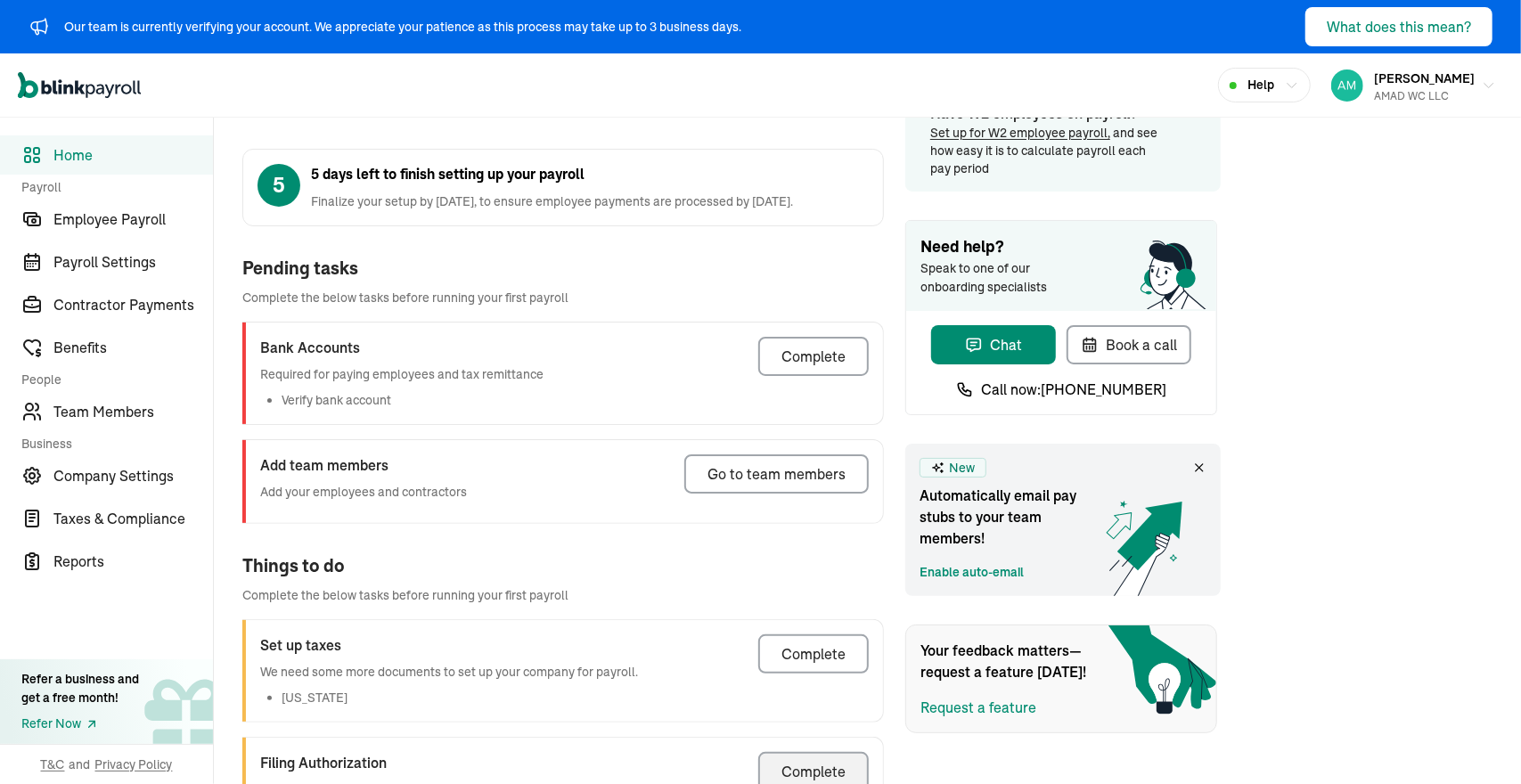
scroll to position [57, 0]
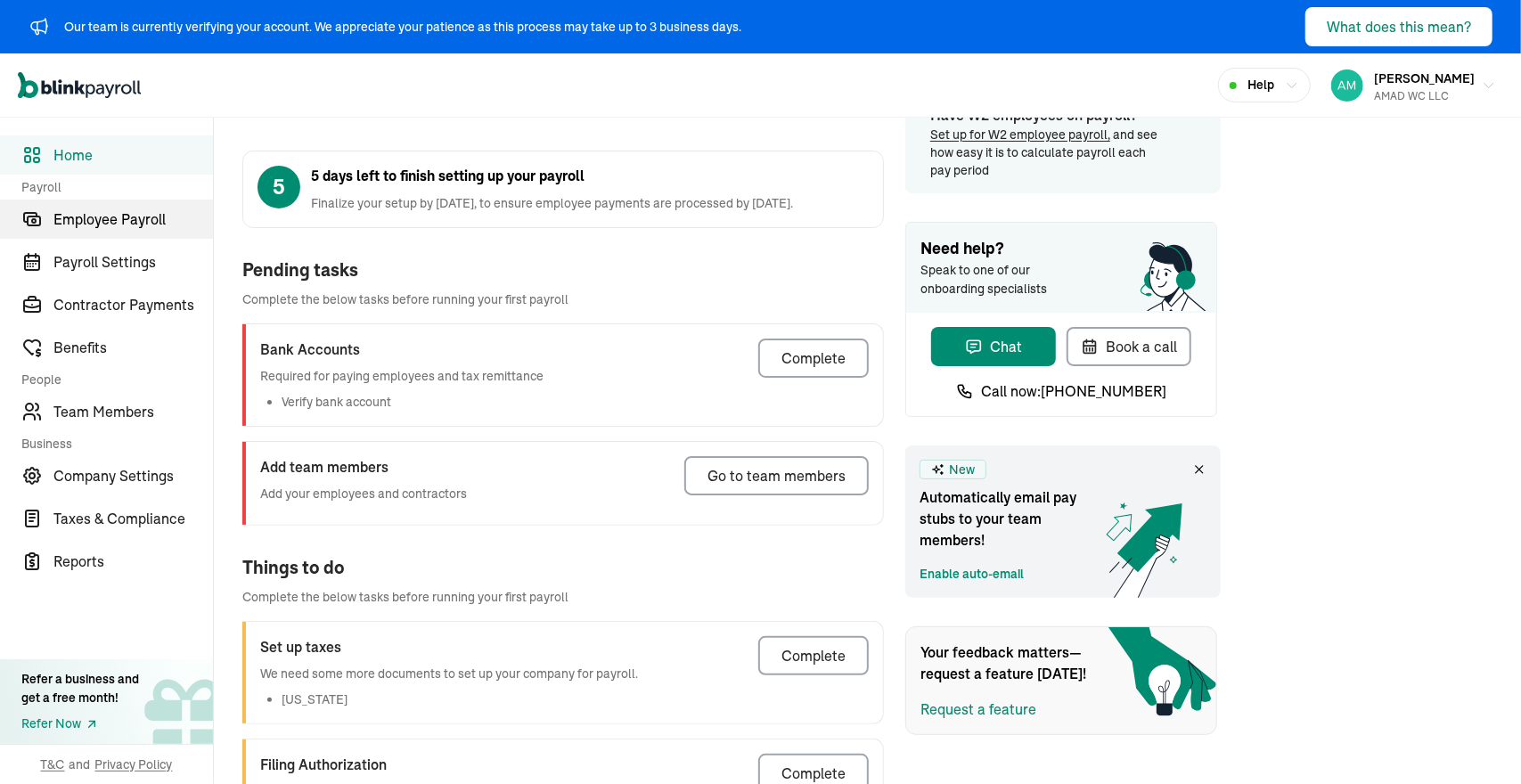
click at [143, 225] on span "Employee Payroll" at bounding box center [134, 219] width 160 height 21
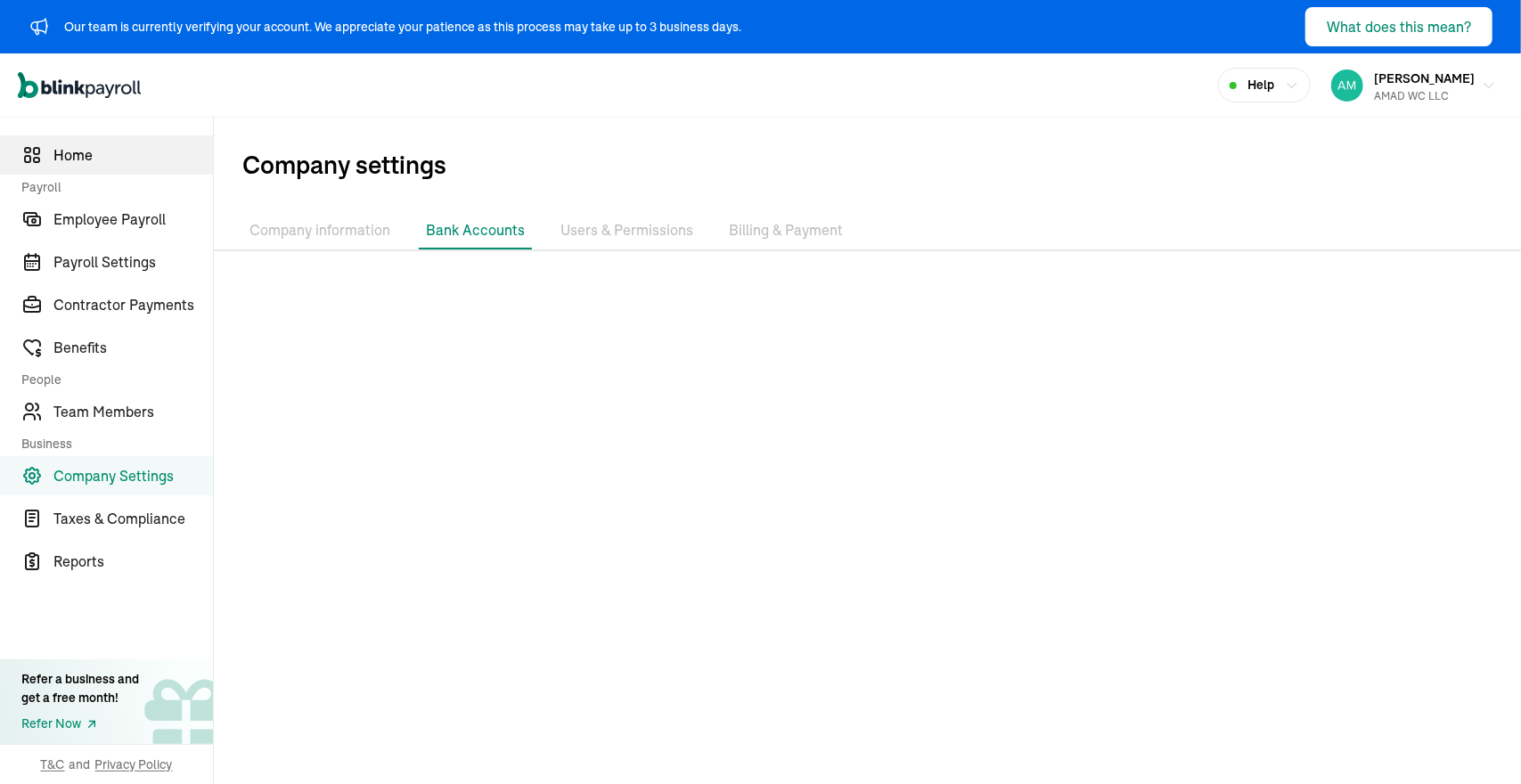
click at [90, 158] on span "Home" at bounding box center [134, 155] width 160 height 21
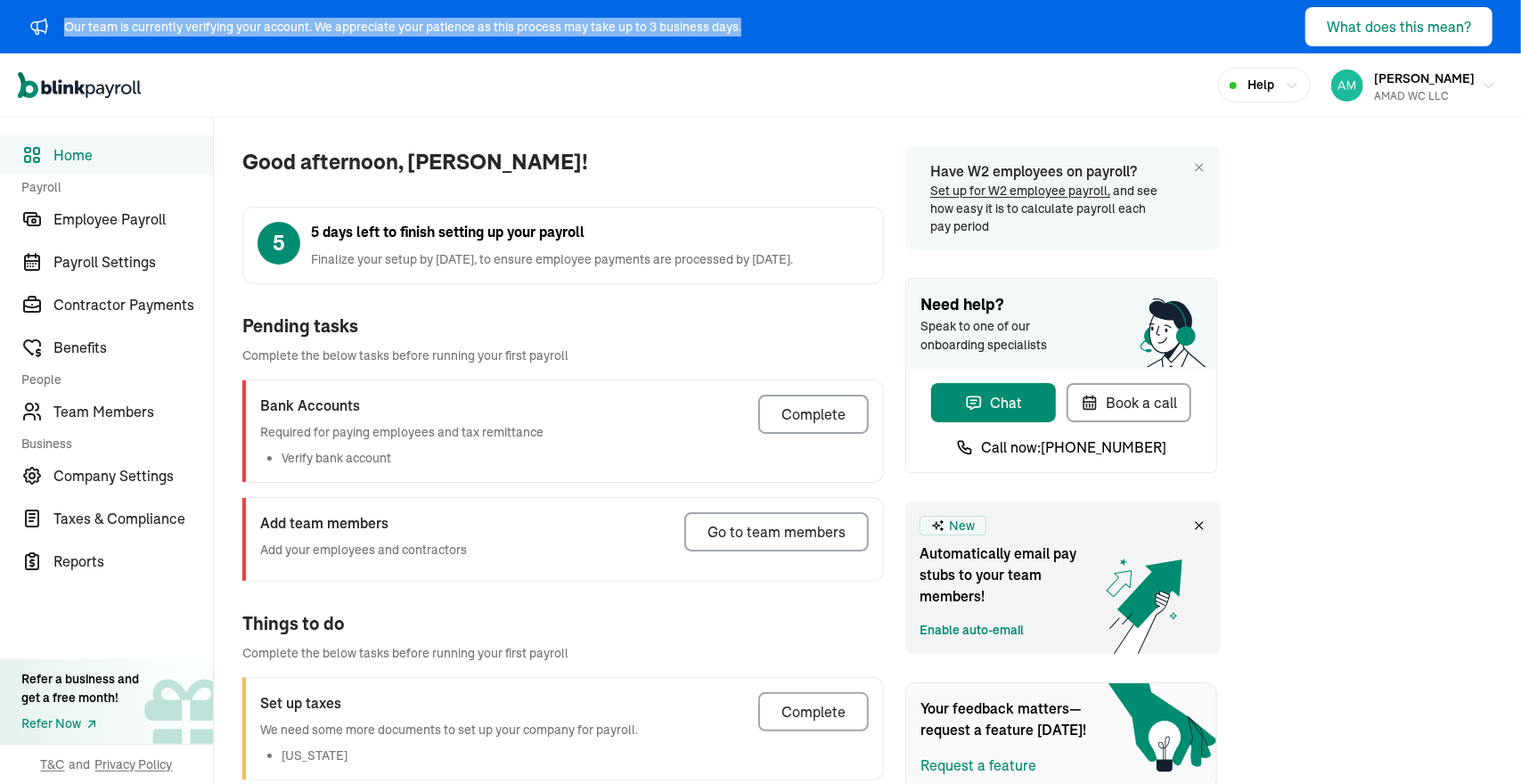
drag, startPoint x: 755, startPoint y: 26, endPoint x: 0, endPoint y: 9, distance: 755.2
click at [0, 9] on div "Our team is currently verifying your account. We appreciate your patience as th…" at bounding box center [760, 27] width 1521 height 54
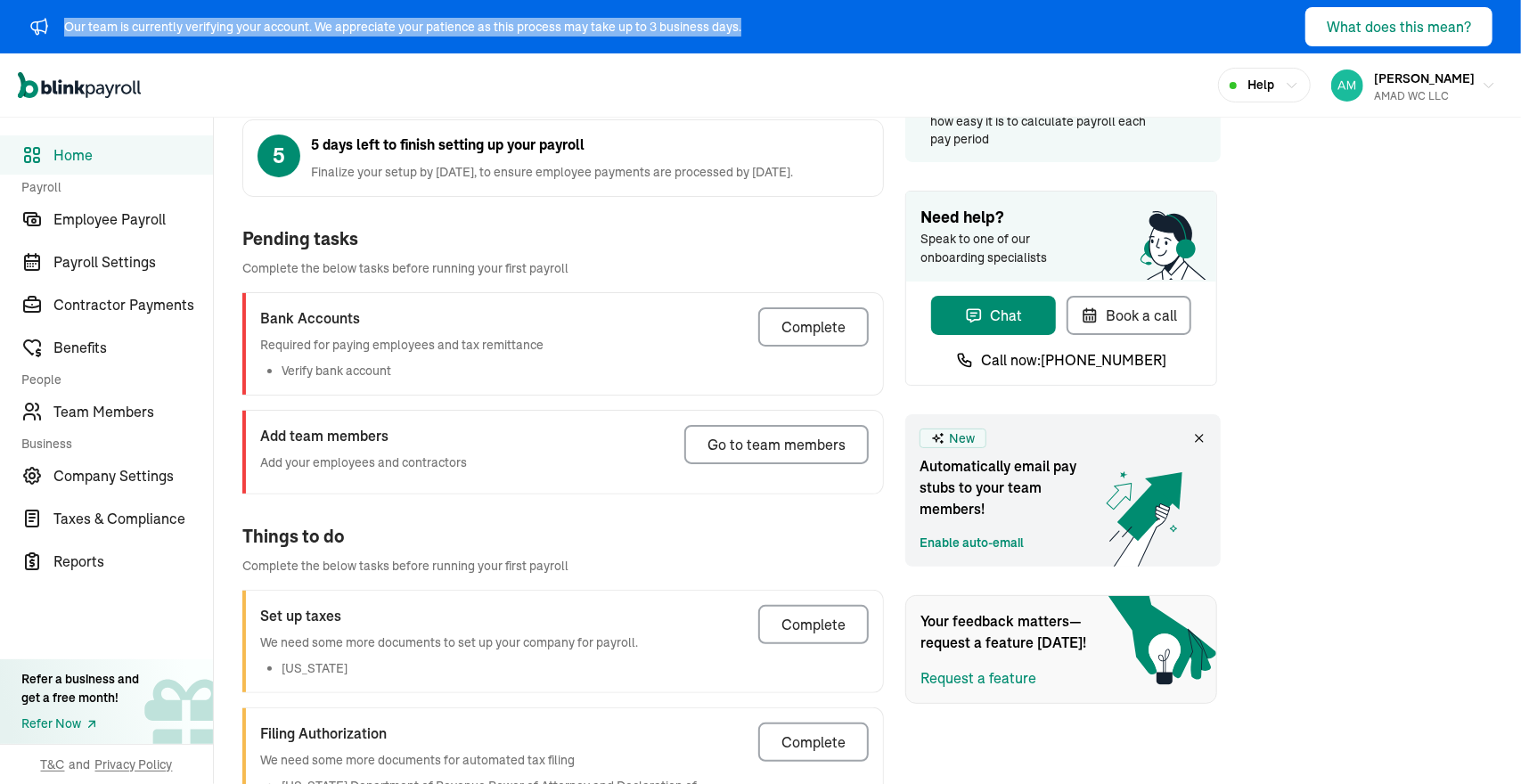
scroll to position [103, 0]
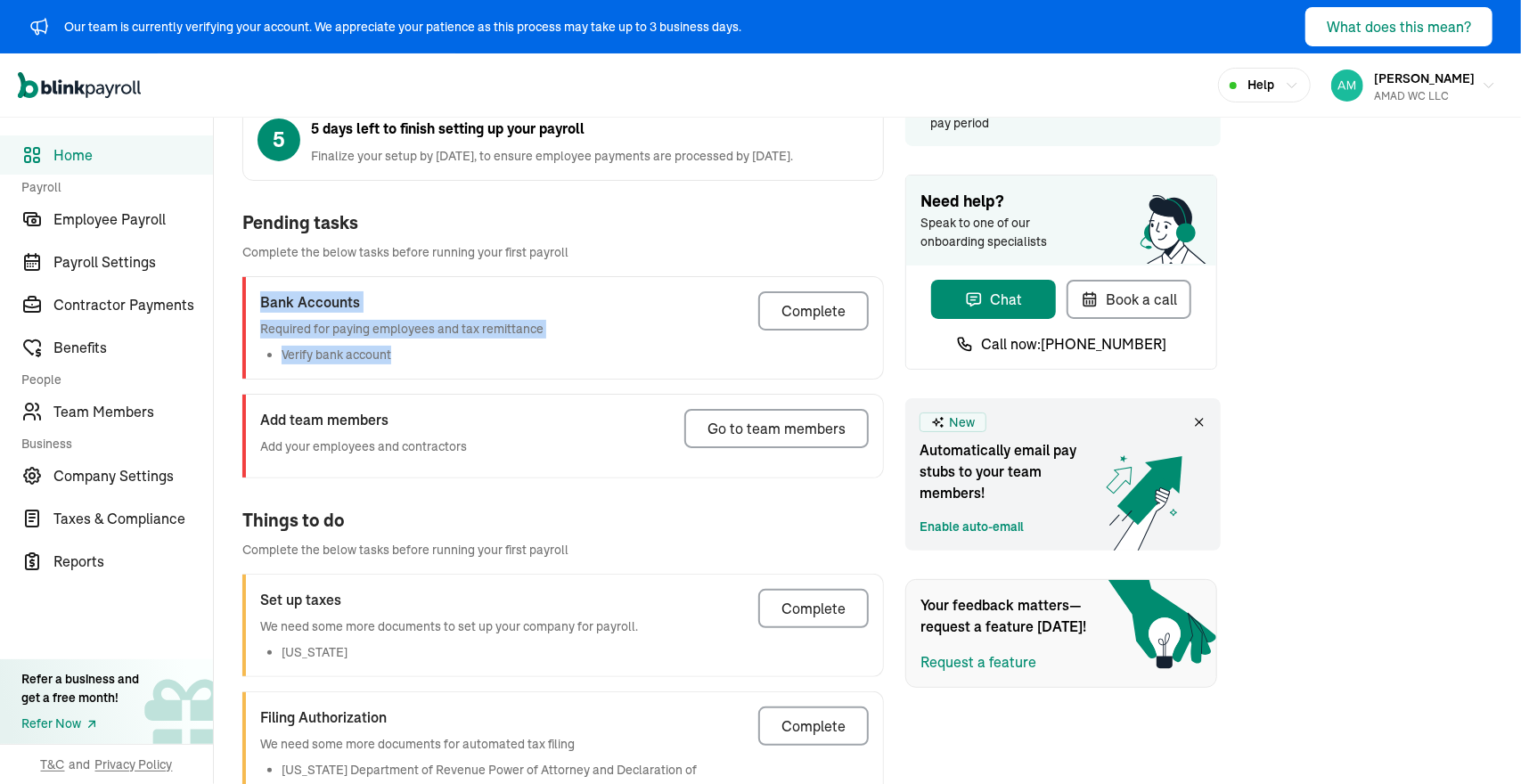
drag, startPoint x: 461, startPoint y: 360, endPoint x: 260, endPoint y: 302, distance: 209.2
click at [260, 302] on div "Bank Accounts Required for paying employees and tax remittance Verify bank acco…" at bounding box center [401, 328] width 283 height 73
copy div "Bank Accounts Required for paying employees and tax remittance Verify bank acco…"
click at [699, 322] on div "Bank Accounts Required for paying employees and tax remittance Verify bank acco…" at bounding box center [562, 328] width 640 height 101
